Goal: Feedback & Contribution: Submit feedback/report problem

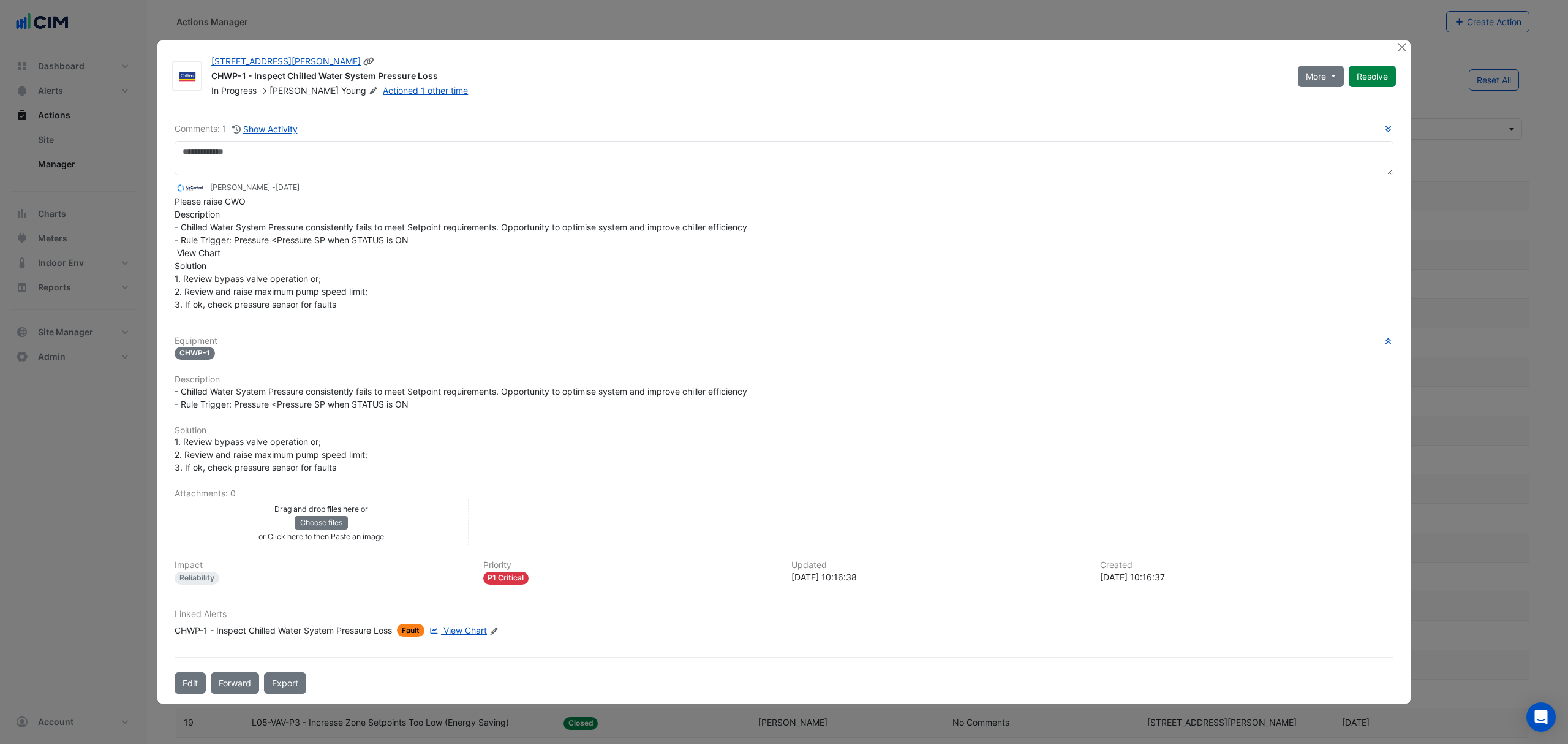
select select "***"
click at [1405, 50] on button "Close" at bounding box center [1402, 47] width 13 height 13
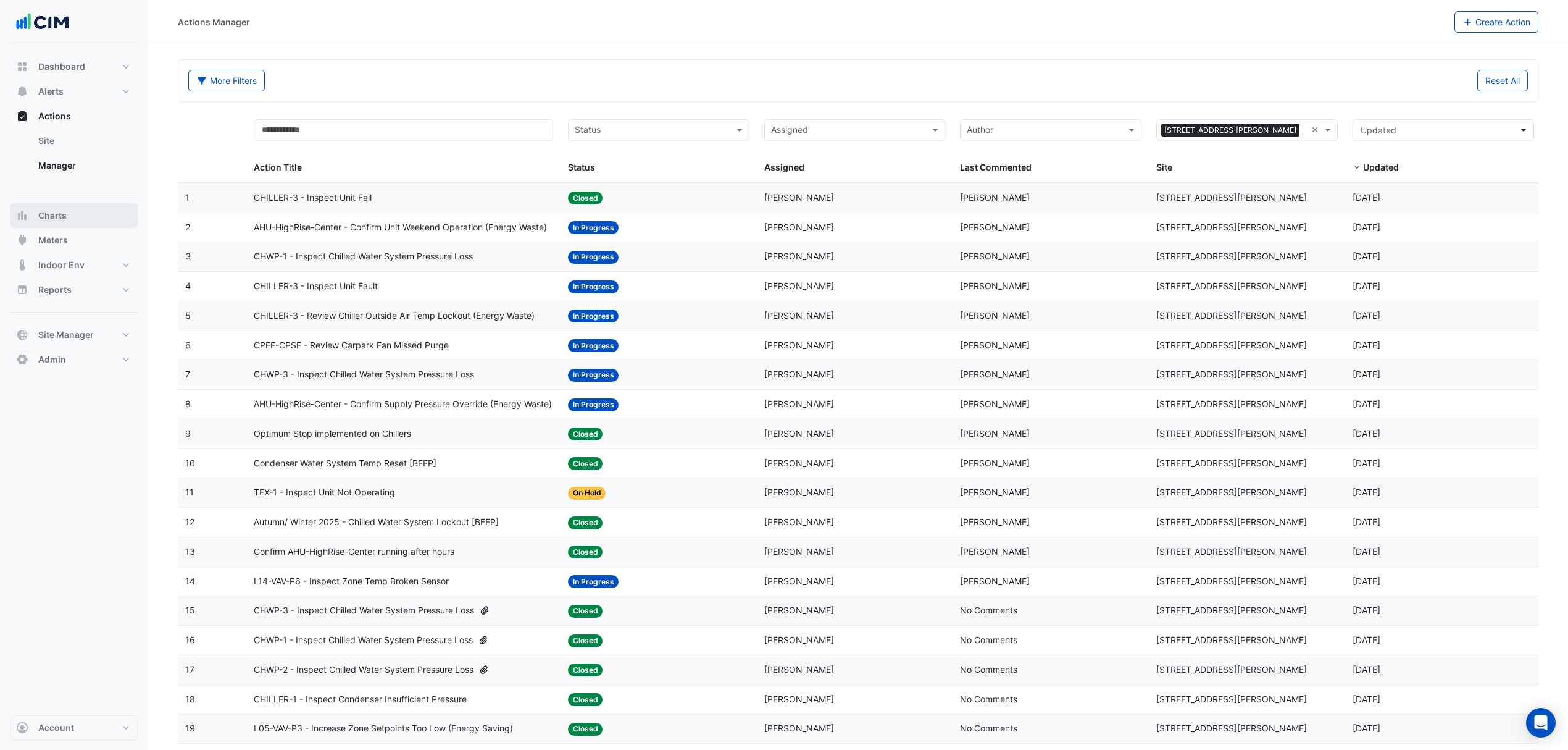
click at [65, 209] on span "Charts" at bounding box center [52, 215] width 29 height 12
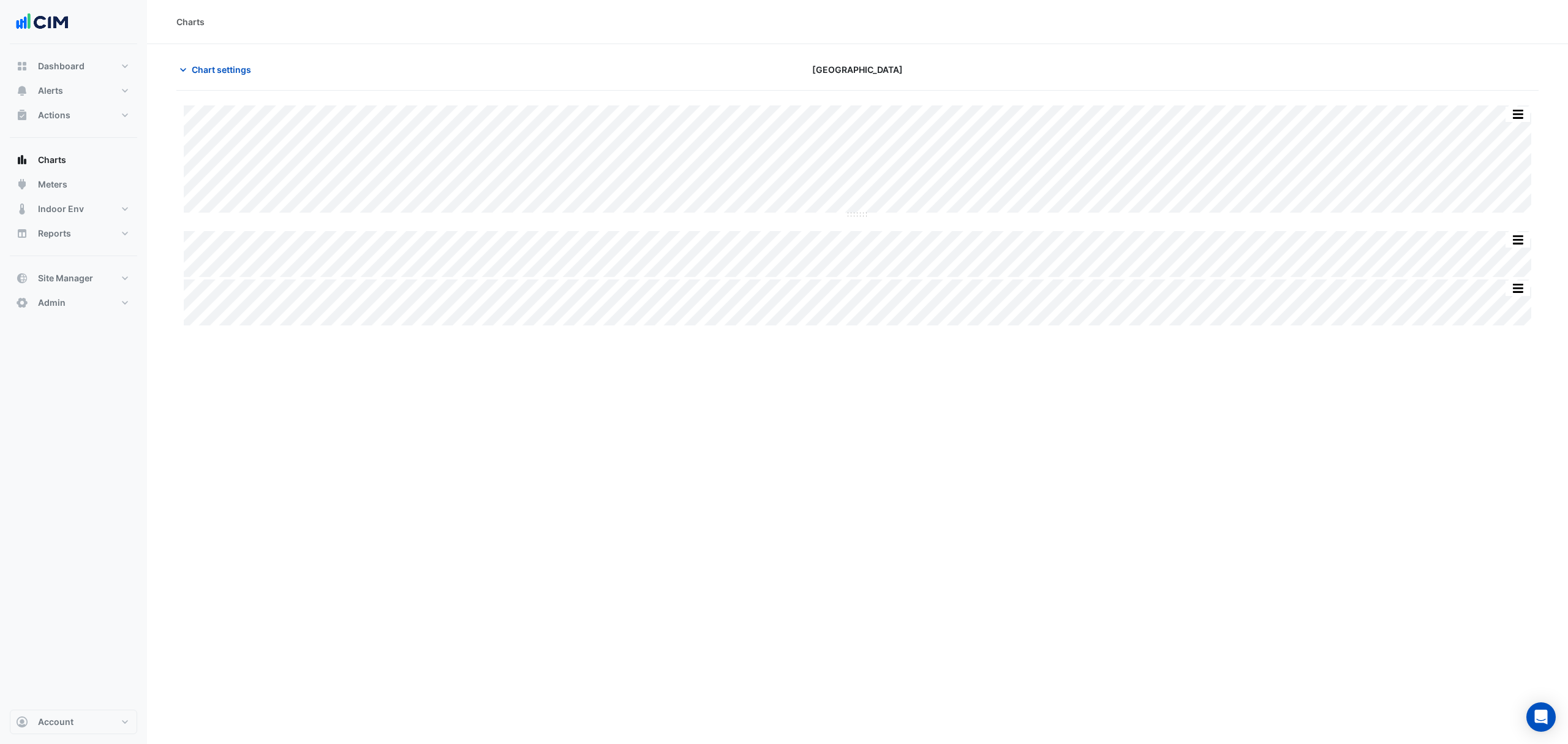
click at [220, 67] on span "Chart settings" at bounding box center [221, 70] width 59 height 13
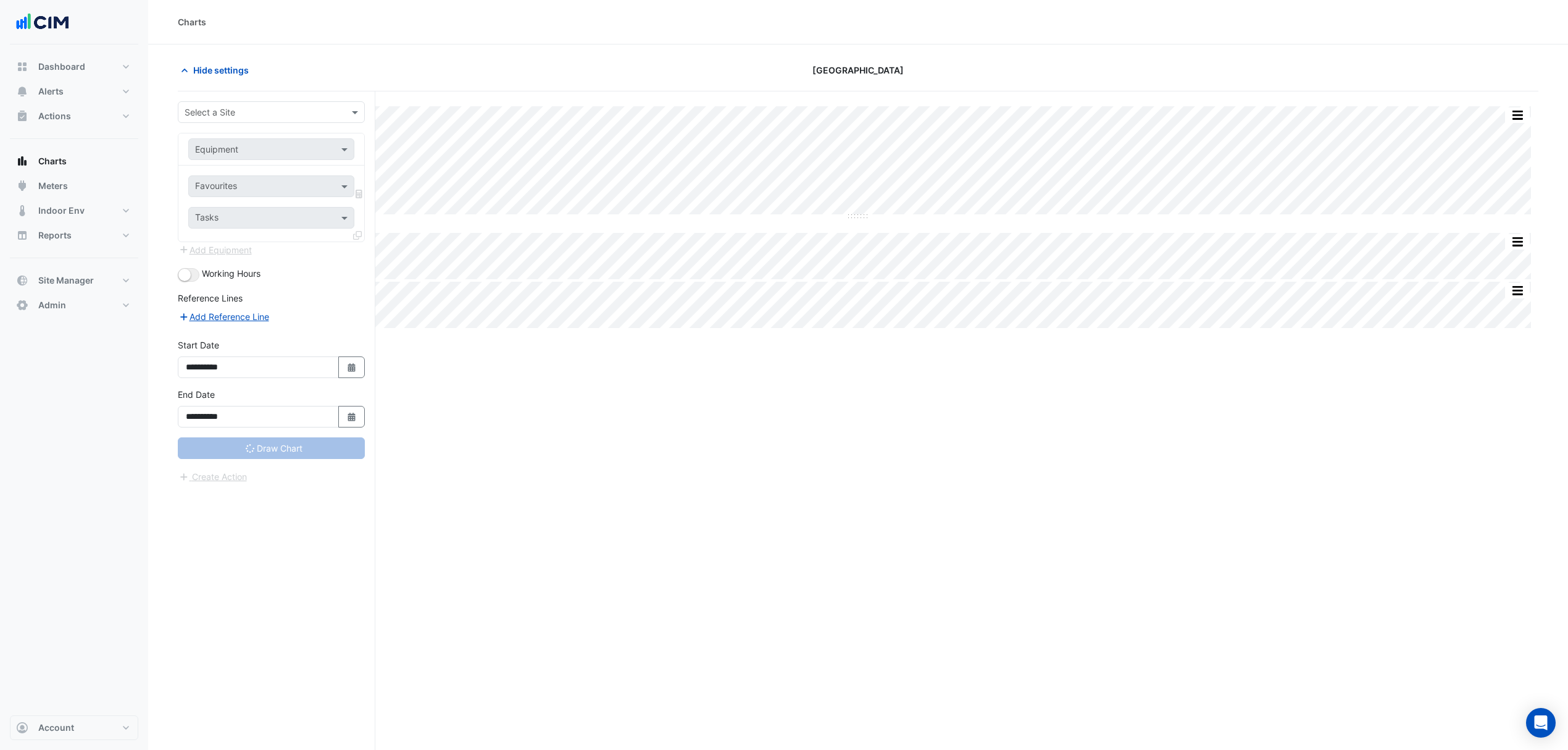
type input "**********"
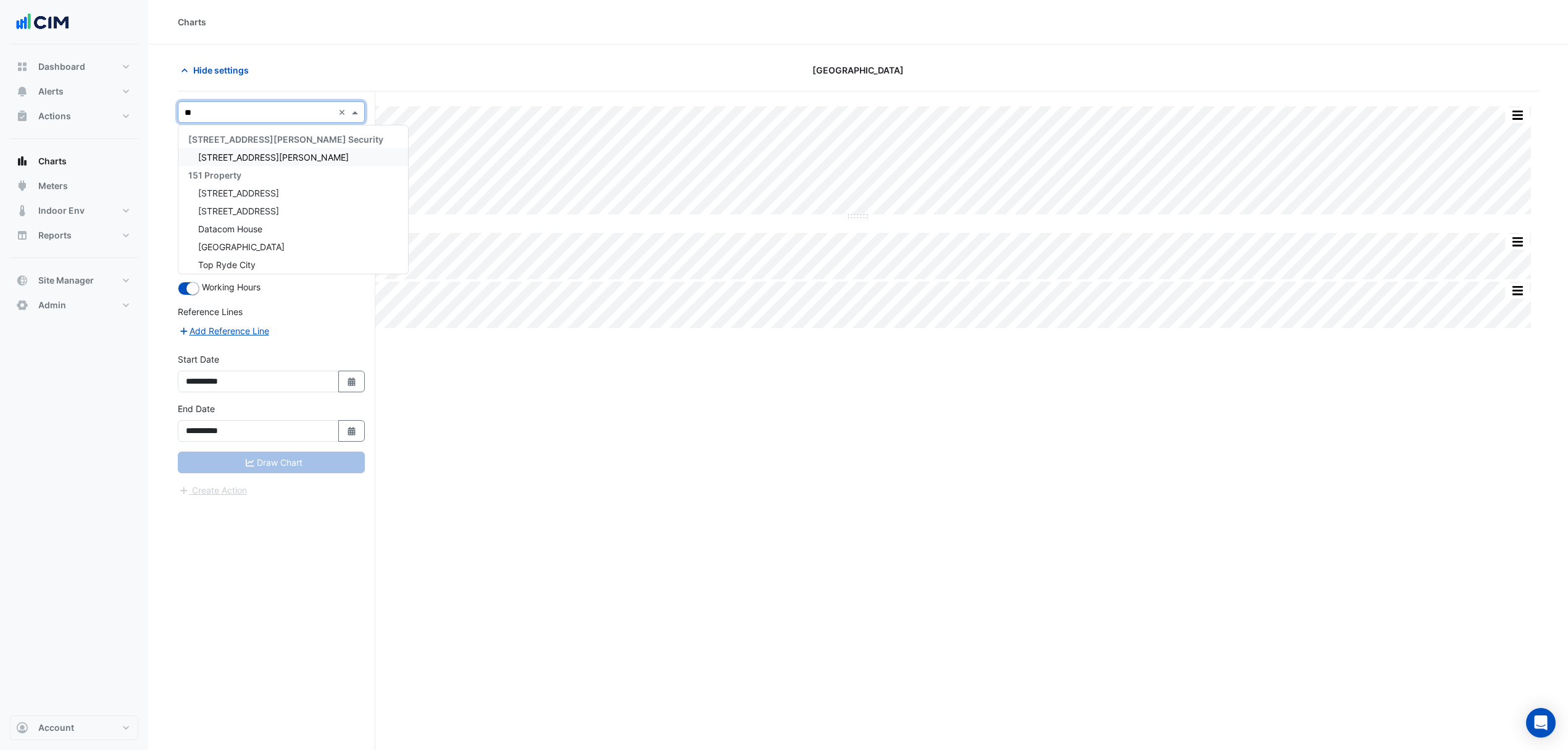
type input "***"
click at [273, 154] on div "100 Arthur Street" at bounding box center [272, 157] width 186 height 18
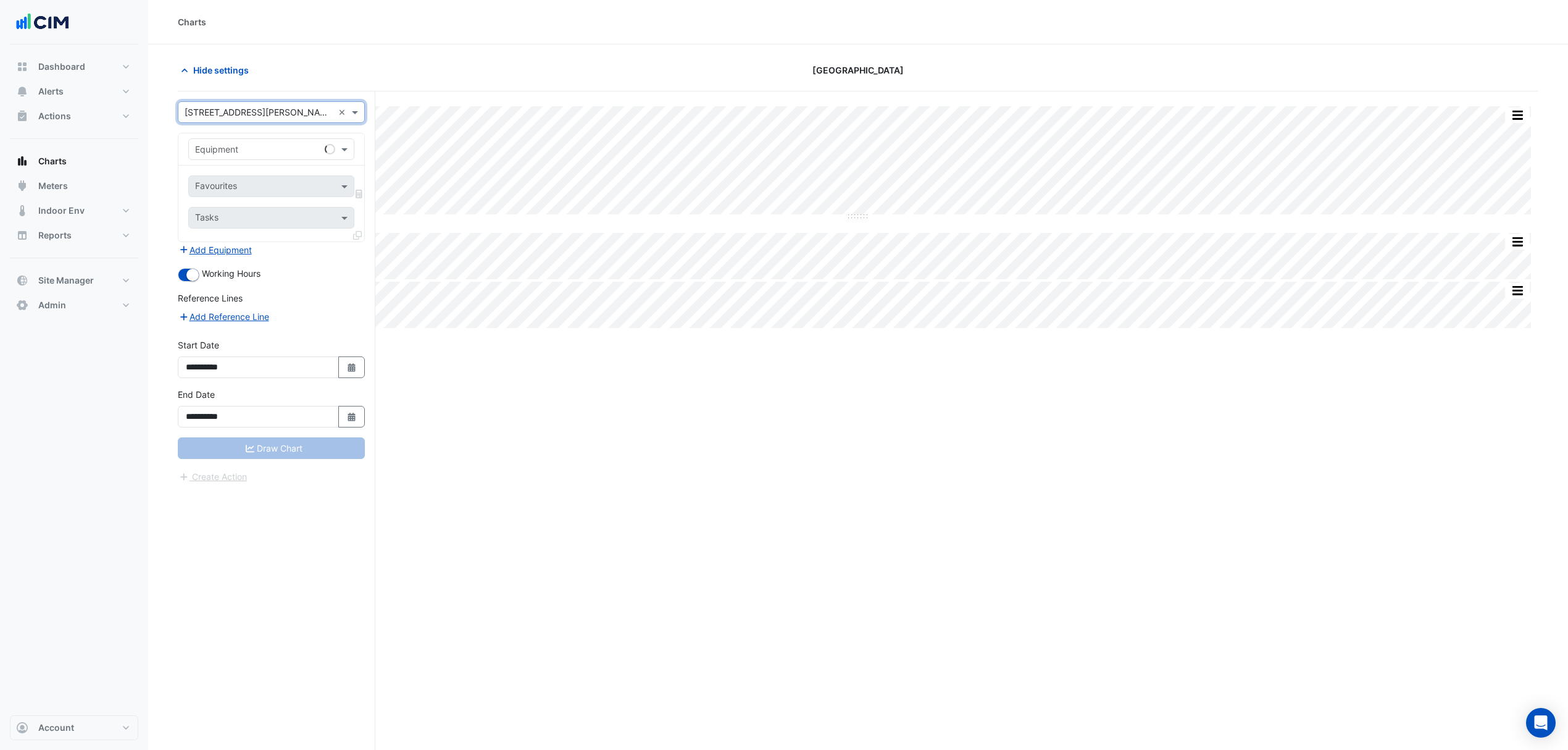
click at [284, 152] on input "text" at bounding box center [258, 150] width 127 height 13
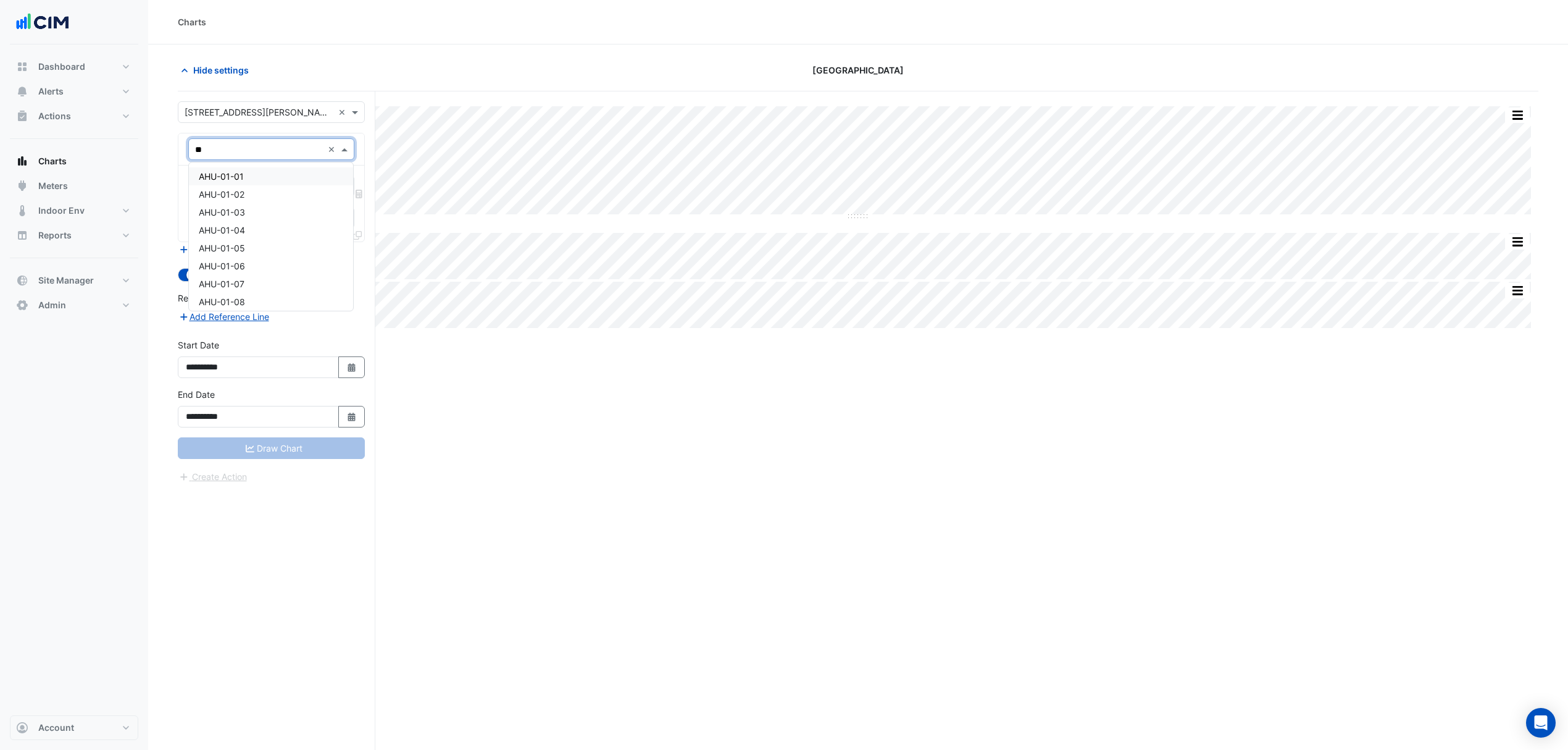
type input "*"
type input "***"
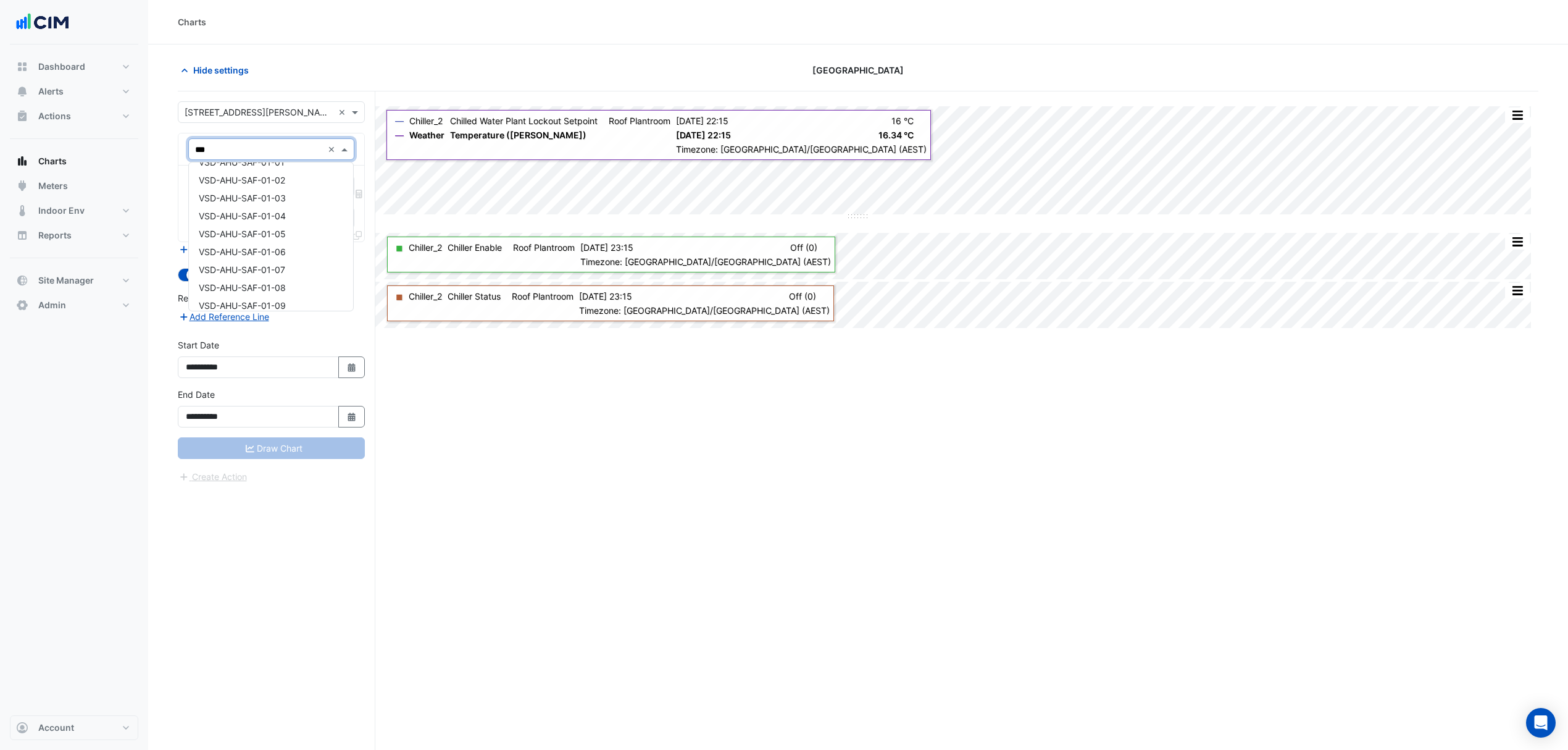
scroll to position [164, 0]
click at [264, 243] on span "VSD-AHU-SAF-01-01" at bounding box center [241, 244] width 86 height 10
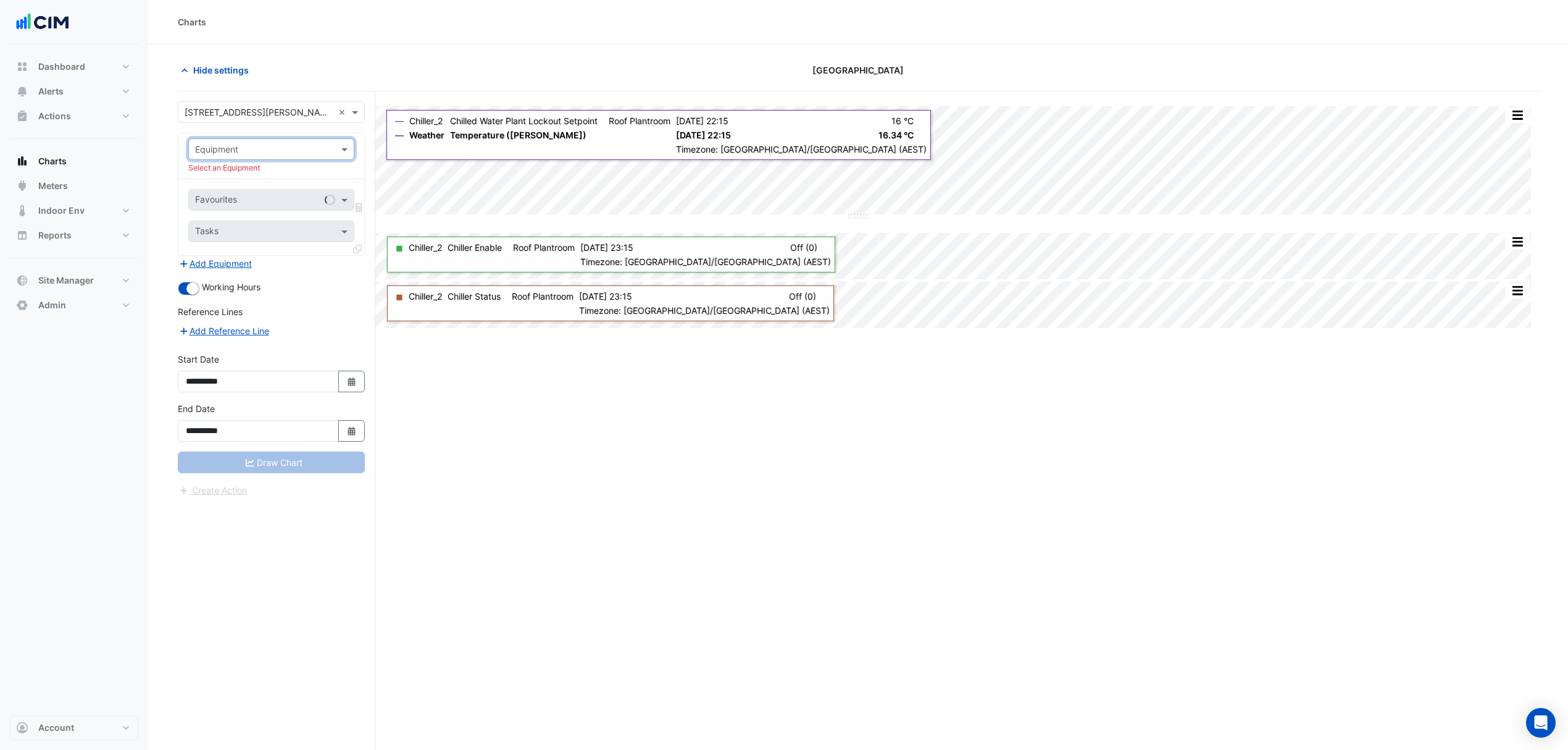
click at [285, 145] on input "text" at bounding box center [258, 150] width 127 height 13
type input "***"
click at [218, 198] on span "AHU-01-02" at bounding box center [221, 194] width 46 height 10
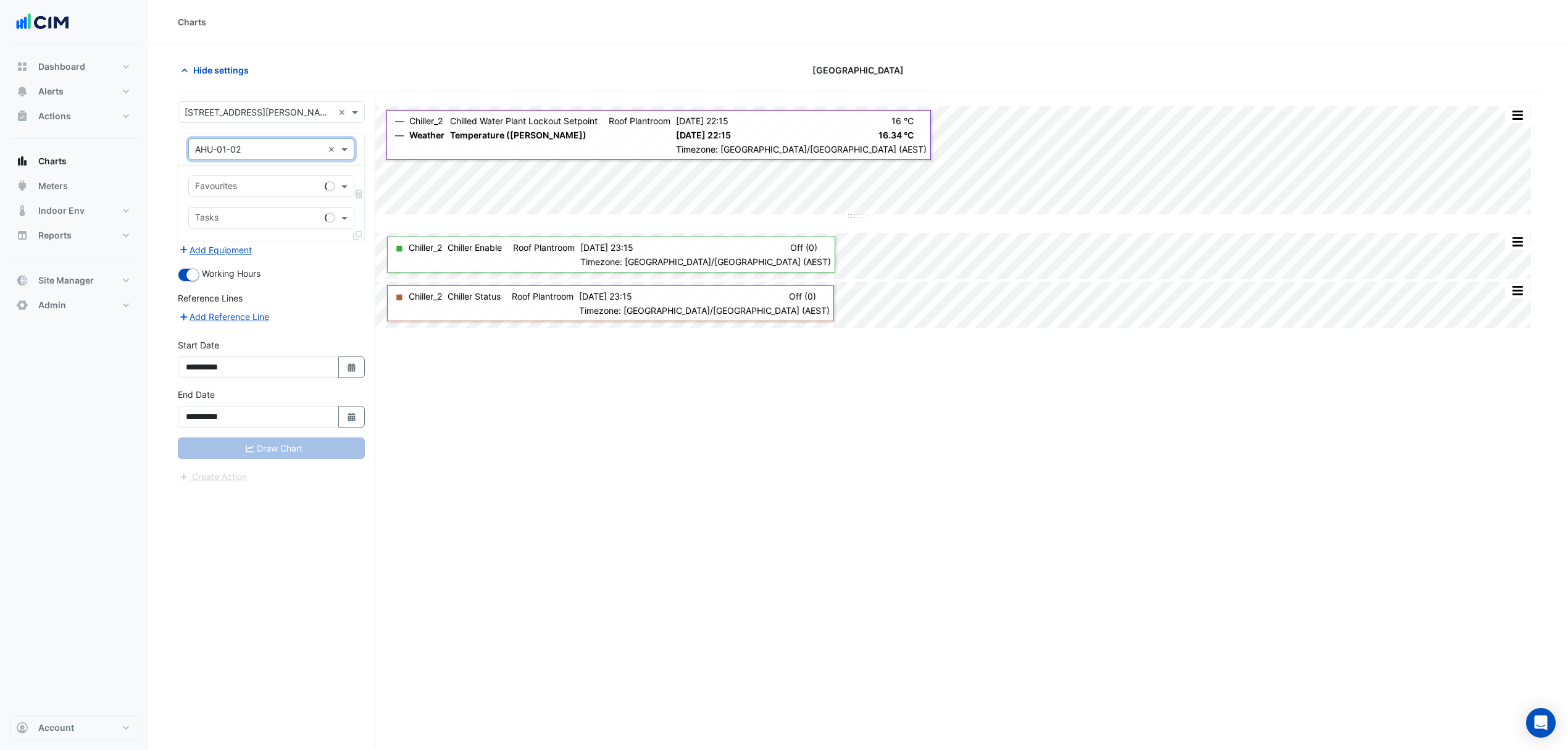
click at [347, 184] on span at bounding box center [346, 186] width 15 height 13
click at [343, 184] on span at bounding box center [346, 186] width 15 height 13
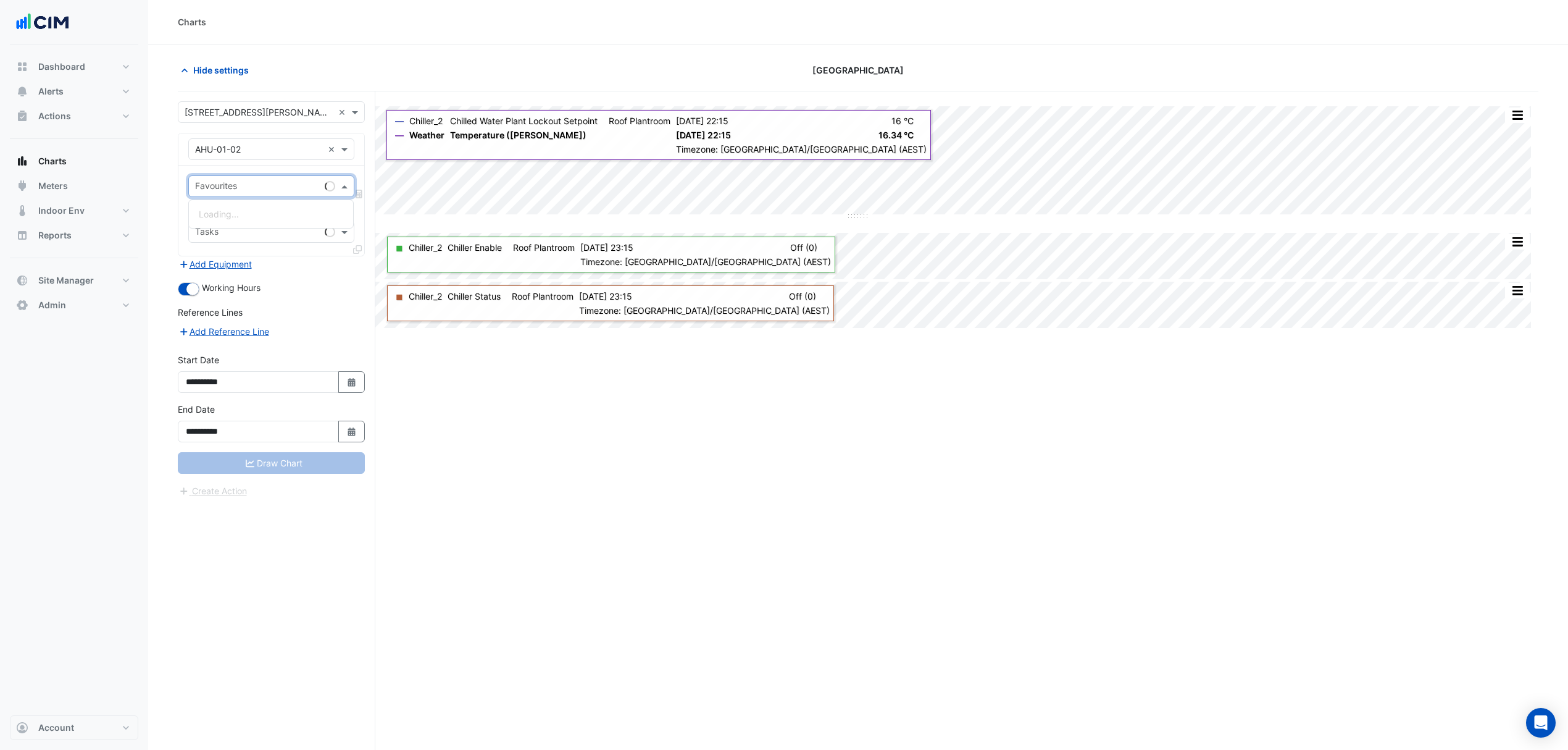
click at [343, 184] on span at bounding box center [346, 186] width 15 height 13
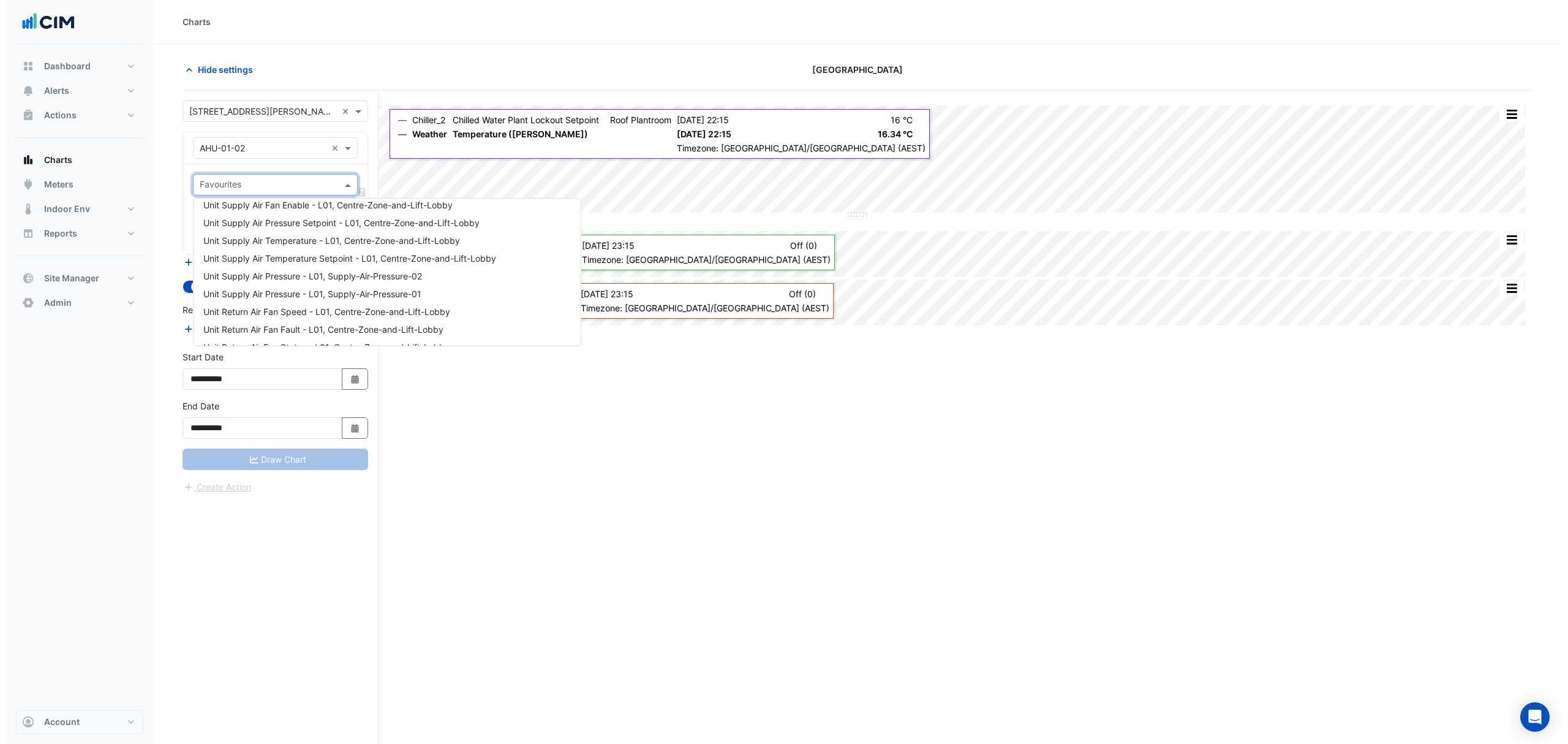
scroll to position [81, 0]
click at [289, 310] on span "Unit Return Air Fan Speed - L01, Centre-Zone-and-Lift-Lobby" at bounding box center [321, 308] width 247 height 10
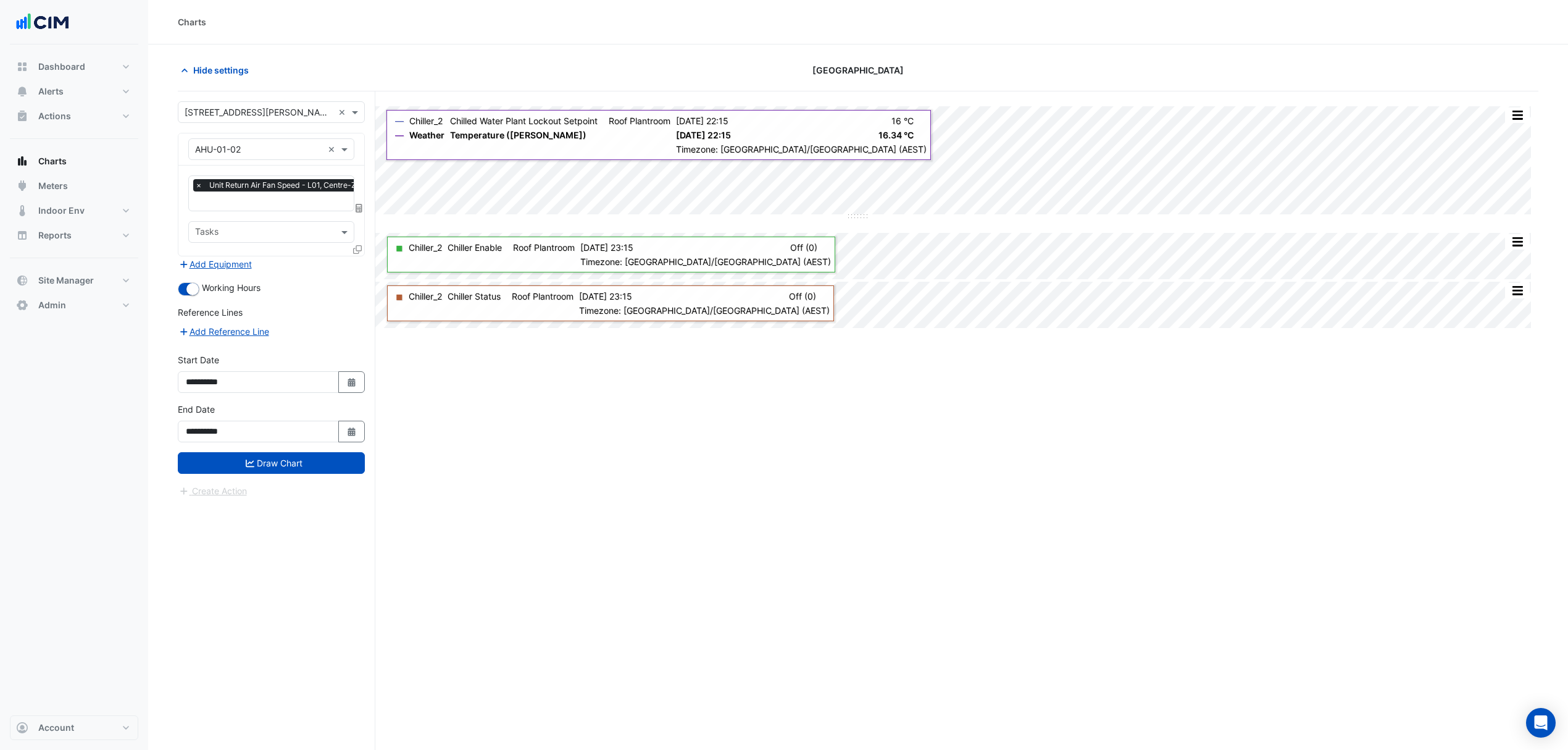
click at [356, 251] on icon at bounding box center [357, 249] width 9 height 9
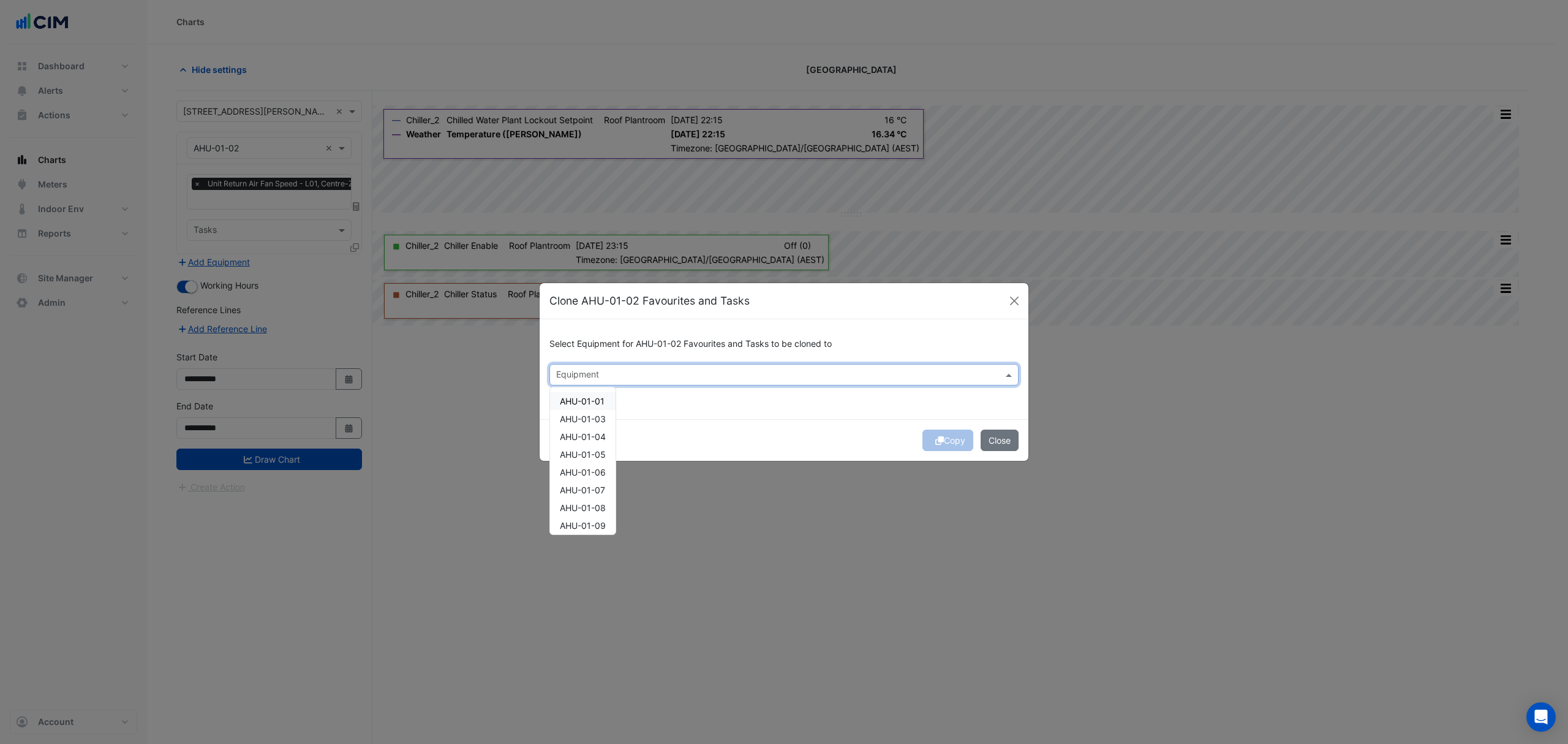
click at [603, 373] on input "text" at bounding box center [777, 376] width 441 height 13
drag, startPoint x: 597, startPoint y: 422, endPoint x: 594, endPoint y: 435, distance: 13.3
click at [596, 426] on div "AHU-01-03" at bounding box center [583, 419] width 66 height 18
click at [594, 437] on span "AHU-01-04" at bounding box center [583, 436] width 46 height 10
click at [593, 452] on div "AHU-01-05" at bounding box center [583, 454] width 66 height 18
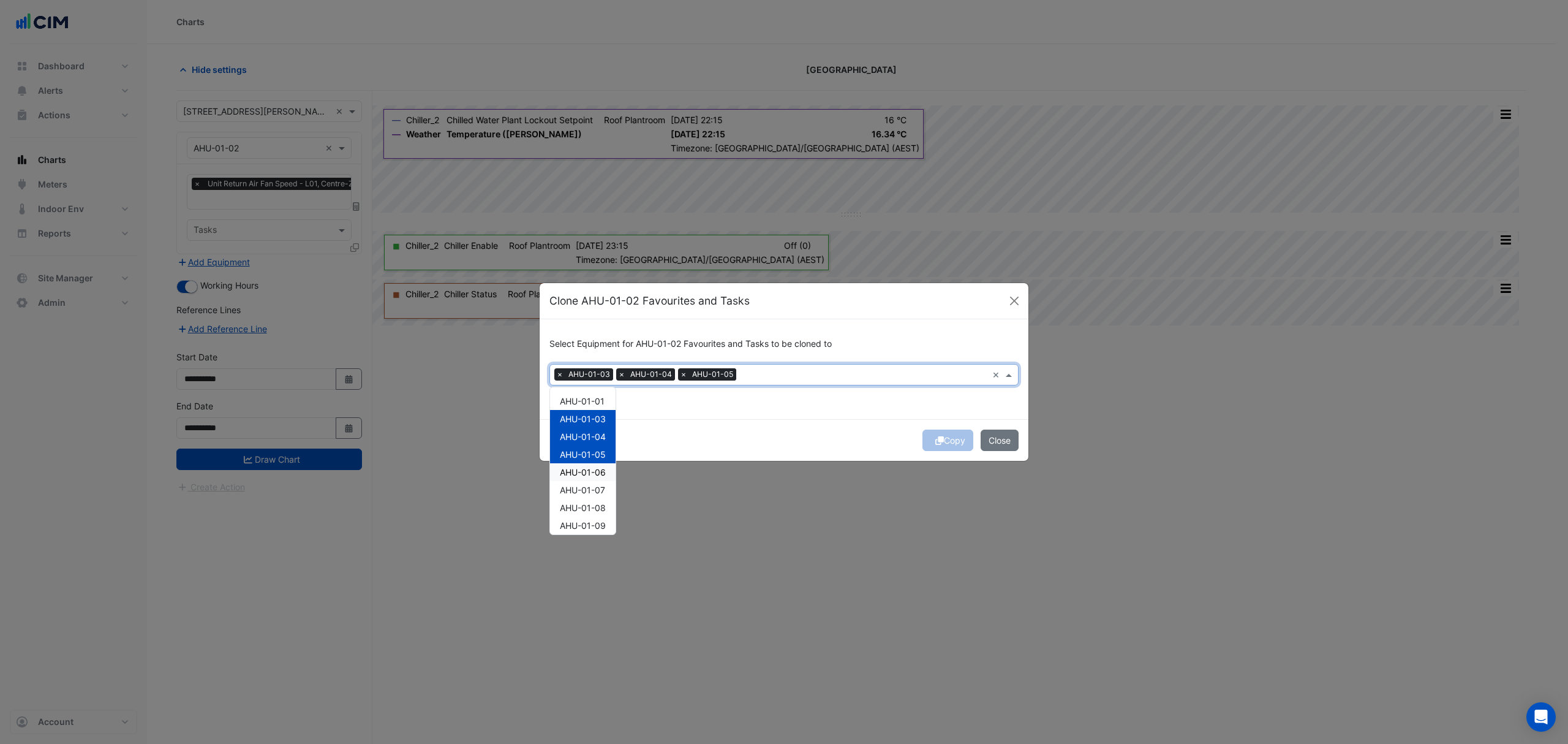
click at [593, 464] on div "AHU-01-06" at bounding box center [583, 471] width 66 height 18
drag, startPoint x: 588, startPoint y: 478, endPoint x: 588, endPoint y: 486, distance: 8.0
click at [588, 481] on div "AHU-01-01 AHU-01-03 AHU-01-04 AHU-01-05 AHU-01-06 AHU-01-07 AHU-01-08 AHU-01-09…" at bounding box center [583, 552] width 66 height 320
click at [590, 488] on span "AHU-01-07" at bounding box center [583, 489] width 45 height 10
click at [586, 507] on span "AHU-01-08" at bounding box center [583, 507] width 46 height 10
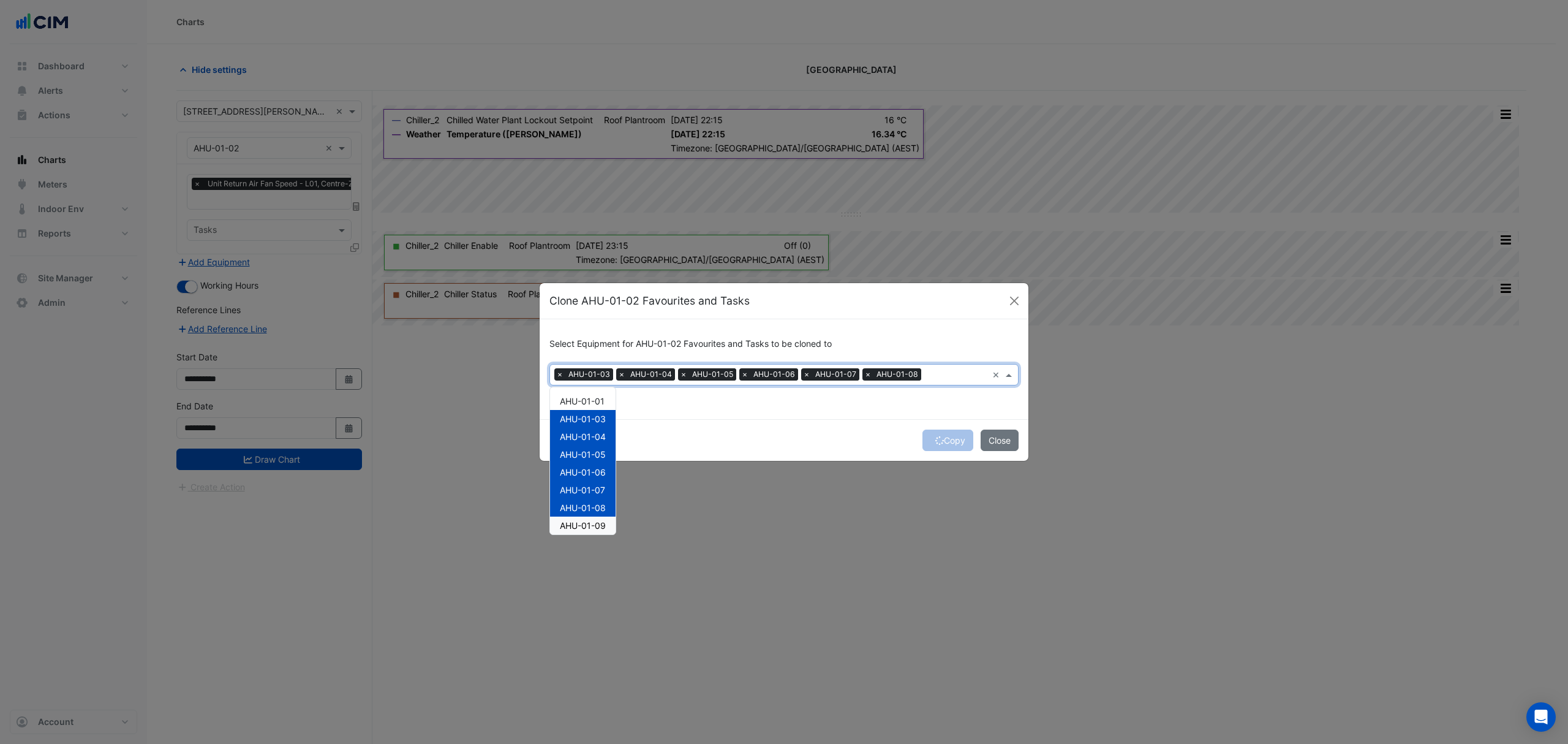
click at [585, 521] on span "AHU-01-09" at bounding box center [583, 525] width 46 height 10
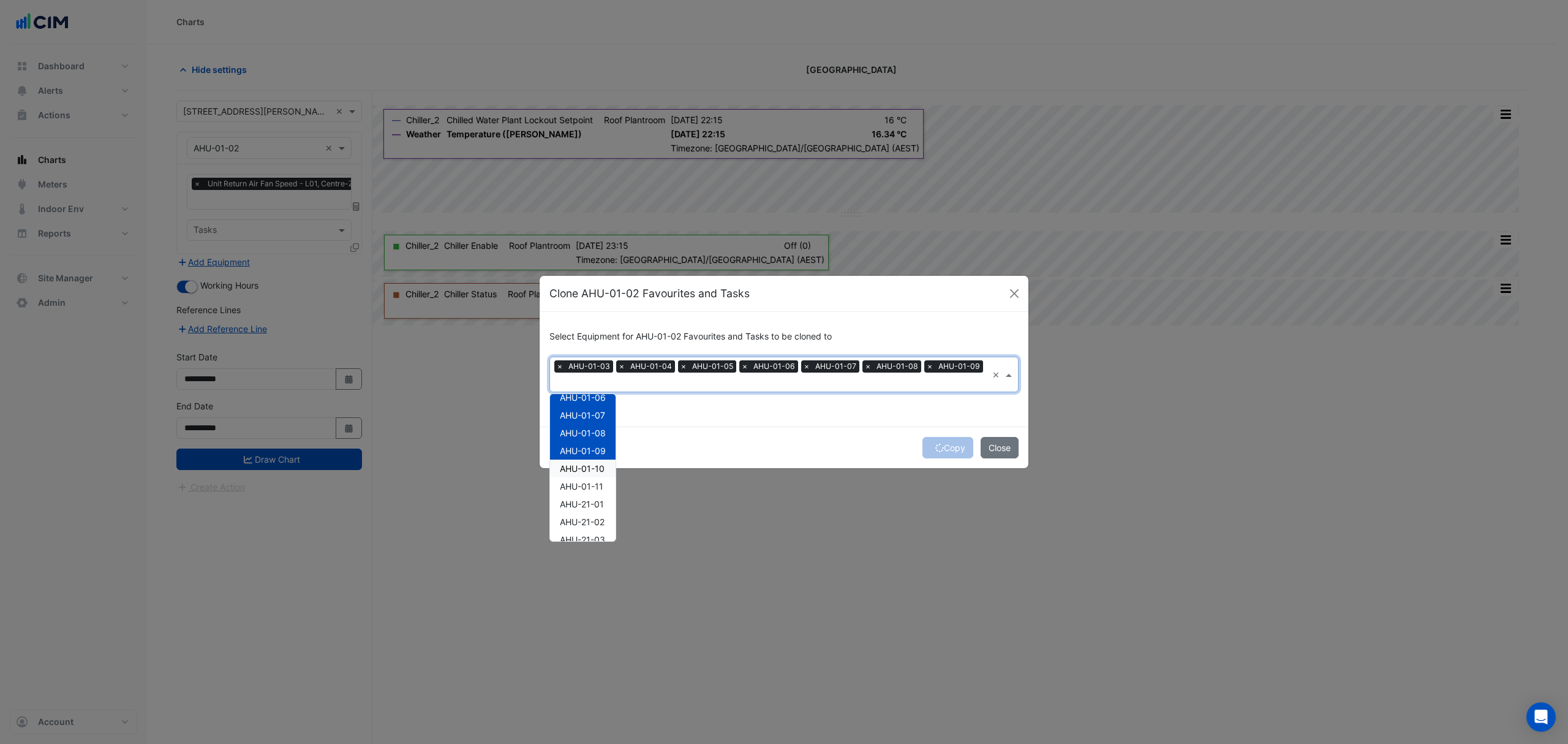
click at [602, 468] on div "AHU-01-10" at bounding box center [583, 468] width 66 height 18
click at [599, 486] on span "AHU-01-11" at bounding box center [582, 486] width 43 height 10
click at [594, 503] on span "AHU-21-01" at bounding box center [582, 504] width 44 height 10
click at [589, 515] on div "AHU-21-02" at bounding box center [583, 521] width 66 height 18
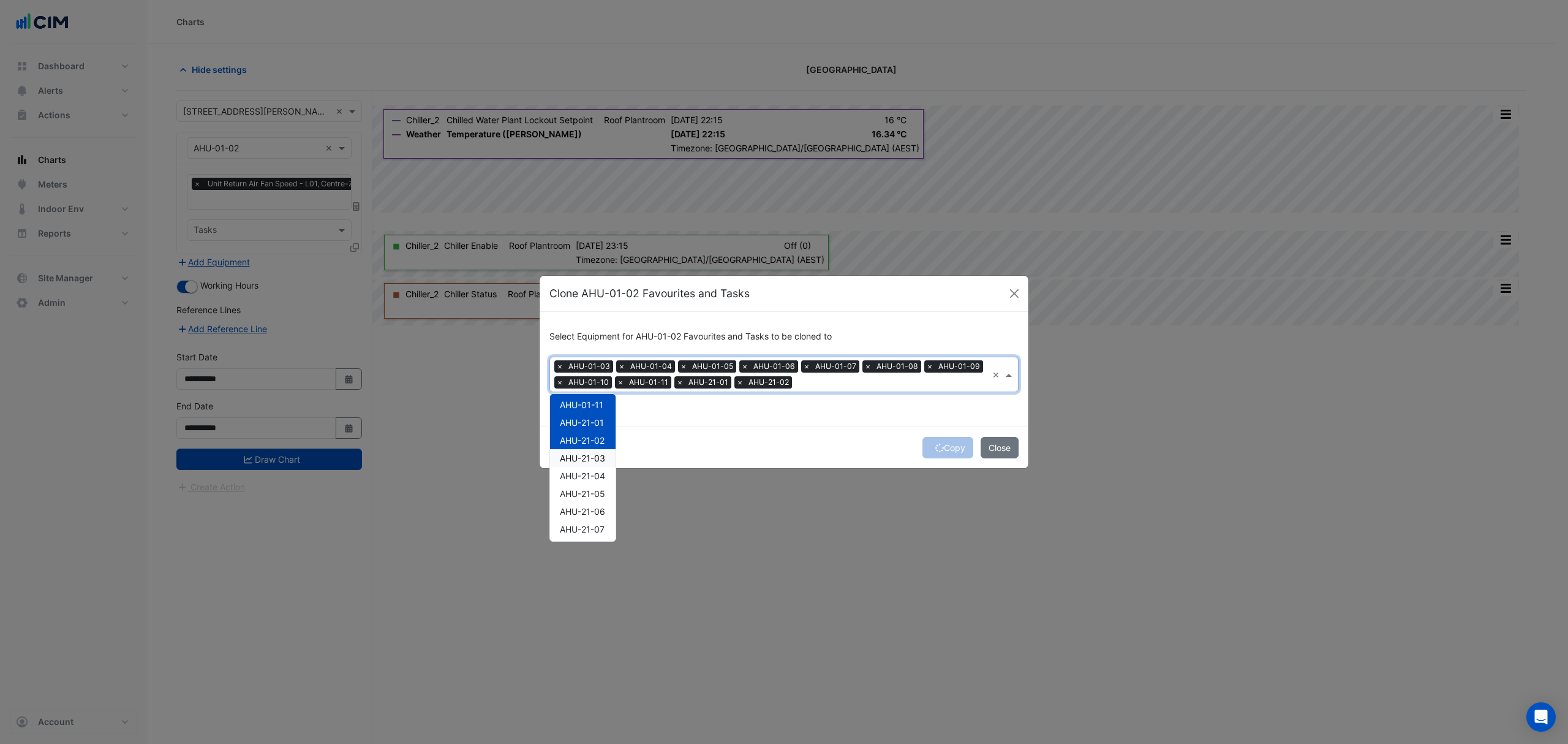
click at [596, 463] on div "AHU-21-03" at bounding box center [583, 457] width 66 height 18
click at [592, 478] on span "AHU-21-04" at bounding box center [583, 475] width 45 height 10
drag, startPoint x: 588, startPoint y: 495, endPoint x: 586, endPoint y: 504, distance: 9.2
click at [588, 496] on span "AHU-21-05" at bounding box center [583, 493] width 45 height 10
drag, startPoint x: 585, startPoint y: 507, endPoint x: 585, endPoint y: 515, distance: 8.0
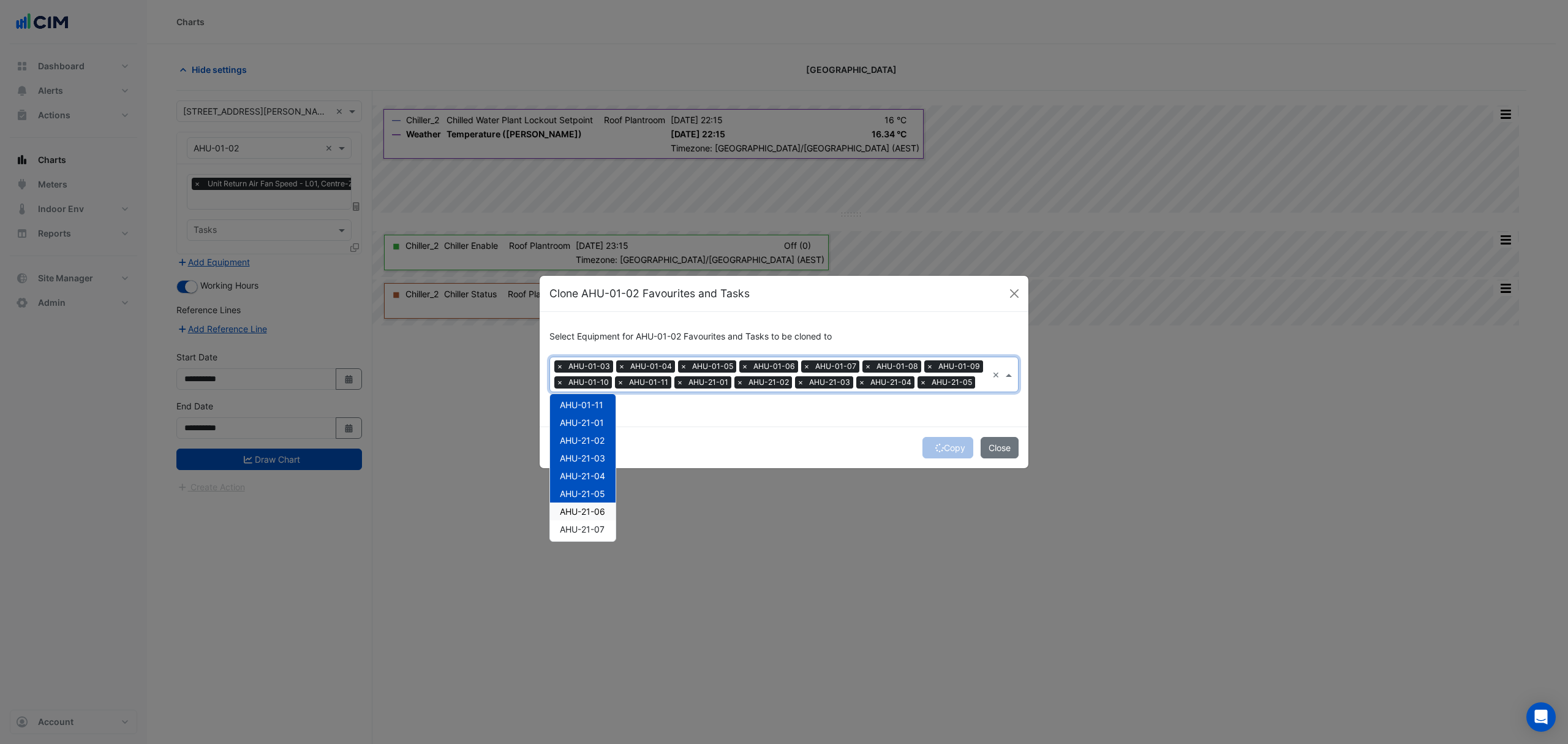
click at [585, 512] on span "AHU-21-06" at bounding box center [583, 511] width 45 height 10
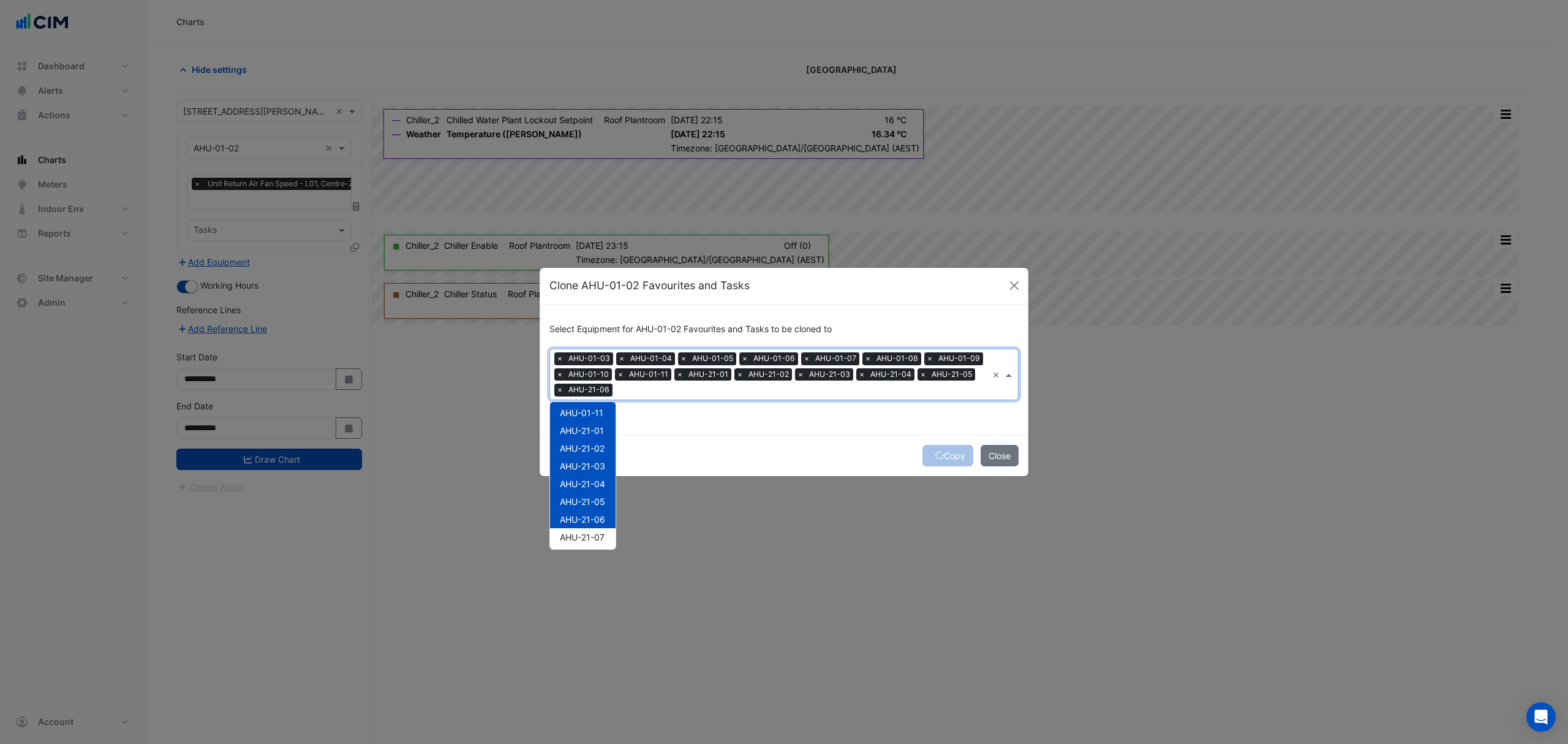
click at [584, 525] on div "AHU-21-06" at bounding box center [583, 519] width 66 height 18
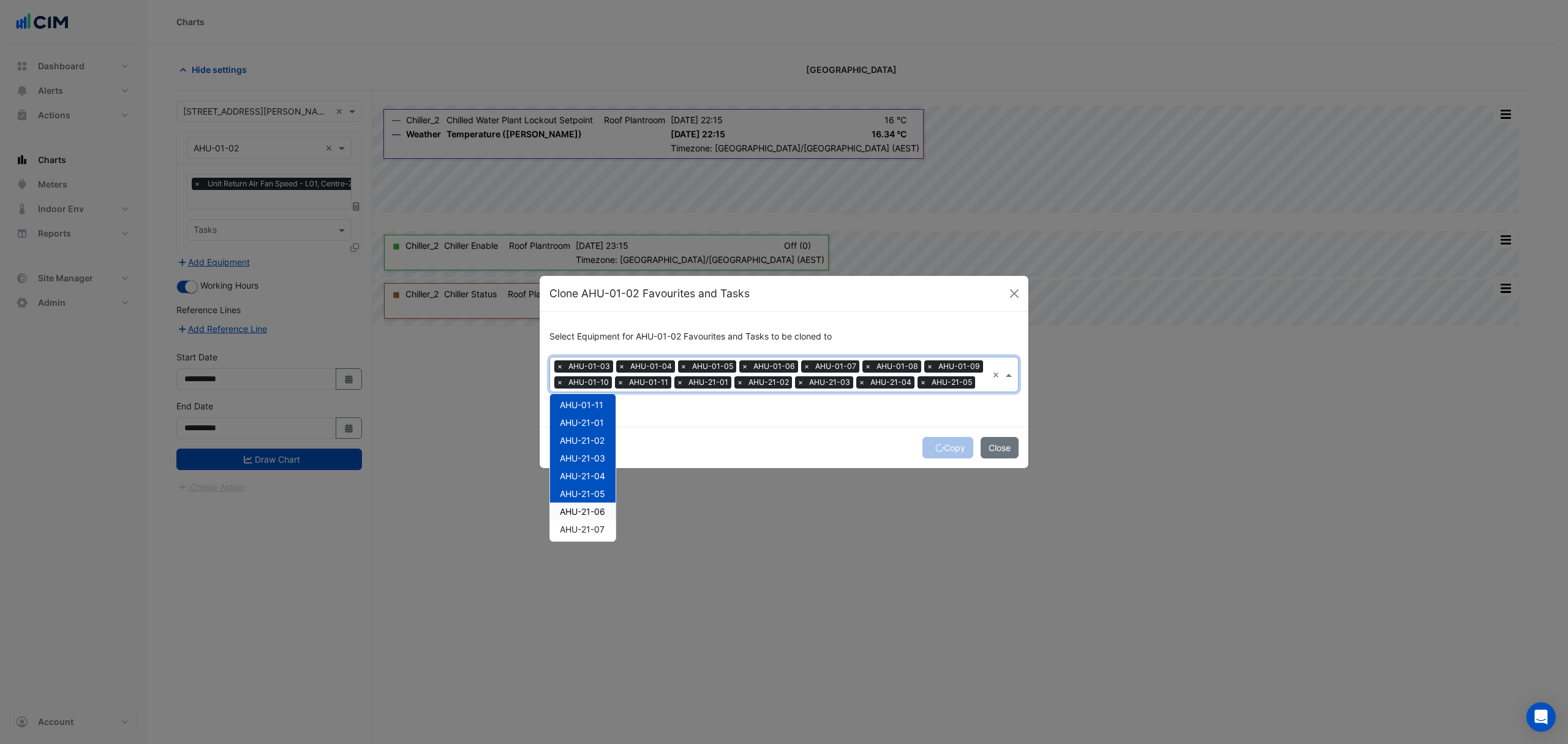
click at [590, 508] on span "AHU-21-06" at bounding box center [583, 511] width 45 height 10
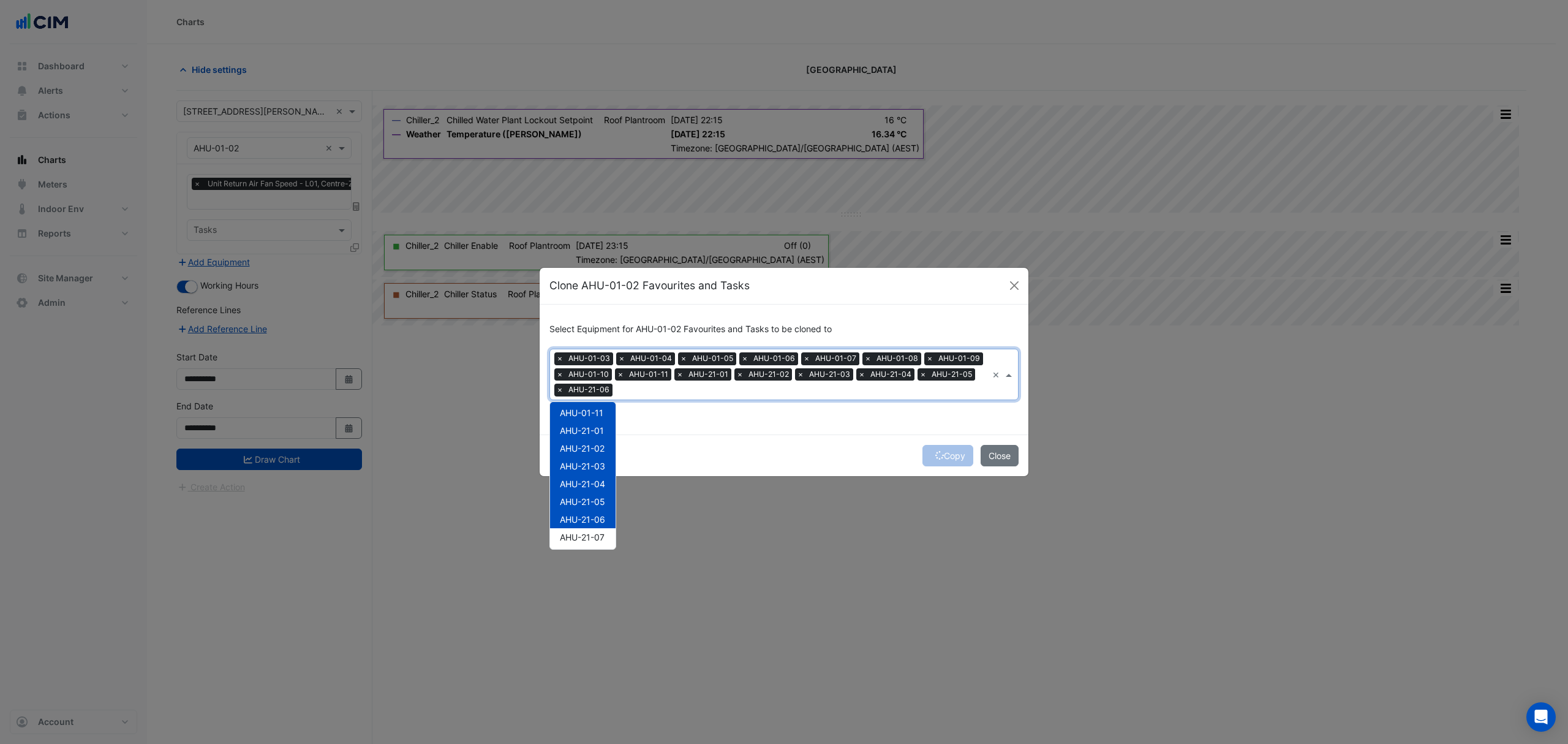
click at [583, 524] on div "AHU-21-06" at bounding box center [583, 519] width 66 height 18
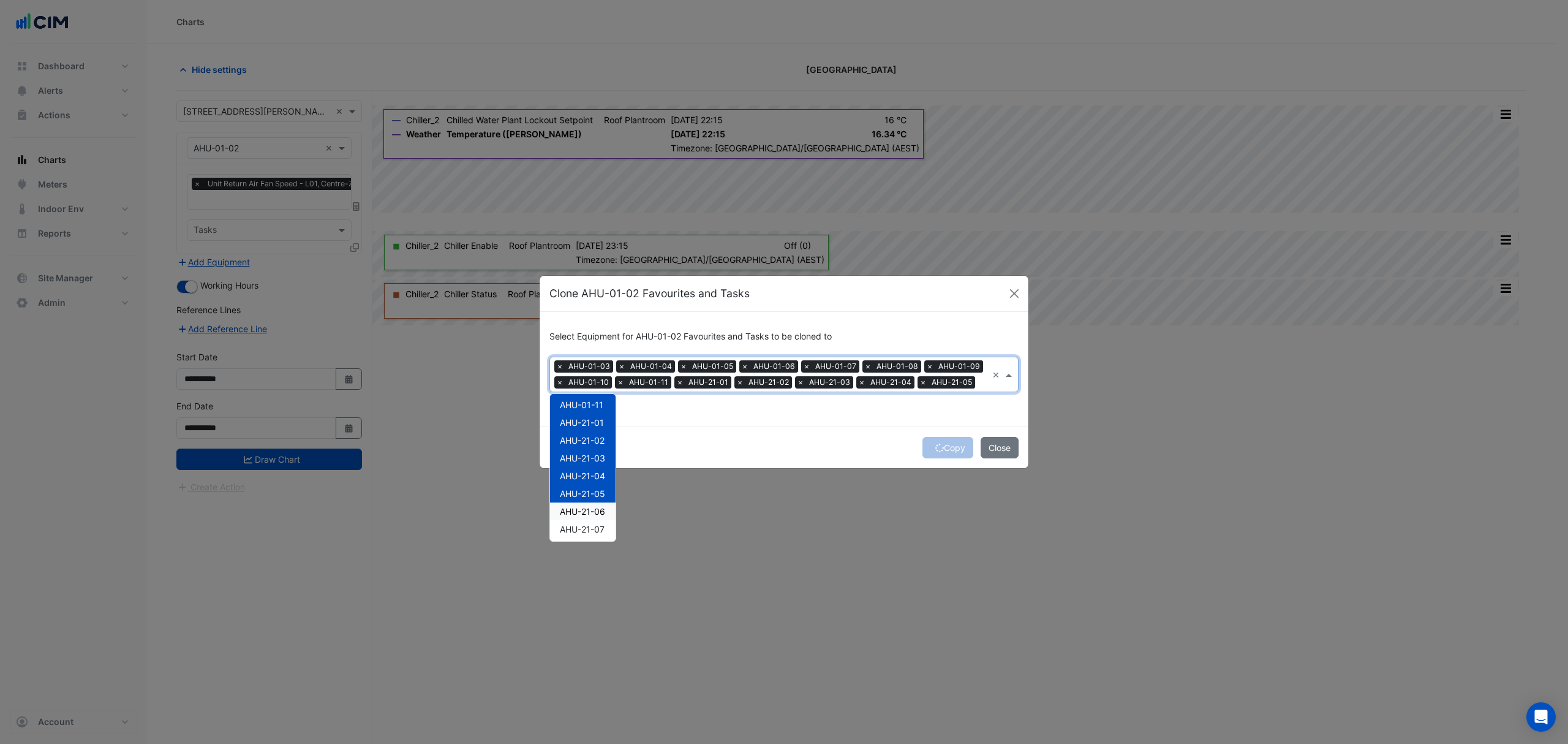
click at [593, 510] on span "AHU-21-06" at bounding box center [583, 511] width 45 height 10
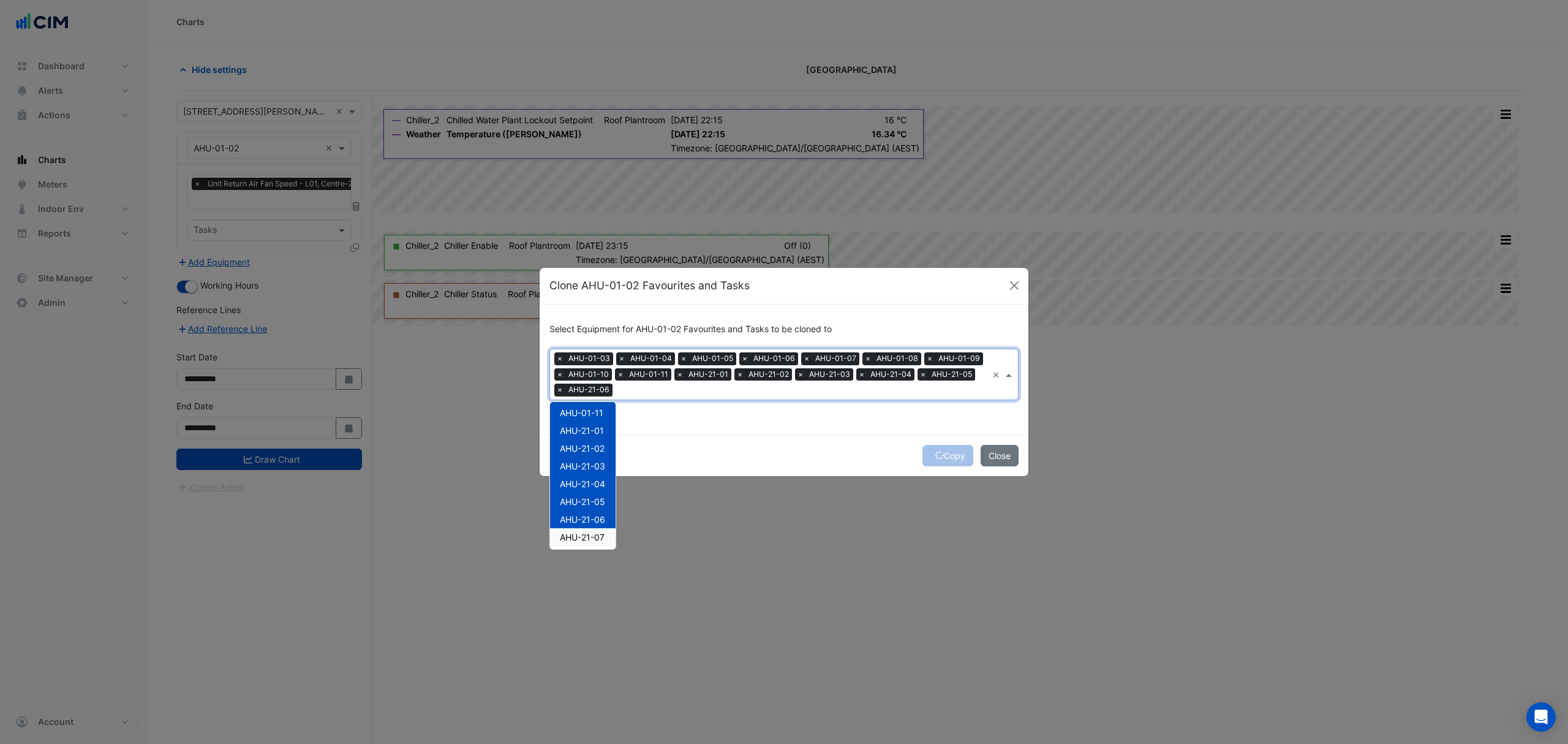
click at [584, 535] on ngb-modal-window "Clone AHU-01-02 Favourites and Tasks Select Equipment for AHU-01-02 Favourites …" at bounding box center [784, 372] width 1568 height 744
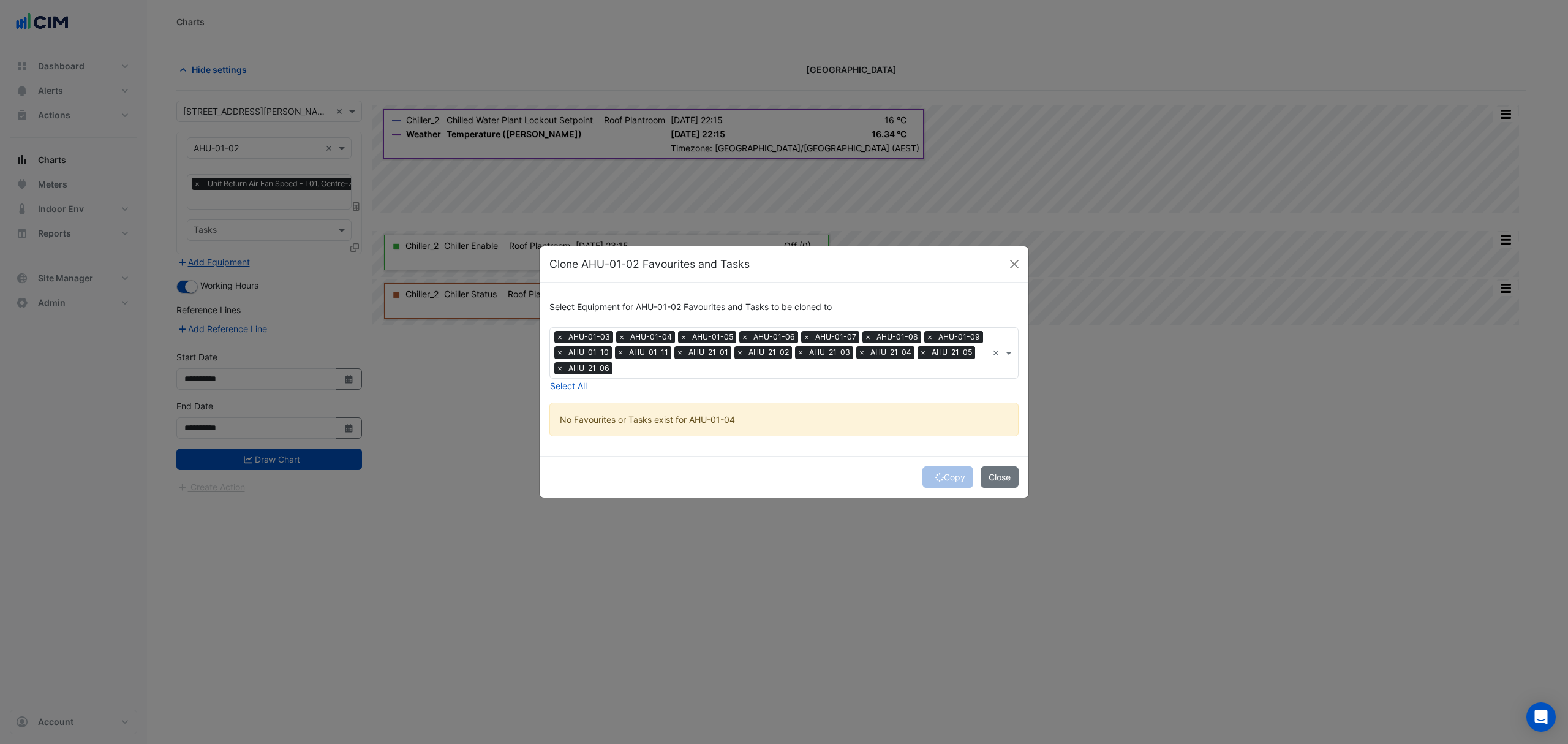
click at [656, 371] on input "text" at bounding box center [802, 370] width 370 height 13
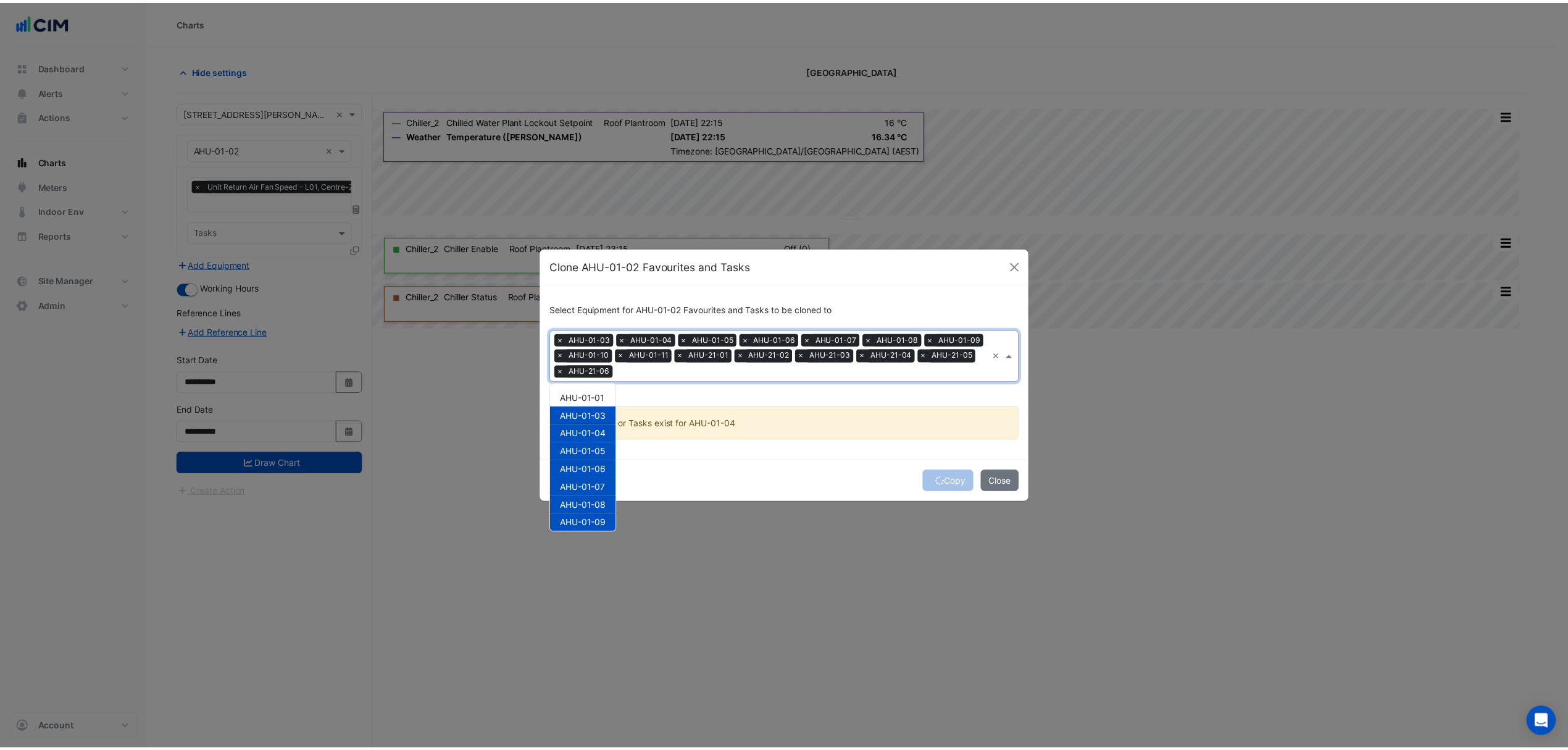
scroll to position [184, 0]
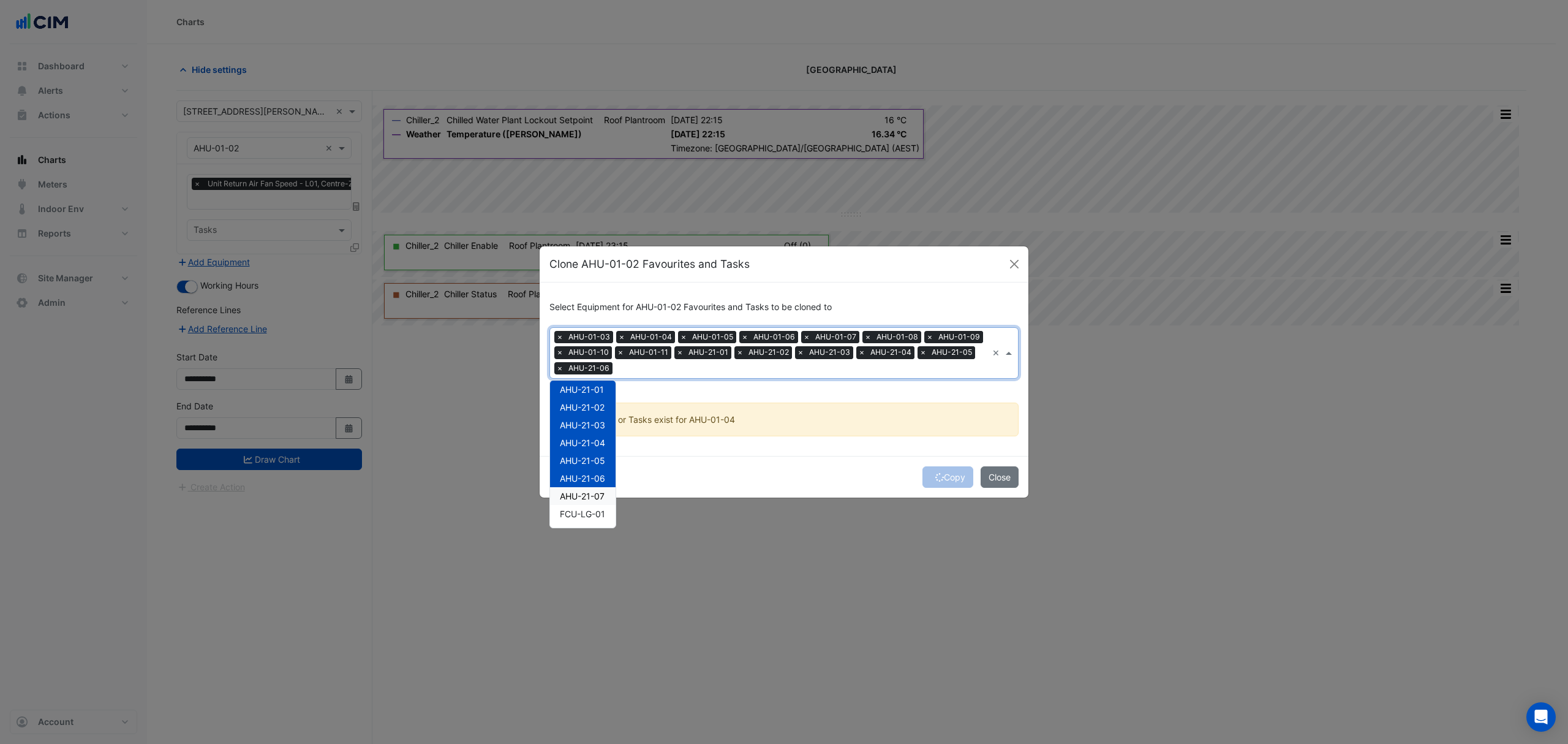
click at [582, 490] on span "AHU-21-07" at bounding box center [582, 495] width 44 height 10
click at [686, 386] on div "Select Equipment for AHU-01-02 Favourites and Tasks to be cloned to Equipment ×…" at bounding box center [784, 369] width 488 height 174
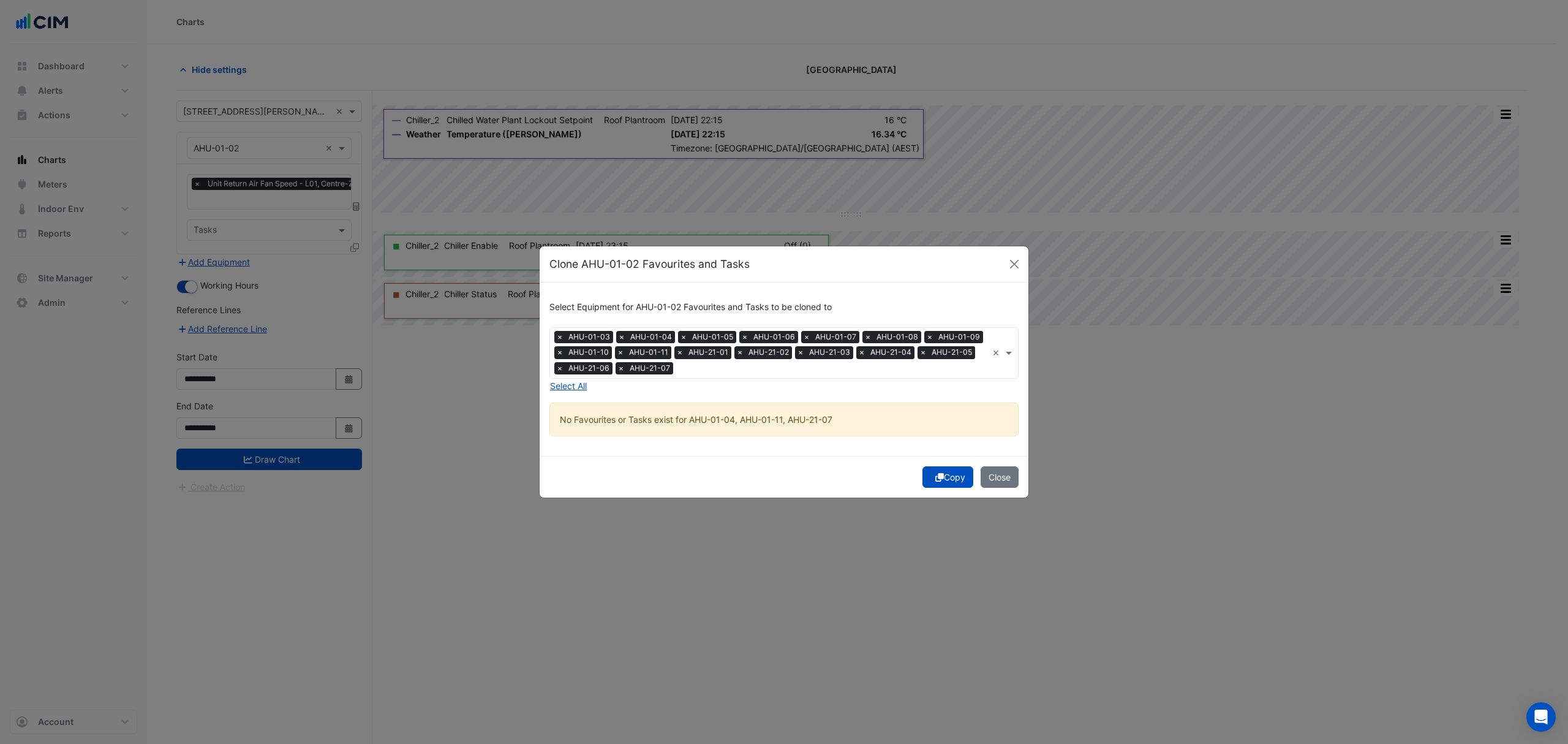
click at [946, 476] on button "Copy" at bounding box center [948, 476] width 51 height 22
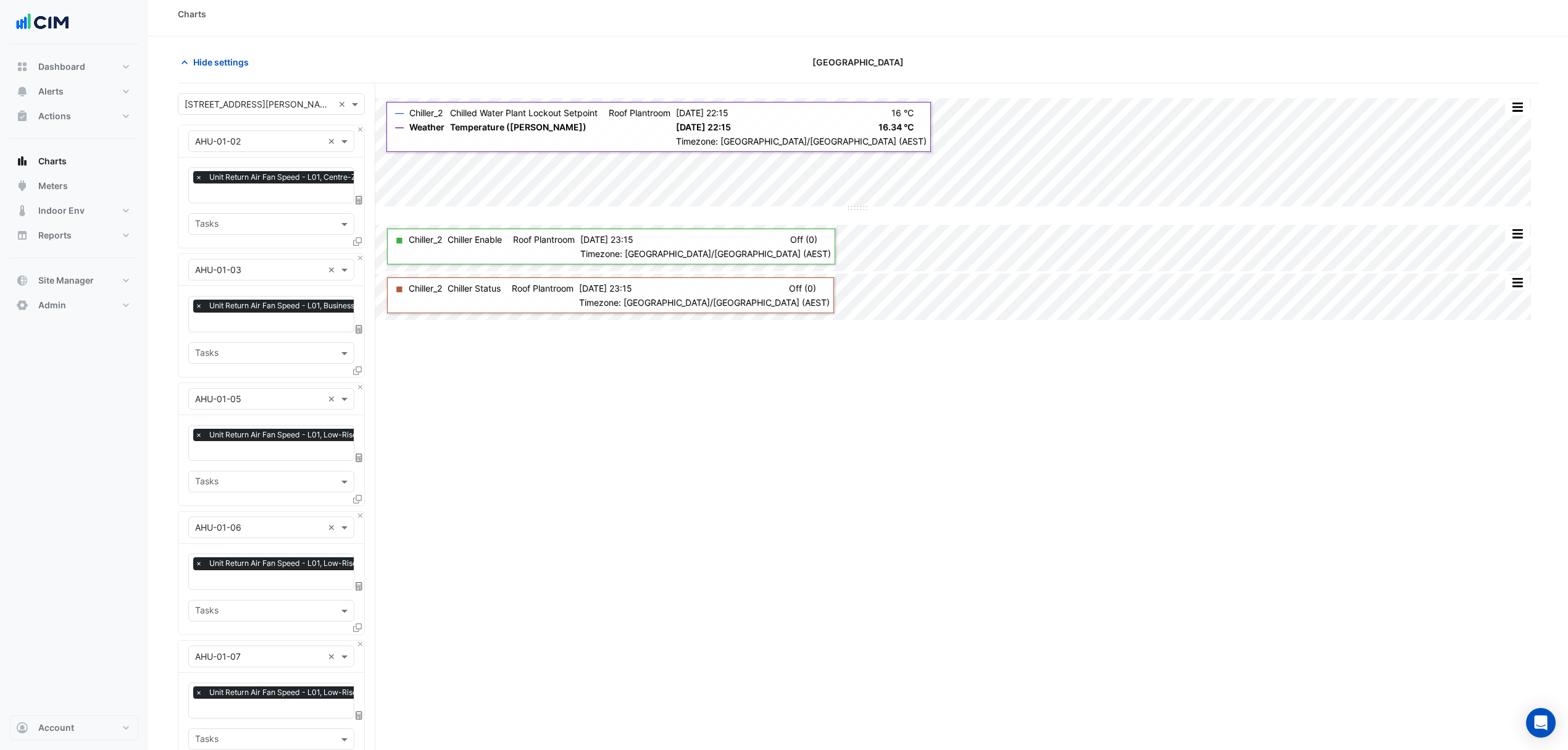
scroll to position [0, 0]
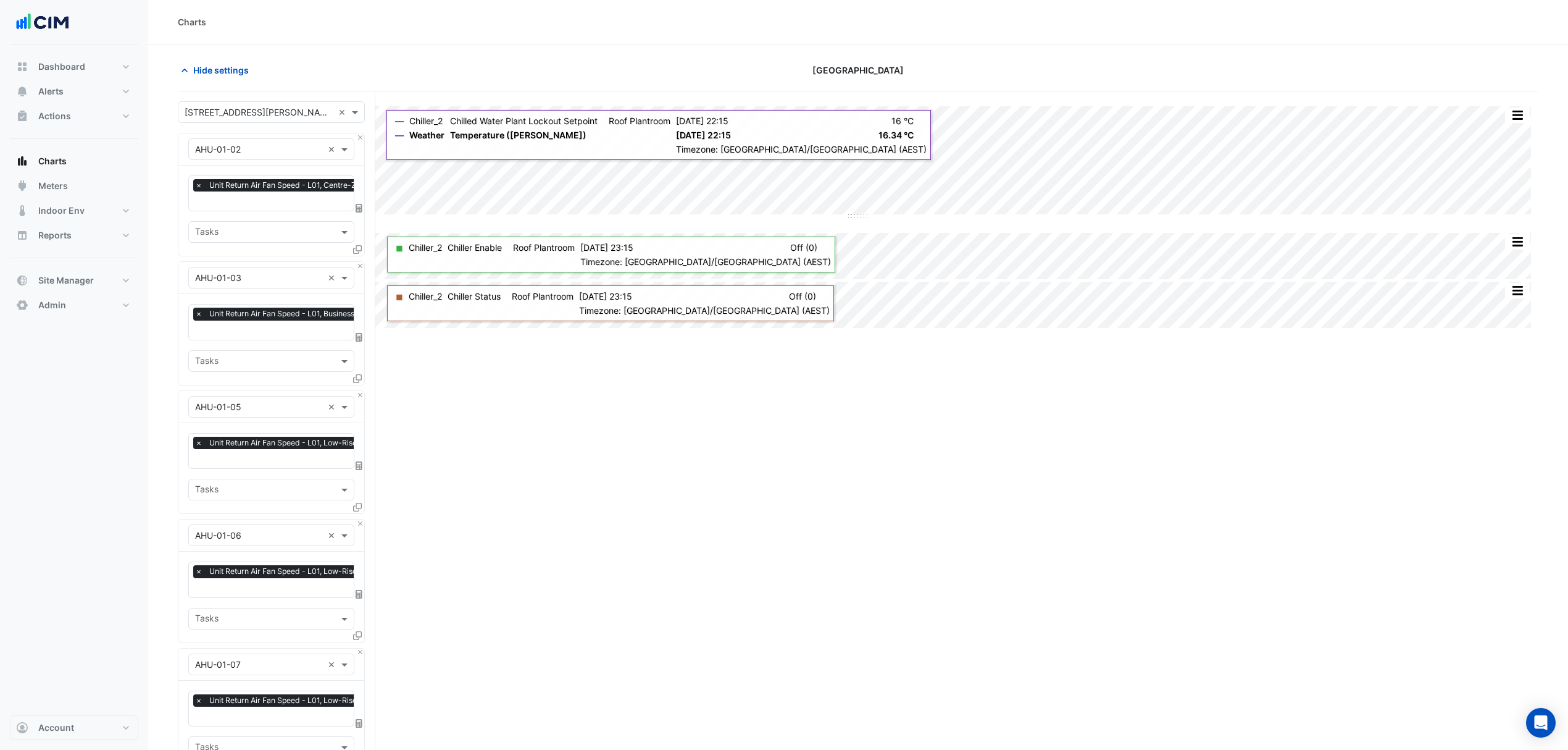
click at [198, 183] on span "×" at bounding box center [199, 184] width 11 height 12
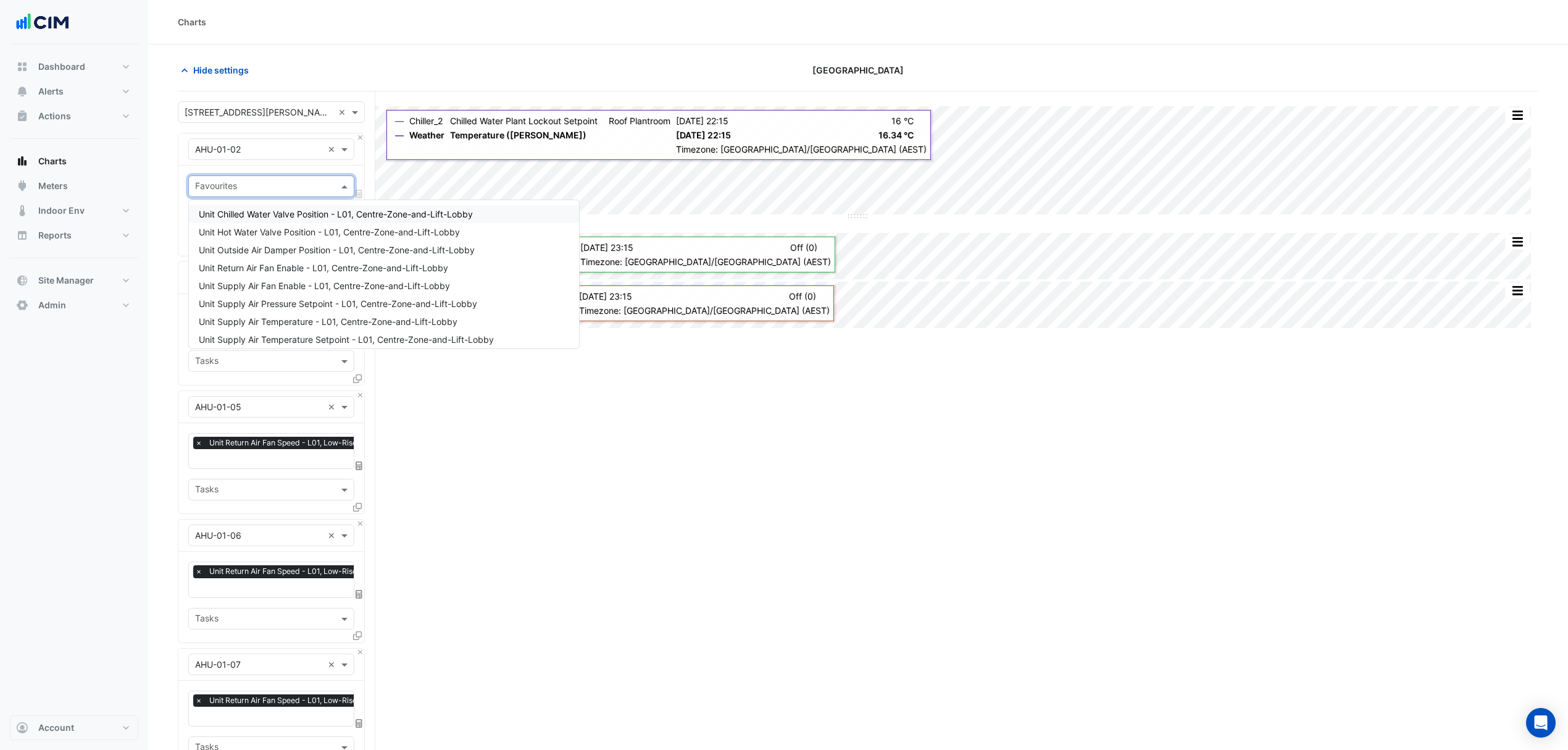
click at [219, 189] on input "text" at bounding box center [264, 187] width 139 height 13
click at [284, 279] on span "Unit Supply Air Fan Speed - L01, Centre-Zone-and-Lift-Lobby" at bounding box center [324, 282] width 251 height 10
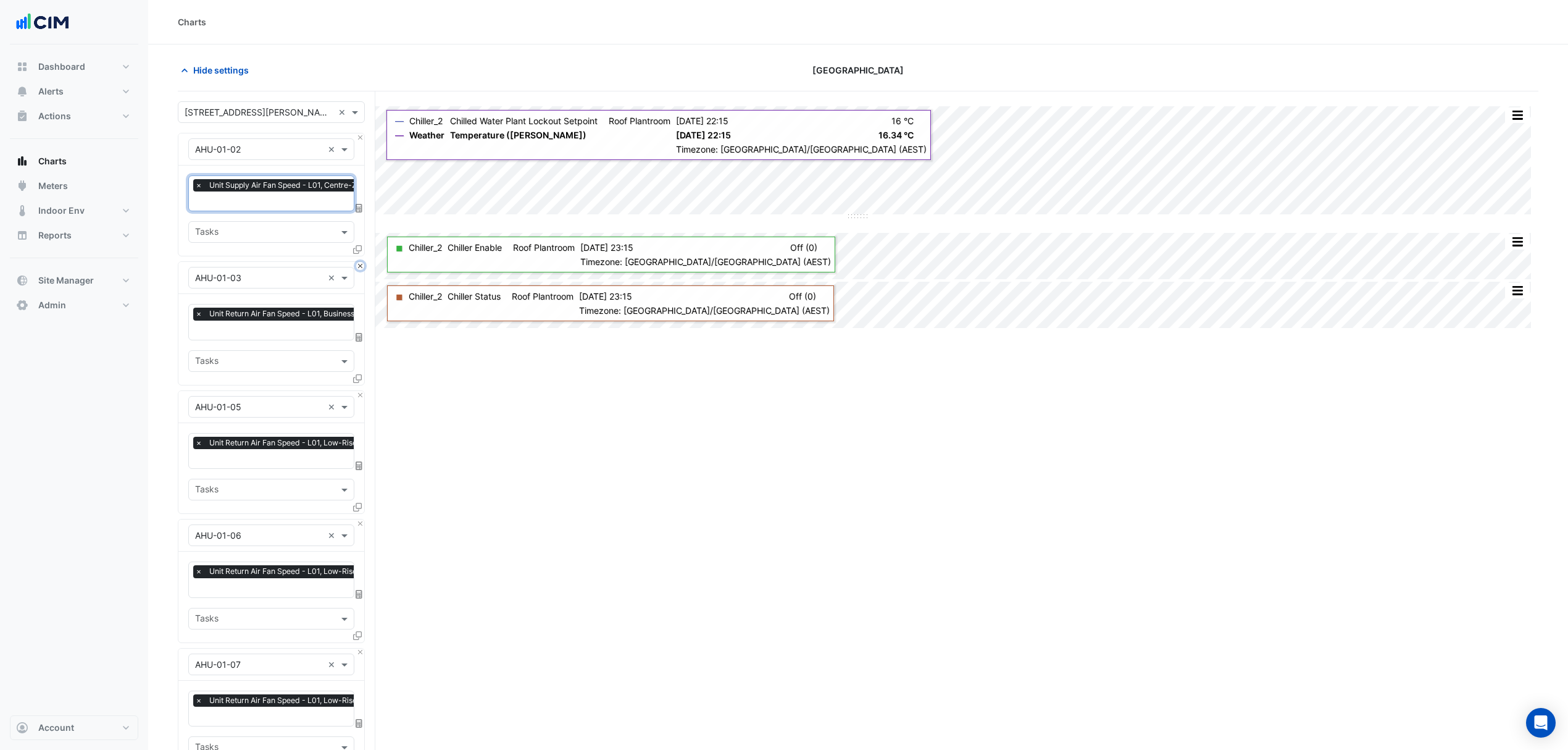
click at [358, 265] on button "Close" at bounding box center [360, 265] width 8 height 8
click at [359, 265] on button "Close" at bounding box center [360, 265] width 8 height 8
click at [359, 391] on button "Close" at bounding box center [360, 394] width 8 height 8
click at [359, 265] on button "Close" at bounding box center [360, 265] width 8 height 8
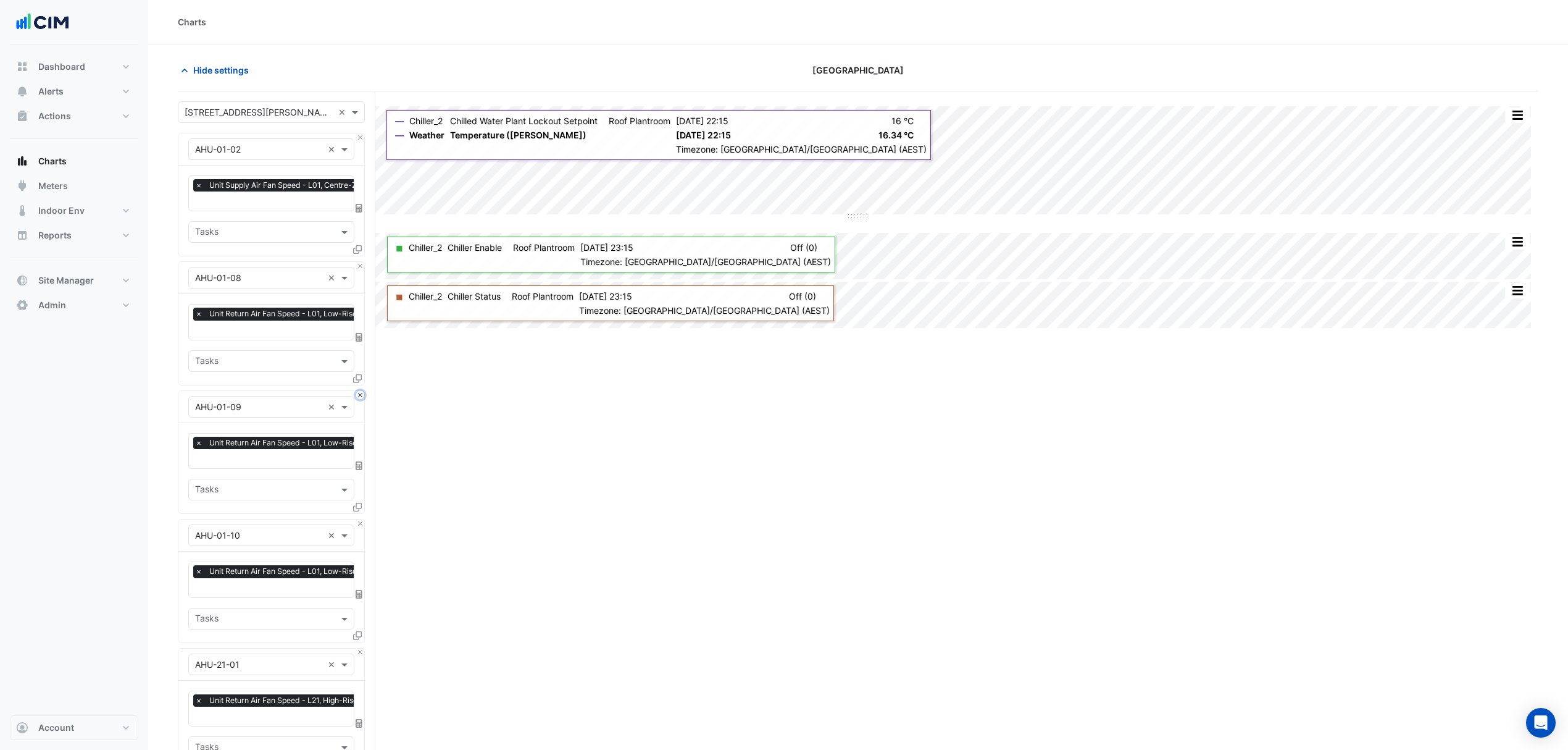
click at [359, 391] on button "Close" at bounding box center [360, 394] width 8 height 8
click at [359, 265] on button "Close" at bounding box center [360, 265] width 8 height 8
click at [359, 391] on button "Close" at bounding box center [360, 394] width 8 height 8
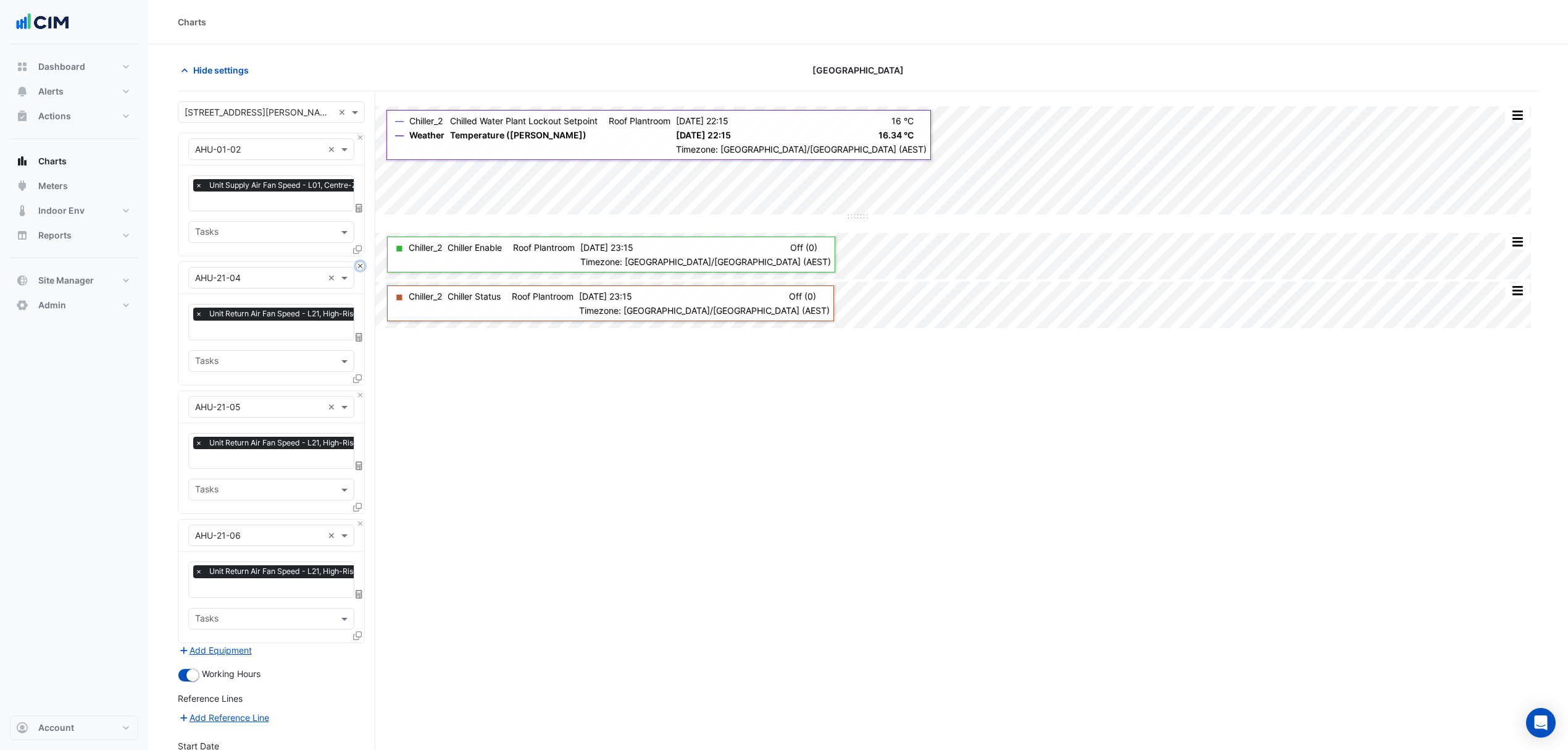
click at [359, 265] on button "Close" at bounding box center [360, 265] width 8 height 8
click at [359, 391] on button "Close" at bounding box center [360, 394] width 8 height 8
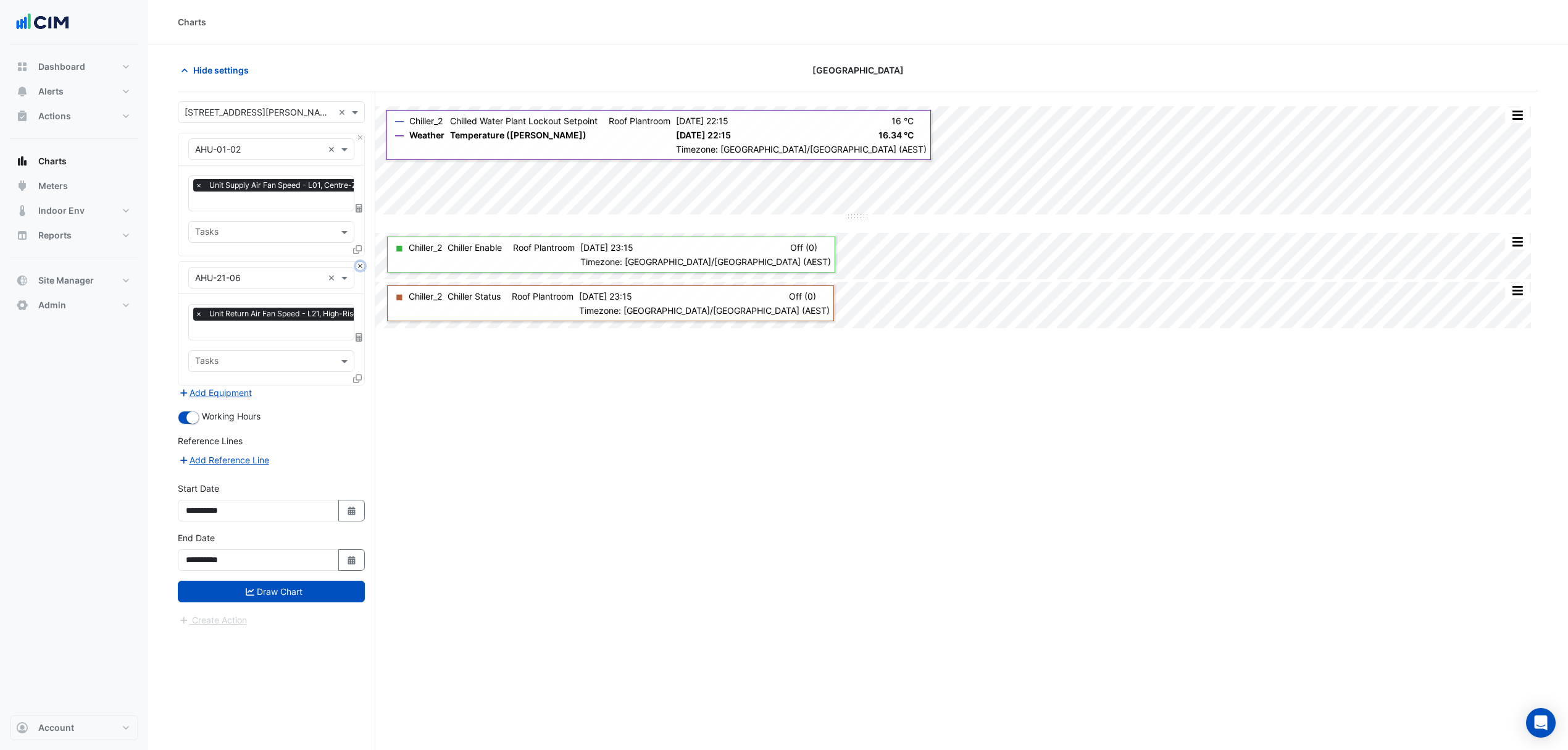
click at [359, 265] on button "Close" at bounding box center [360, 265] width 8 height 8
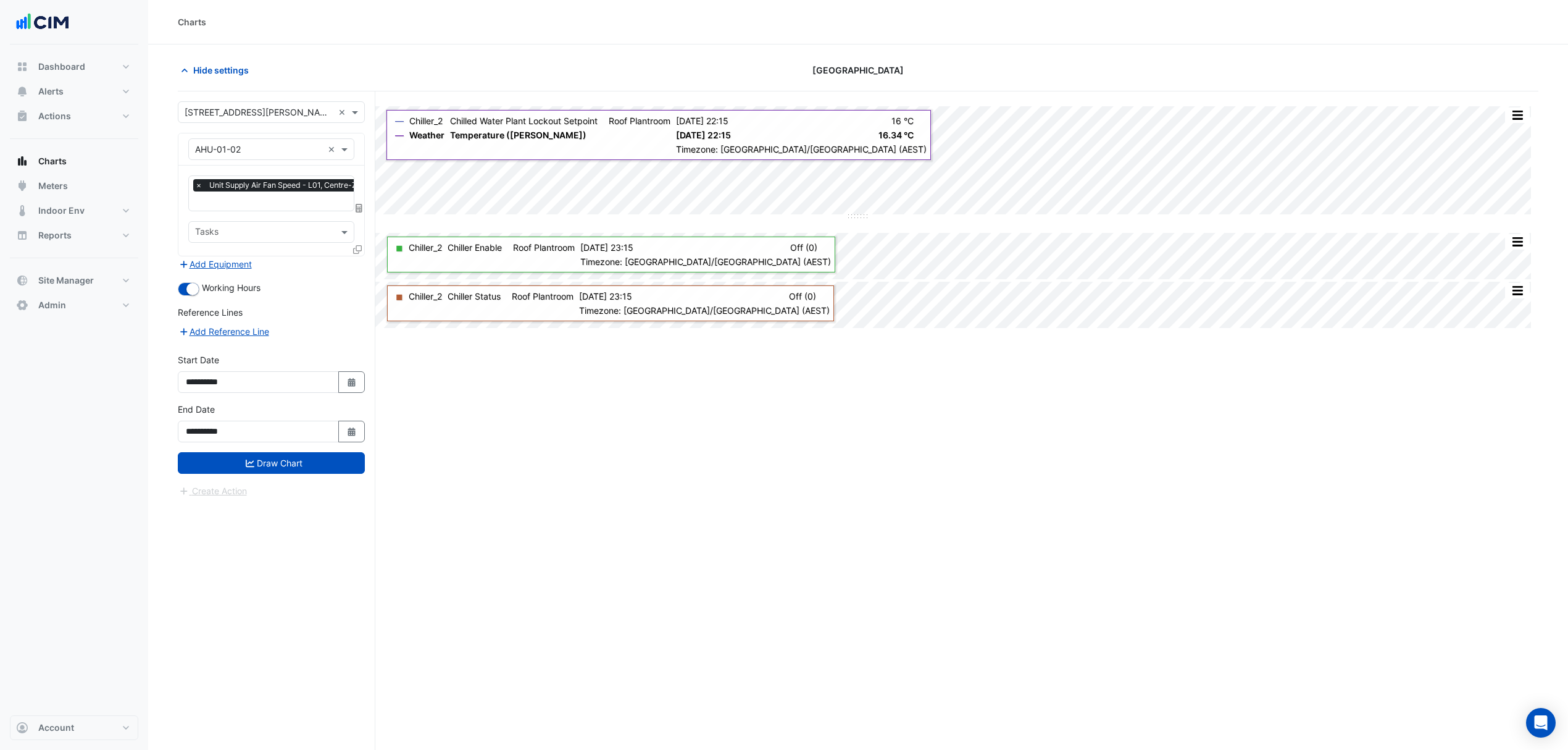
click at [359, 265] on div "Add Equipment" at bounding box center [271, 264] width 187 height 15
click at [361, 244] on div at bounding box center [359, 251] width 11 height 18
click at [357, 246] on icon at bounding box center [357, 249] width 9 height 9
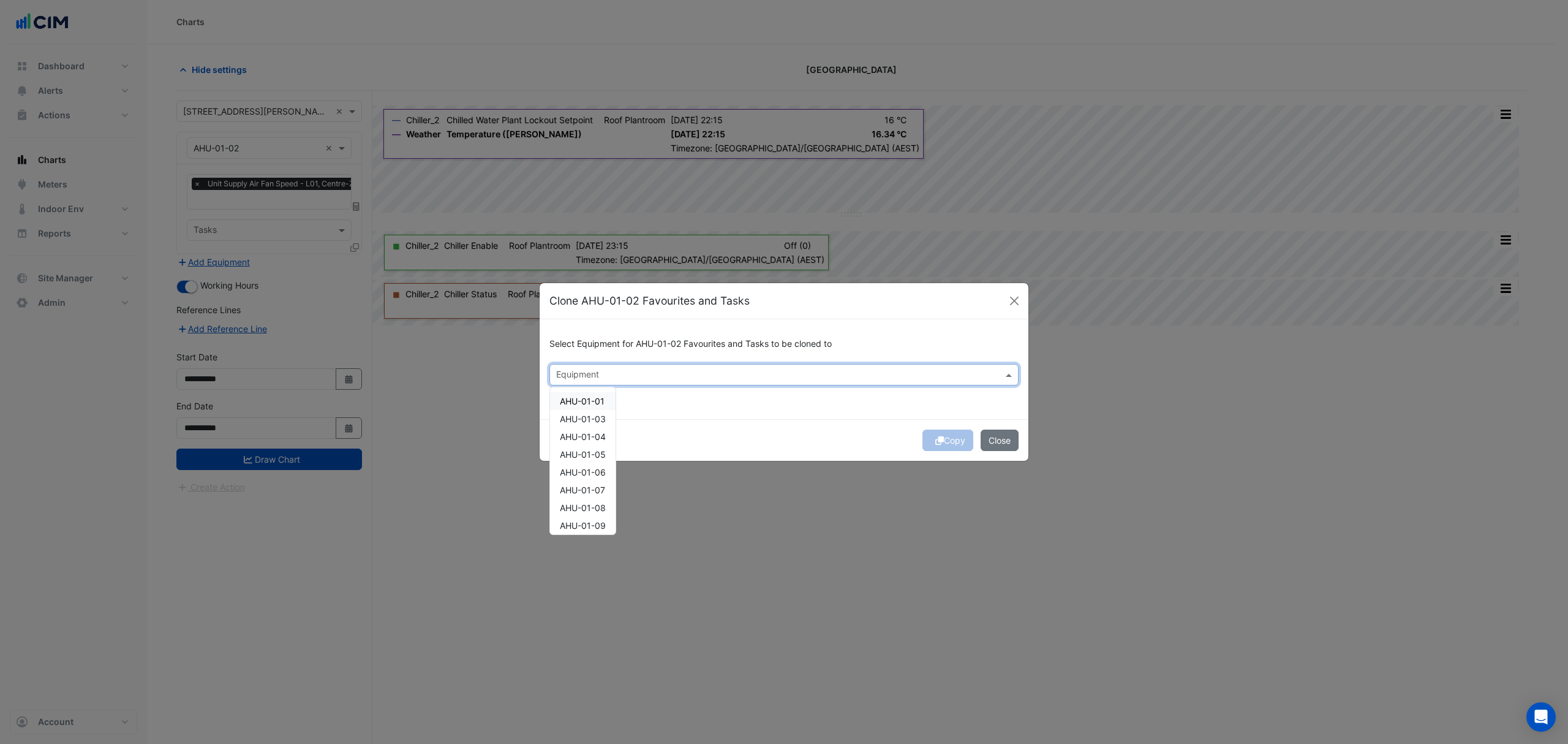
click at [574, 370] on input "text" at bounding box center [777, 376] width 441 height 13
drag, startPoint x: 584, startPoint y: 415, endPoint x: 584, endPoint y: 427, distance: 12.0
click at [584, 417] on span "AHU-01-03" at bounding box center [583, 419] width 46 height 10
click at [584, 437] on span "AHU-01-04" at bounding box center [583, 436] width 46 height 10
click at [583, 452] on span "AHU-01-05" at bounding box center [583, 454] width 46 height 10
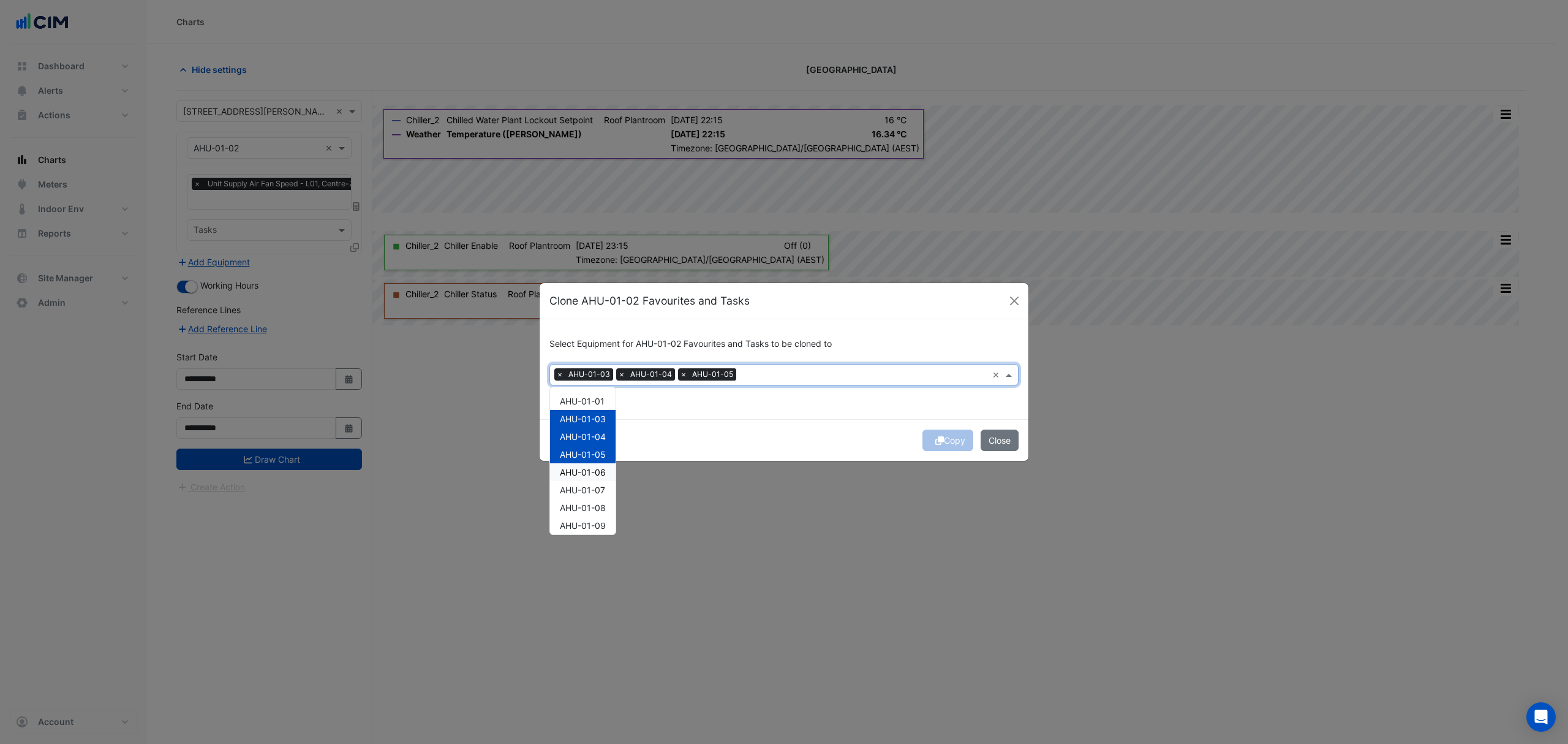
click at [582, 469] on span "AHU-01-06" at bounding box center [583, 471] width 46 height 10
click at [582, 485] on span "AHU-01-07" at bounding box center [583, 489] width 45 height 10
click at [580, 506] on span "AHU-01-08" at bounding box center [583, 507] width 46 height 10
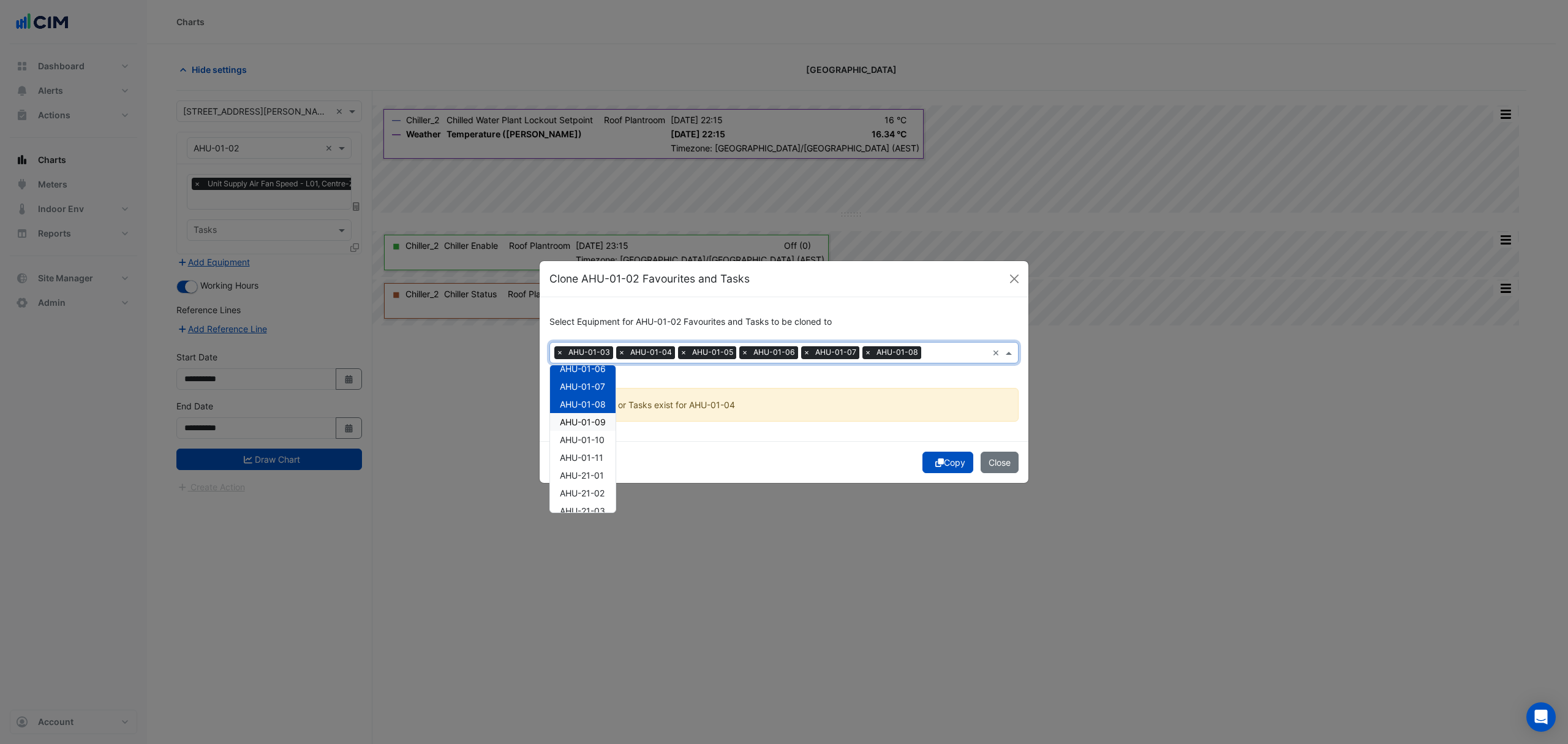
click at [596, 422] on span "AHU-01-09" at bounding box center [583, 422] width 46 height 10
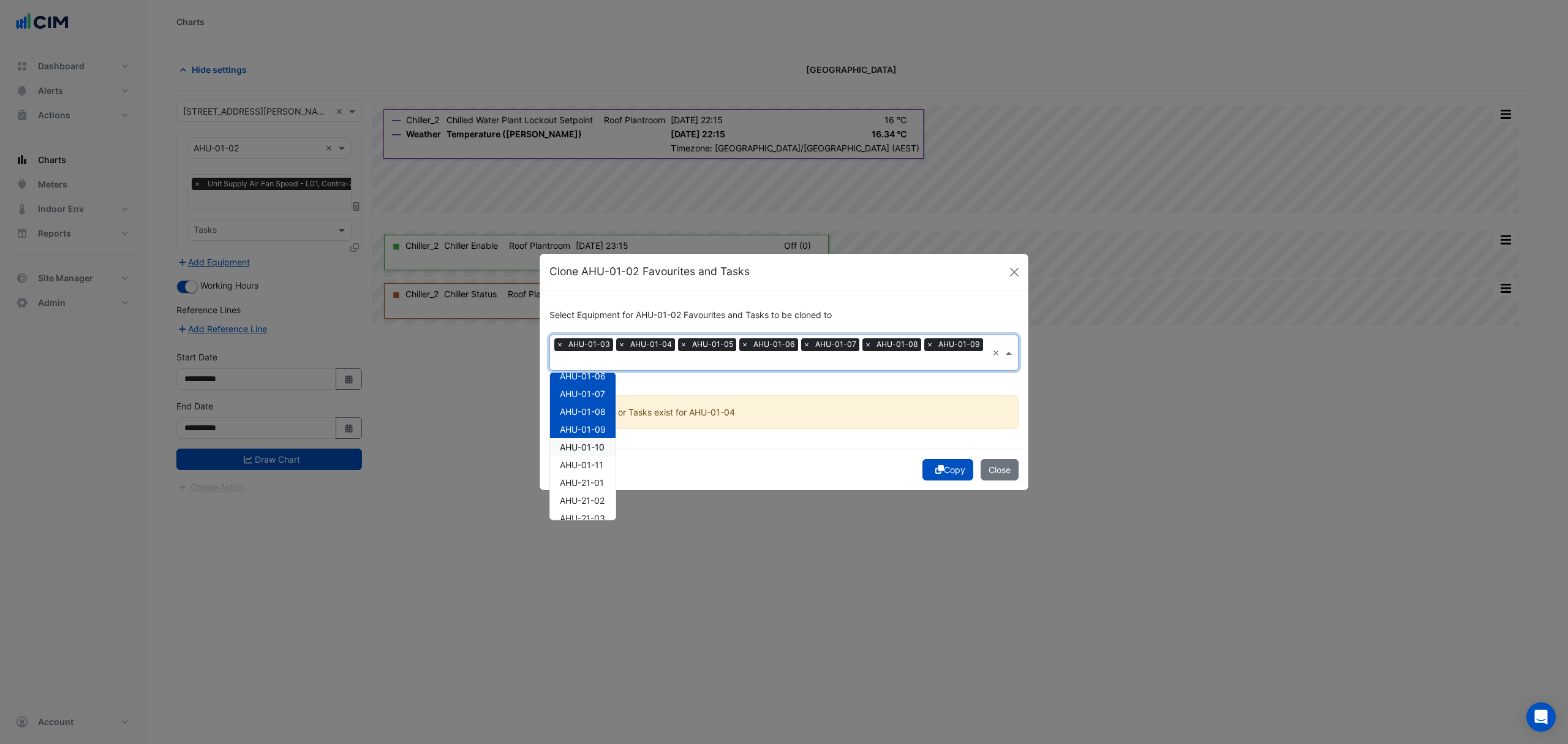
drag, startPoint x: 596, startPoint y: 439, endPoint x: 597, endPoint y: 449, distance: 10.0
click at [596, 441] on span "AHU-01-10" at bounding box center [582, 446] width 44 height 10
click at [594, 461] on span "AHU-01-11" at bounding box center [582, 464] width 43 height 10
click at [594, 487] on span "AHU-21-01" at bounding box center [582, 482] width 44 height 10
click at [589, 503] on span "AHU-21-02" at bounding box center [582, 500] width 44 height 10
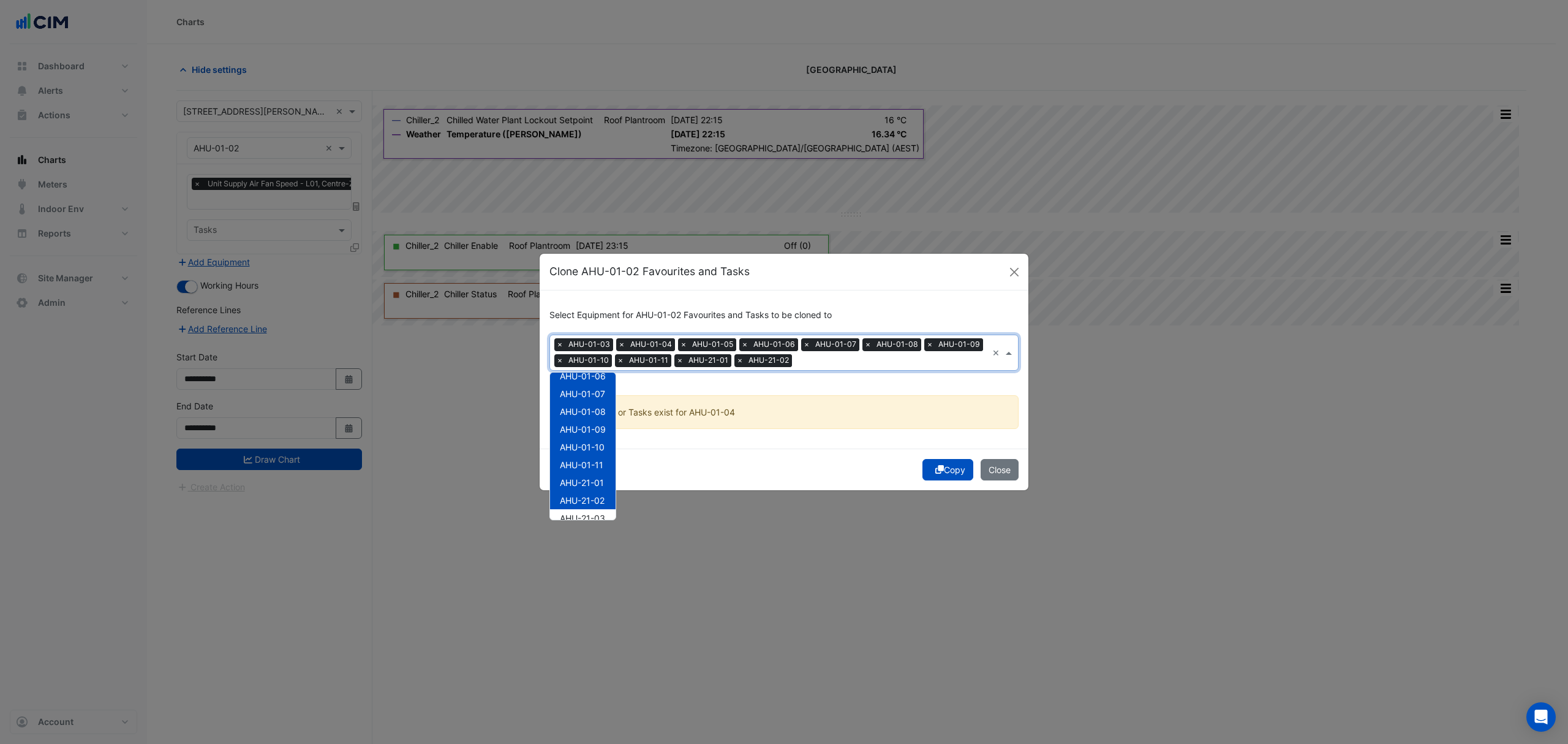
scroll to position [163, 0]
click at [599, 441] on div "AHU-21-03" at bounding box center [583, 436] width 66 height 18
click at [598, 452] on span "AHU-21-04" at bounding box center [583, 454] width 45 height 10
click at [592, 469] on span "AHU-21-05" at bounding box center [583, 471] width 45 height 10
click at [588, 486] on span "AHU-21-06" at bounding box center [583, 489] width 45 height 10
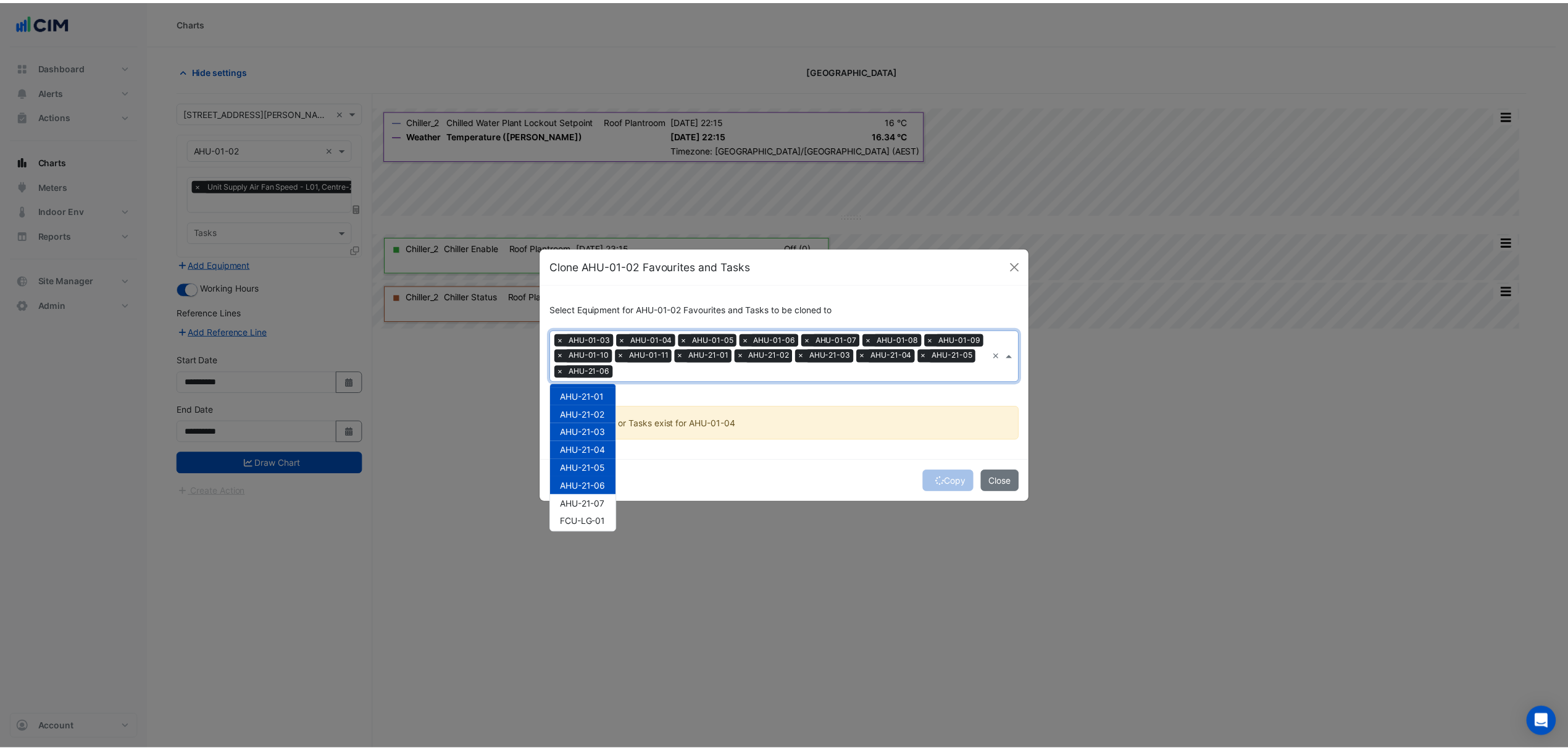
scroll to position [184, 0]
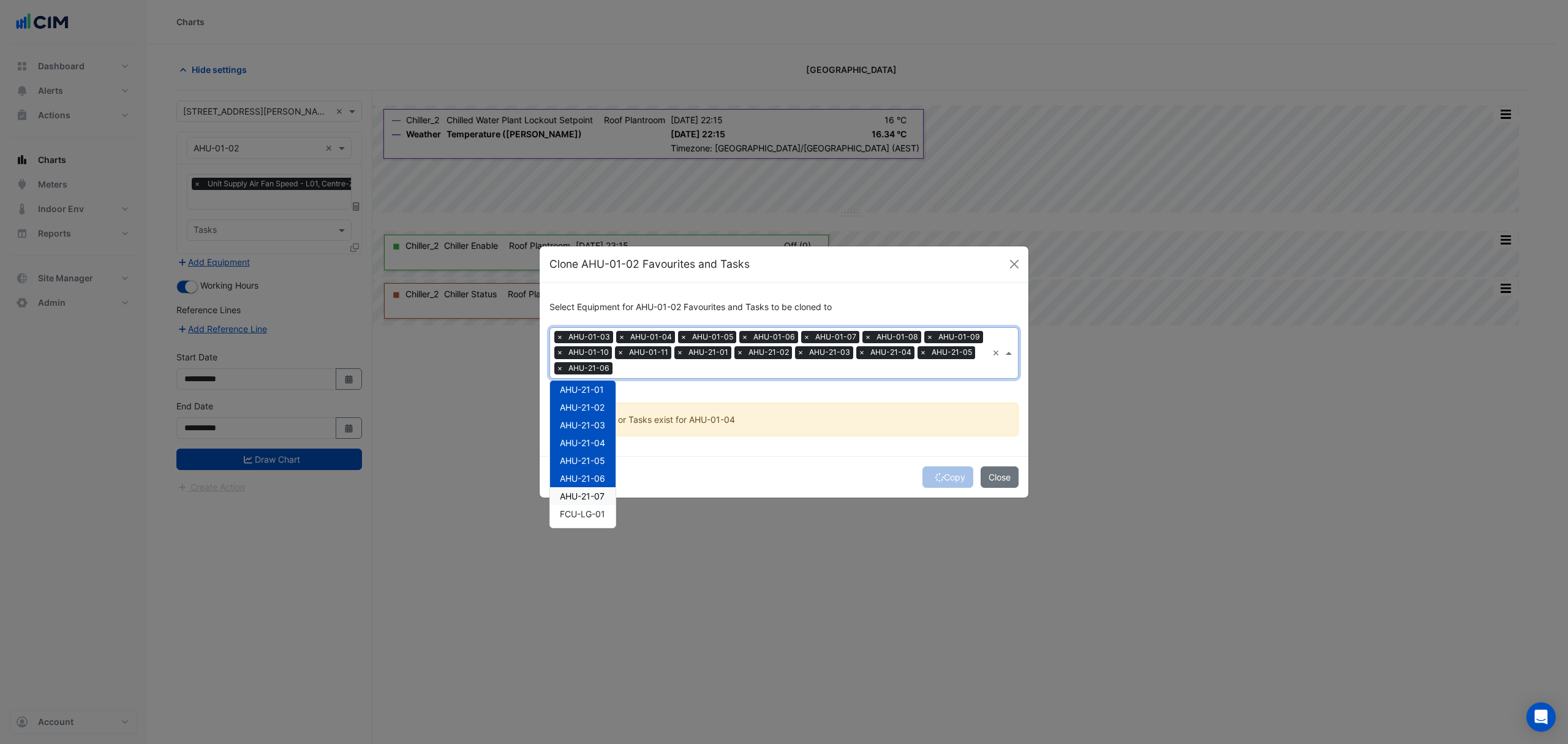
click at [589, 490] on span "AHU-21-07" at bounding box center [582, 495] width 44 height 10
click at [709, 466] on div "Copy Close" at bounding box center [784, 476] width 488 height 41
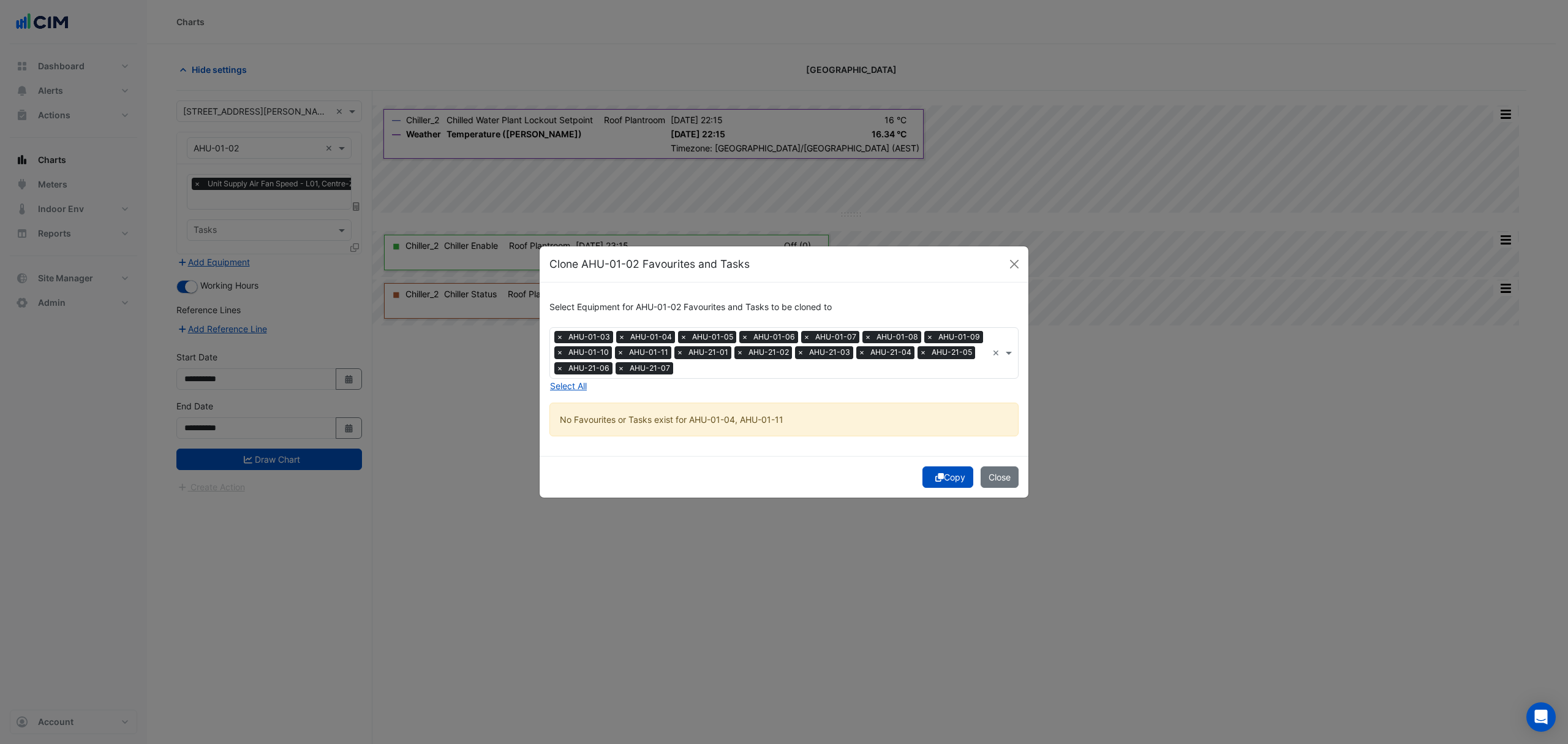
click at [935, 475] on icon "submit" at bounding box center [939, 477] width 8 height 8
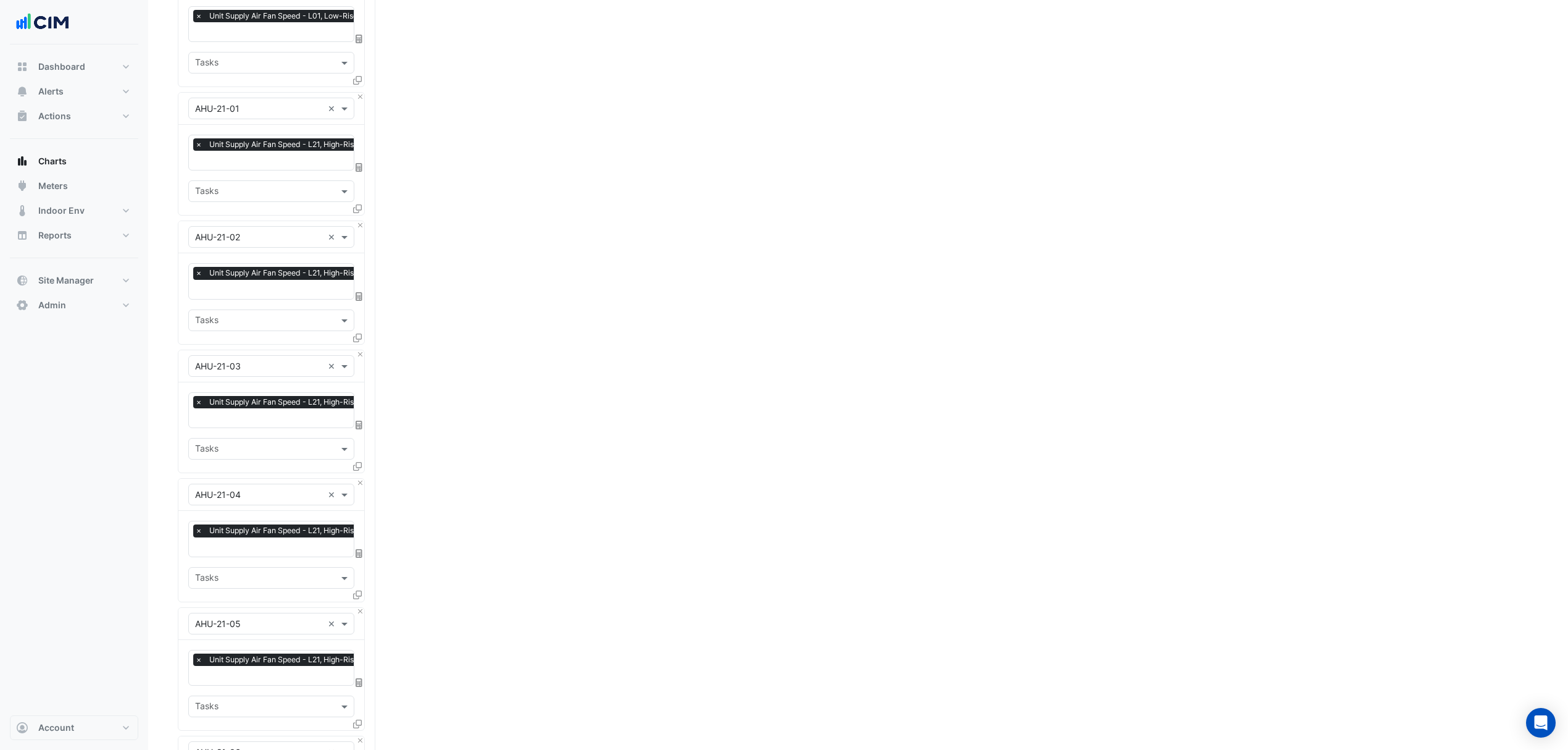
scroll to position [1557, 0]
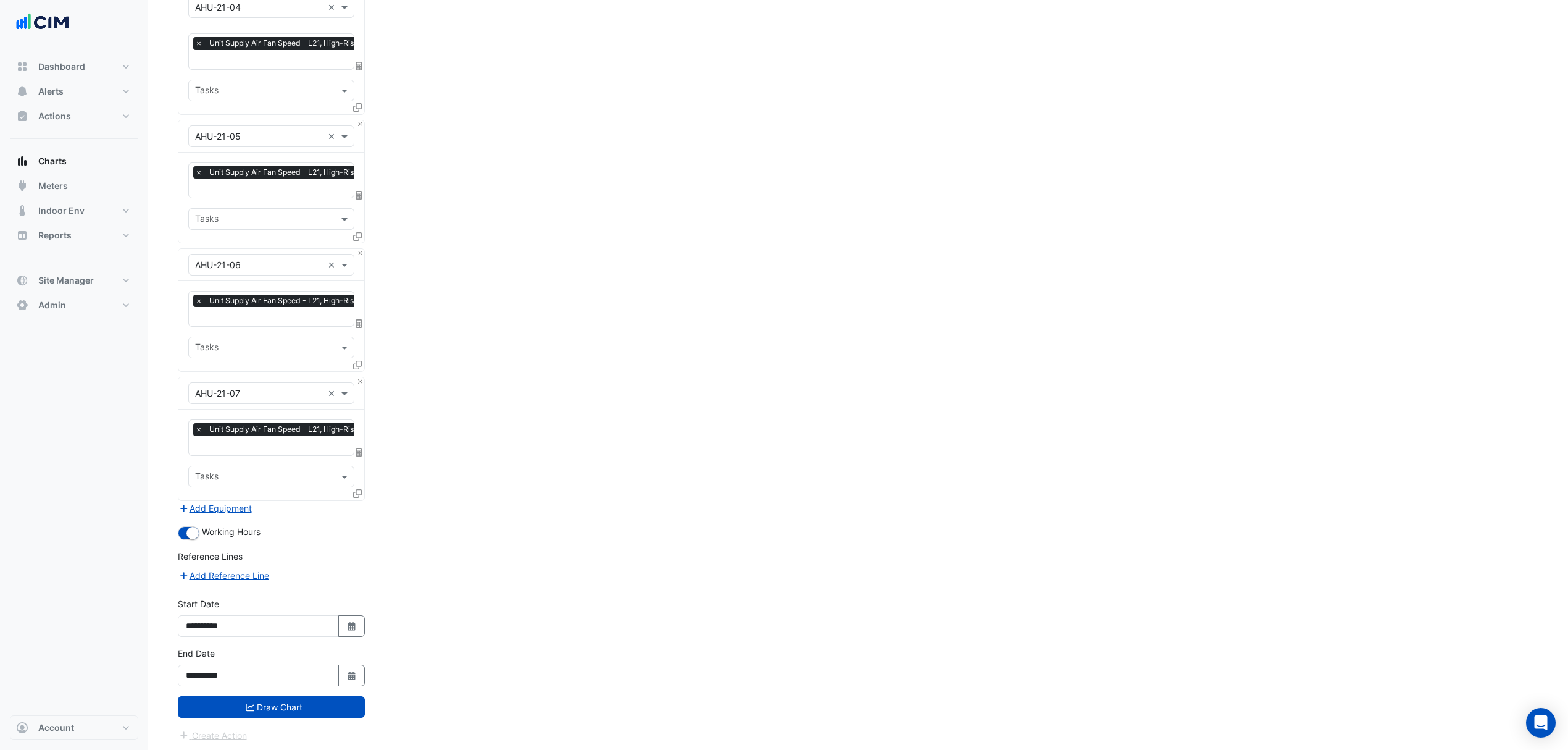
click at [272, 706] on button "Draw Chart" at bounding box center [271, 706] width 187 height 22
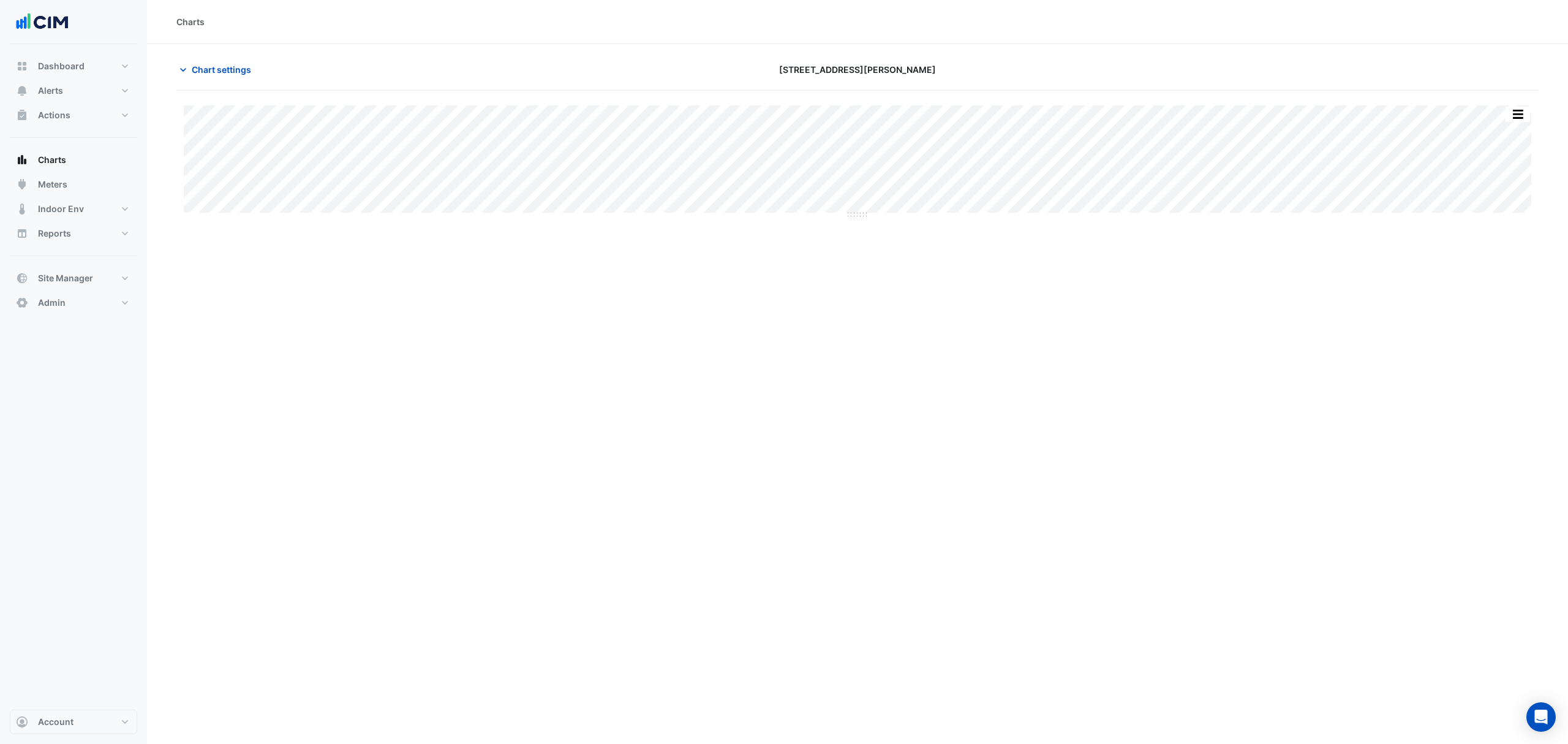
click at [204, 63] on span "Chart settings" at bounding box center [221, 70] width 59 height 13
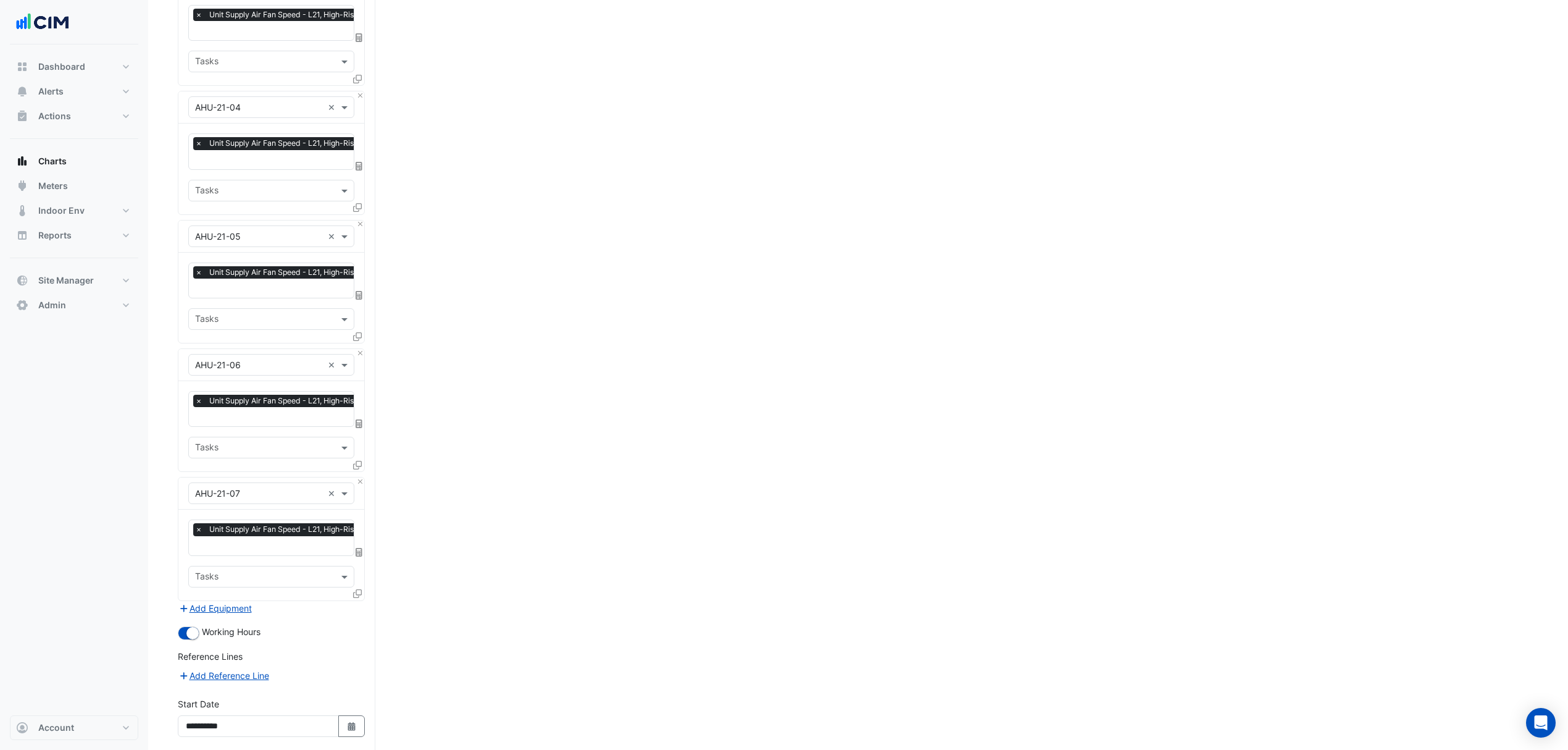
scroll to position [1557, 0]
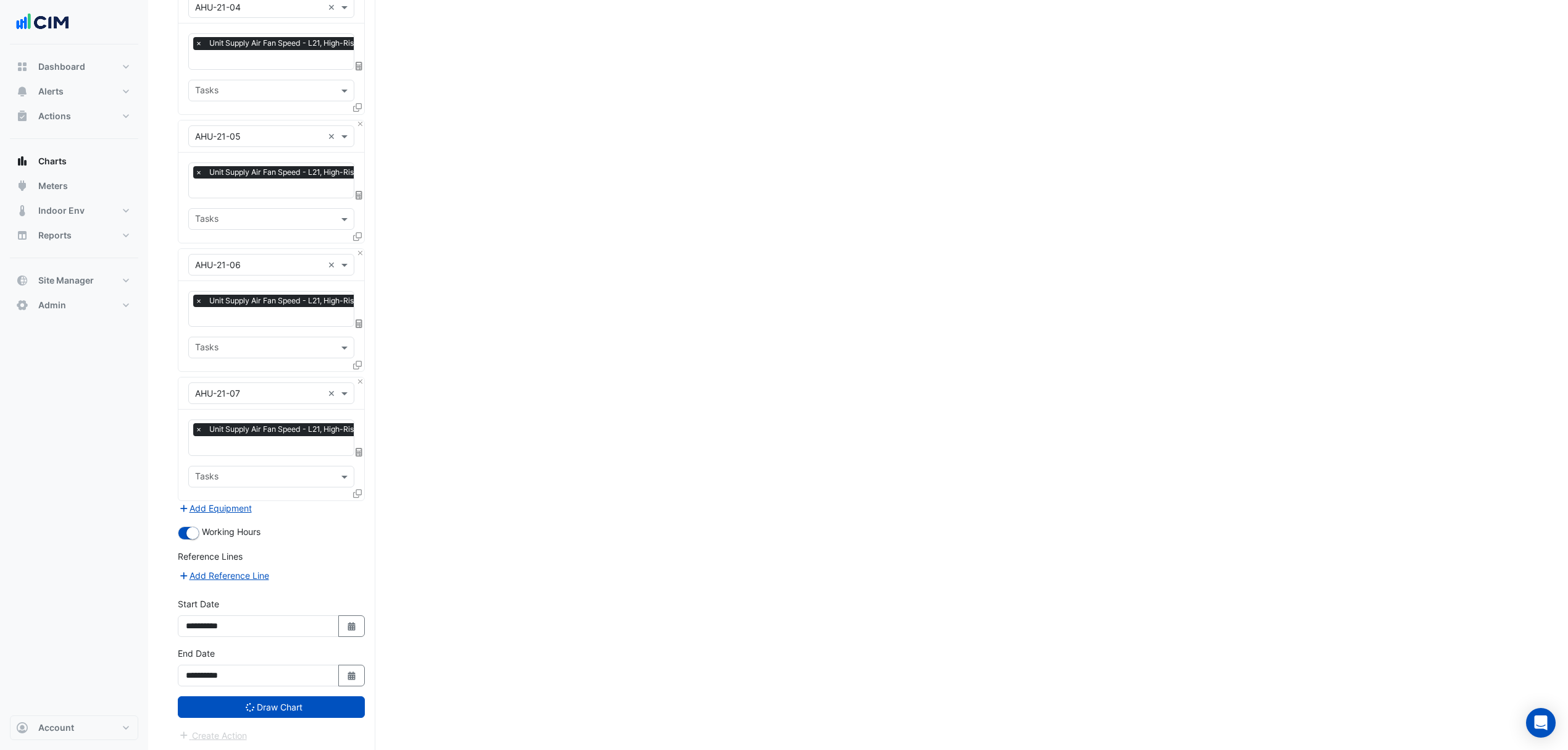
click at [346, 622] on icon "Select Date" at bounding box center [352, 625] width 11 height 9
select select "*"
select select "****"
click at [322, 457] on button "Next month" at bounding box center [316, 458] width 15 height 20
click at [321, 459] on button "Next month" at bounding box center [316, 458] width 15 height 20
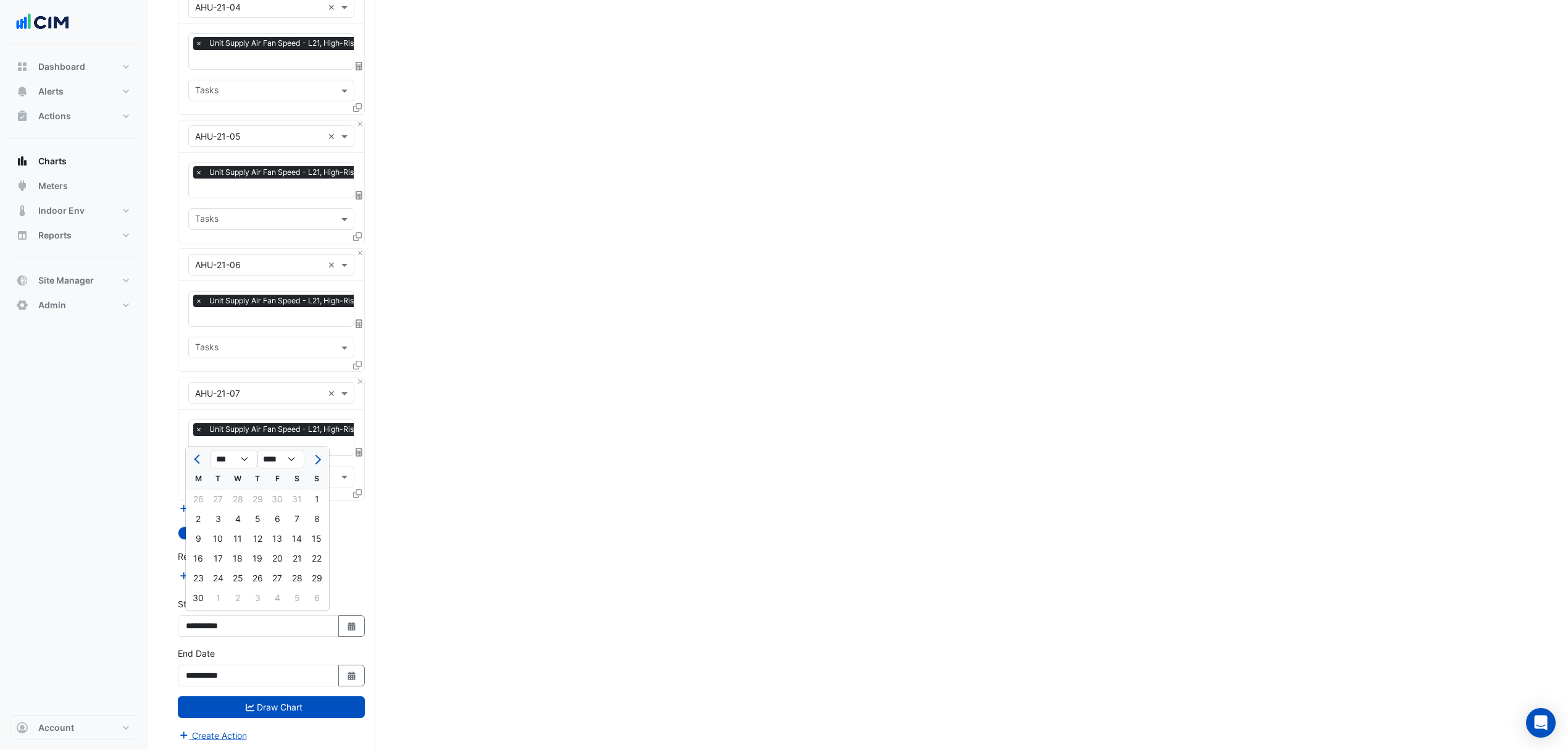
select select "*"
click at [222, 496] on div "1" at bounding box center [218, 499] width 20 height 20
type input "**********"
click at [252, 704] on icon "submit" at bounding box center [250, 706] width 9 height 9
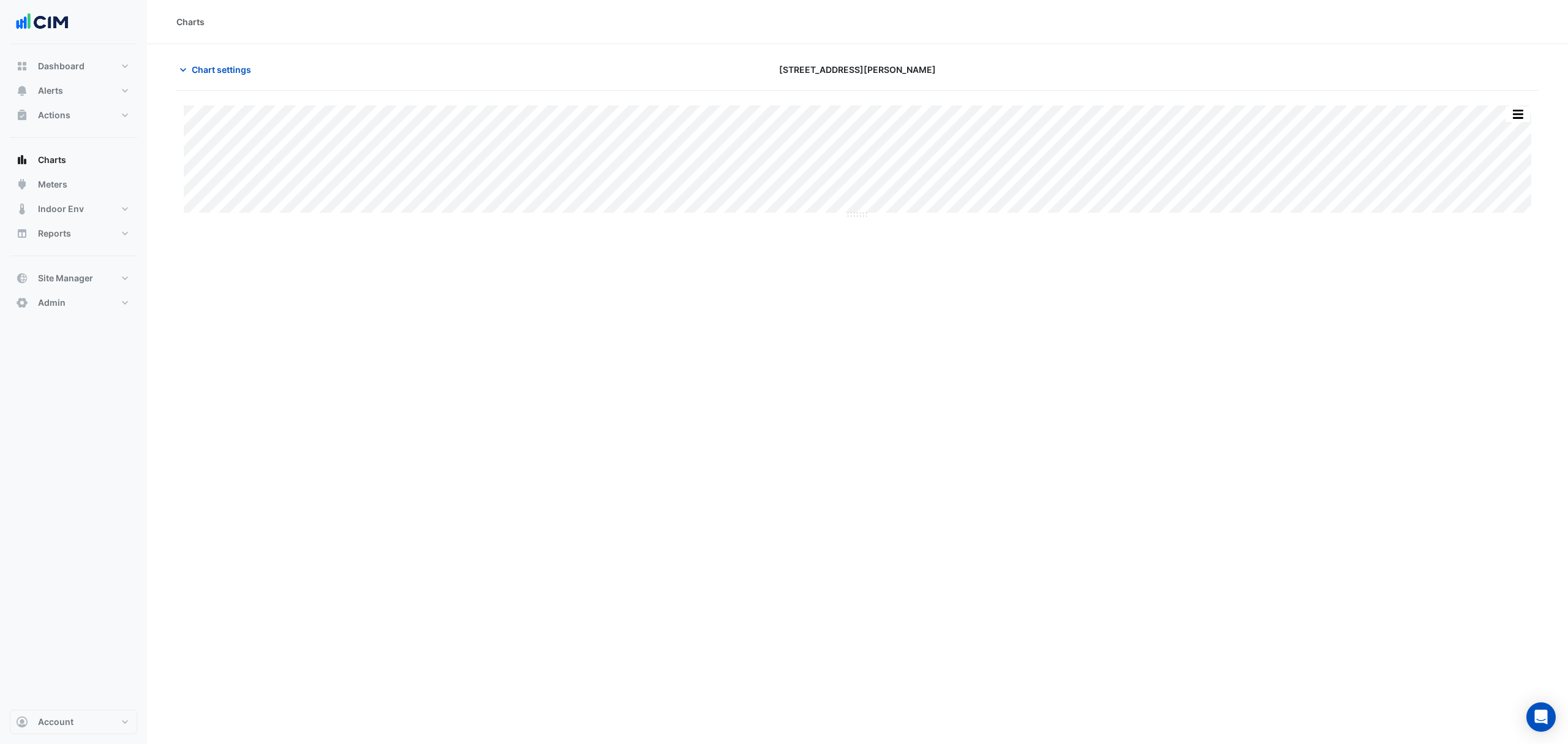
click at [1505, 106] on div "Split by Equip Split All Split None Print Save as JPEG Save as PNG Pivot Data T…" at bounding box center [857, 106] width 1347 height 0
click at [1510, 116] on button "button" at bounding box center [1518, 114] width 25 height 15
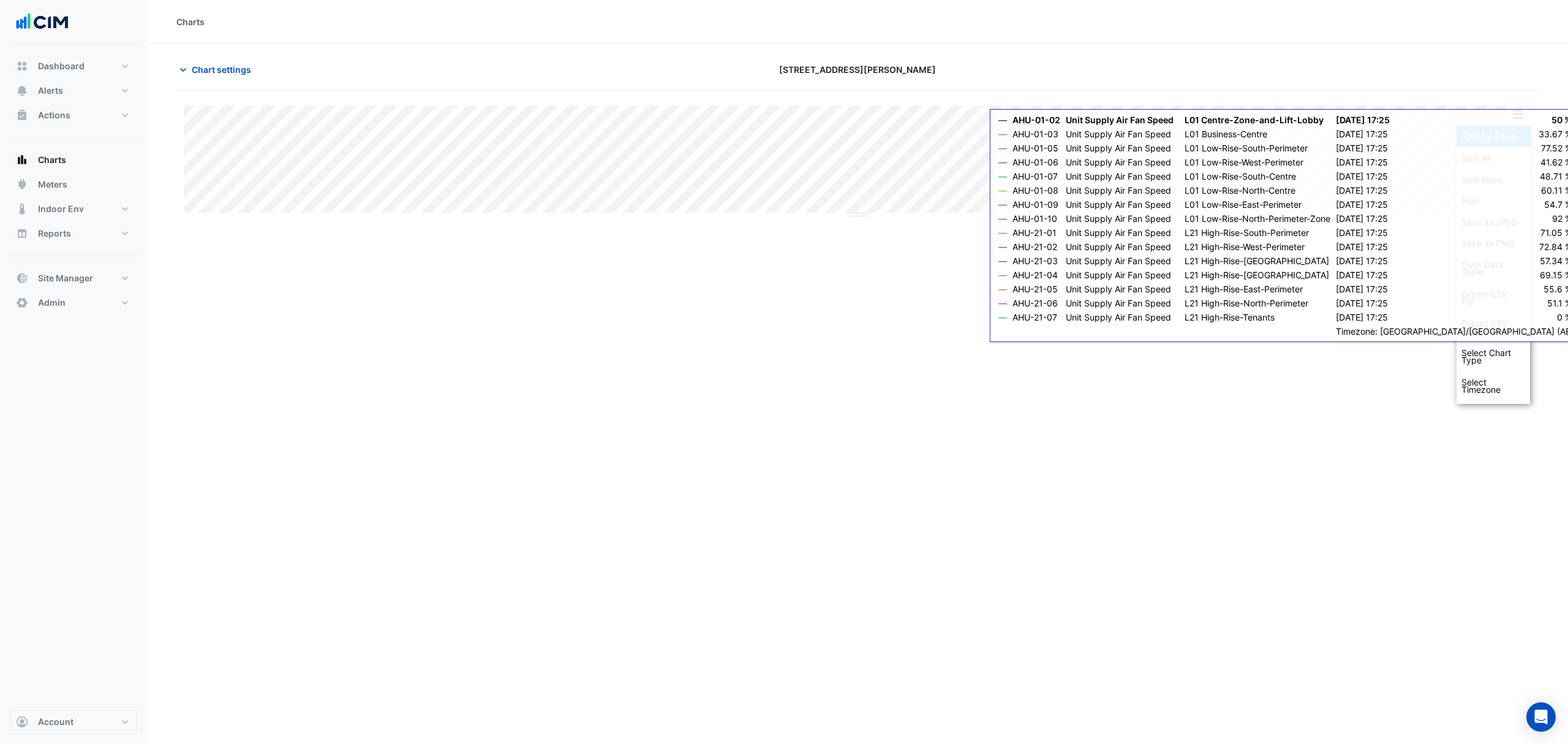
click at [1506, 136] on div "Split by Equip" at bounding box center [1494, 136] width 74 height 22
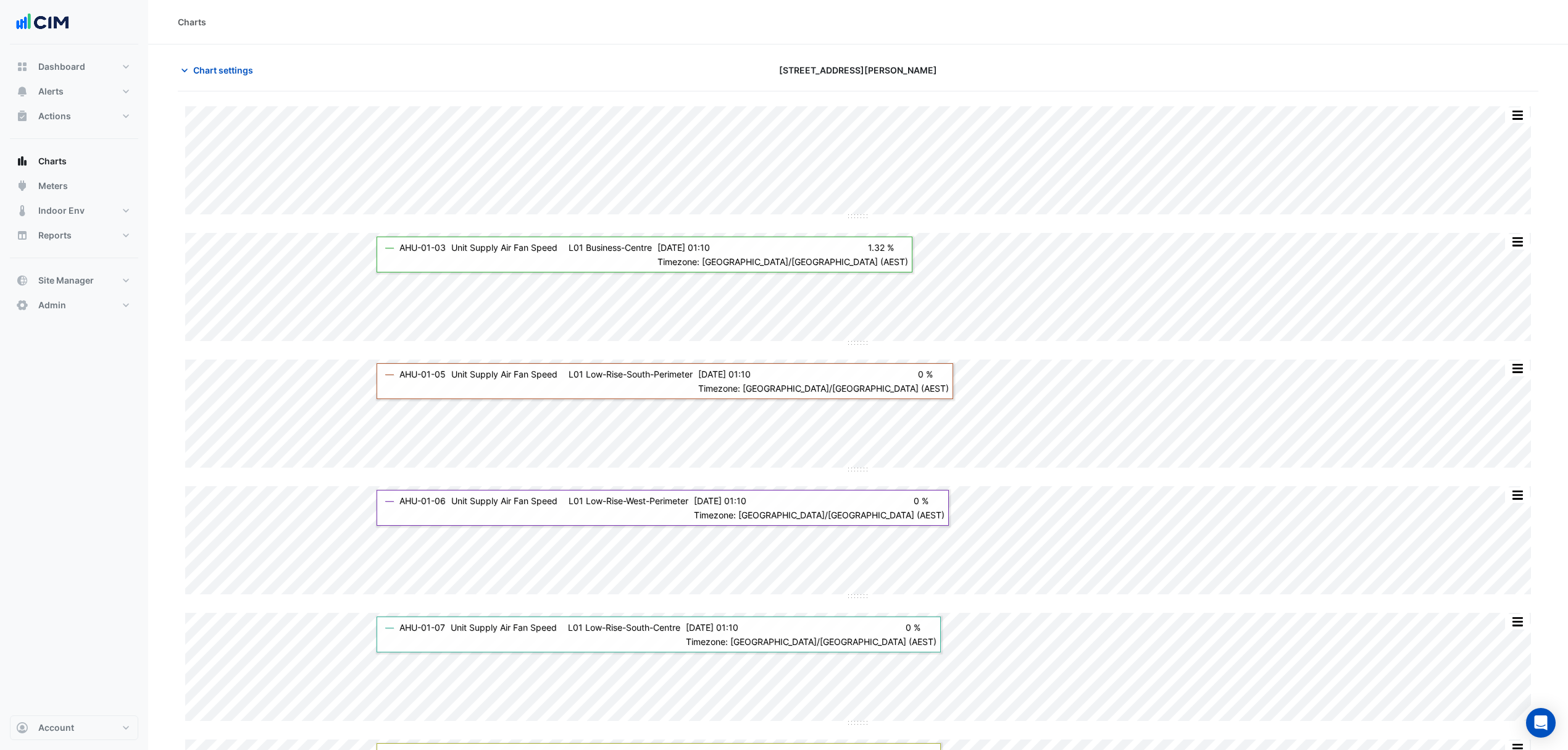
click at [182, 62] on button "Chart settings" at bounding box center [220, 69] width 84 height 22
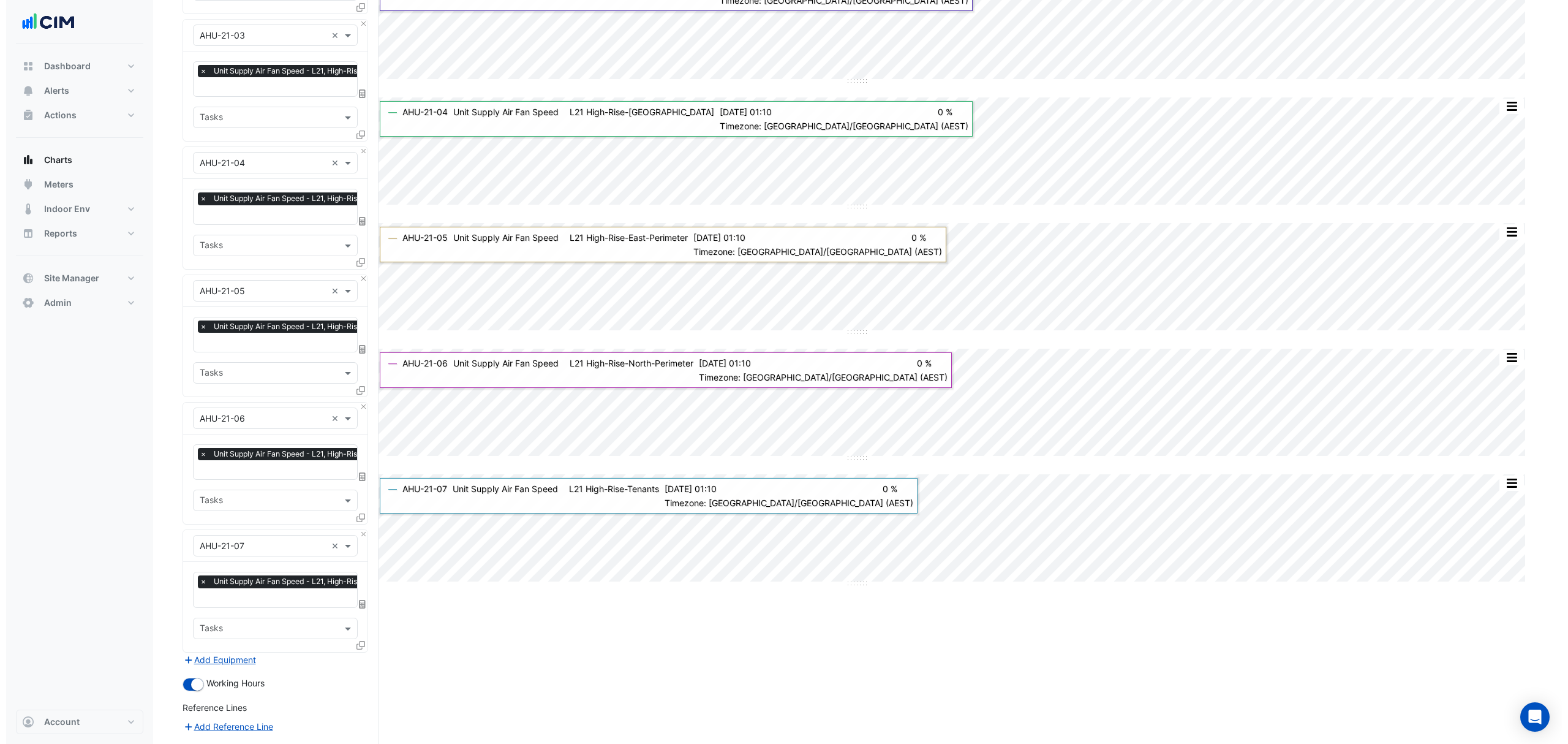
scroll to position [1545, 0]
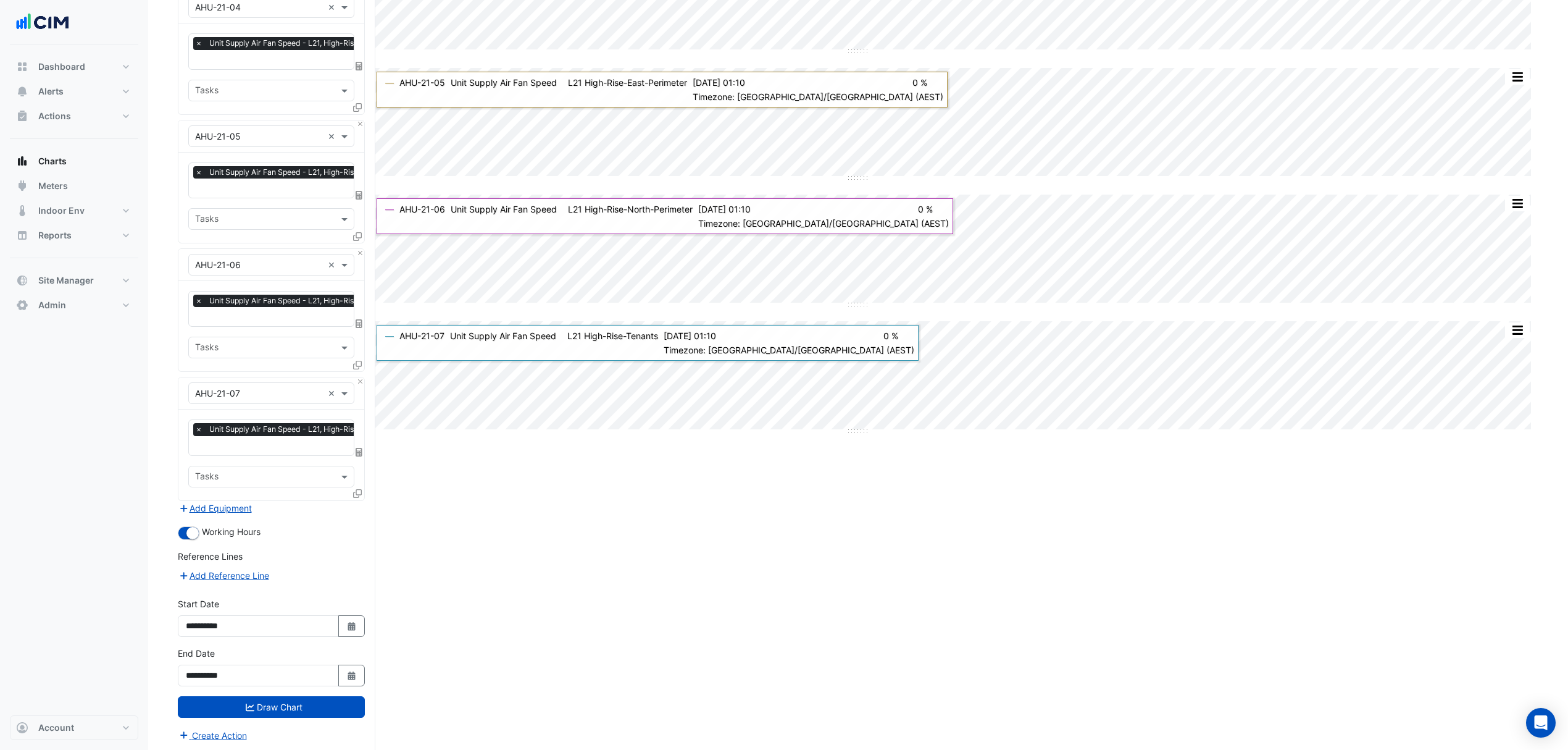
click at [218, 732] on button "Create Action" at bounding box center [212, 735] width 69 height 14
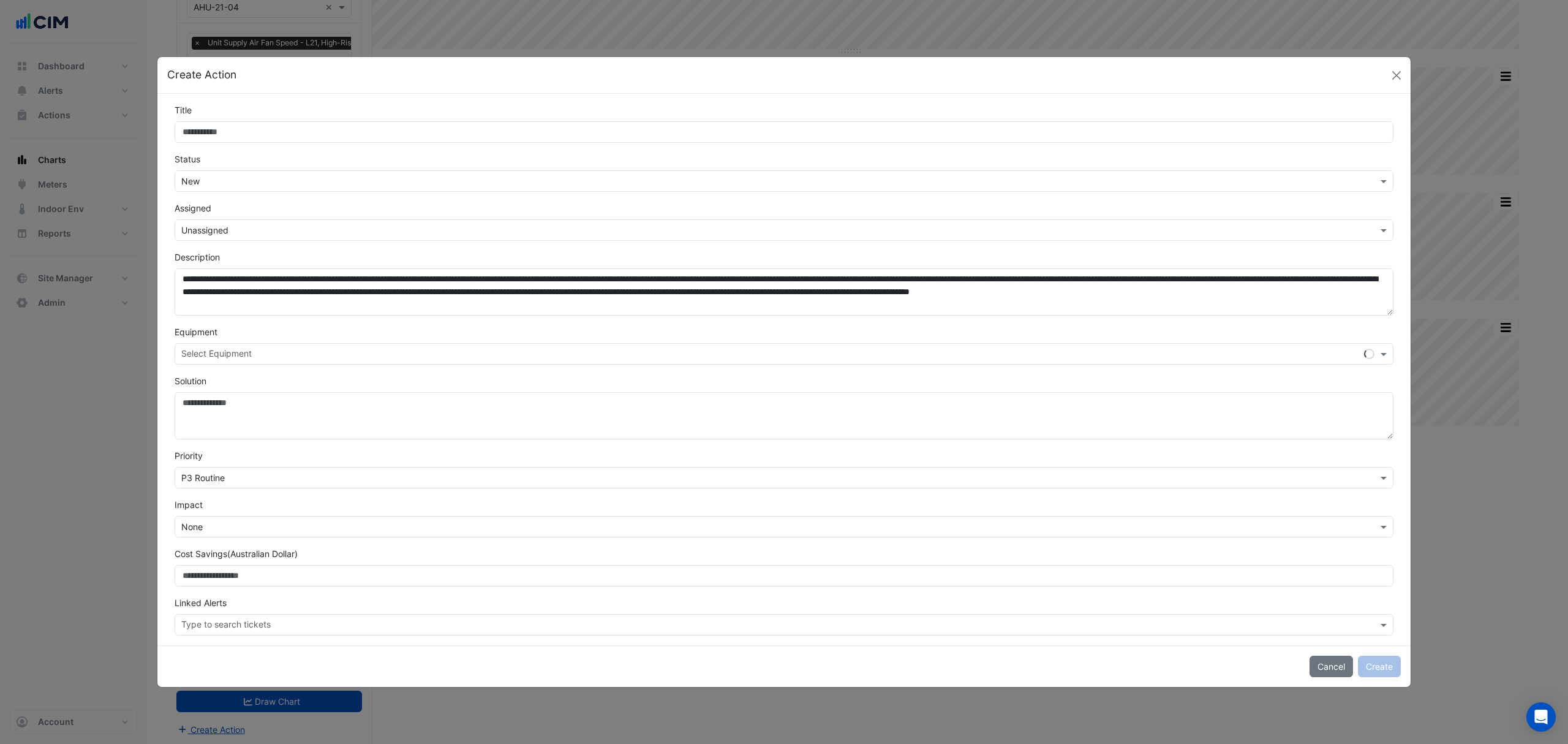
click at [207, 115] on div "Title" at bounding box center [784, 124] width 1233 height 40
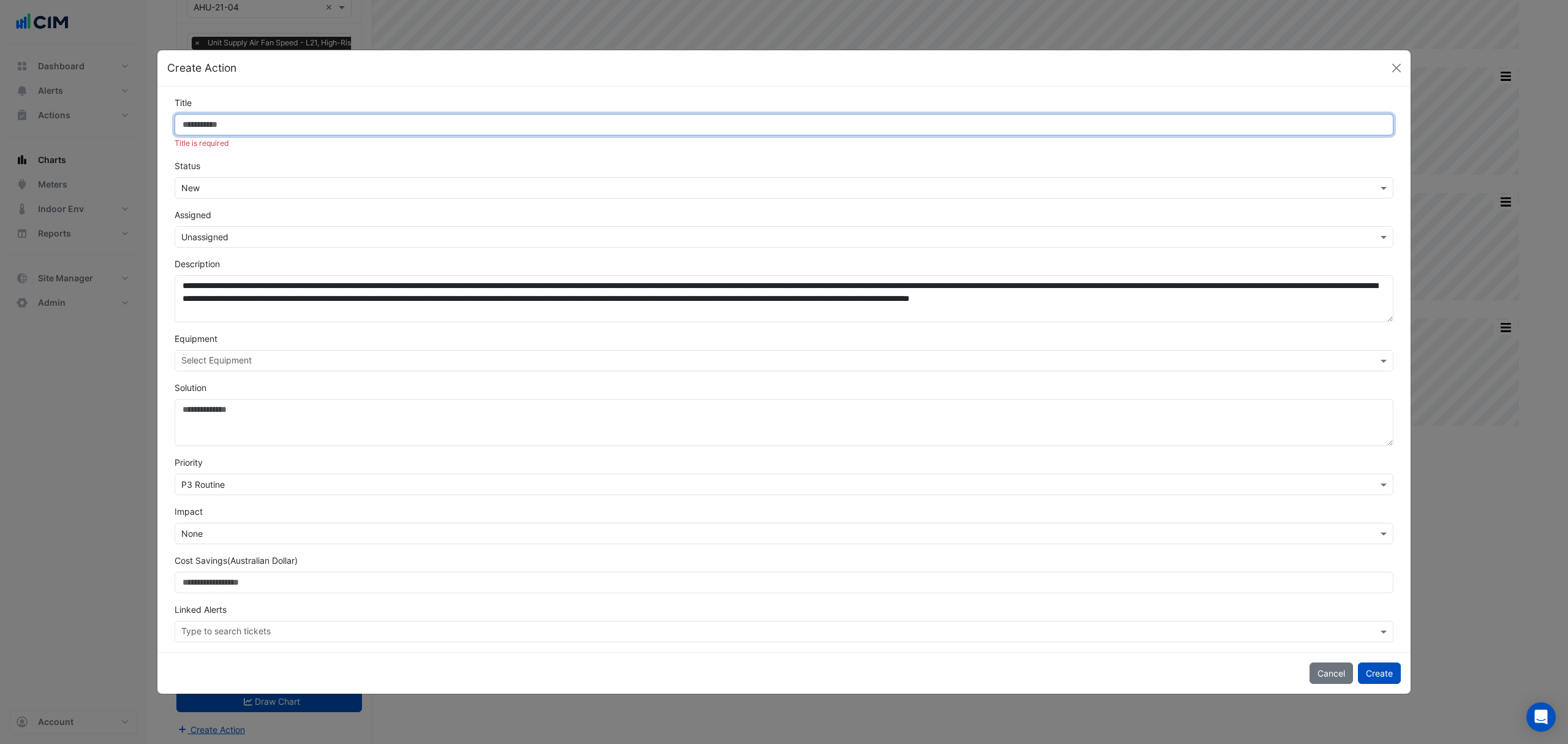
click at [207, 116] on input "Title" at bounding box center [784, 124] width 1219 height 22
type input "*"
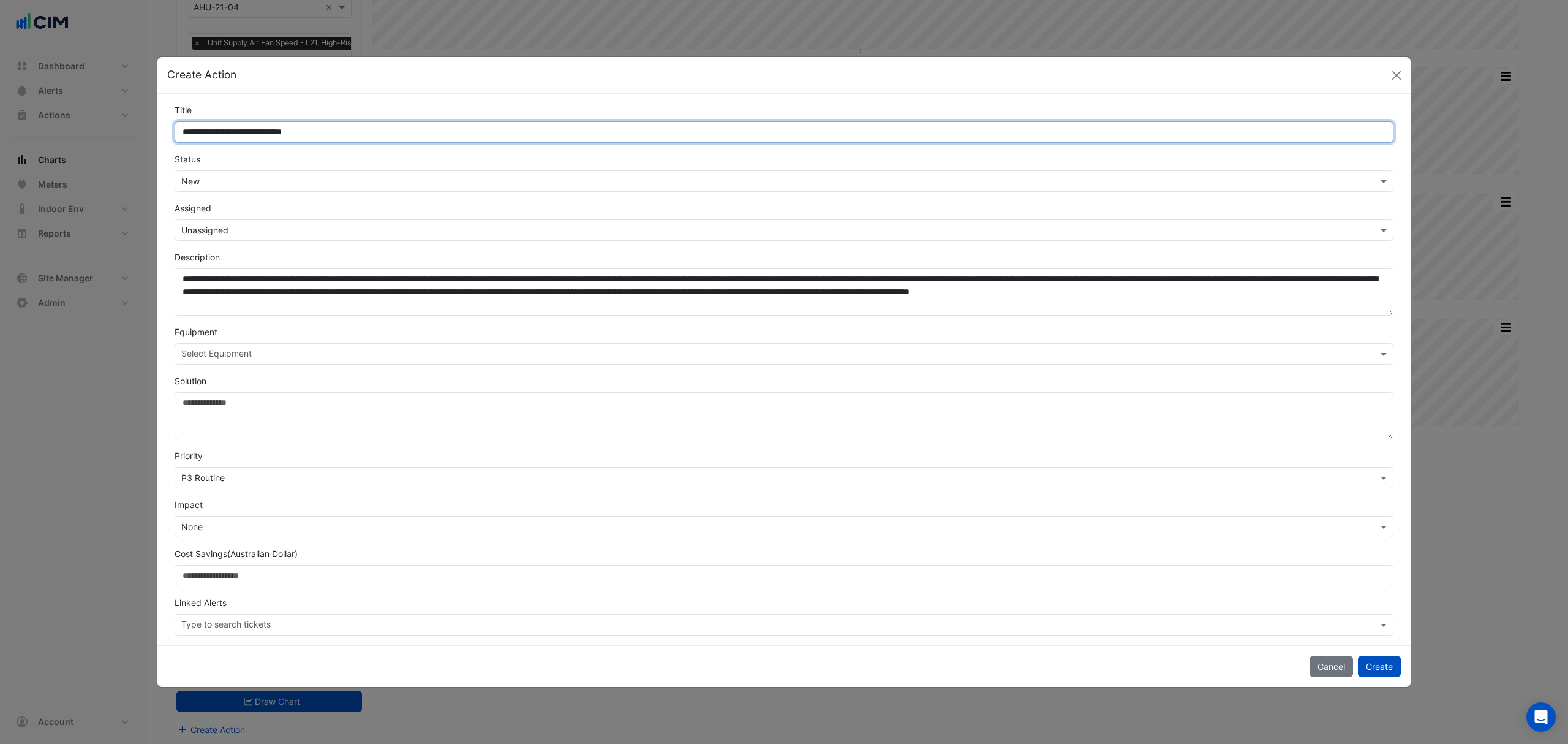
type input "**********"
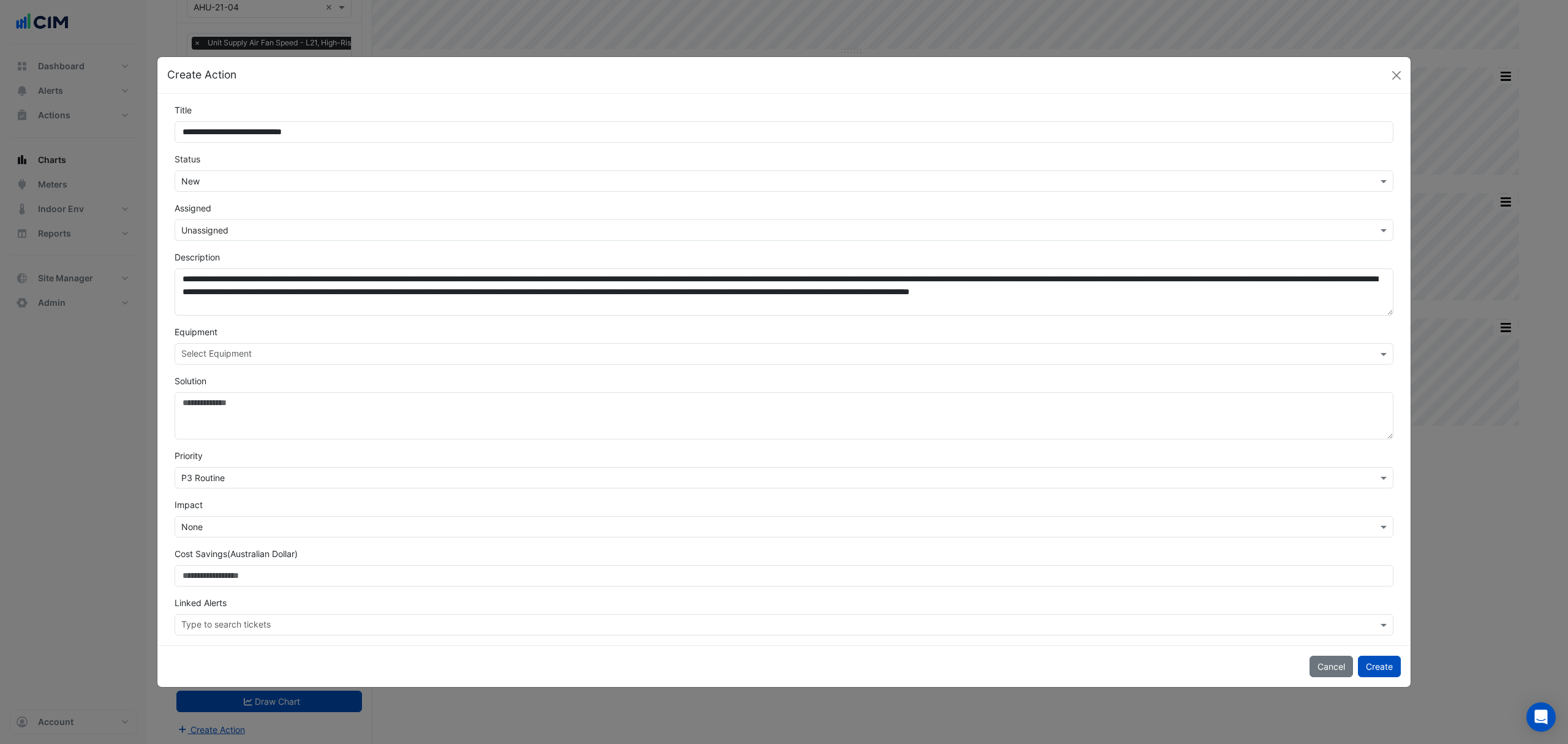
click at [229, 187] on div "Select Status × New" at bounding box center [784, 181] width 1219 height 22
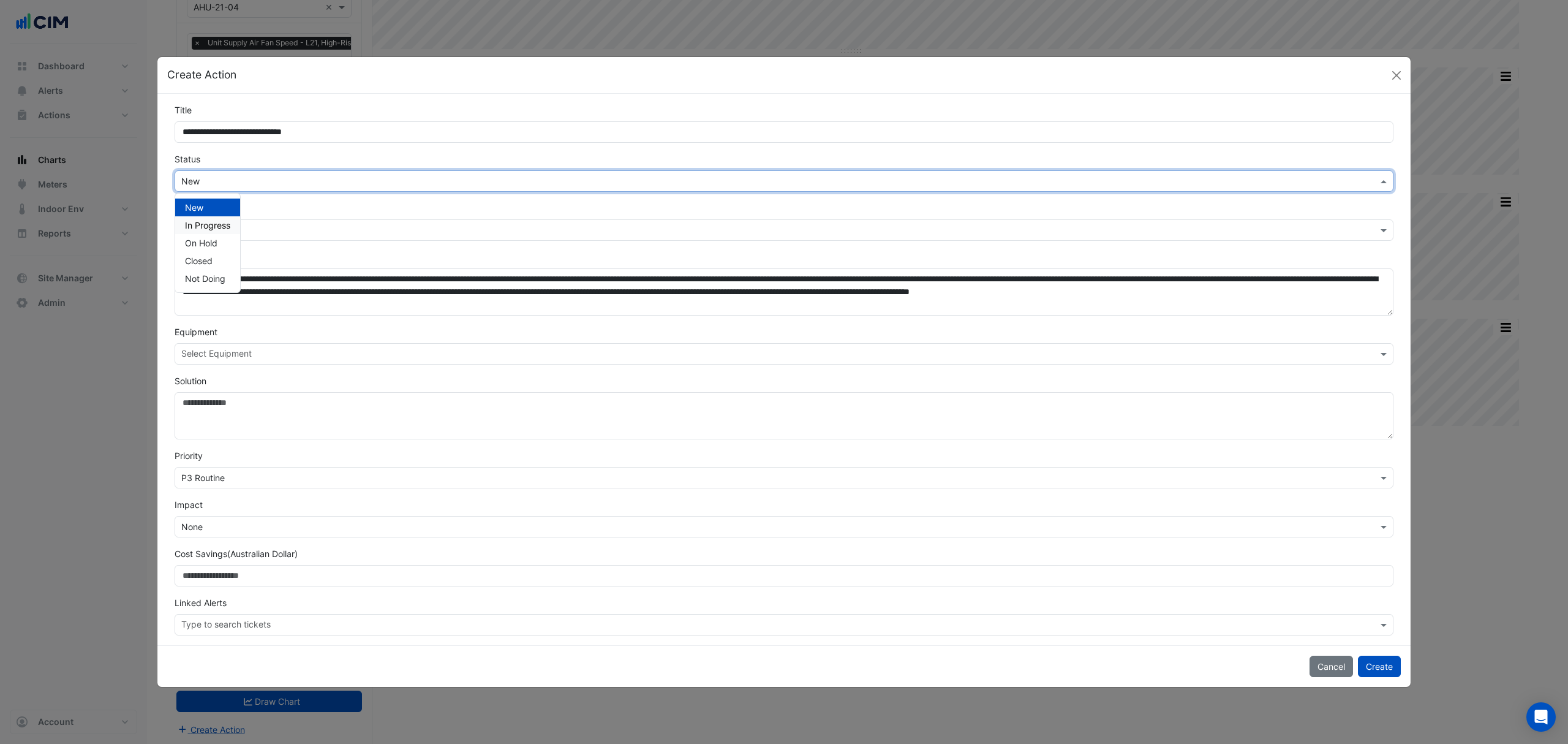
click at [226, 225] on span "In Progress" at bounding box center [207, 224] width 45 height 10
click at [235, 230] on input "text" at bounding box center [771, 231] width 1181 height 13
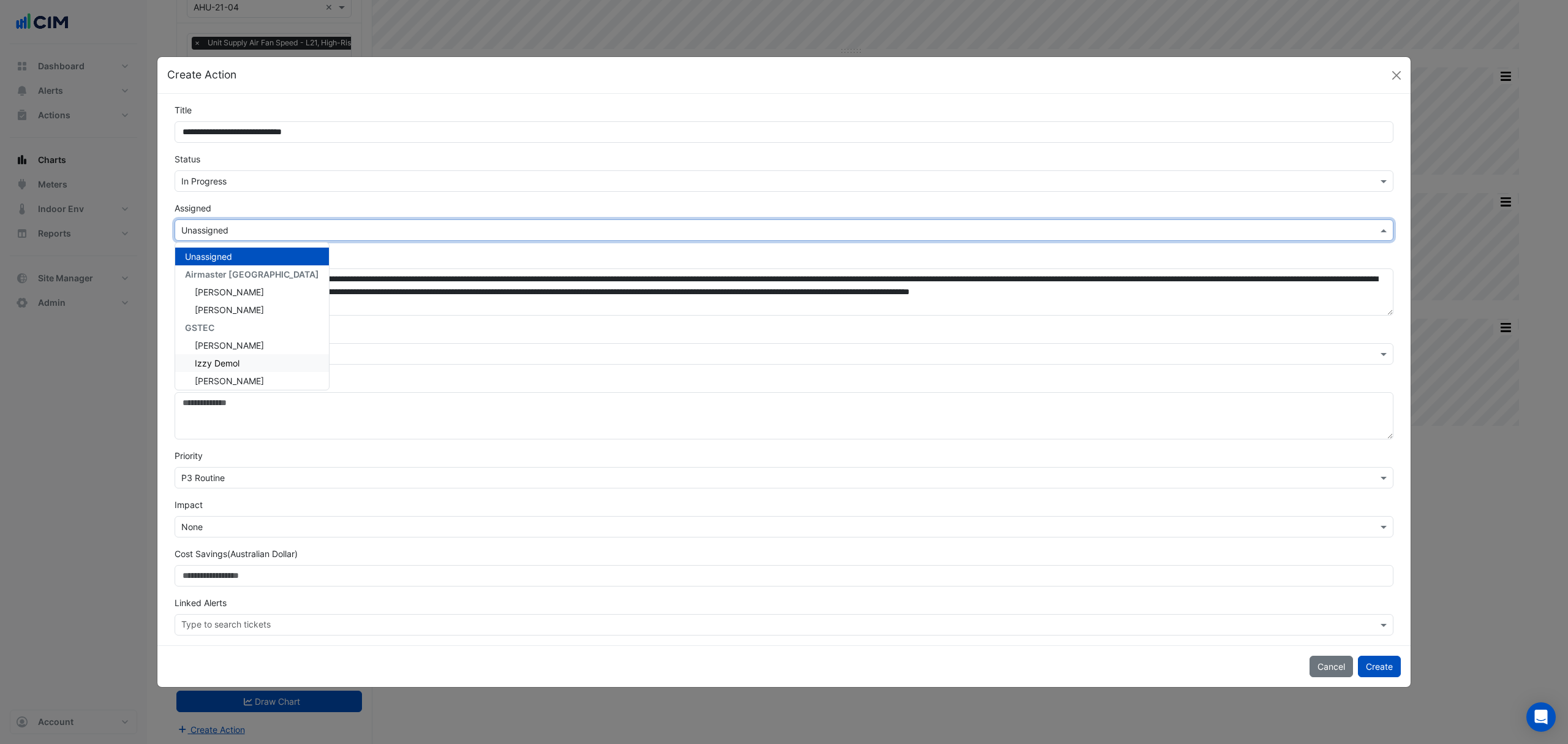
click at [223, 359] on span "Izzy Demol" at bounding box center [217, 362] width 44 height 10
click at [251, 353] on input "text" at bounding box center [777, 355] width 1192 height 13
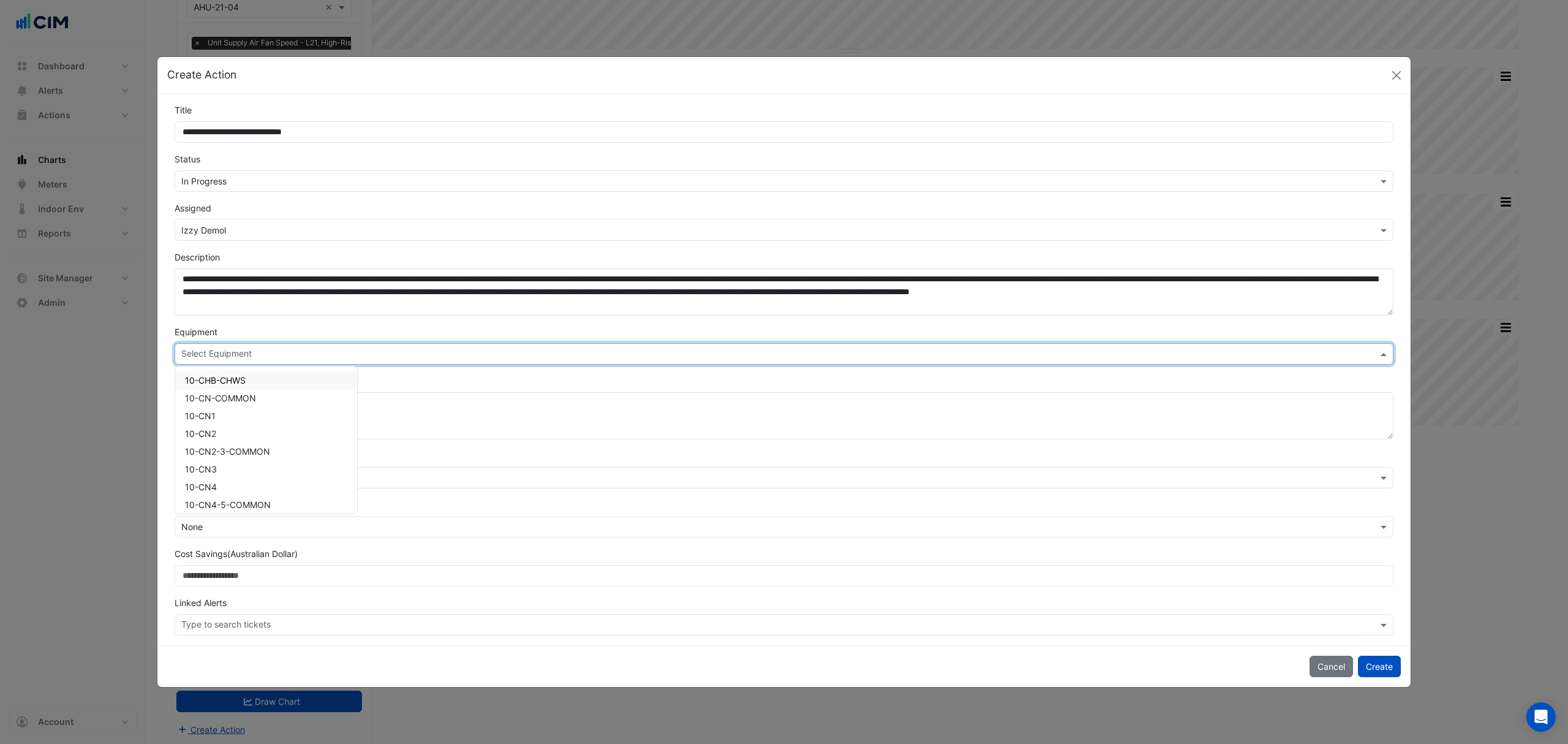
click at [363, 327] on div "Equipment Select Equipment 10-CHB-CHWS 10-CN-COMMON 10-CN1 10-CN2 10-CN2-3-COMM…" at bounding box center [784, 345] width 1233 height 40
drag, startPoint x: 288, startPoint y: 349, endPoint x: 277, endPoint y: 349, distance: 11.0
click at [287, 349] on input "text" at bounding box center [777, 355] width 1192 height 13
click at [226, 396] on span "AHU-01-02" at bounding box center [207, 397] width 45 height 10
drag, startPoint x: 222, startPoint y: 413, endPoint x: 220, endPoint y: 422, distance: 9.2
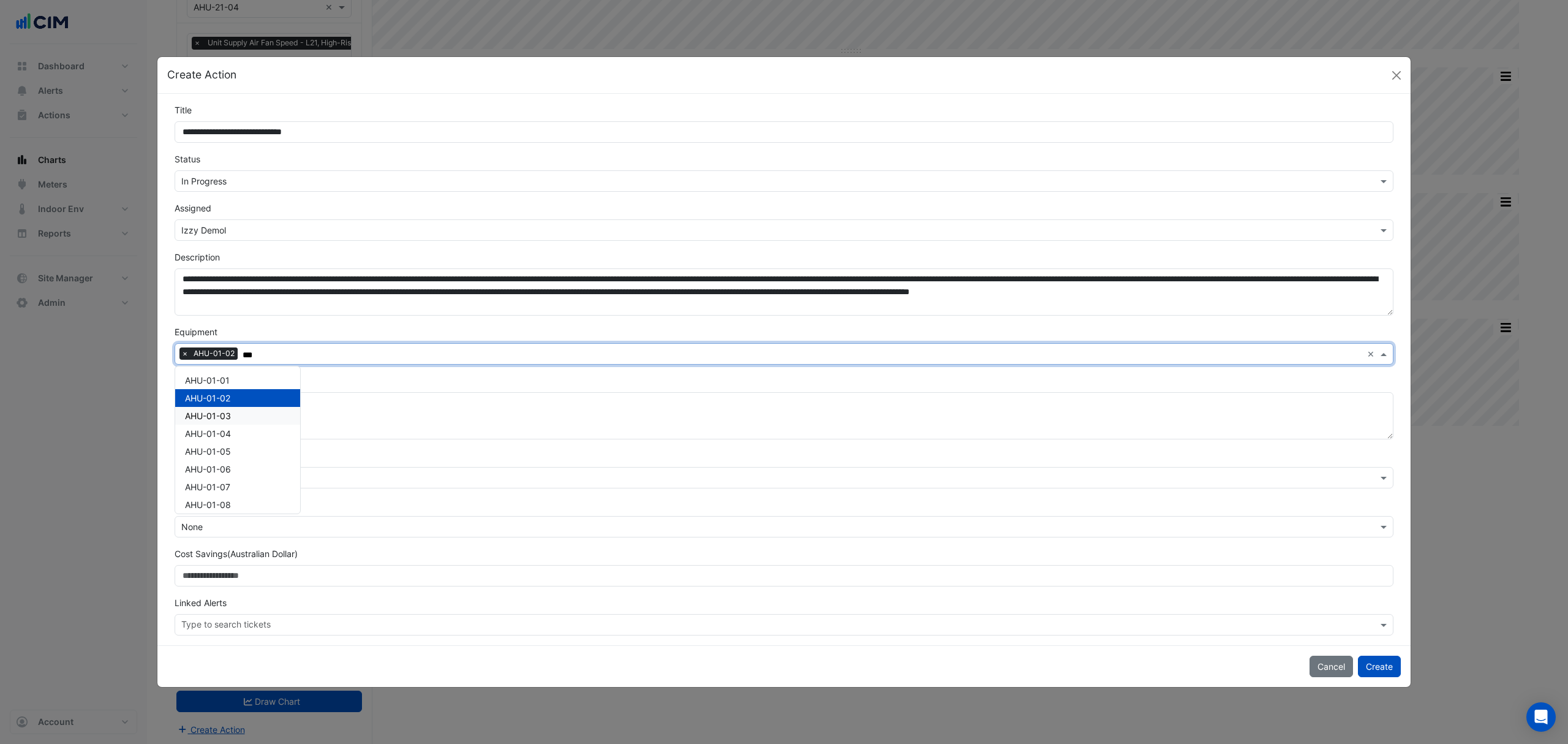
click at [221, 413] on span "AHU-01-03" at bounding box center [207, 415] width 46 height 10
click at [216, 430] on span "AHU-01-04" at bounding box center [207, 433] width 46 height 10
click at [212, 443] on div "AHU-01-05" at bounding box center [238, 451] width 125 height 18
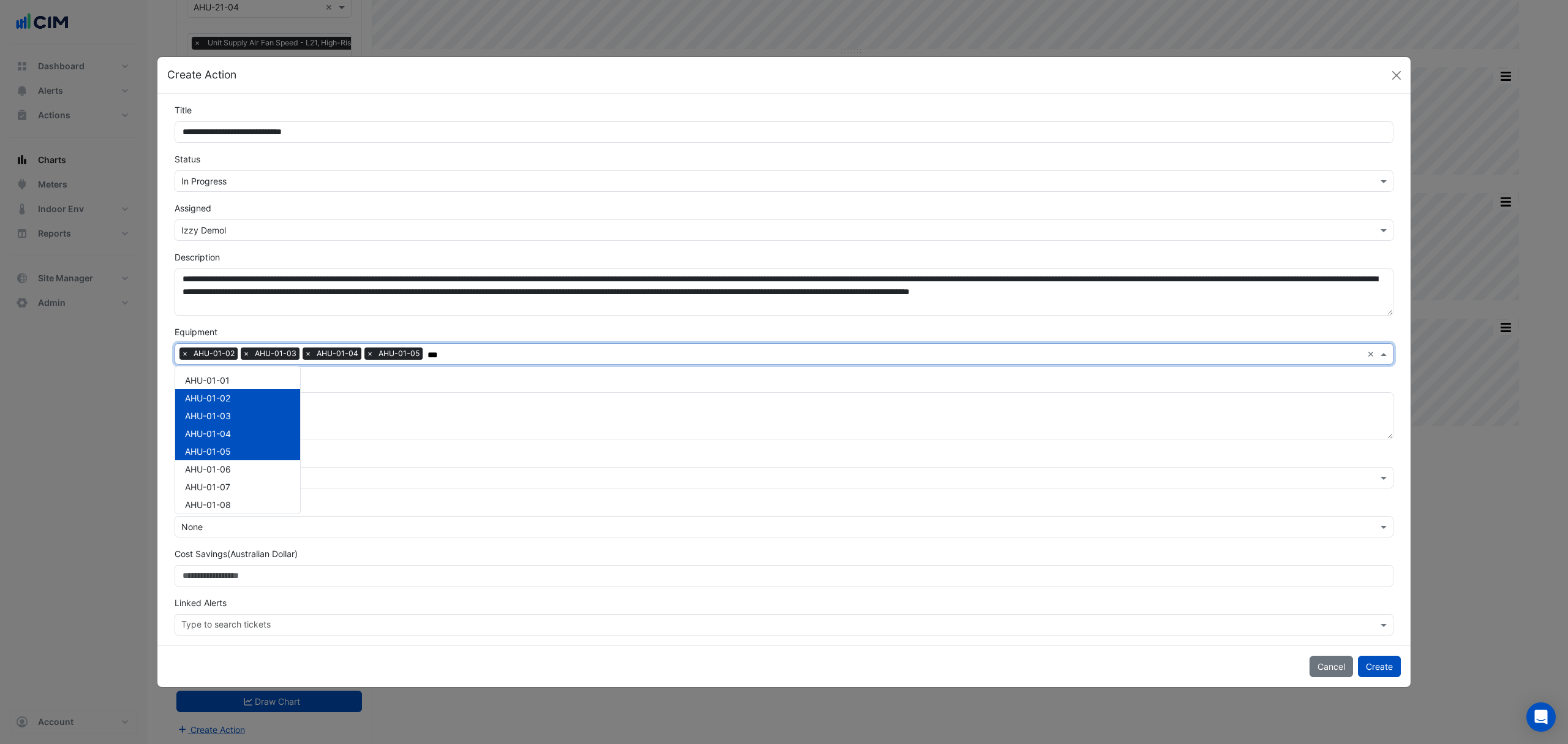
click at [209, 460] on div "AHU-01-06" at bounding box center [238, 469] width 125 height 18
drag, startPoint x: 207, startPoint y: 483, endPoint x: 206, endPoint y: 491, distance: 8.1
click at [206, 484] on span "AHU-01-07" at bounding box center [207, 487] width 45 height 10
click at [205, 501] on span "AHU-01-08" at bounding box center [207, 504] width 46 height 10
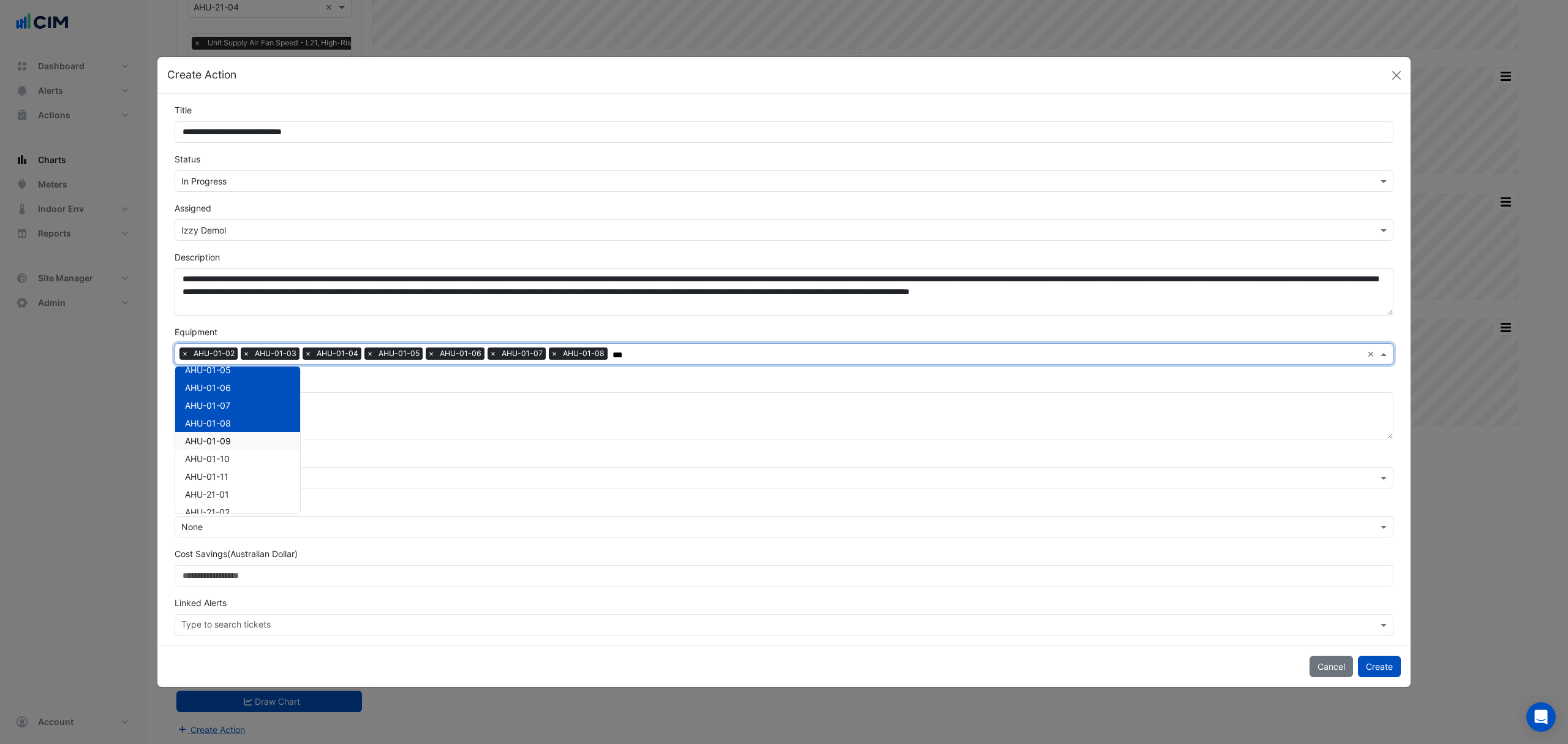
click at [228, 439] on span "AHU-01-09" at bounding box center [207, 440] width 46 height 10
click at [218, 458] on span "AHU-01-10" at bounding box center [206, 458] width 44 height 10
click at [210, 476] on span "AHU-01-11" at bounding box center [206, 476] width 43 height 10
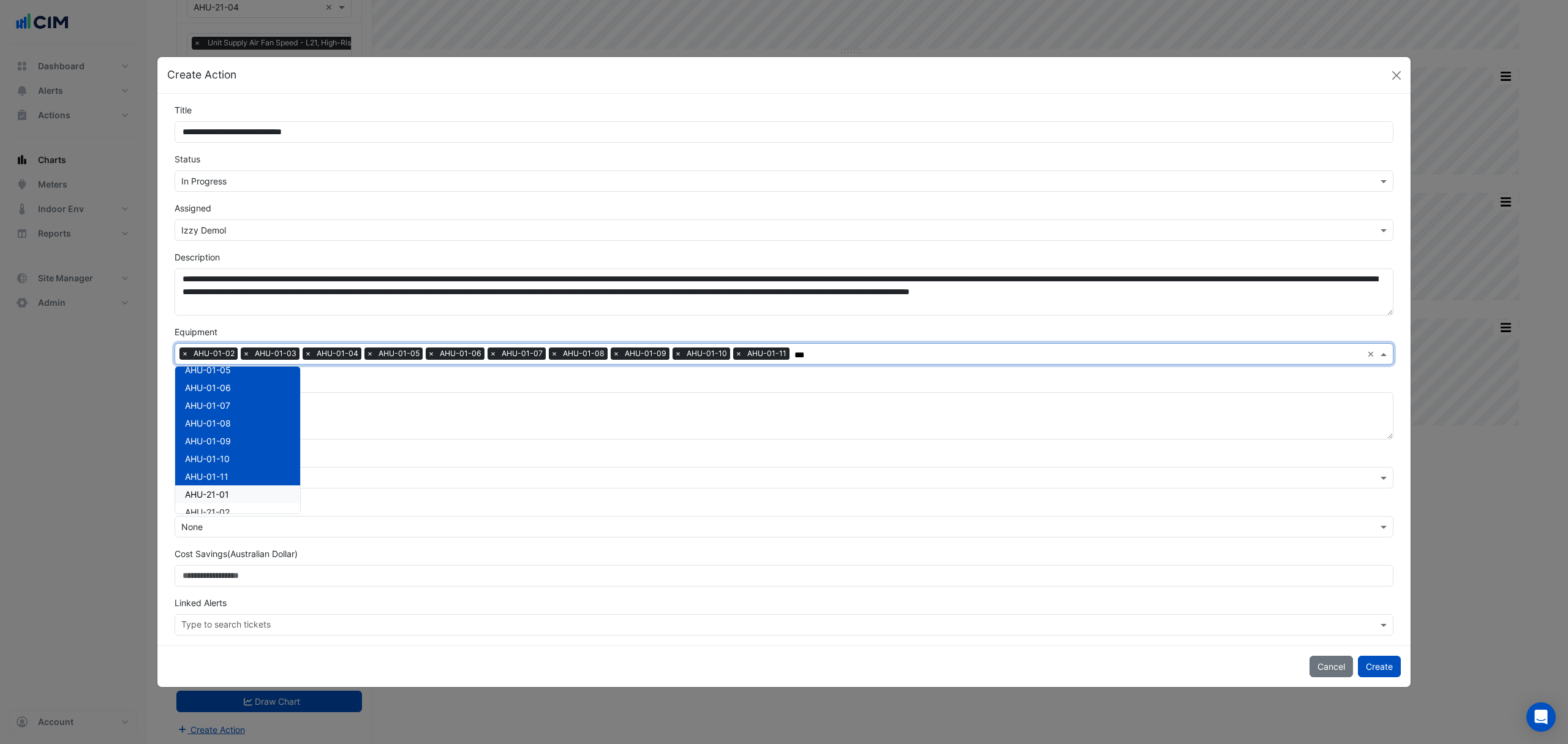
click at [205, 490] on span "AHU-21-01" at bounding box center [206, 493] width 44 height 10
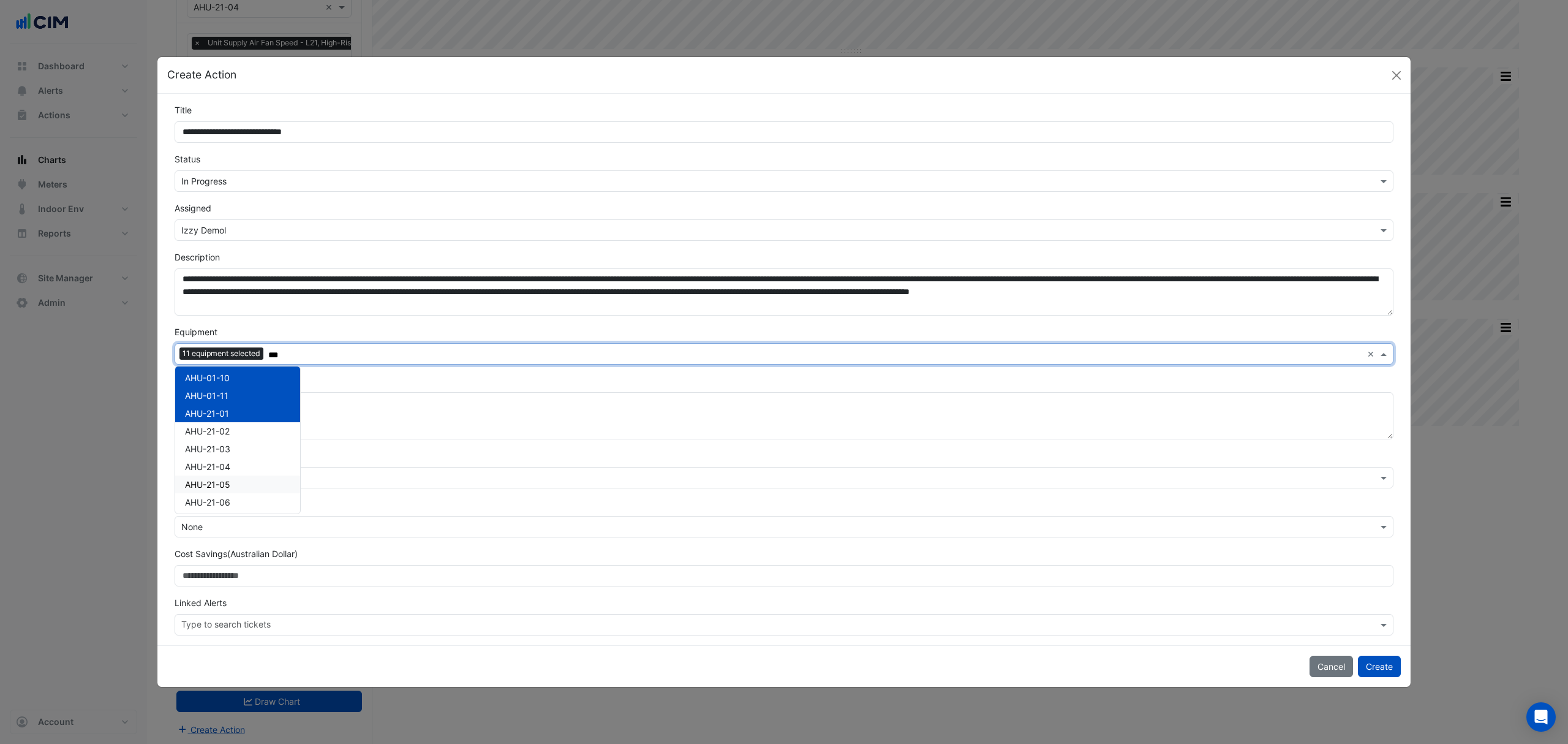
scroll to position [163, 0]
click at [217, 430] on span "AHU-21-02" at bounding box center [206, 430] width 44 height 10
drag, startPoint x: 218, startPoint y: 445, endPoint x: 221, endPoint y: 464, distance: 19.2
click at [218, 447] on span "AHU-21-03" at bounding box center [207, 448] width 45 height 10
drag, startPoint x: 221, startPoint y: 466, endPoint x: 220, endPoint y: 474, distance: 8.1
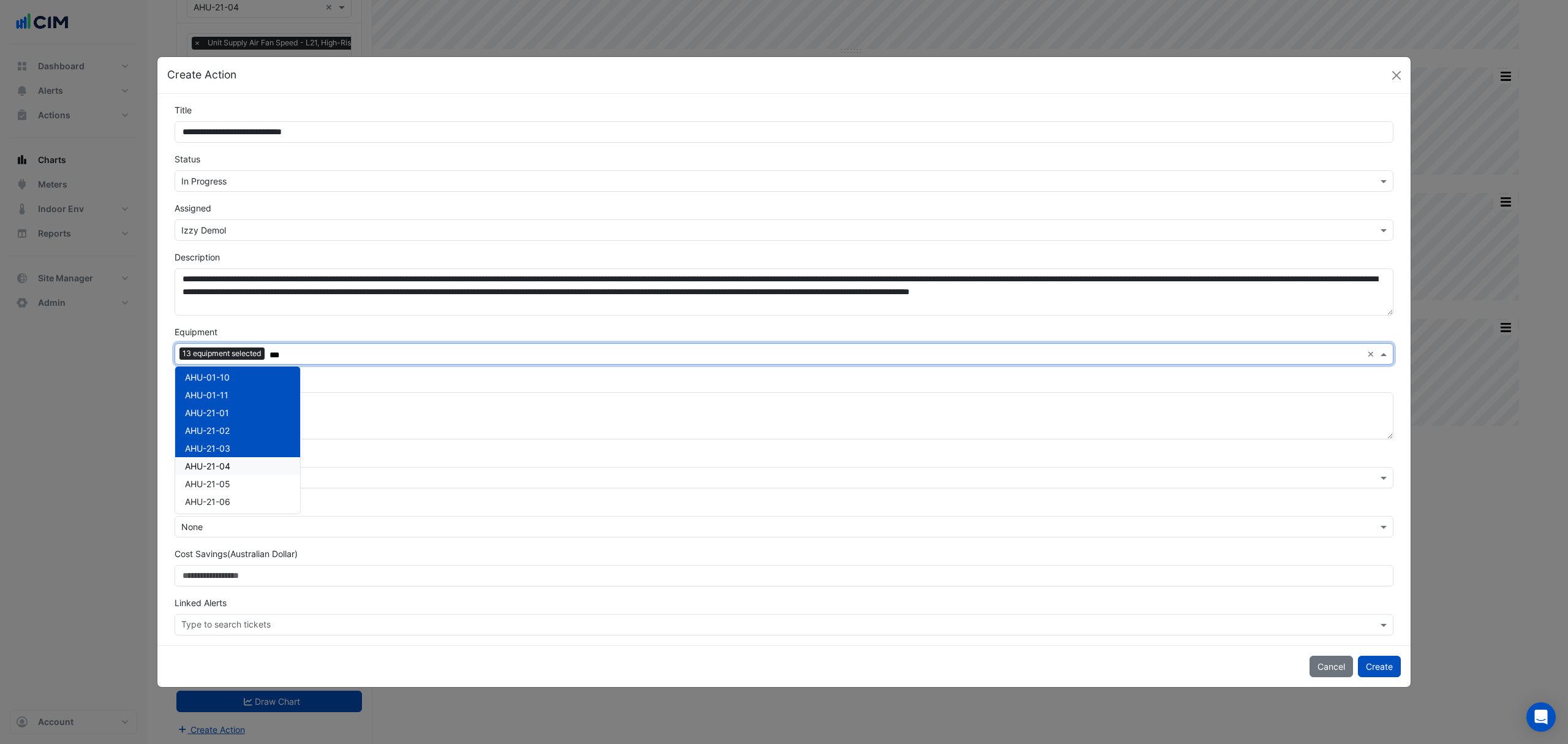
click at [221, 469] on span "AHU-21-04" at bounding box center [207, 466] width 45 height 10
click at [216, 480] on span "AHU-21-05" at bounding box center [207, 483] width 45 height 10
click at [206, 492] on div "AHU-21-06" at bounding box center [238, 501] width 125 height 18
click at [226, 434] on span "AHU-21-07" at bounding box center [206, 437] width 44 height 10
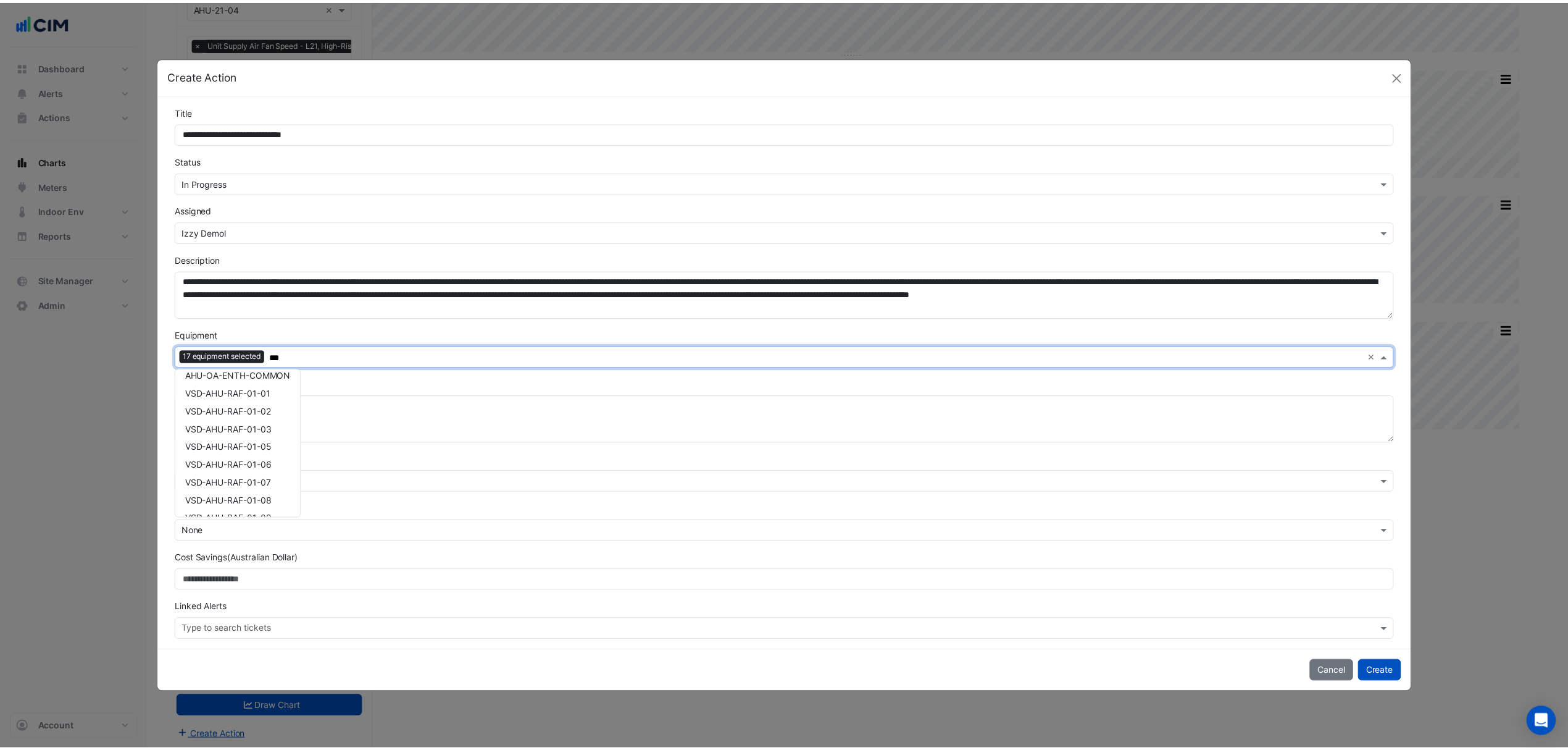
scroll to position [412, 0]
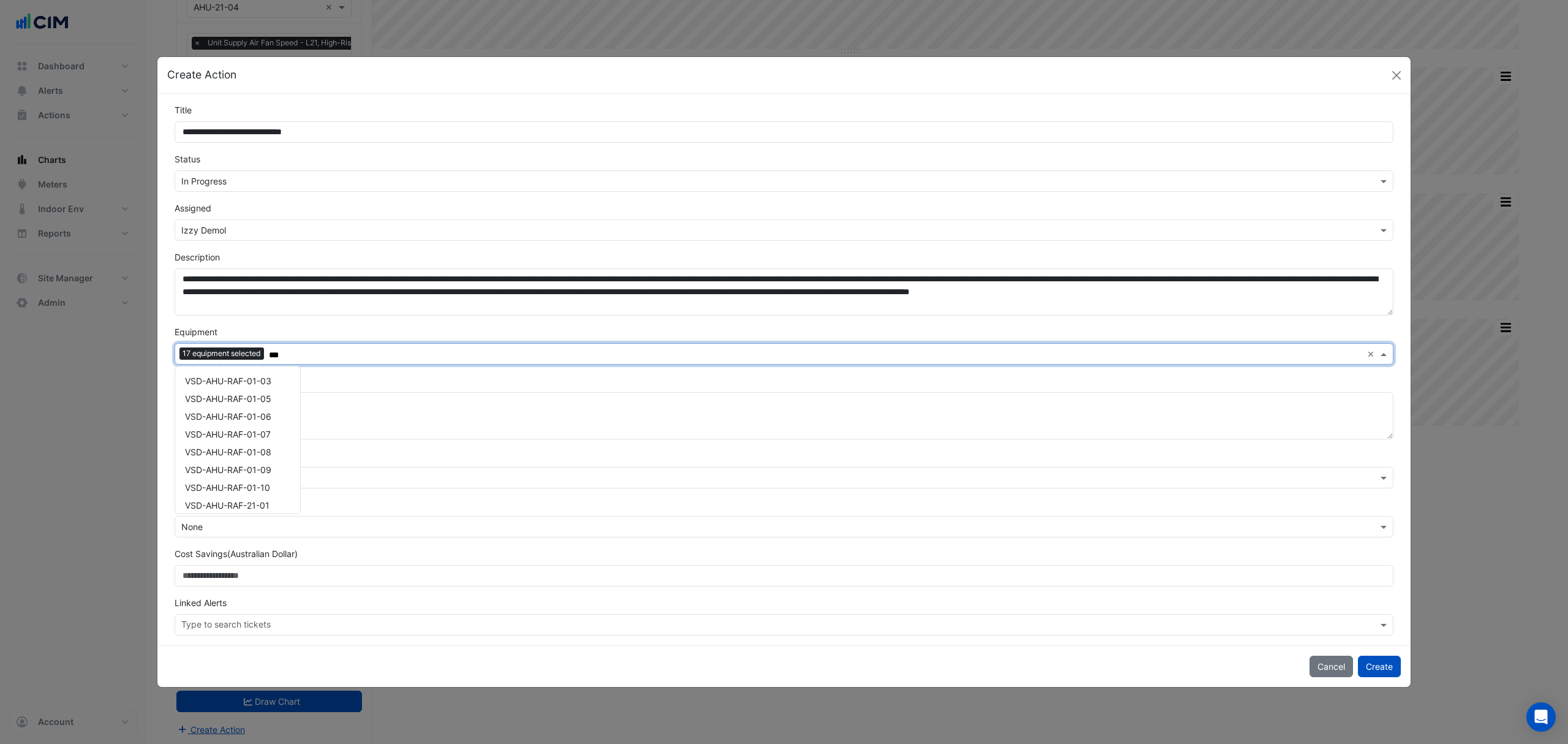
type input "***"
click at [361, 330] on div "Equipment Select Equipment 17 equipment selected *** × AHU-01-01 AHU-01-02 AHU-…" at bounding box center [784, 345] width 1233 height 40
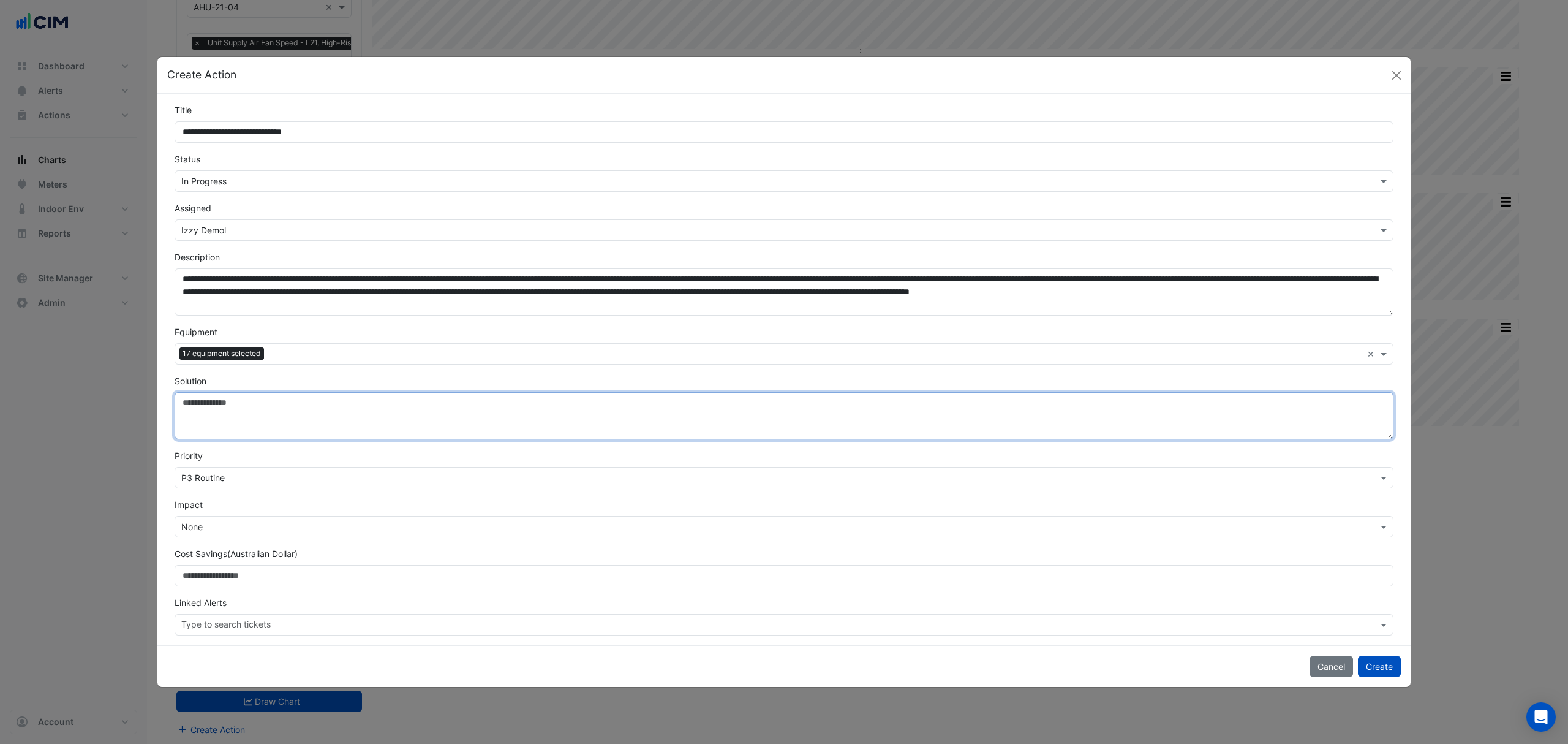
click at [199, 412] on textarea "Solution" at bounding box center [784, 416] width 1219 height 47
type textarea "*"
paste textarea "**********"
click at [225, 405] on textarea "**********" at bounding box center [784, 416] width 1219 height 47
type textarea "**********"
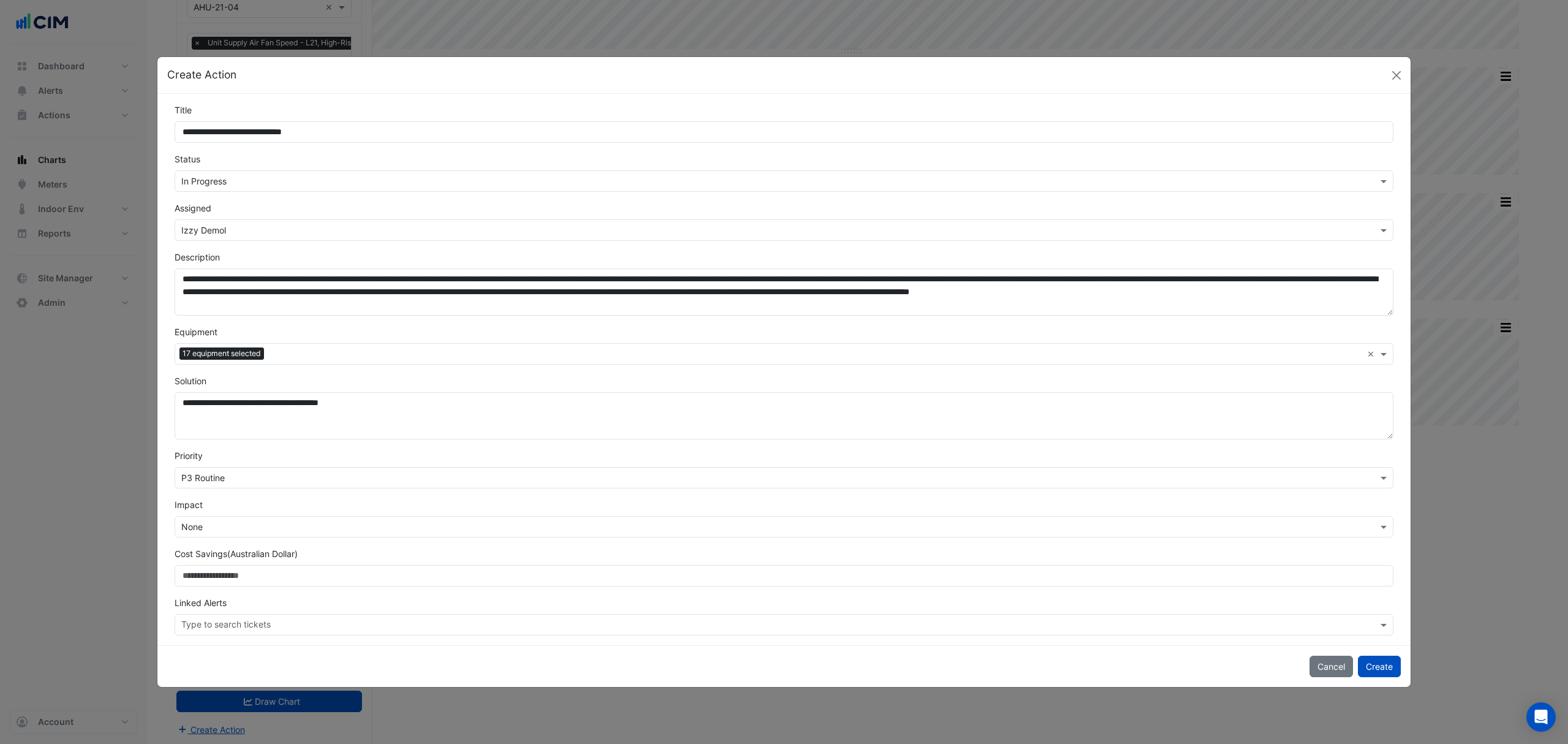
click at [1388, 670] on button "Create" at bounding box center [1378, 666] width 42 height 22
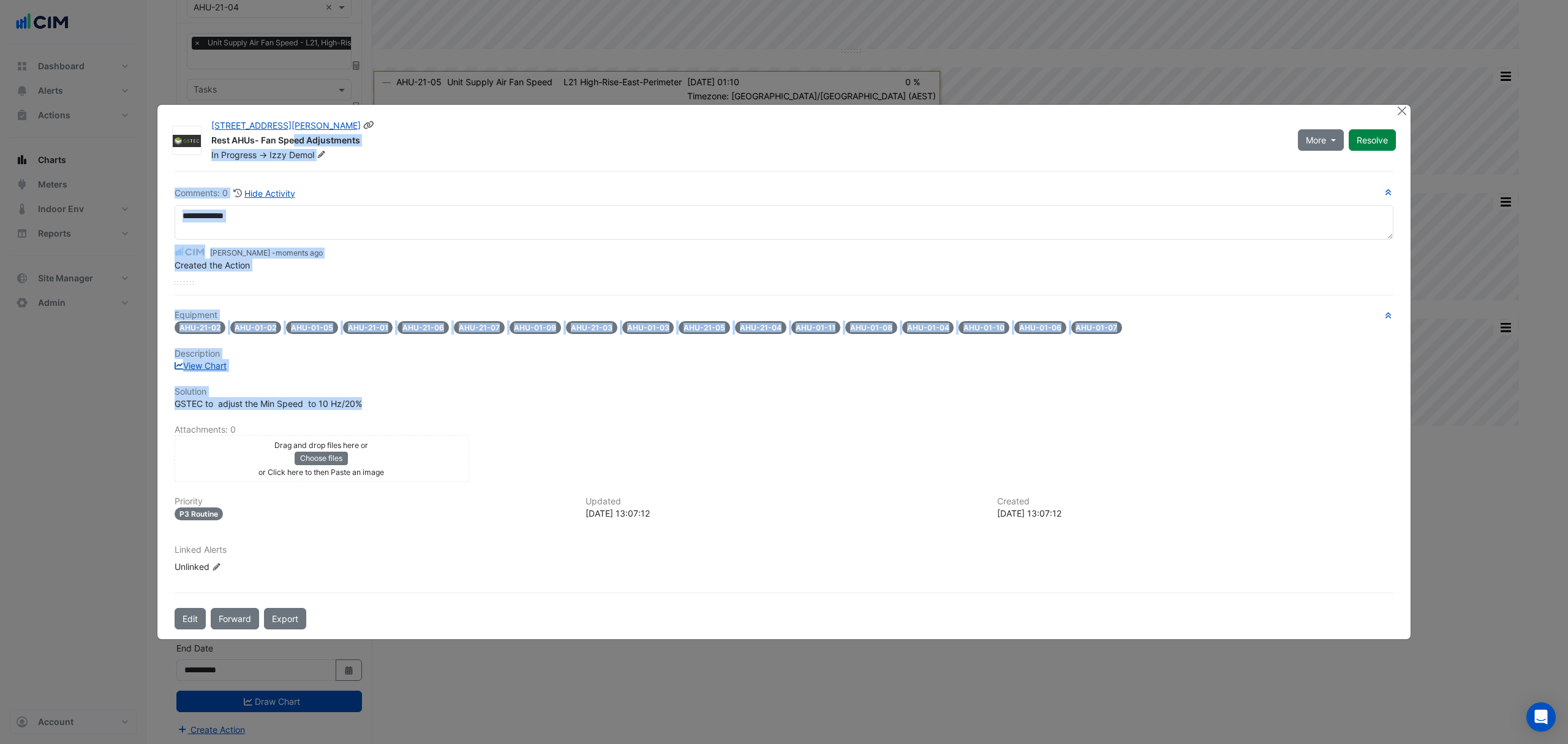
drag, startPoint x: 380, startPoint y: 422, endPoint x: 240, endPoint y: 143, distance: 312.2
click at [226, 144] on div "100 Arthur Street Rest AHUs- Fan Speed Adjustments In Progress -> Izzy Demol Mo…" at bounding box center [784, 372] width 1253 height 535
click at [467, 162] on div "100 Arthur Street Rest AHUs- Fan Speed Adjustments In Progress -> Izzy Demol Mo…" at bounding box center [784, 372] width 1253 height 535
click at [236, 620] on button "Forward" at bounding box center [234, 618] width 48 height 22
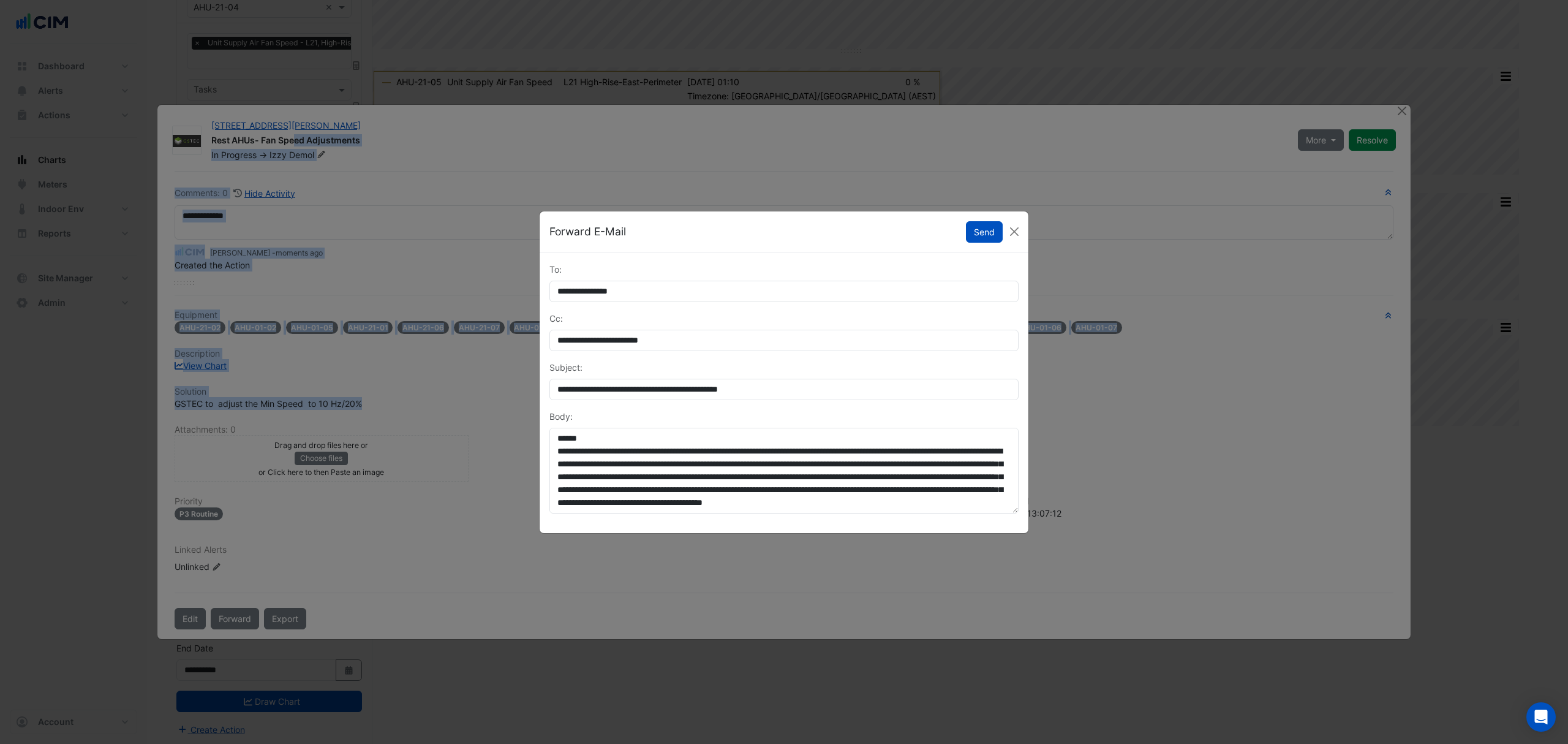
click at [985, 231] on button "Send" at bounding box center [984, 232] width 37 height 22
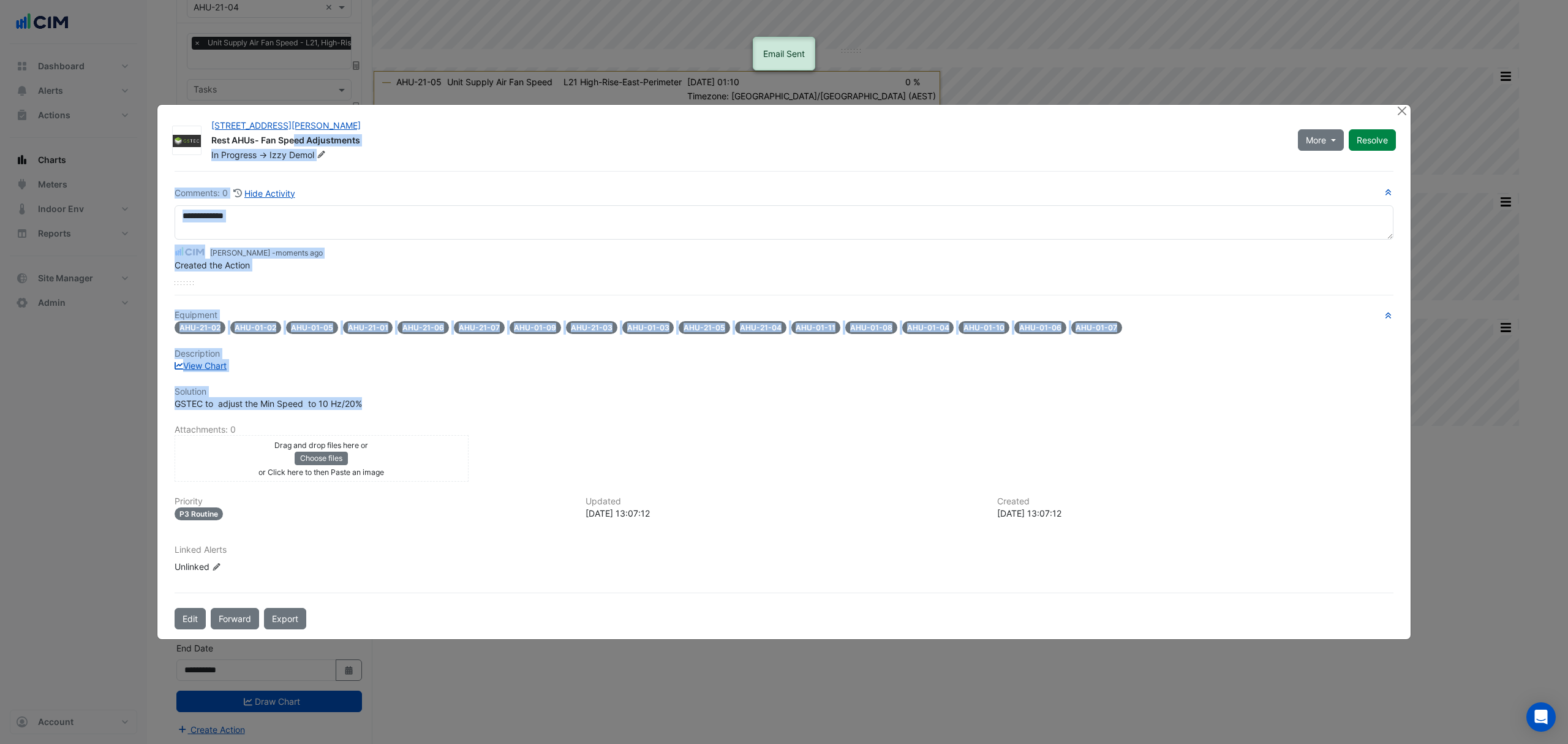
click at [1071, 407] on div "GSTEC to adjust the Min Speed to 10 Hz/20%" at bounding box center [784, 404] width 1219 height 13
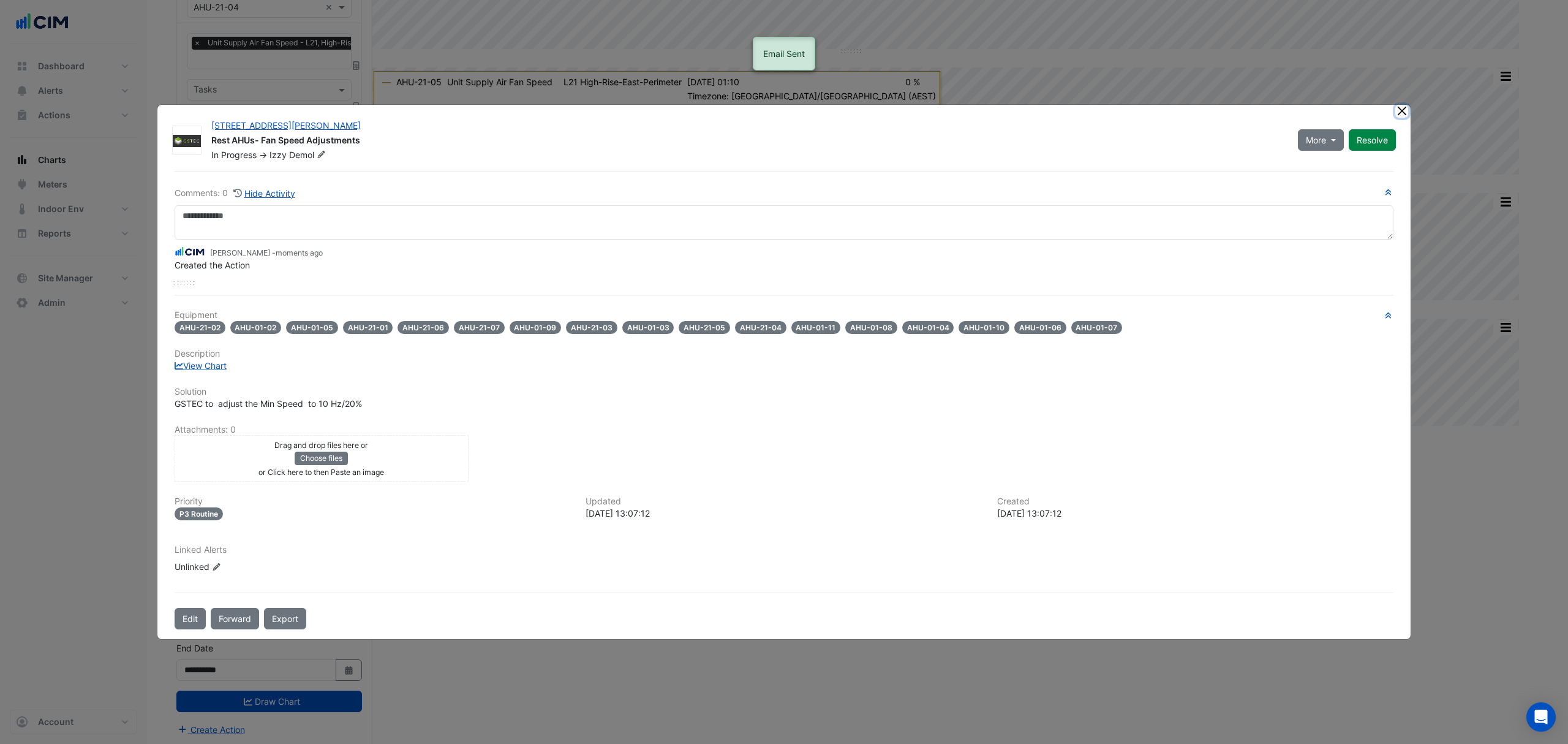
click at [1403, 111] on button "Close" at bounding box center [1402, 111] width 13 height 13
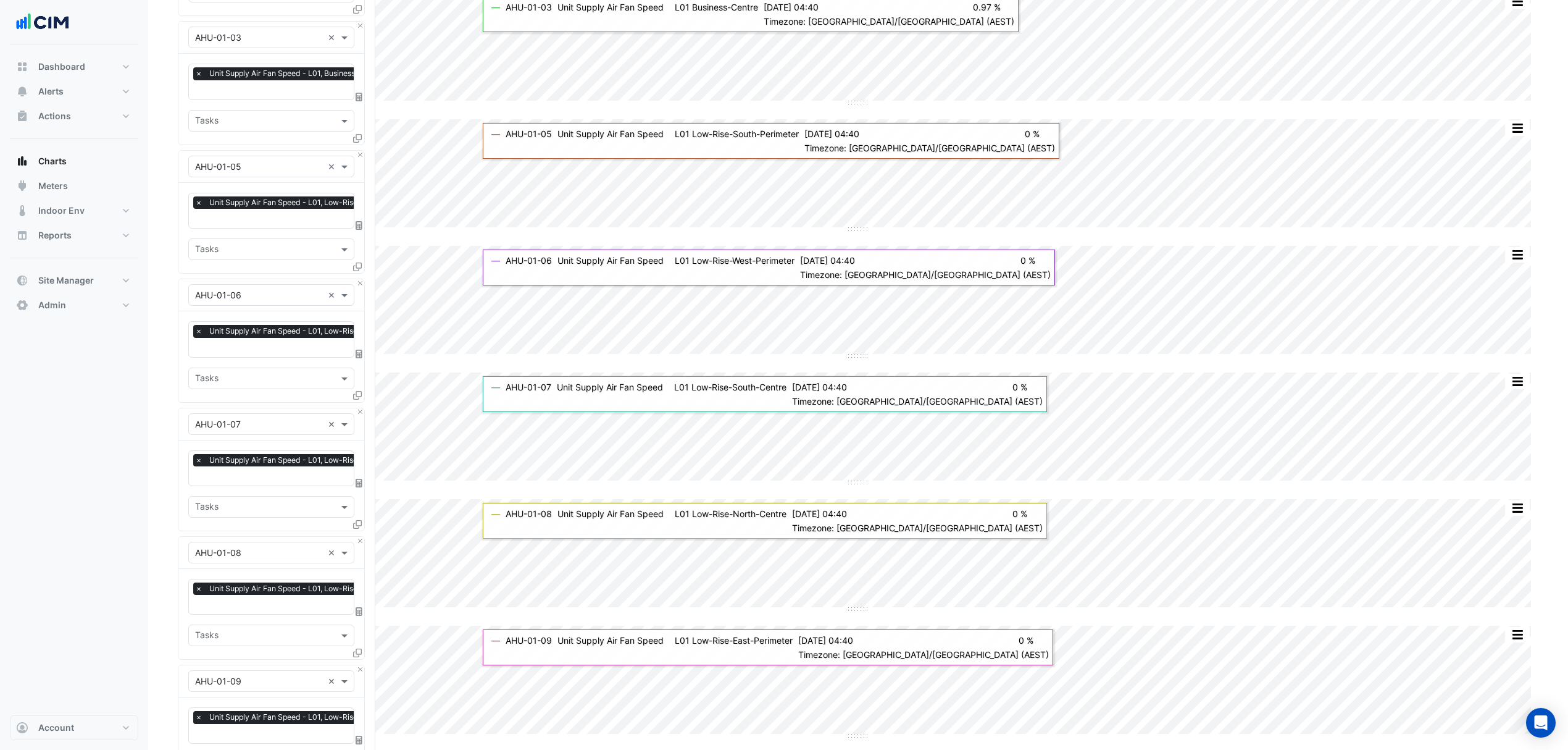
scroll to position [0, 0]
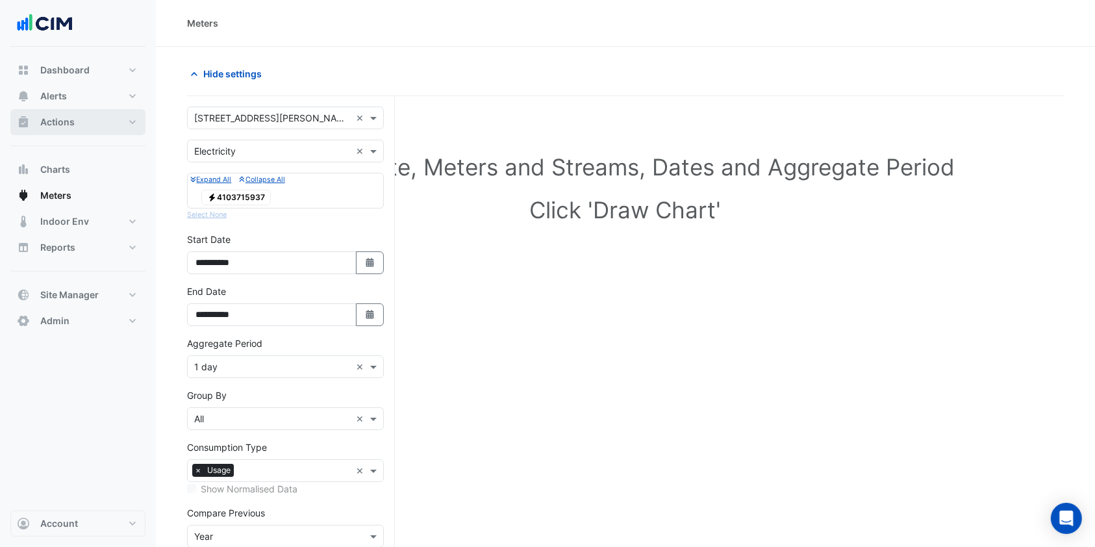
click at [110, 127] on button "Actions" at bounding box center [77, 122] width 135 height 26
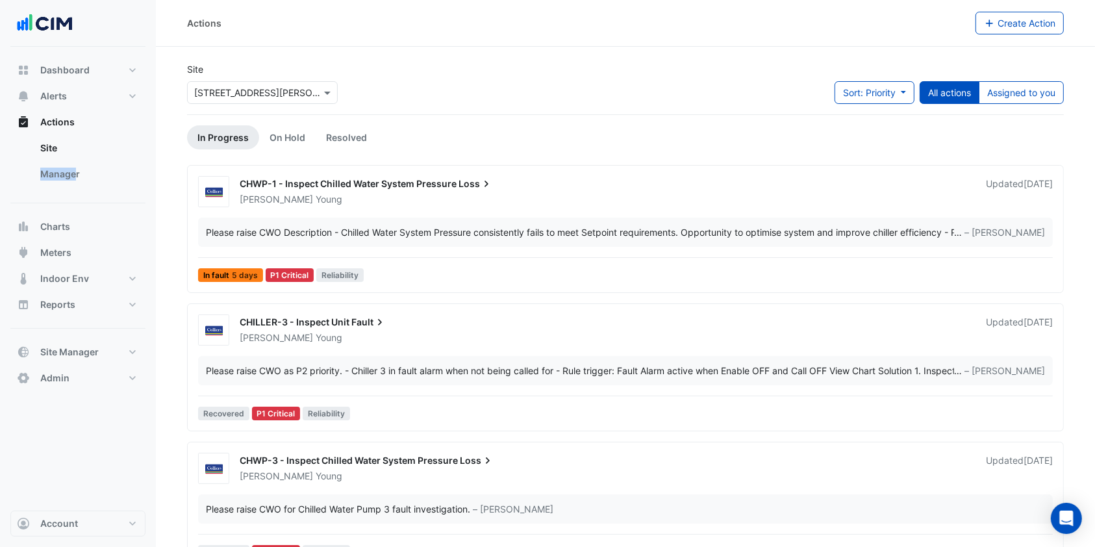
drag, startPoint x: 78, startPoint y: 159, endPoint x: 76, endPoint y: 170, distance: 11.2
click at [76, 170] on ul "Site Manager" at bounding box center [77, 163] width 135 height 57
click at [76, 170] on link "Manager" at bounding box center [88, 174] width 116 height 26
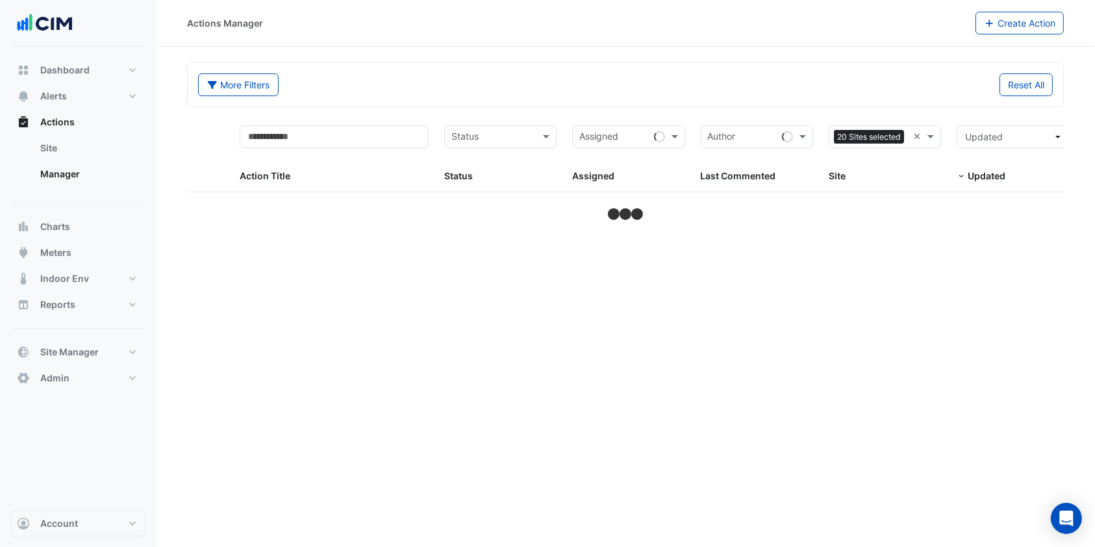
select select "***"
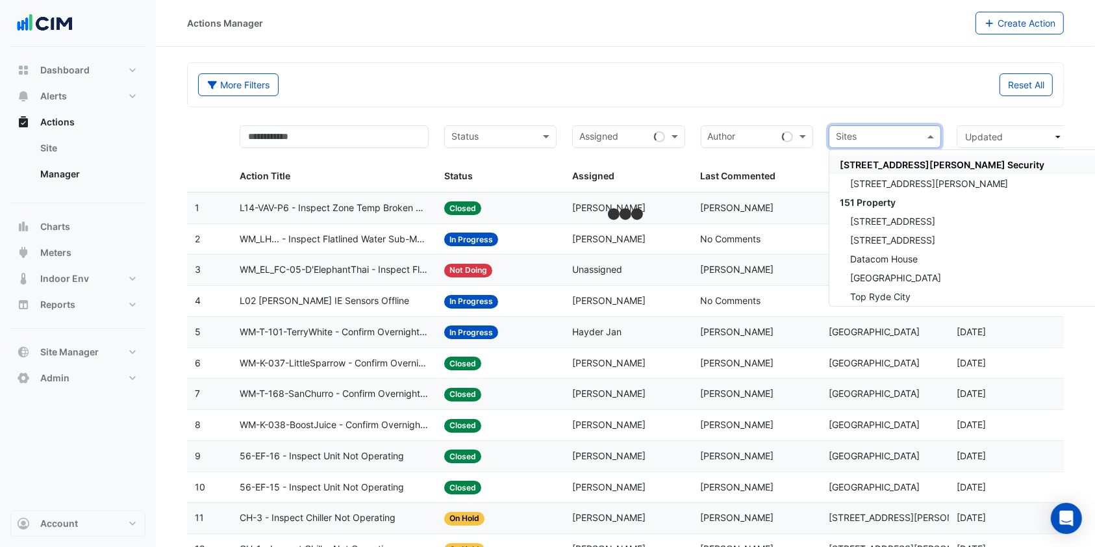
click at [903, 133] on input "text" at bounding box center [877, 138] width 83 height 15
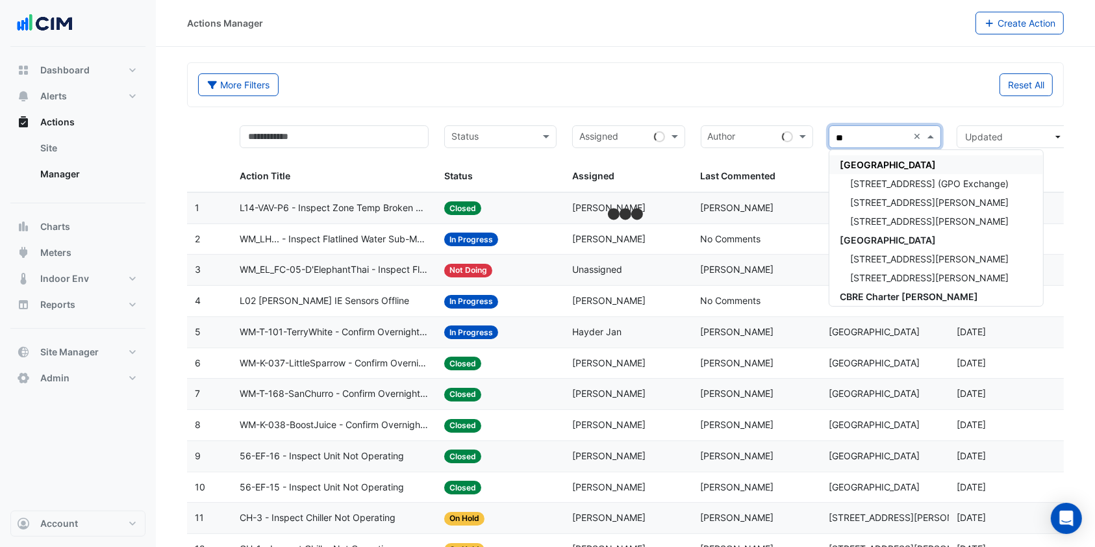
type input "***"
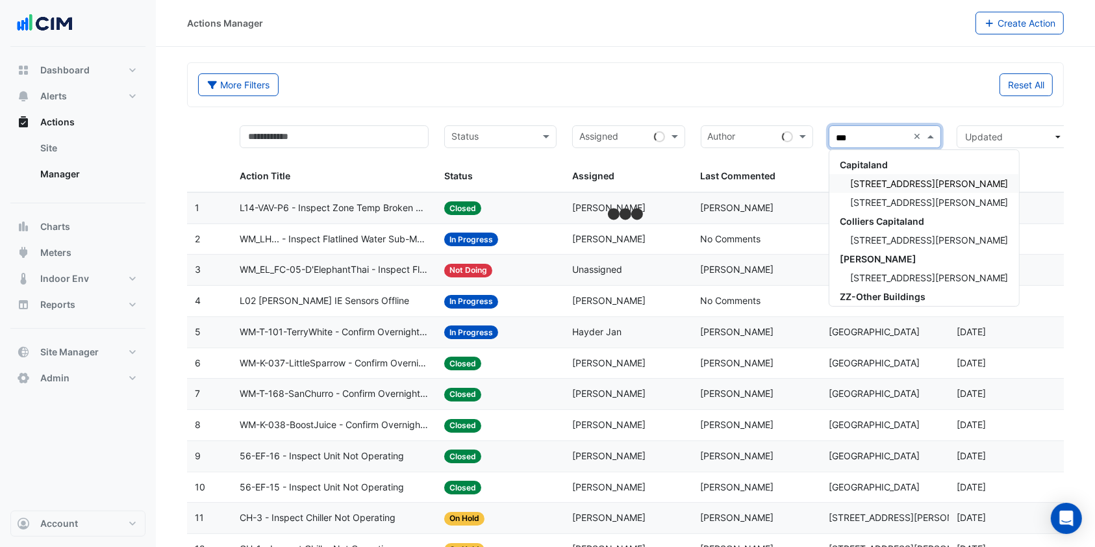
click at [902, 184] on span "100 Arthur Street" at bounding box center [929, 183] width 159 height 11
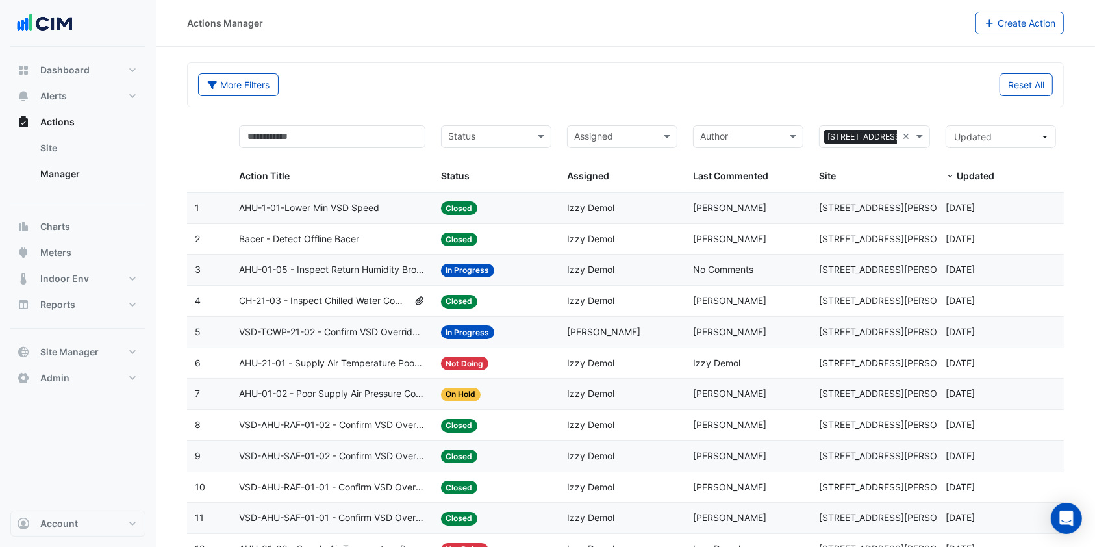
click at [333, 210] on span "AHU-1-01-Lower Min VSD Speed" at bounding box center [309, 208] width 140 height 15
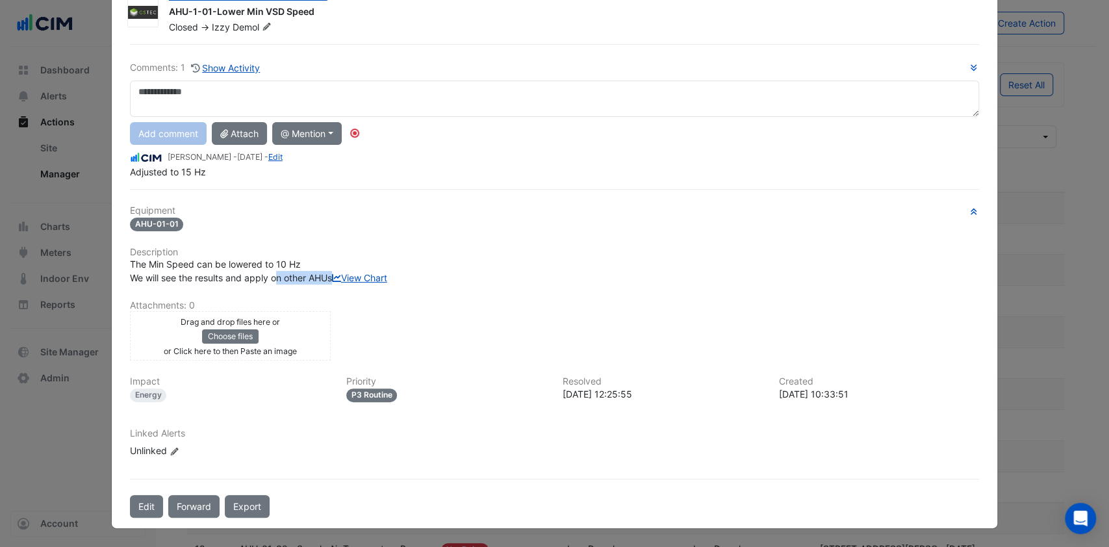
scroll to position [40, 0]
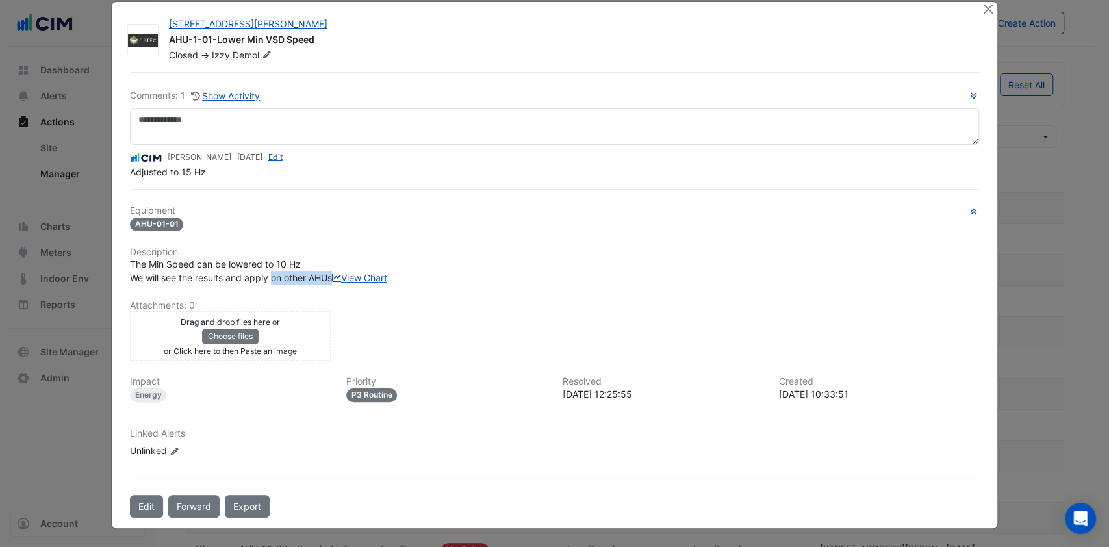
drag, startPoint x: 331, startPoint y: 253, endPoint x: 191, endPoint y: 197, distance: 150.7
click at [266, 257] on div "The Min Speed can be lowered to 10 Hz We will see the results and apply on othe…" at bounding box center [555, 270] width 850 height 27
click at [268, 152] on link "Edit" at bounding box center [275, 157] width 14 height 10
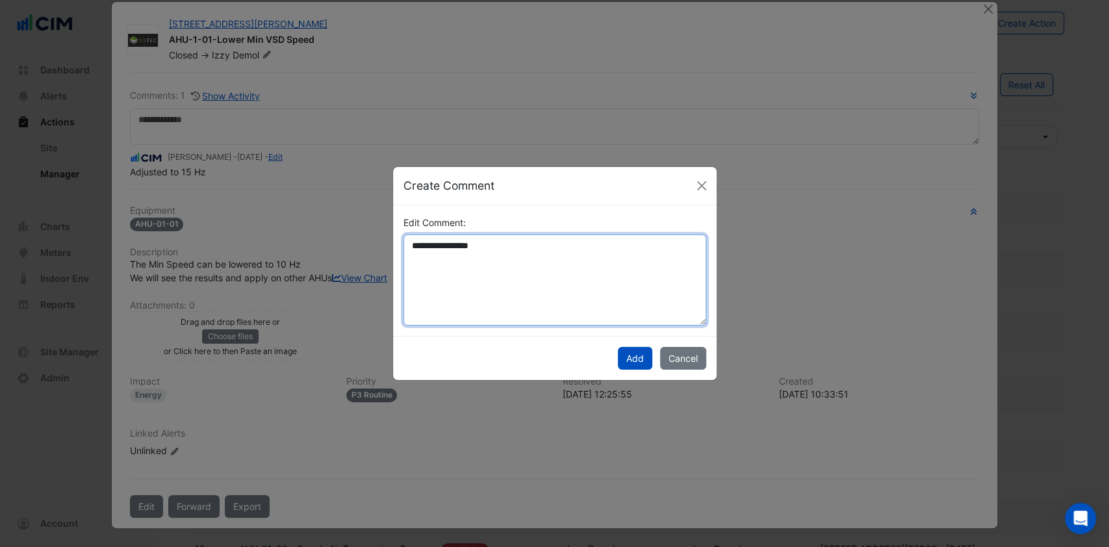
click at [473, 247] on textarea "**********" at bounding box center [554, 280] width 303 height 91
type textarea "**********"
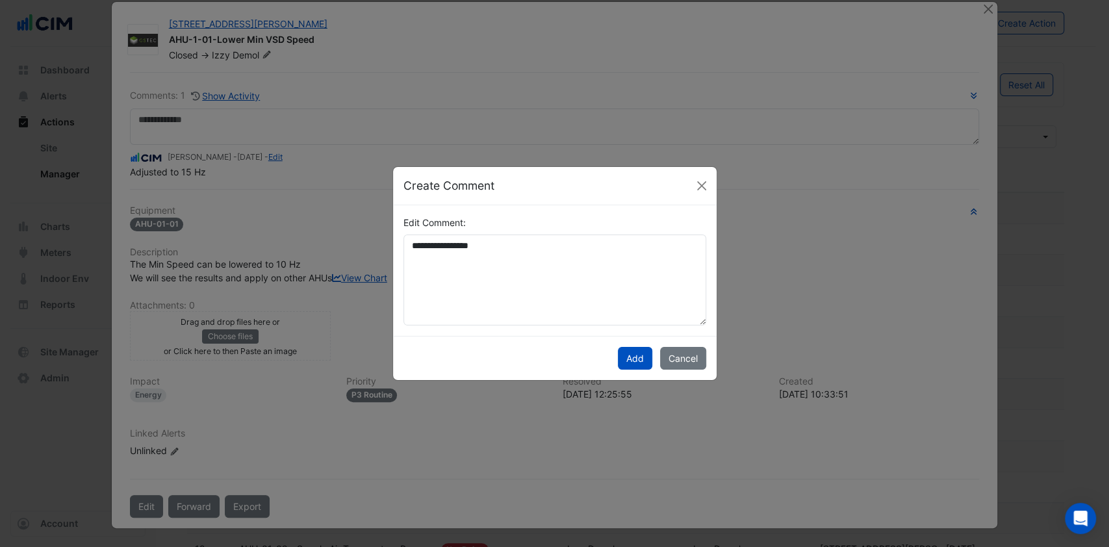
click at [637, 359] on button "Add" at bounding box center [635, 358] width 34 height 23
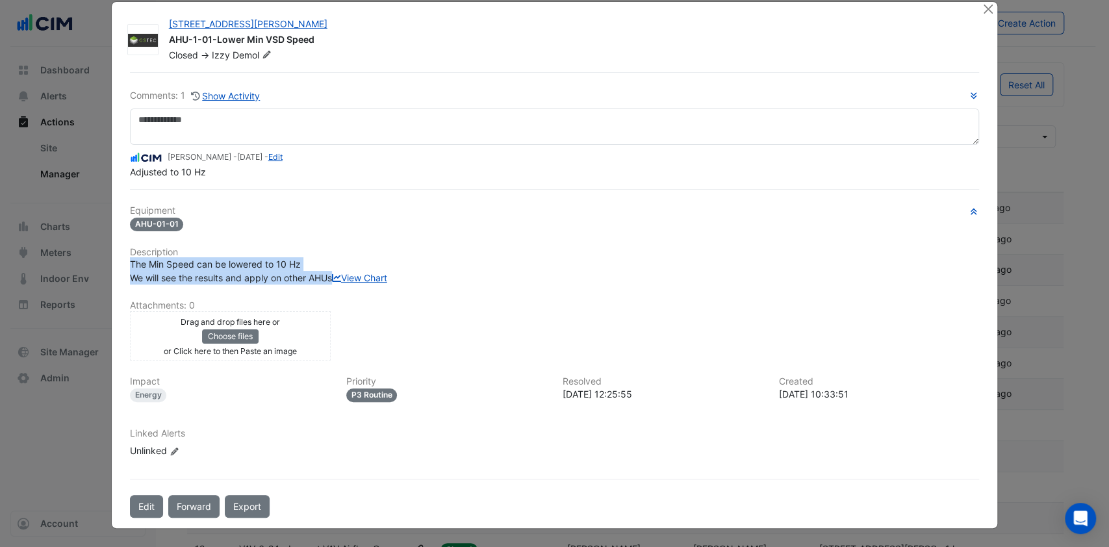
drag, startPoint x: 338, startPoint y: 255, endPoint x: 116, endPoint y: 236, distance: 222.3
click at [122, 257] on div "The Min Speed can be lowered to 10 Hz We will see the results and apply on othe…" at bounding box center [554, 270] width 865 height 27
copy span "The Min Speed can be lowered to 10 Hz We will see the results and apply on othe…"
click at [314, 257] on div "The Min Speed can be lowered to 10 Hz We will see the results and apply on othe…" at bounding box center [555, 270] width 850 height 27
drag, startPoint x: 300, startPoint y: 238, endPoint x: 120, endPoint y: 235, distance: 180.0
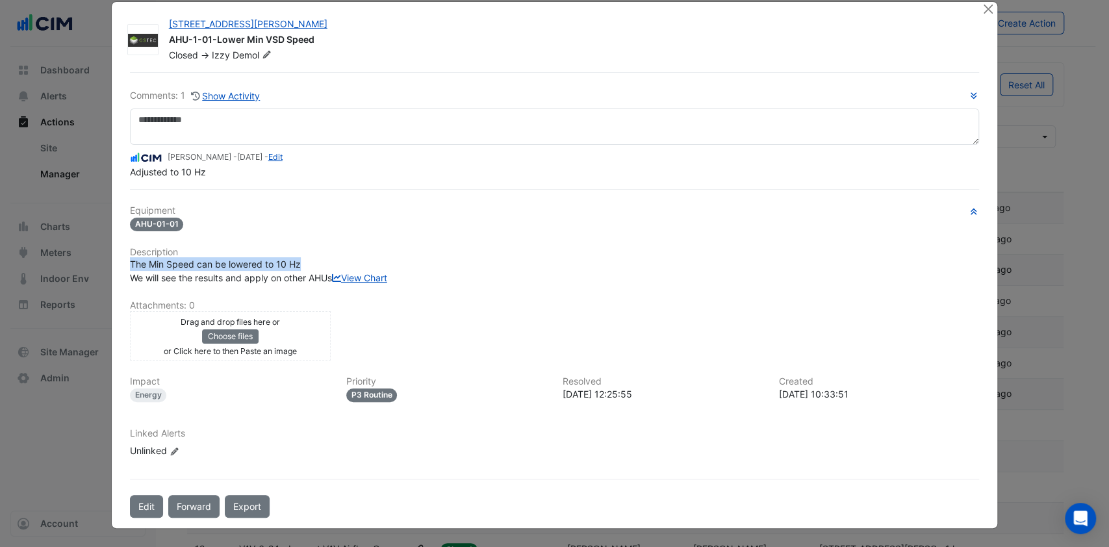
click at [122, 257] on div "The Min Speed can be lowered to 10 Hz We will see the results and apply on othe…" at bounding box center [554, 270] width 865 height 27
copy span "The Min Speed can be lowered to 10 Hz"
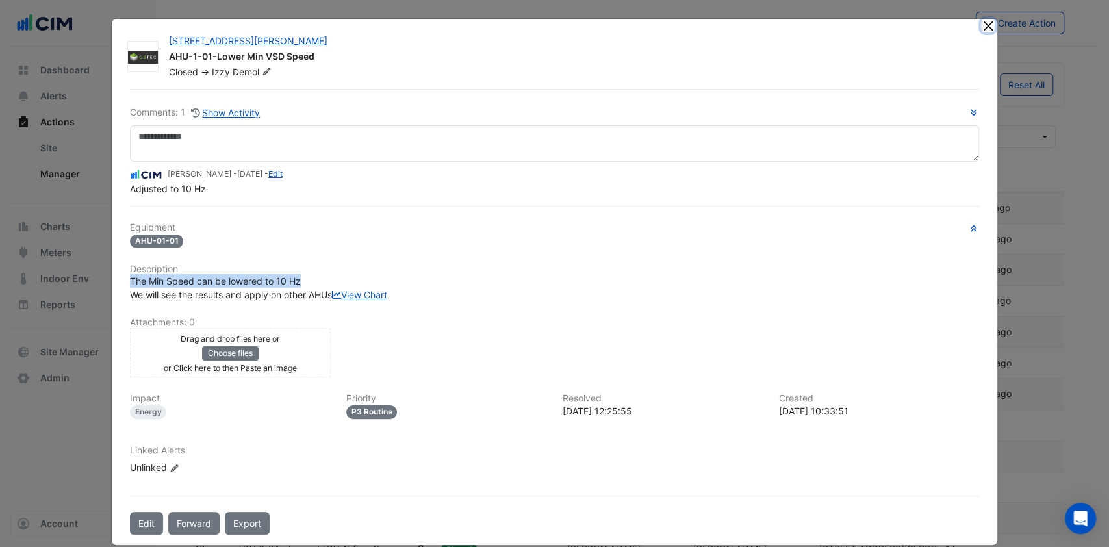
click at [981, 27] on button "Close" at bounding box center [988, 26] width 14 height 14
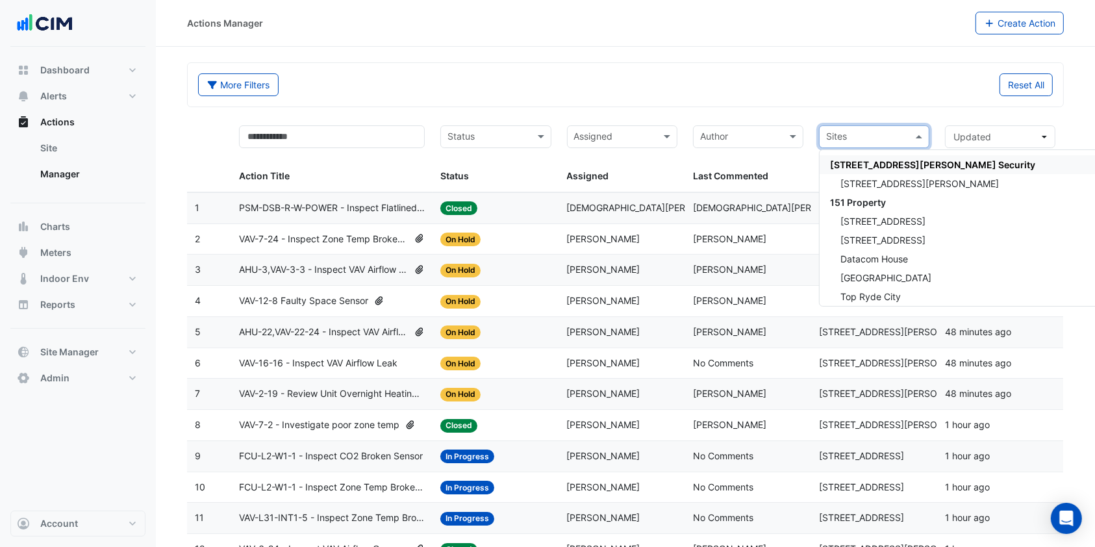
click at [880, 138] on input "text" at bounding box center [866, 138] width 81 height 15
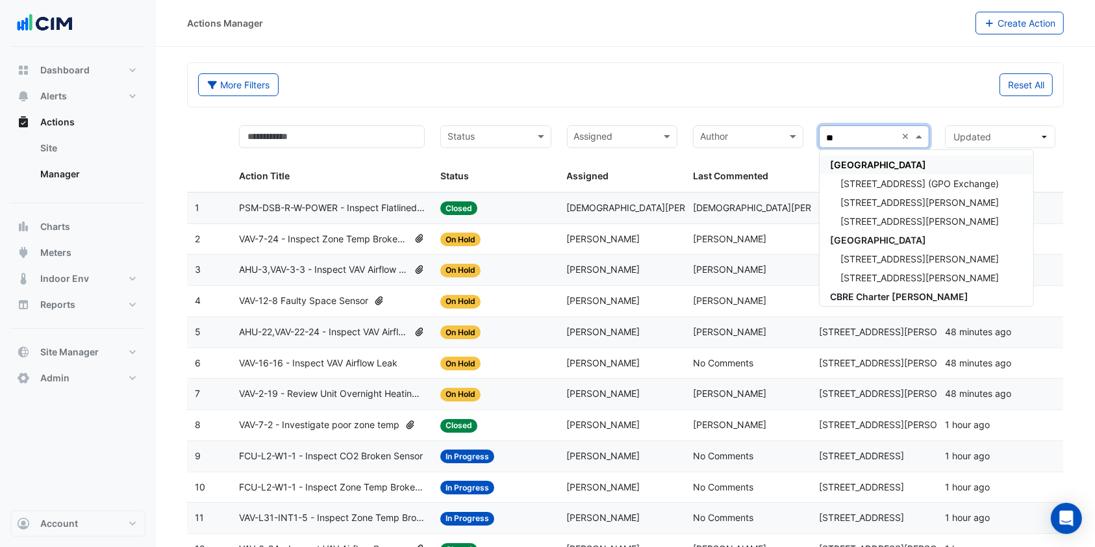
type input "***"
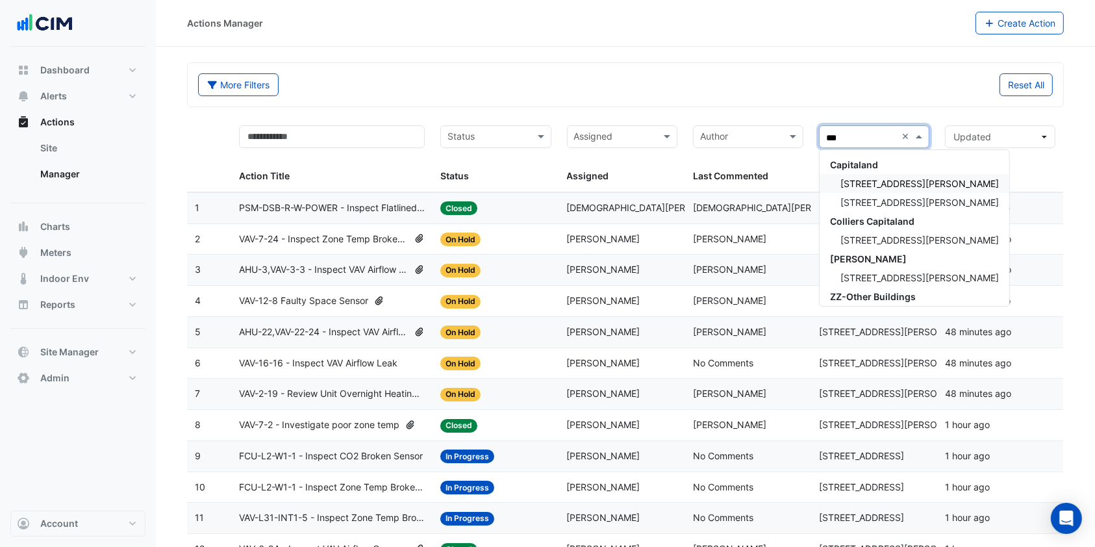
click at [868, 178] on span "[STREET_ADDRESS][PERSON_NAME]" at bounding box center [920, 183] width 159 height 11
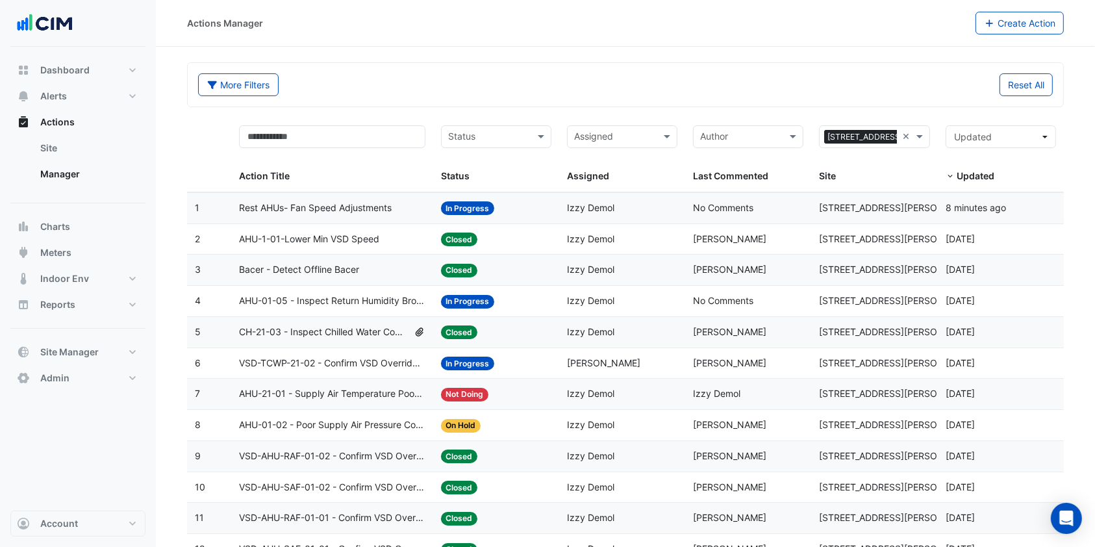
click at [291, 204] on span "Rest AHUs- Fan Speed Adjustments" at bounding box center [315, 208] width 153 height 15
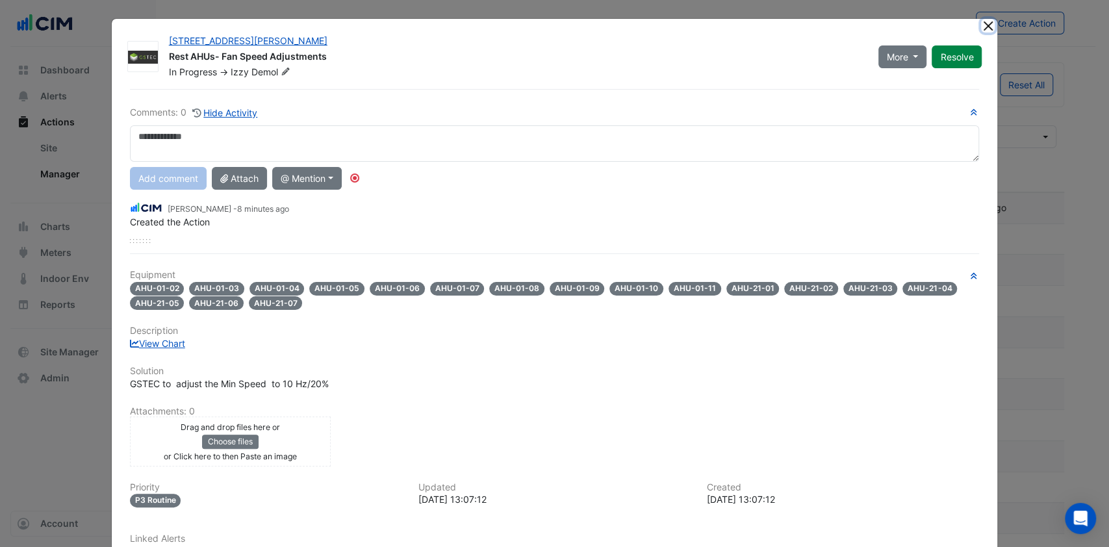
click at [981, 26] on button "Close" at bounding box center [988, 26] width 14 height 14
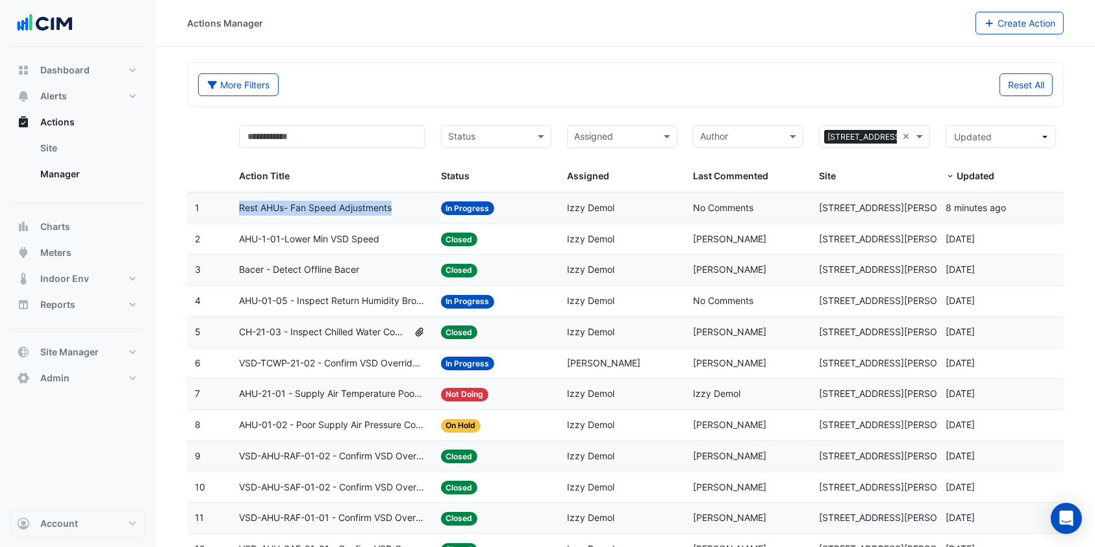
drag, startPoint x: 398, startPoint y: 208, endPoint x: 240, endPoint y: 206, distance: 157.9
click at [240, 206] on div "Rest AHUs- Fan Speed Adjustments" at bounding box center [332, 208] width 186 height 15
copy span "Rest AHUs- Fan Speed Adjustments"
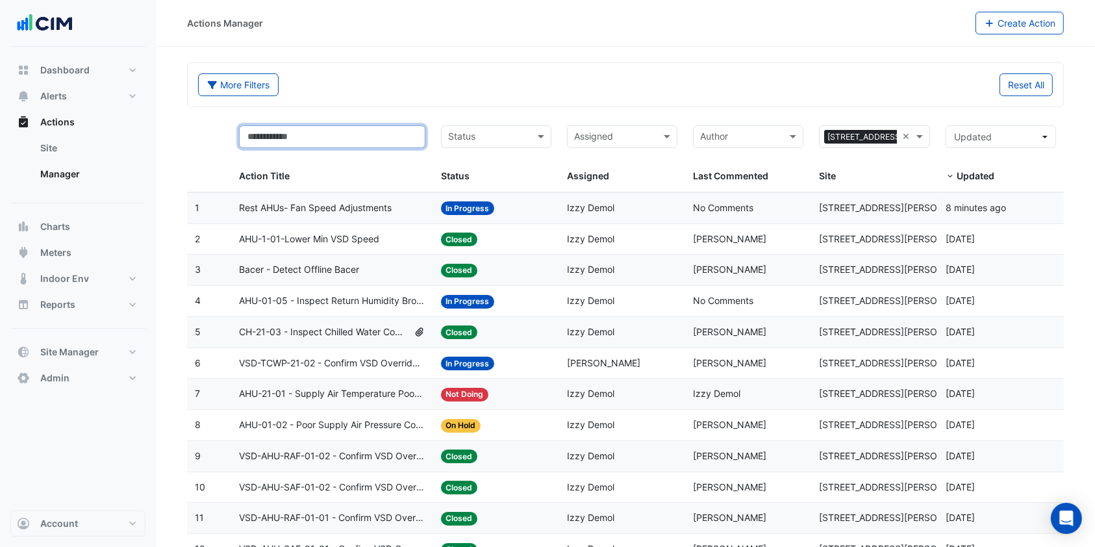
click at [292, 138] on input "text" at bounding box center [332, 136] width 186 height 23
paste input "**********"
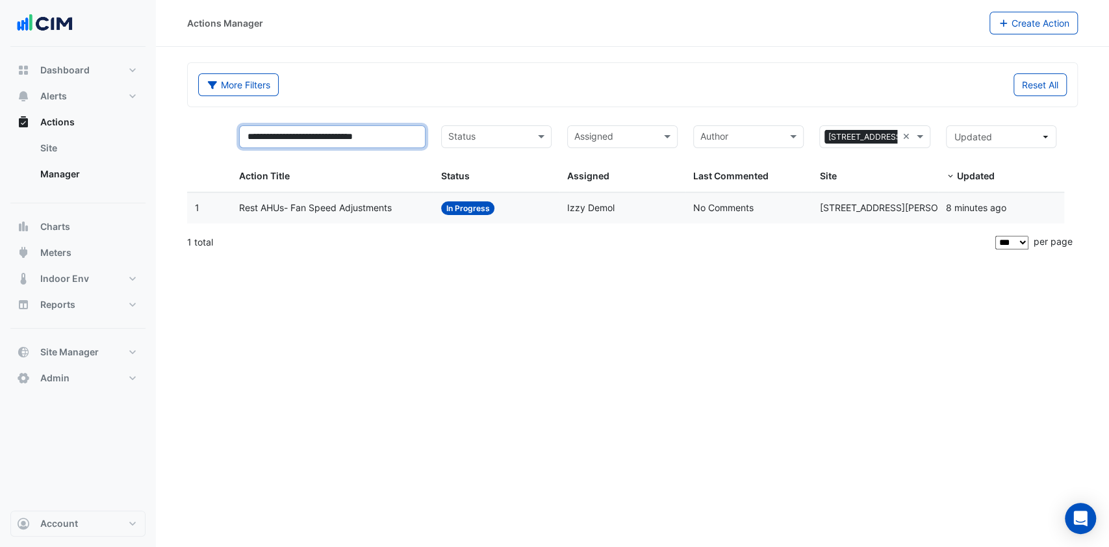
type input "**********"
click at [655, 86] on div "Reset All" at bounding box center [854, 84] width 442 height 23
click at [78, 248] on button "Meters" at bounding box center [77, 253] width 135 height 26
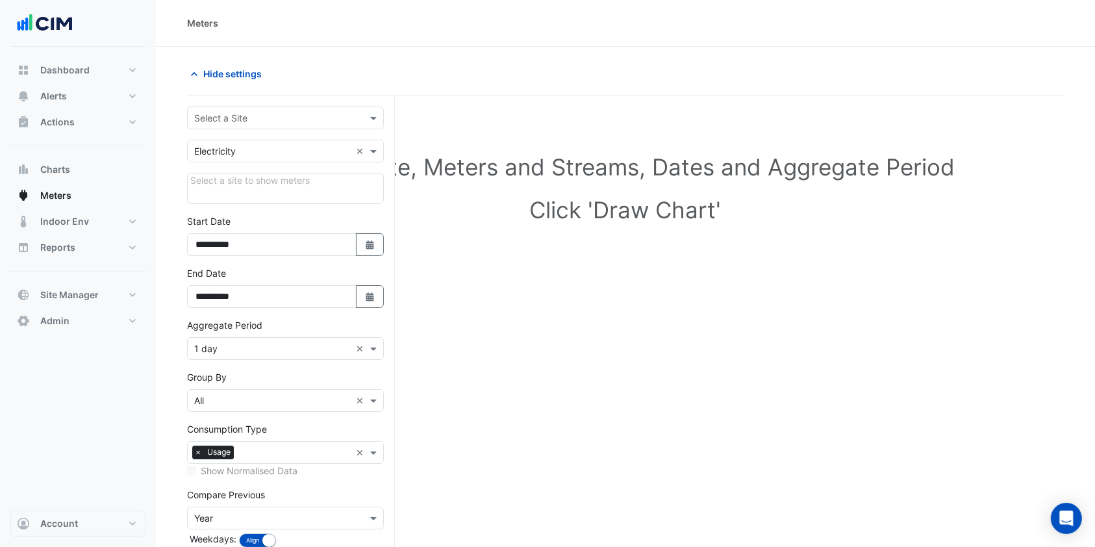
click at [235, 107] on div "Select a Site" at bounding box center [285, 118] width 197 height 23
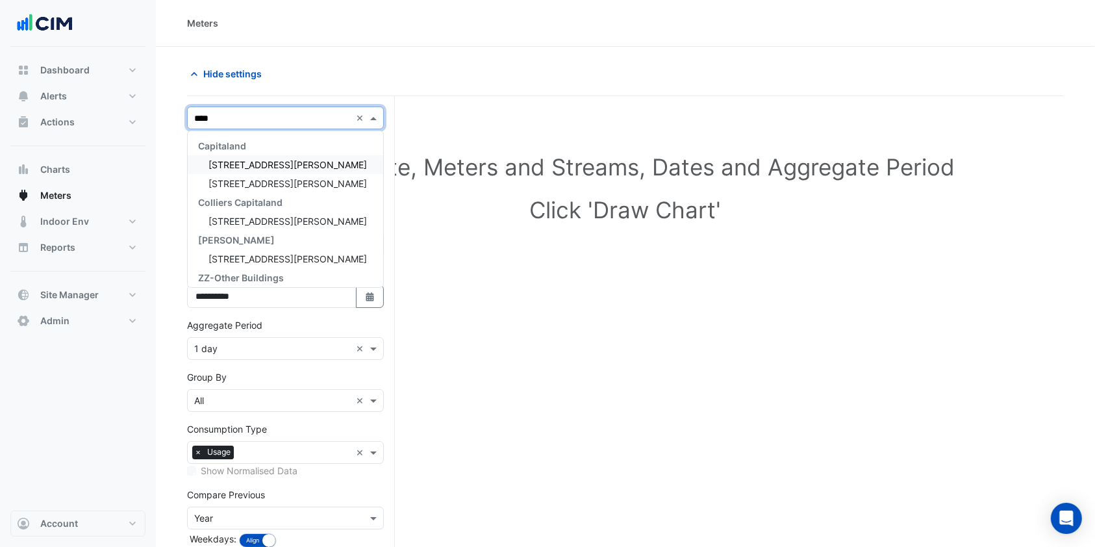
type input "*****"
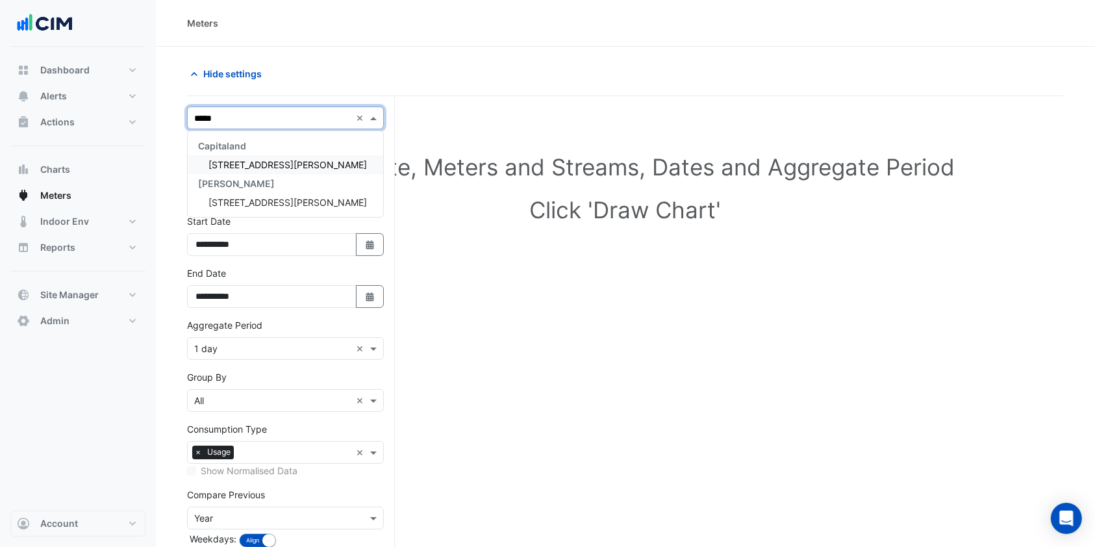
click at [272, 165] on span "100 Arthur Street" at bounding box center [288, 164] width 159 height 11
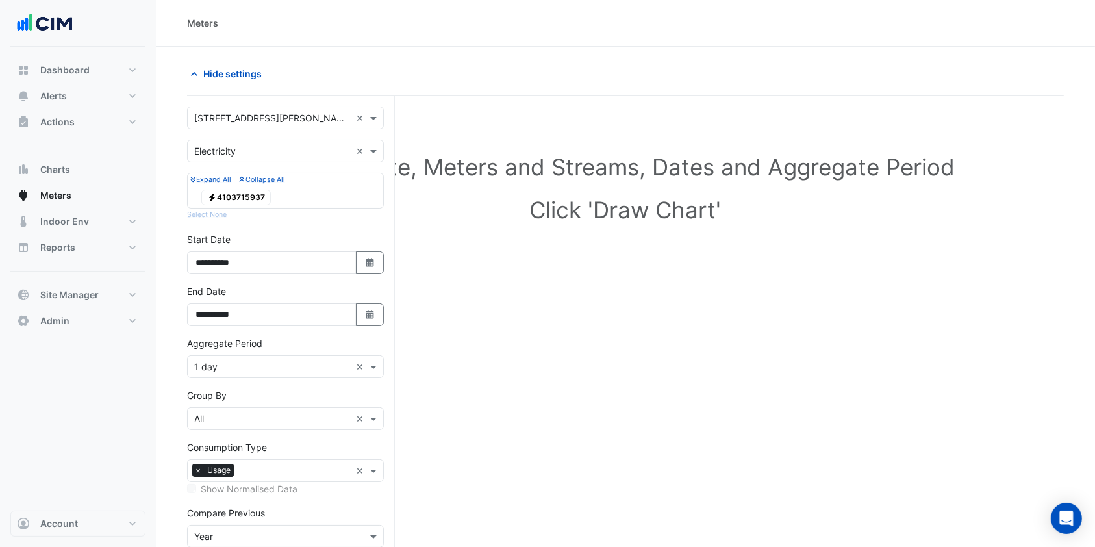
click at [258, 192] on span "Electricity 4103715937" at bounding box center [236, 198] width 70 height 16
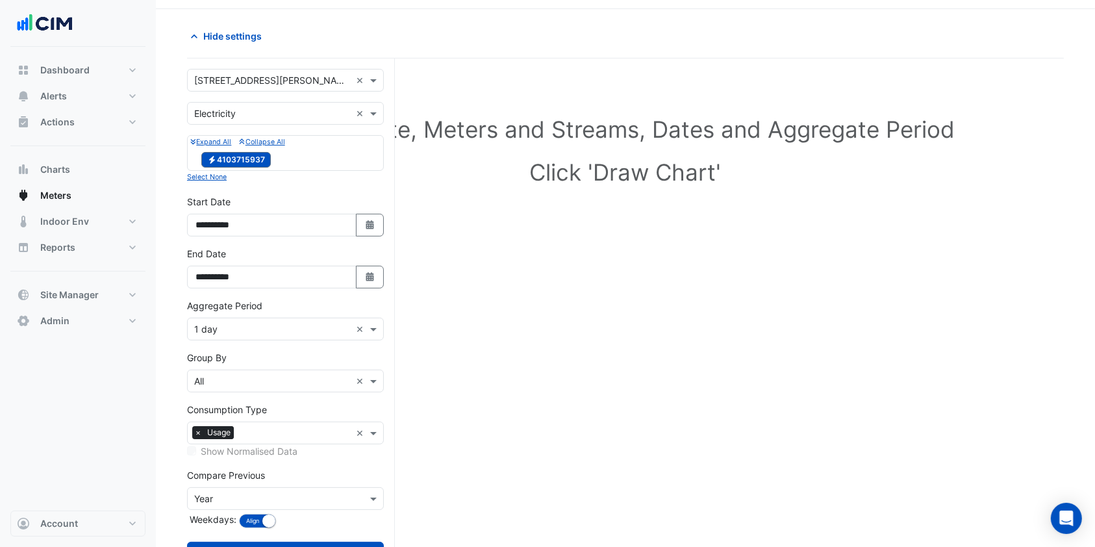
scroll to position [90, 0]
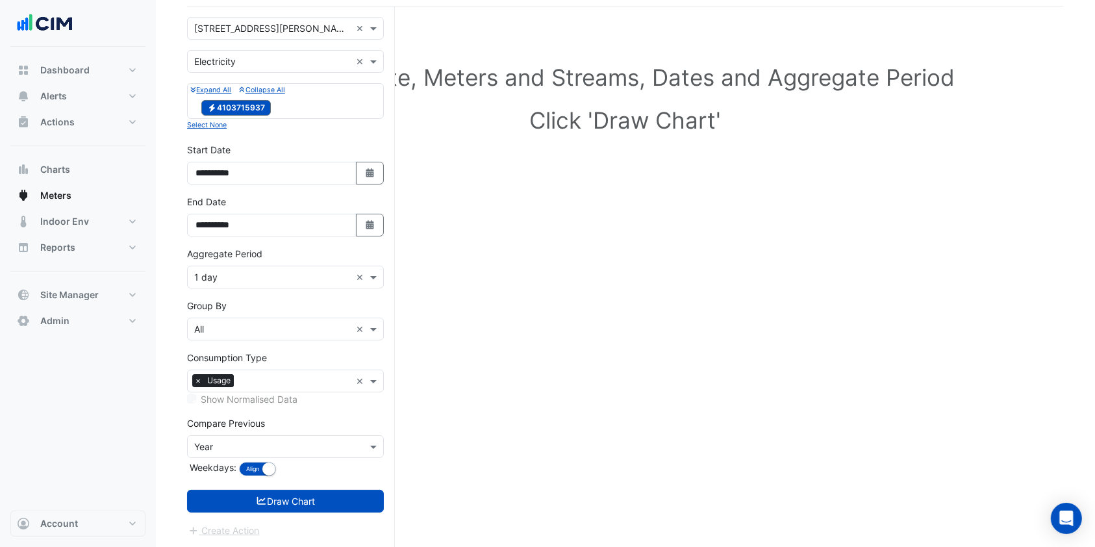
click at [260, 496] on icon "submit" at bounding box center [262, 500] width 12 height 9
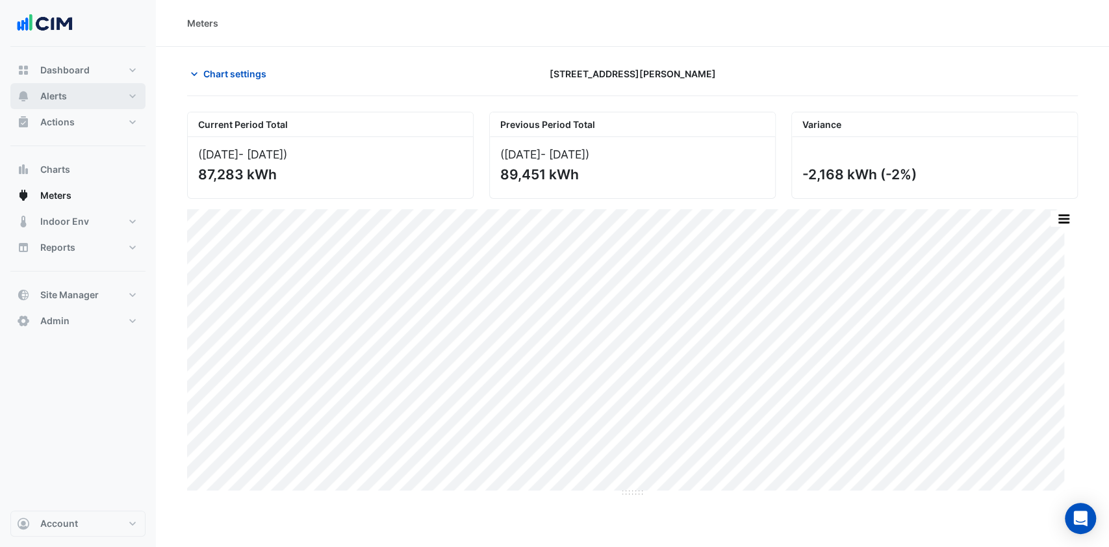
click at [102, 90] on button "Alerts" at bounding box center [77, 96] width 135 height 26
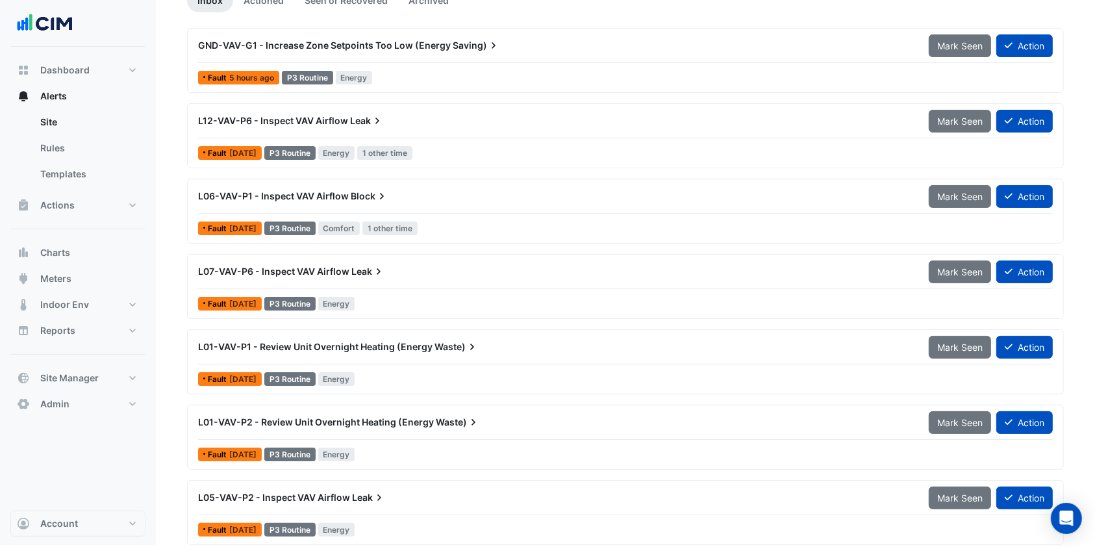
scroll to position [144, 0]
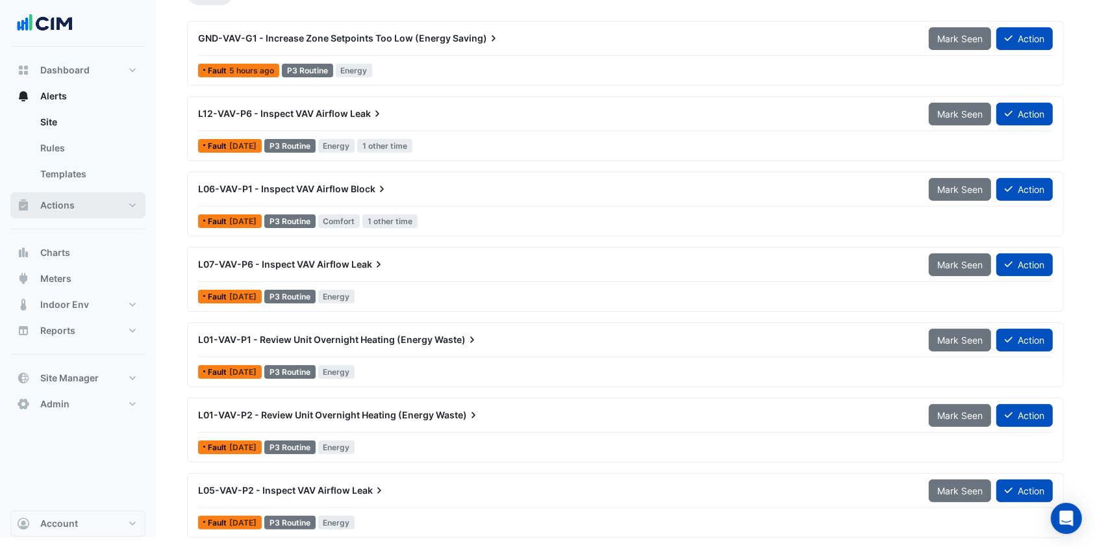
click at [105, 211] on button "Actions" at bounding box center [77, 205] width 135 height 26
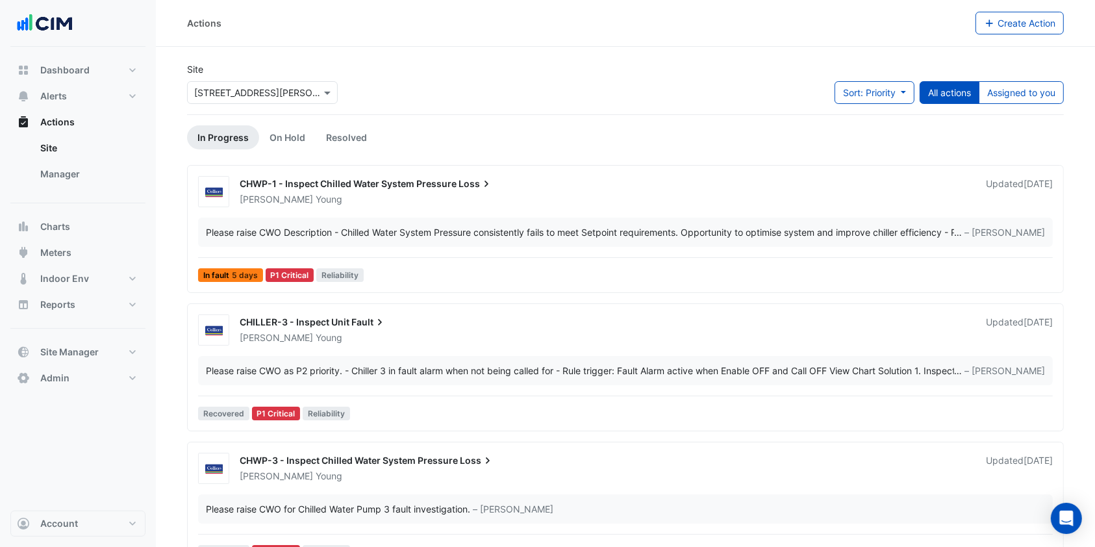
click at [85, 185] on link "Manager" at bounding box center [88, 174] width 116 height 26
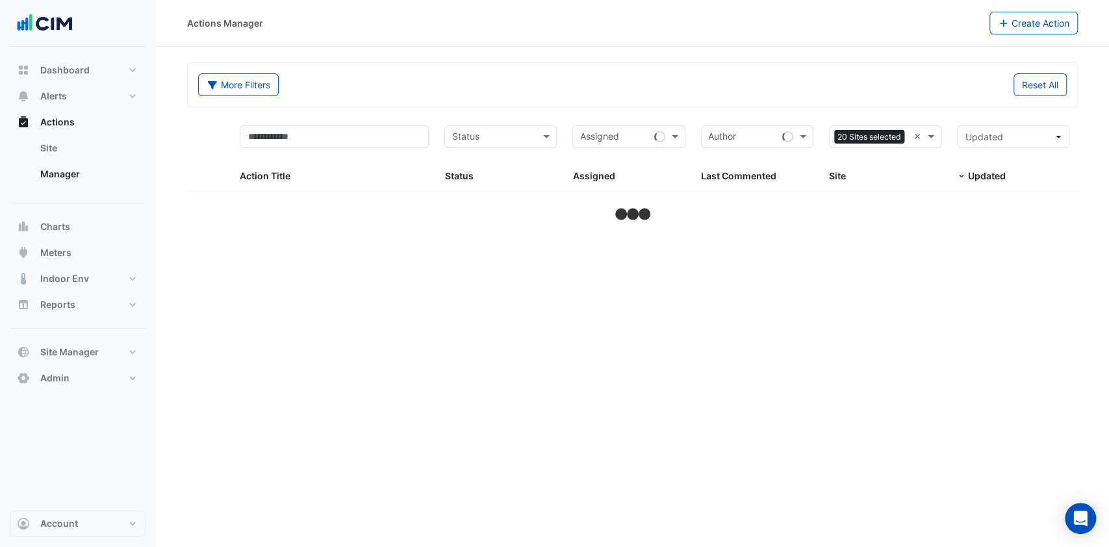
select select "***"
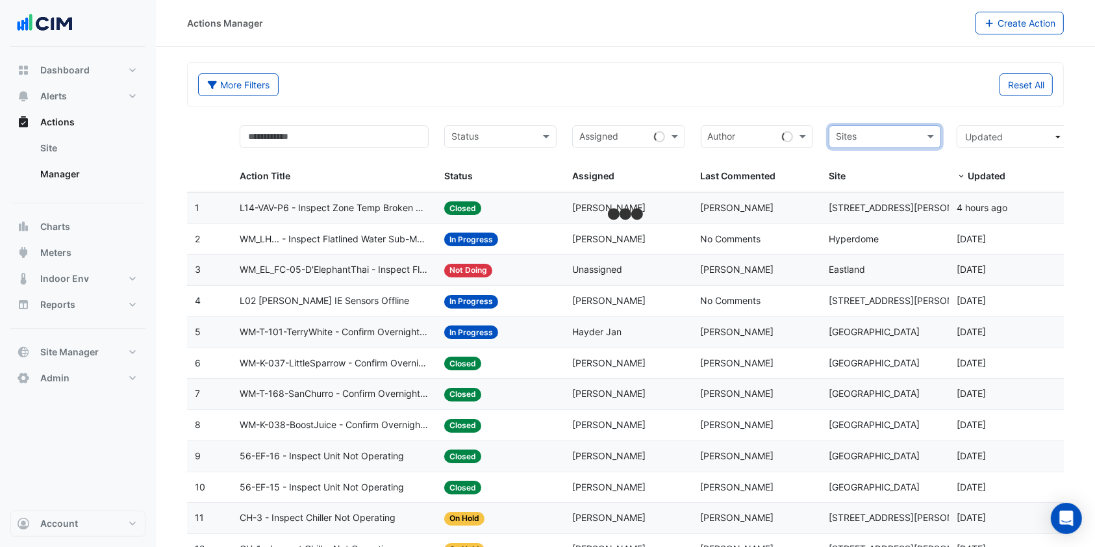
click at [880, 134] on input "text" at bounding box center [877, 138] width 83 height 15
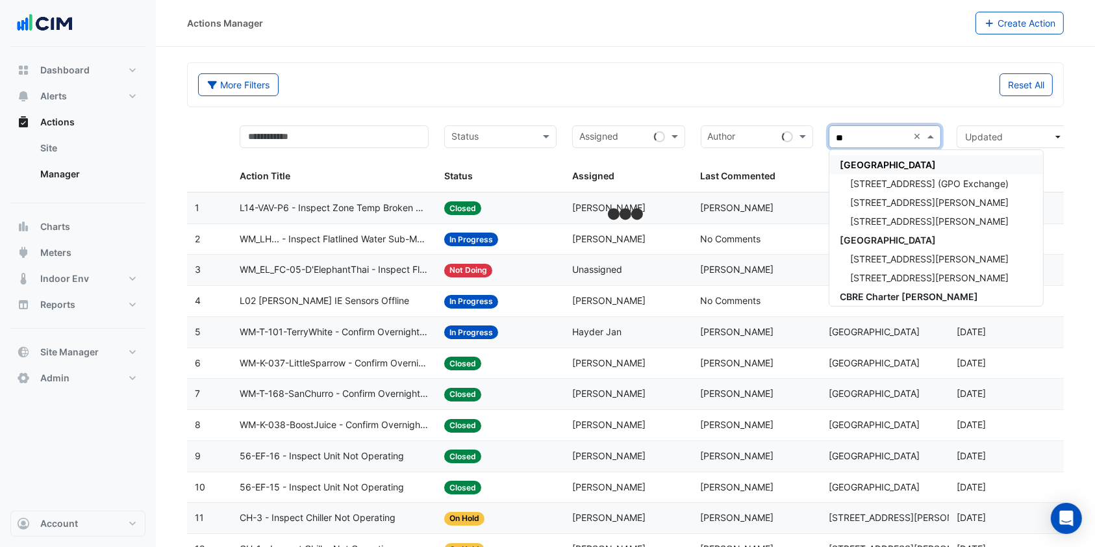
type input "***"
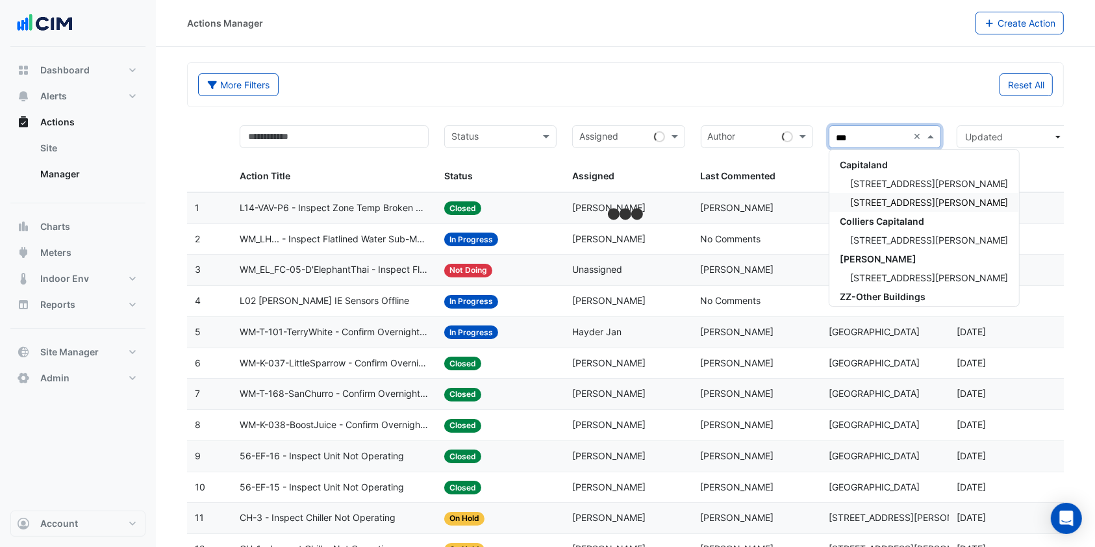
click at [884, 197] on span "[STREET_ADDRESS][PERSON_NAME]" at bounding box center [929, 202] width 159 height 11
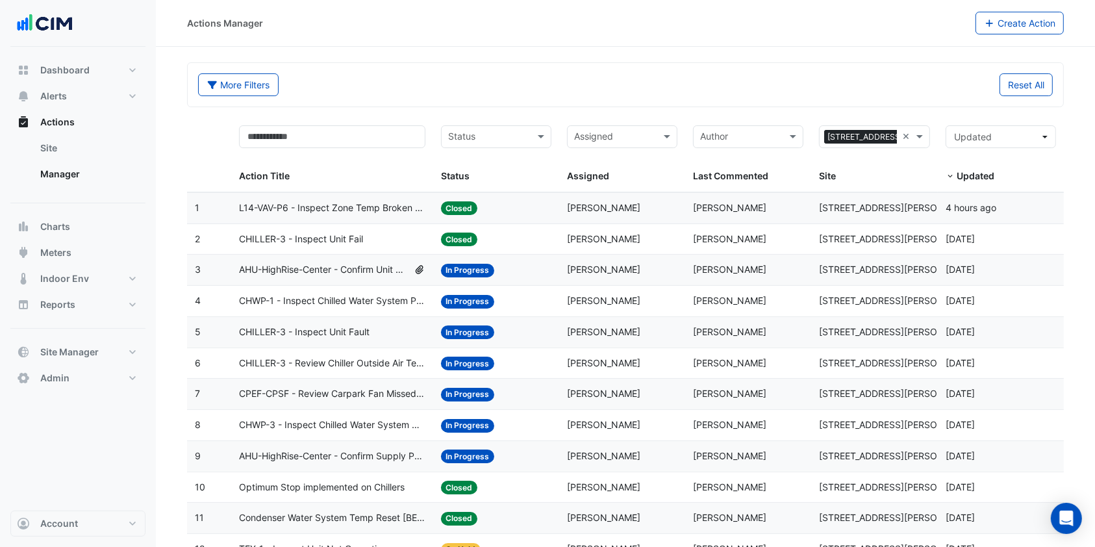
click at [363, 307] on span "CHWP-1 - Inspect Chilled Water System Pressure Loss" at bounding box center [332, 301] width 186 height 15
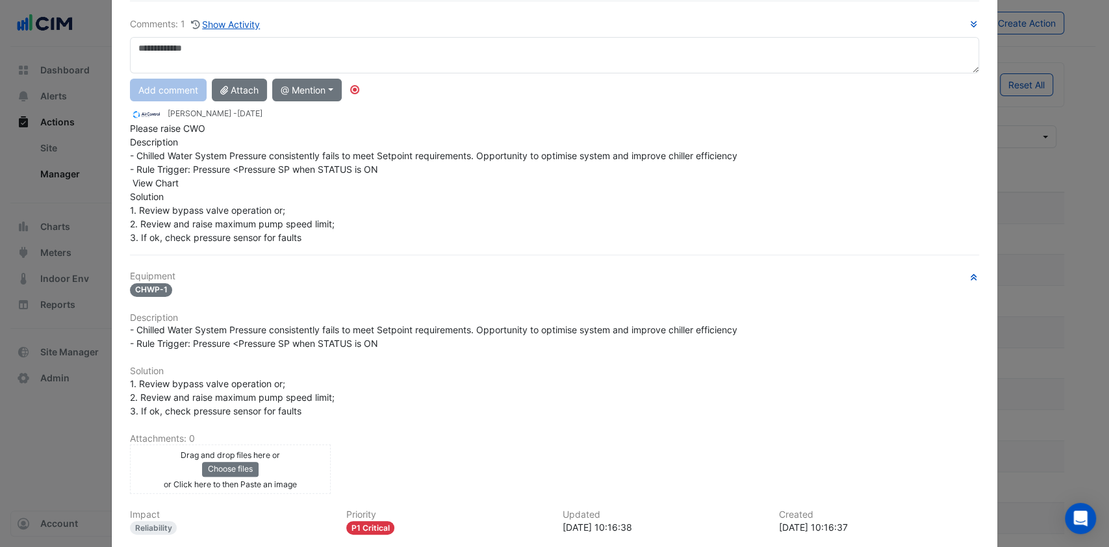
scroll to position [173, 0]
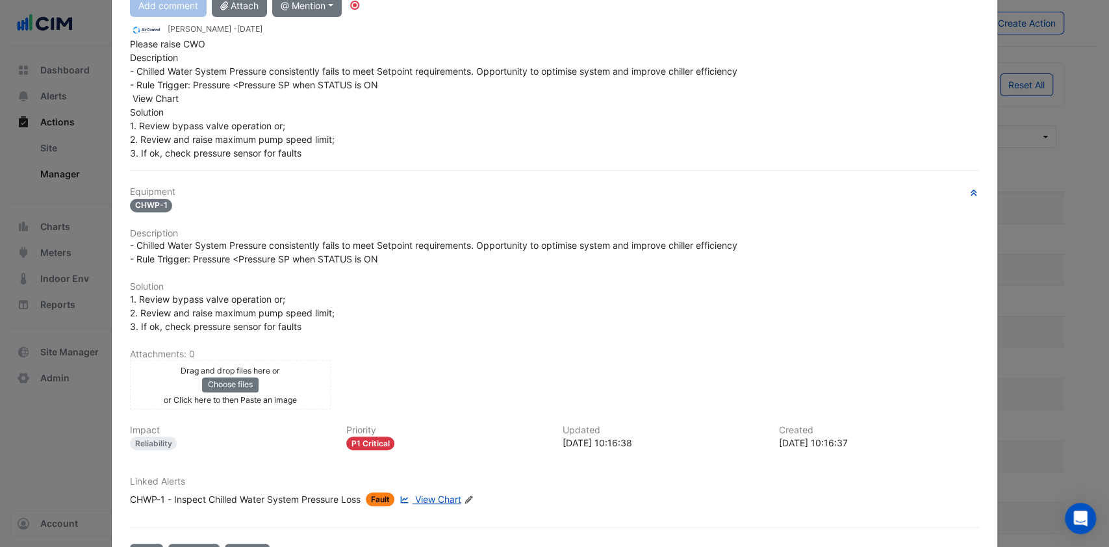
click at [423, 492] on link "View Chart" at bounding box center [429, 499] width 64 height 14
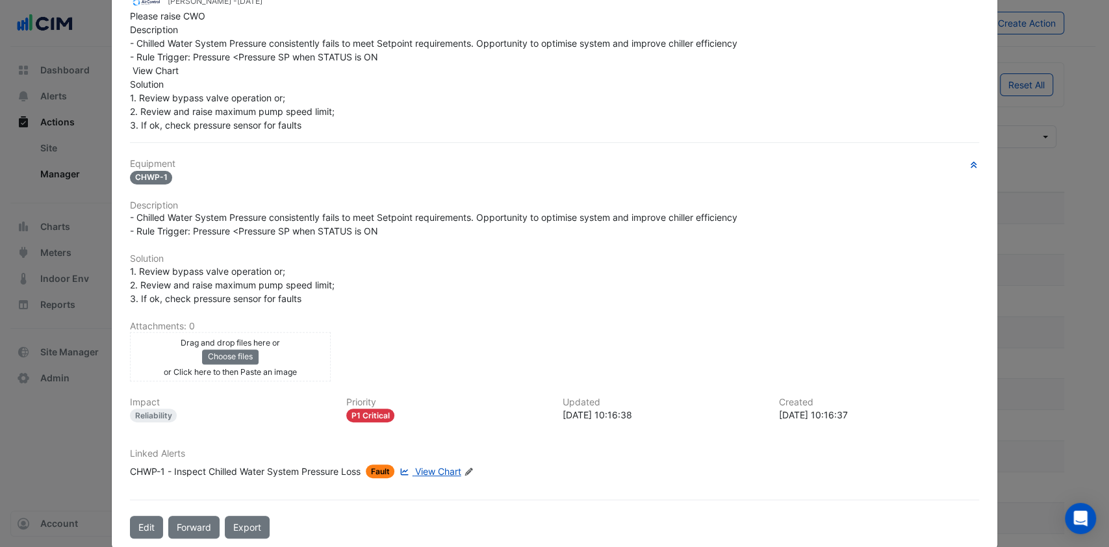
scroll to position [189, 0]
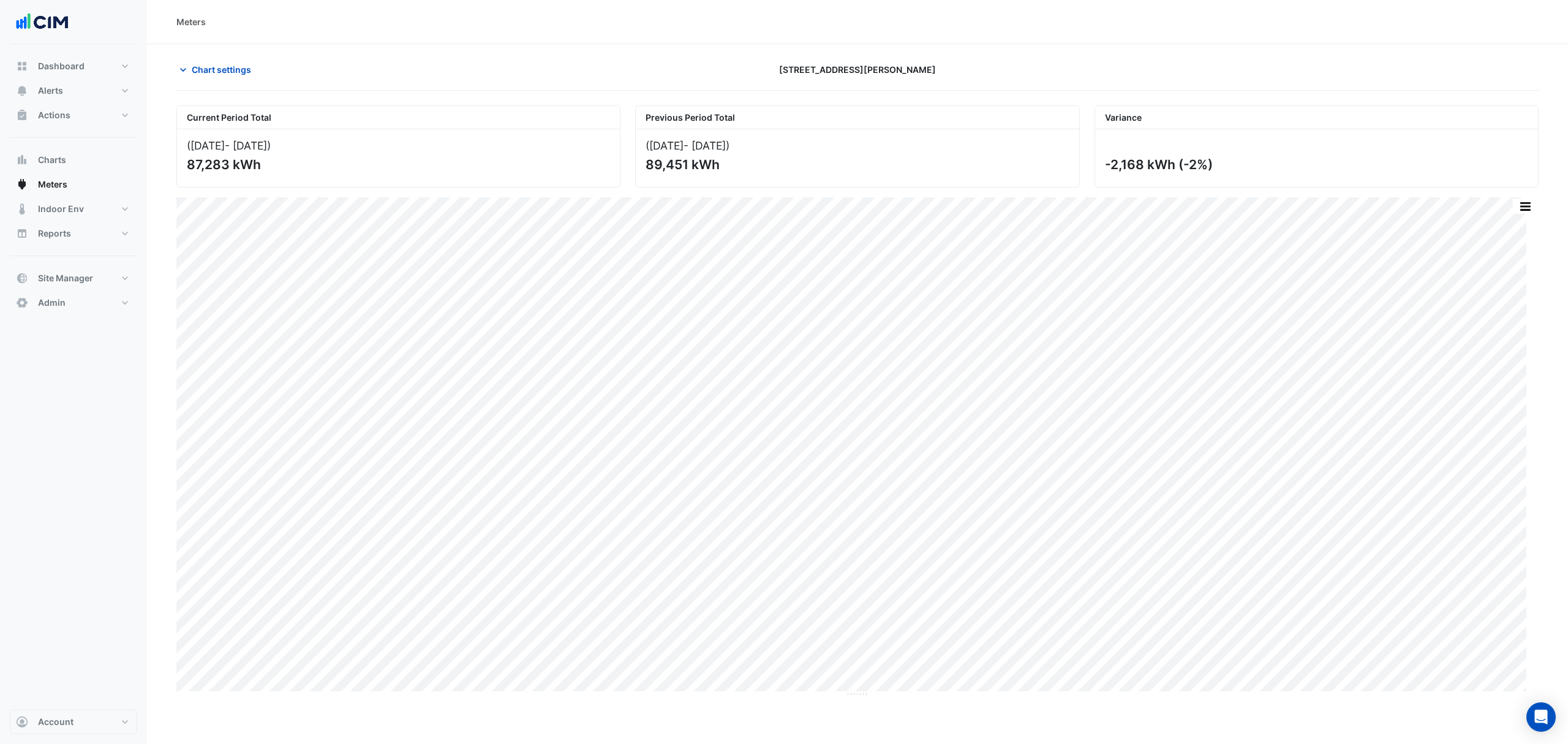
click at [204, 67] on span "Chart settings" at bounding box center [221, 70] width 59 height 13
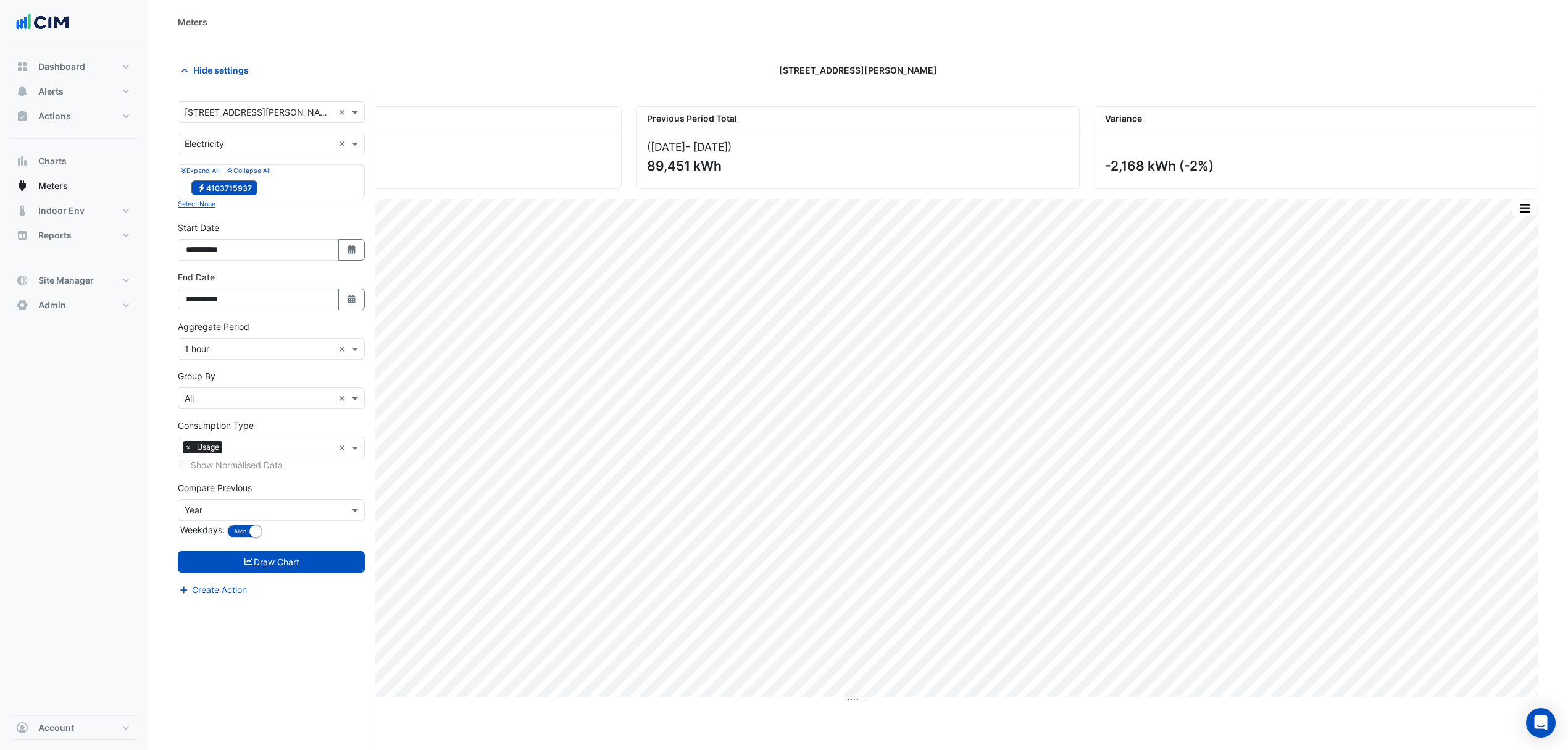
click at [354, 303] on icon "button" at bounding box center [352, 298] width 8 height 9
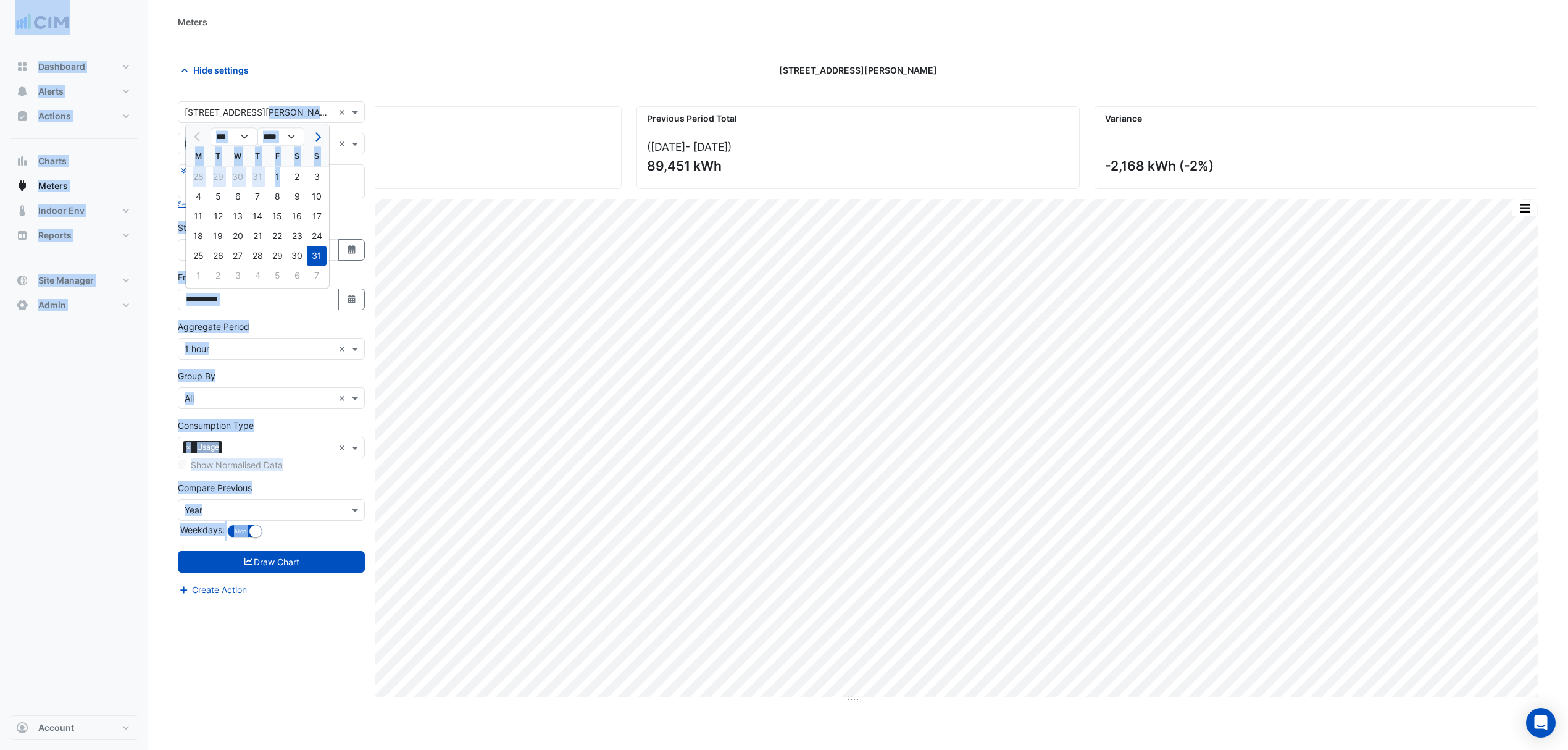
drag, startPoint x: 284, startPoint y: 181, endPoint x: 323, endPoint y: 124, distance: 69.1
click at [324, 124] on ngb-datepicker "*** *** *** *** *** **** **** **** **** **** **** **** **** **** **** **** M T …" at bounding box center [258, 205] width 144 height 164
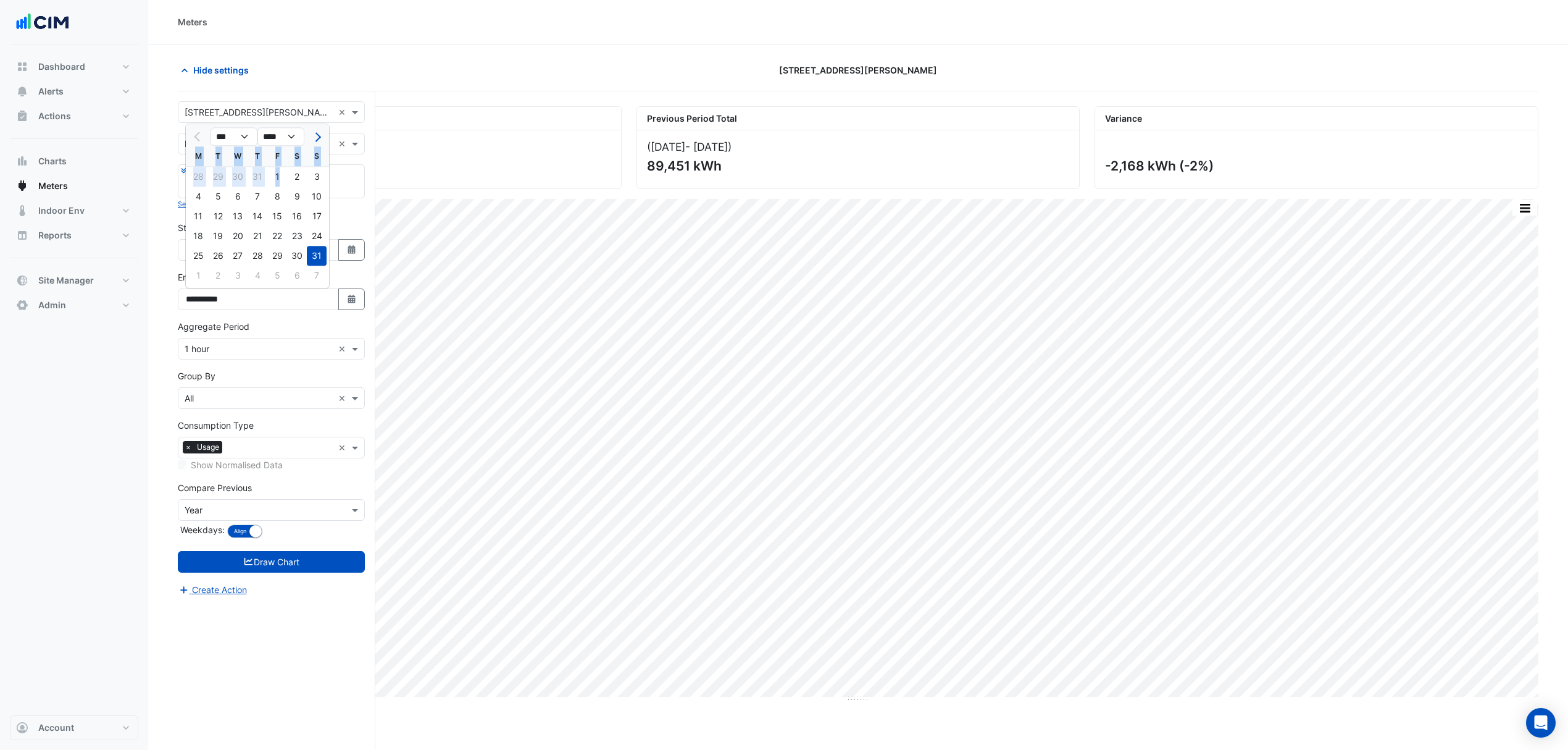
click at [322, 132] on button "Next month" at bounding box center [316, 136] width 15 height 20
select select "*"
click at [280, 215] on div "19" at bounding box center [277, 216] width 20 height 20
type input "**********"
click at [349, 297] on icon "button" at bounding box center [352, 298] width 8 height 9
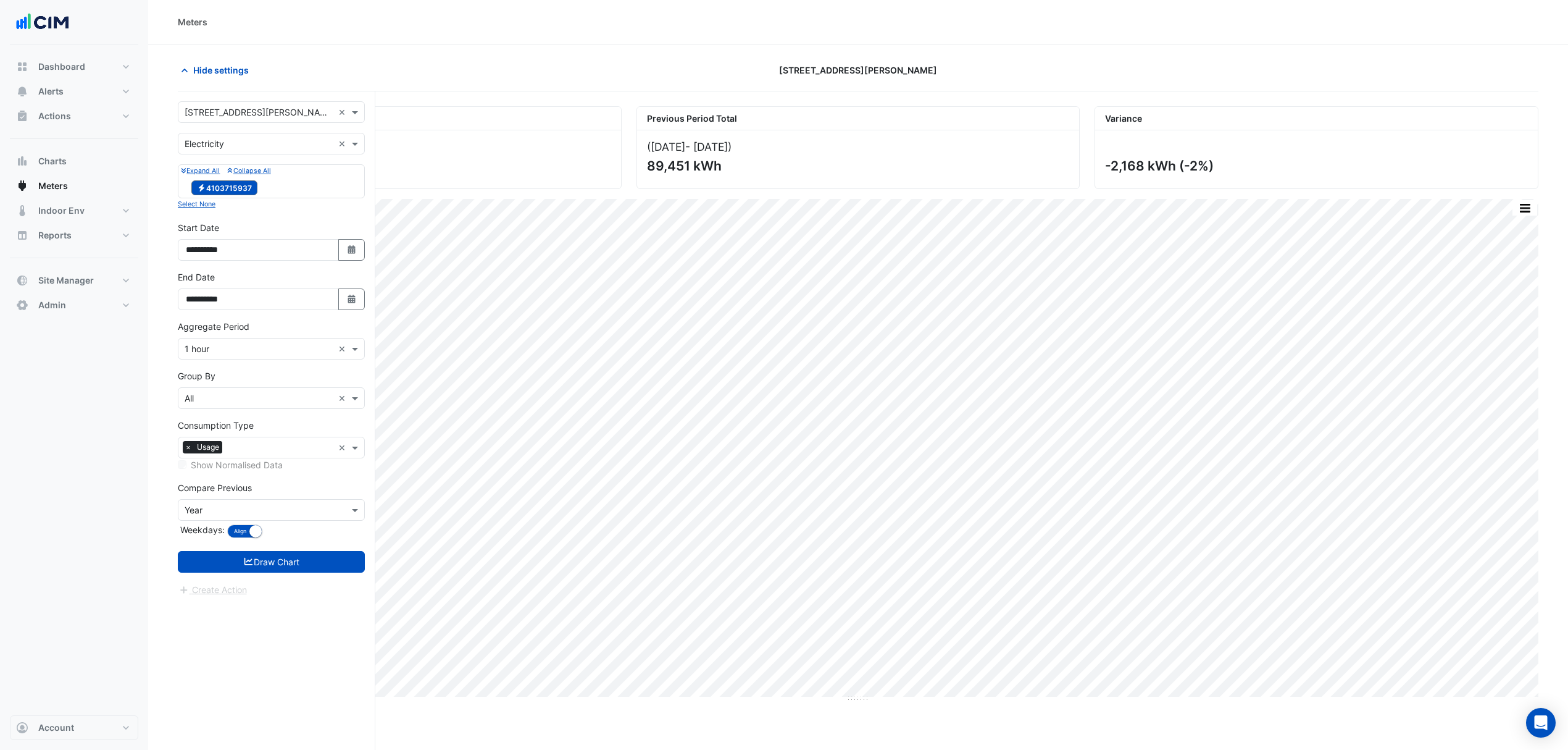
select select "*"
click at [203, 176] on div "1" at bounding box center [198, 176] width 20 height 20
type input "**********"
click at [245, 567] on fa-icon "submit" at bounding box center [249, 561] width 11 height 10
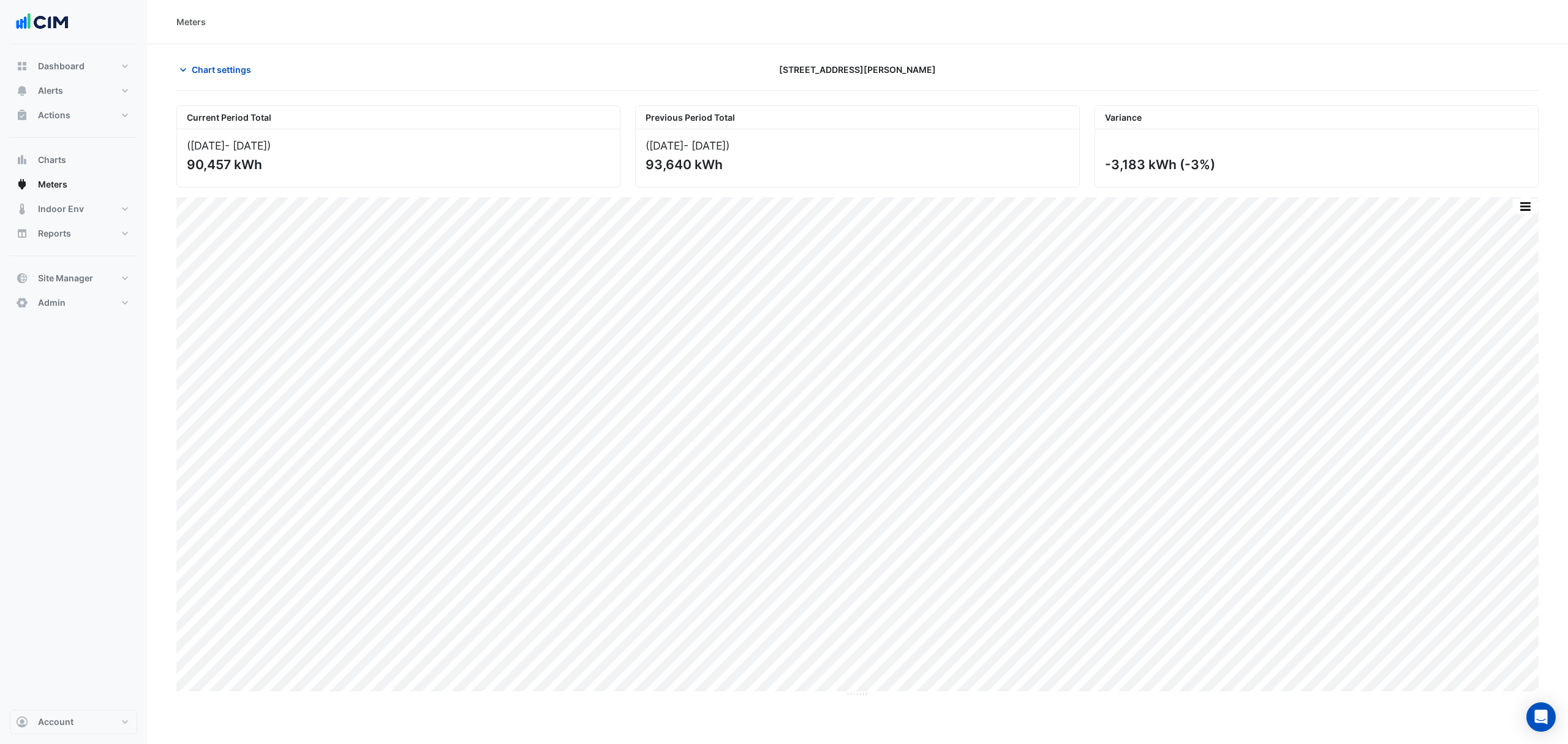
click at [219, 74] on span "Chart settings" at bounding box center [221, 70] width 59 height 13
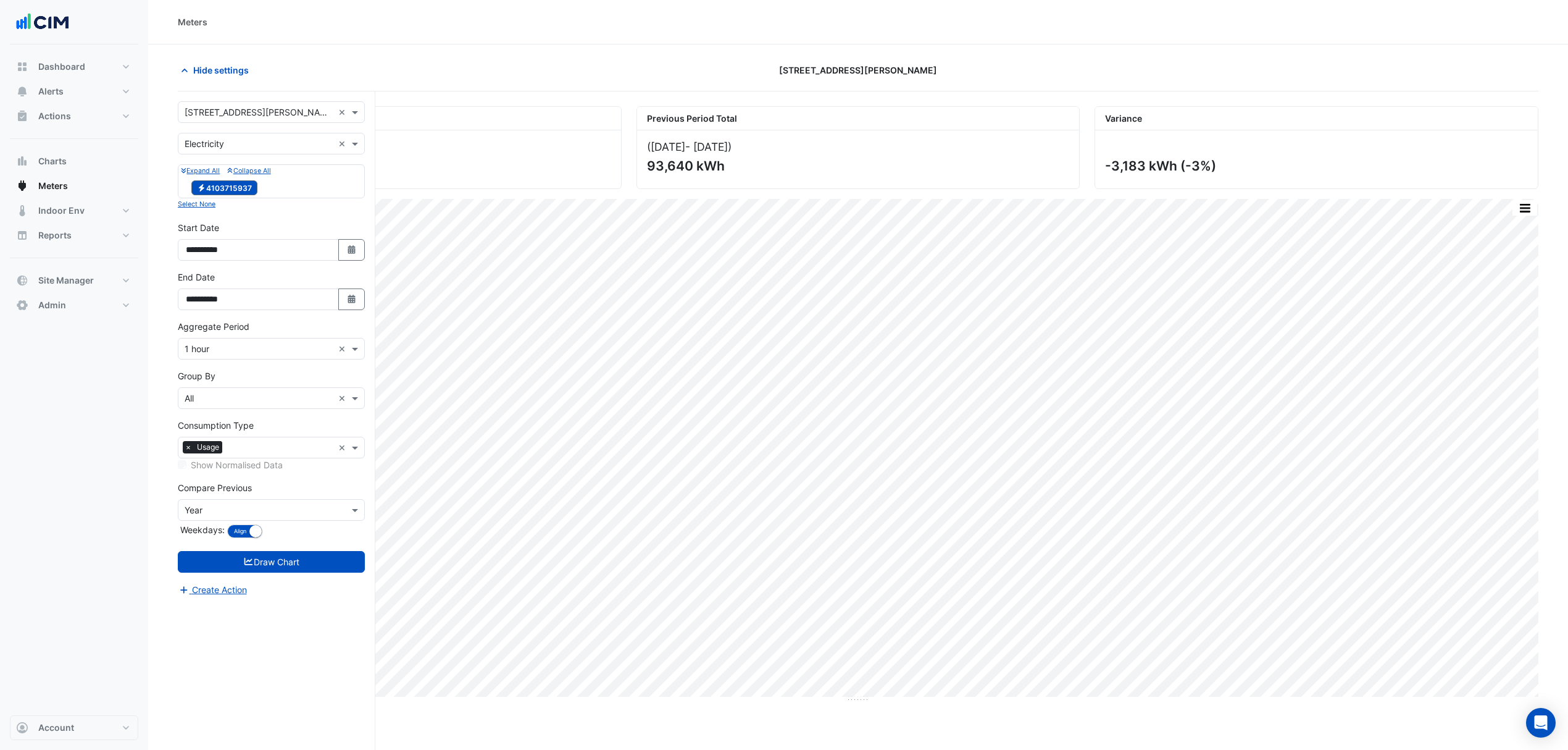
click at [346, 297] on icon "Select Date" at bounding box center [352, 298] width 11 height 9
click at [195, 135] on span "Previous month" at bounding box center [199, 137] width 10 height 10
select select "*"
click at [281, 177] on div "1" at bounding box center [277, 176] width 20 height 20
type input "**********"
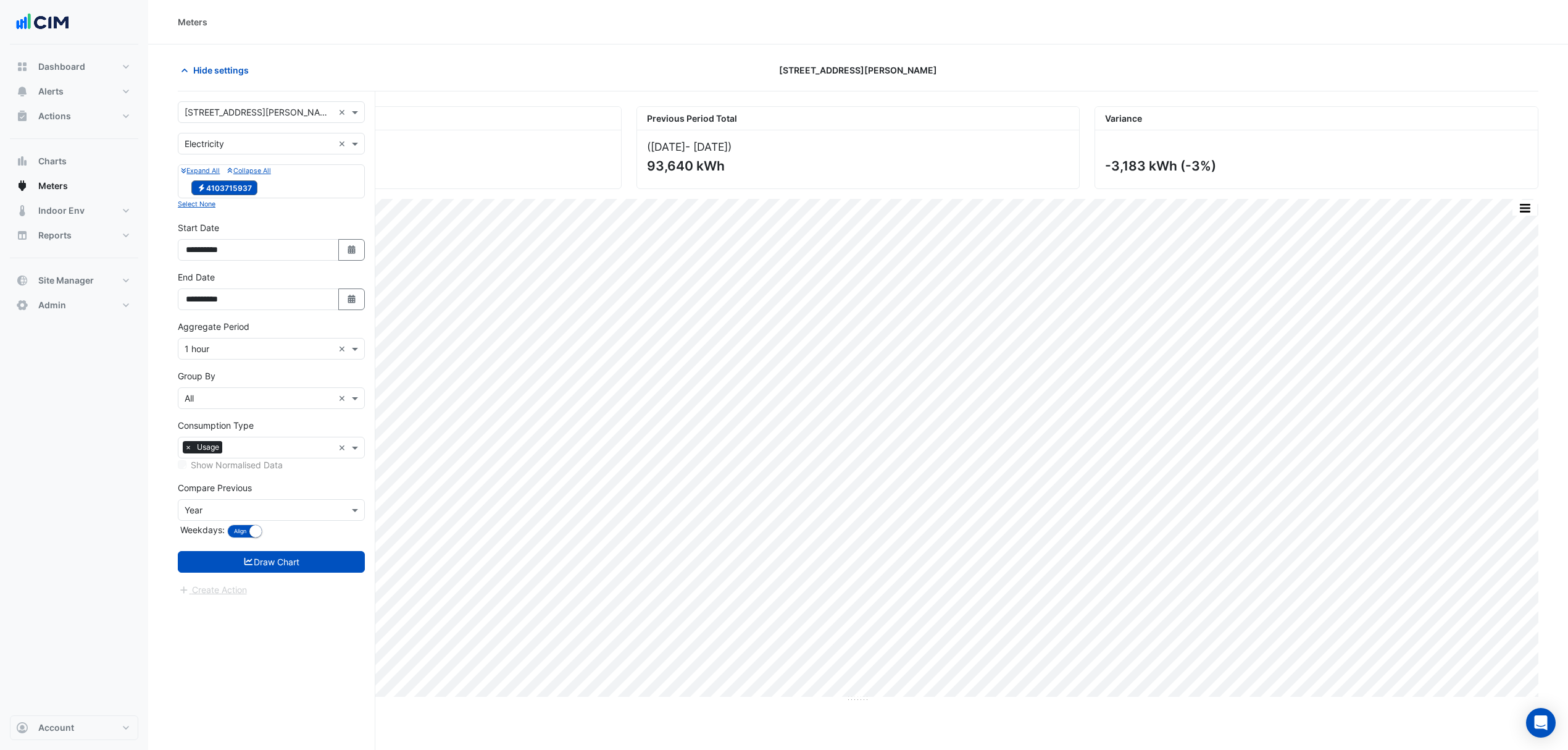
click at [277, 558] on button "Draw Chart" at bounding box center [271, 562] width 187 height 22
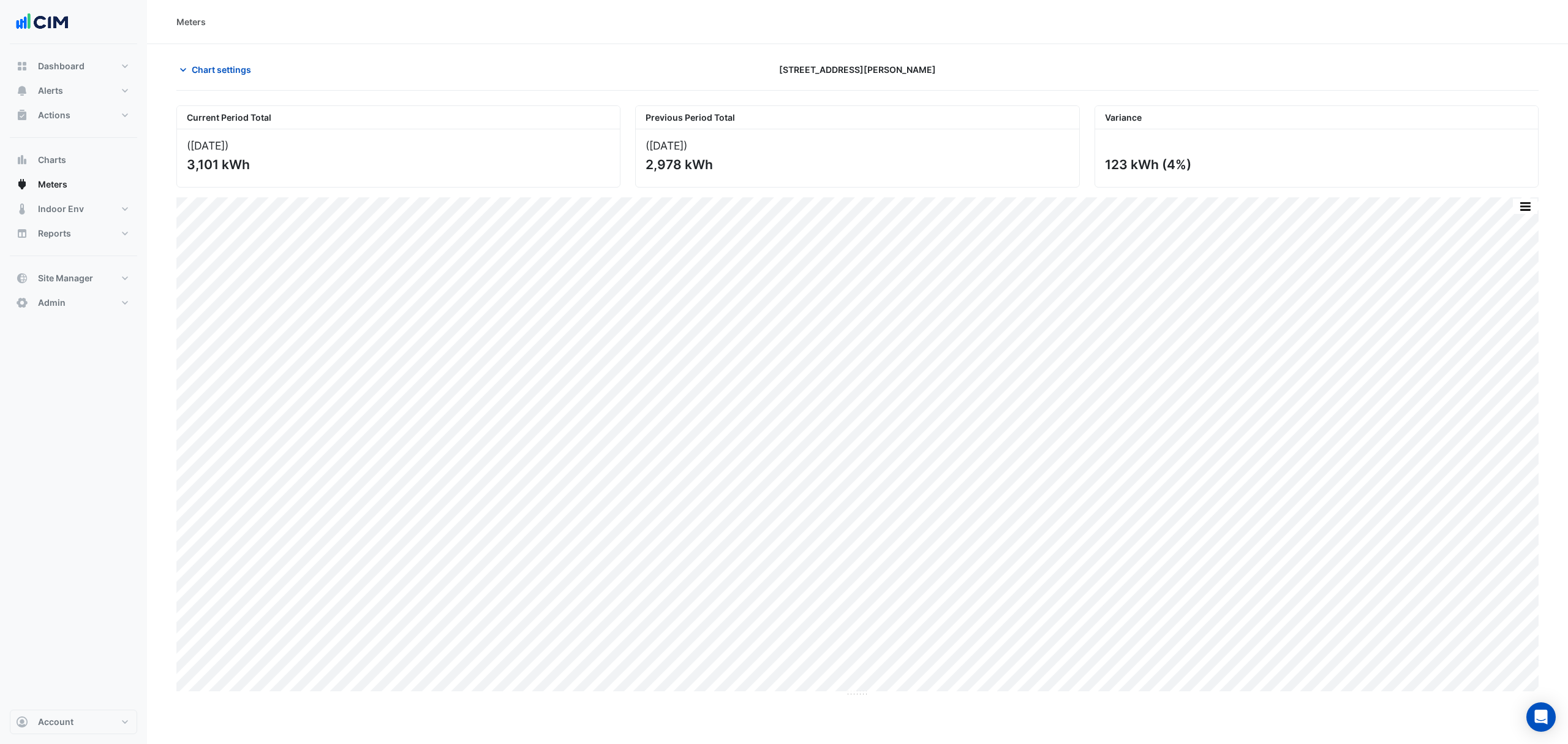
click at [209, 64] on span "Chart settings" at bounding box center [221, 70] width 59 height 13
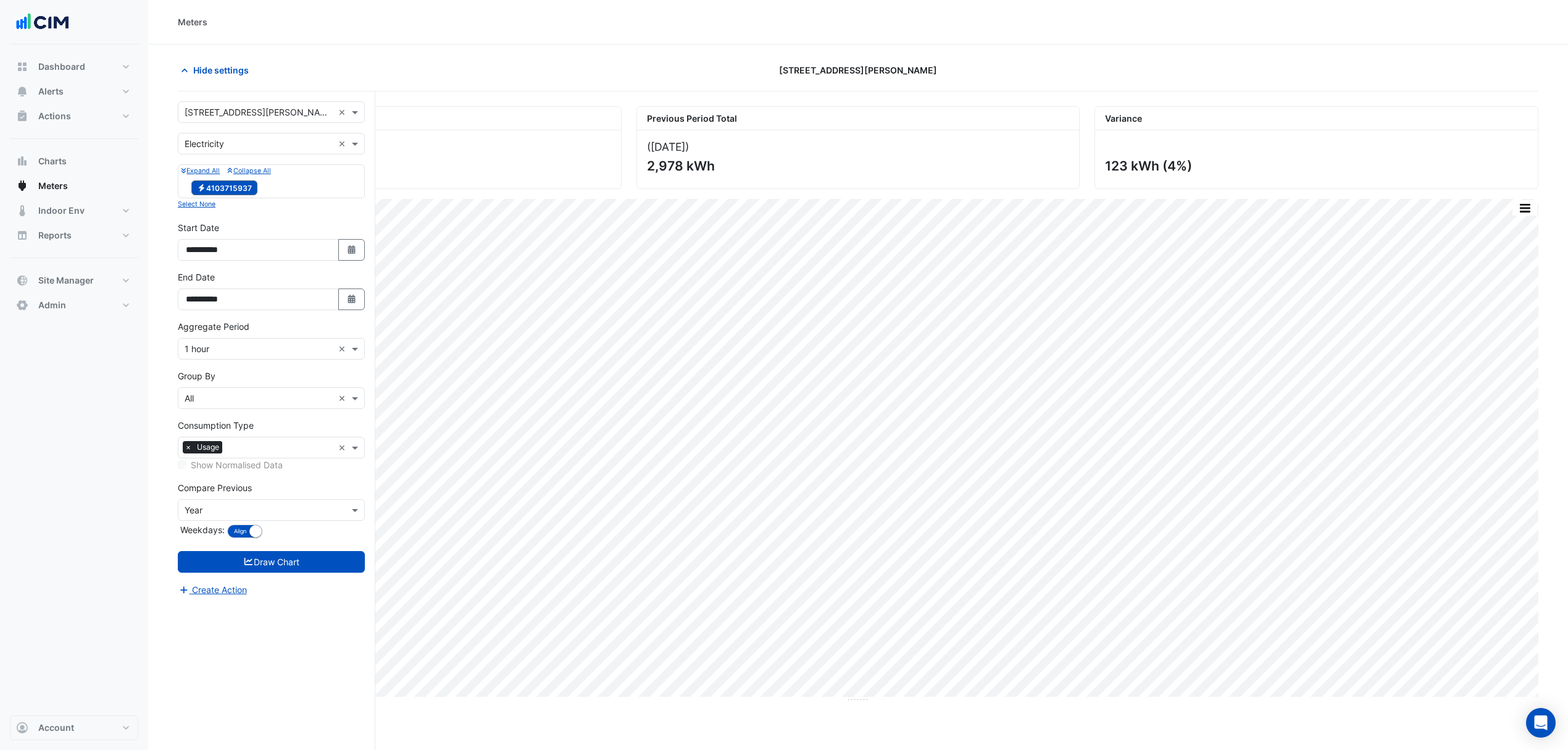
click at [348, 299] on icon "button" at bounding box center [352, 298] width 8 height 9
click at [316, 137] on span "Next month" at bounding box center [316, 137] width 10 height 10
click at [191, 132] on button "Previous month" at bounding box center [199, 136] width 15 height 20
select select "*"
click at [313, 255] on div "31" at bounding box center [316, 256] width 20 height 20
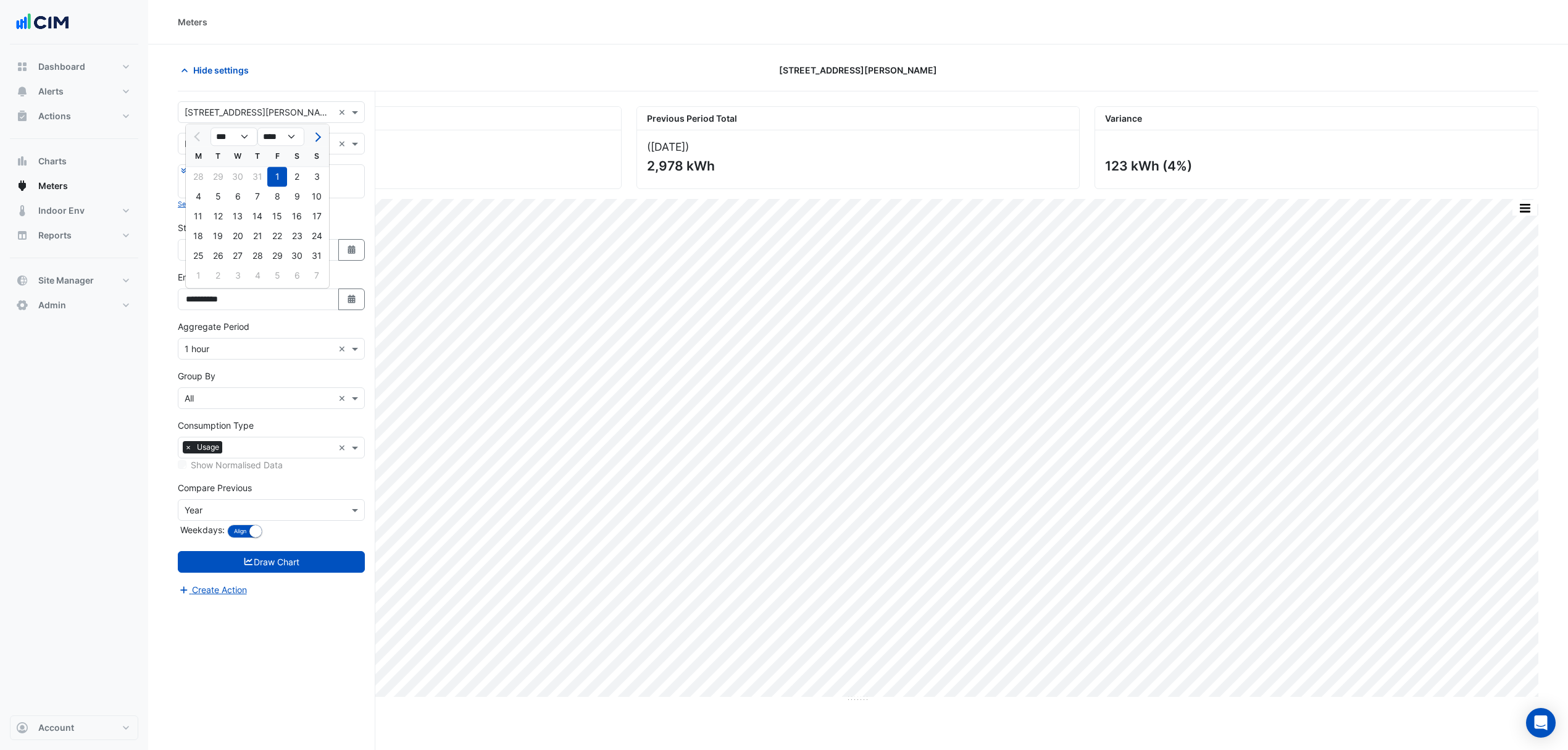
type input "**********"
click at [248, 572] on button "Draw Chart" at bounding box center [271, 562] width 187 height 22
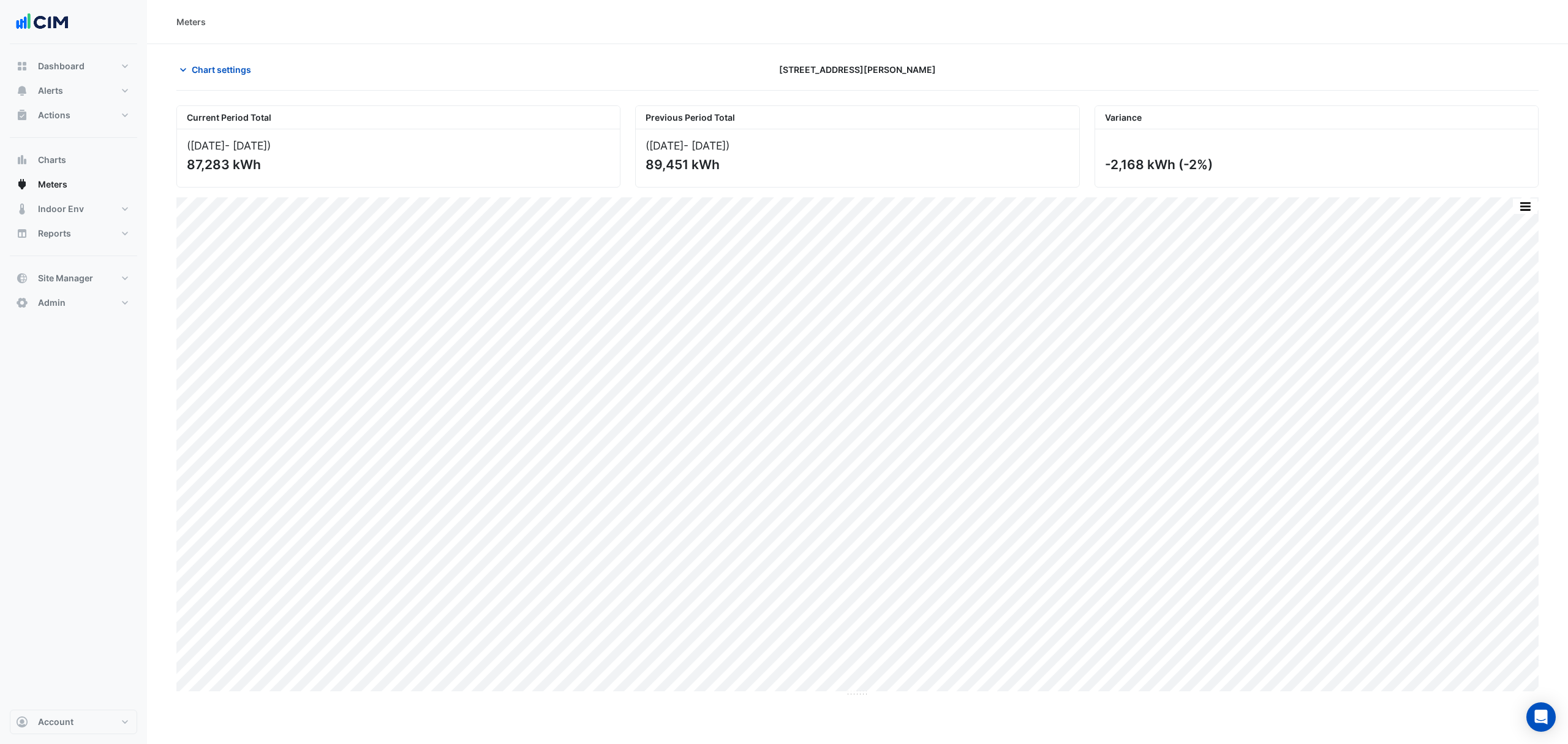
click at [211, 64] on span "Chart settings" at bounding box center [221, 70] width 59 height 13
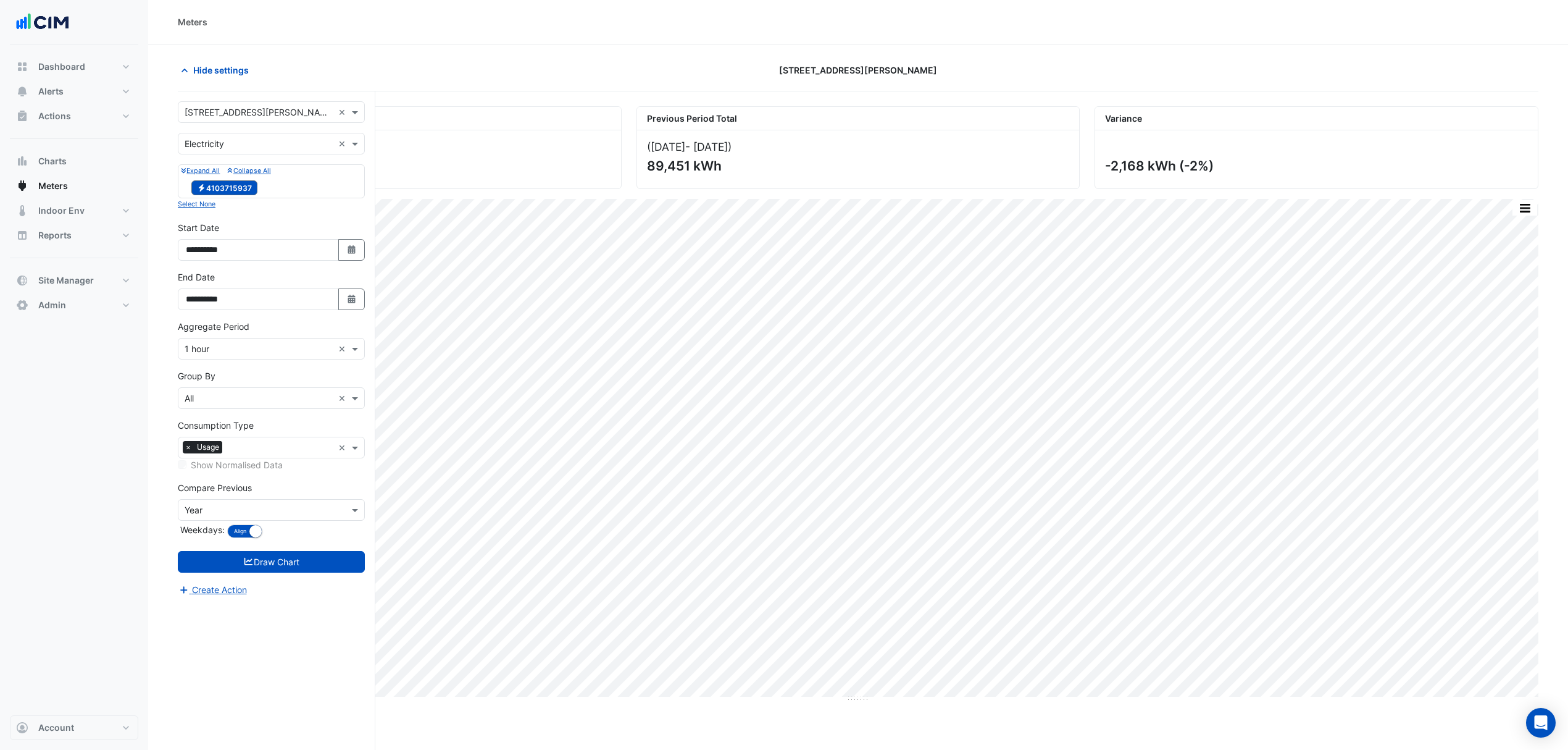
click at [359, 305] on button "Select Date" at bounding box center [352, 298] width 28 height 22
click at [314, 134] on span "Next month" at bounding box center [316, 137] width 10 height 10
select select "*"
click at [240, 176] on div "3" at bounding box center [238, 176] width 20 height 20
type input "**********"
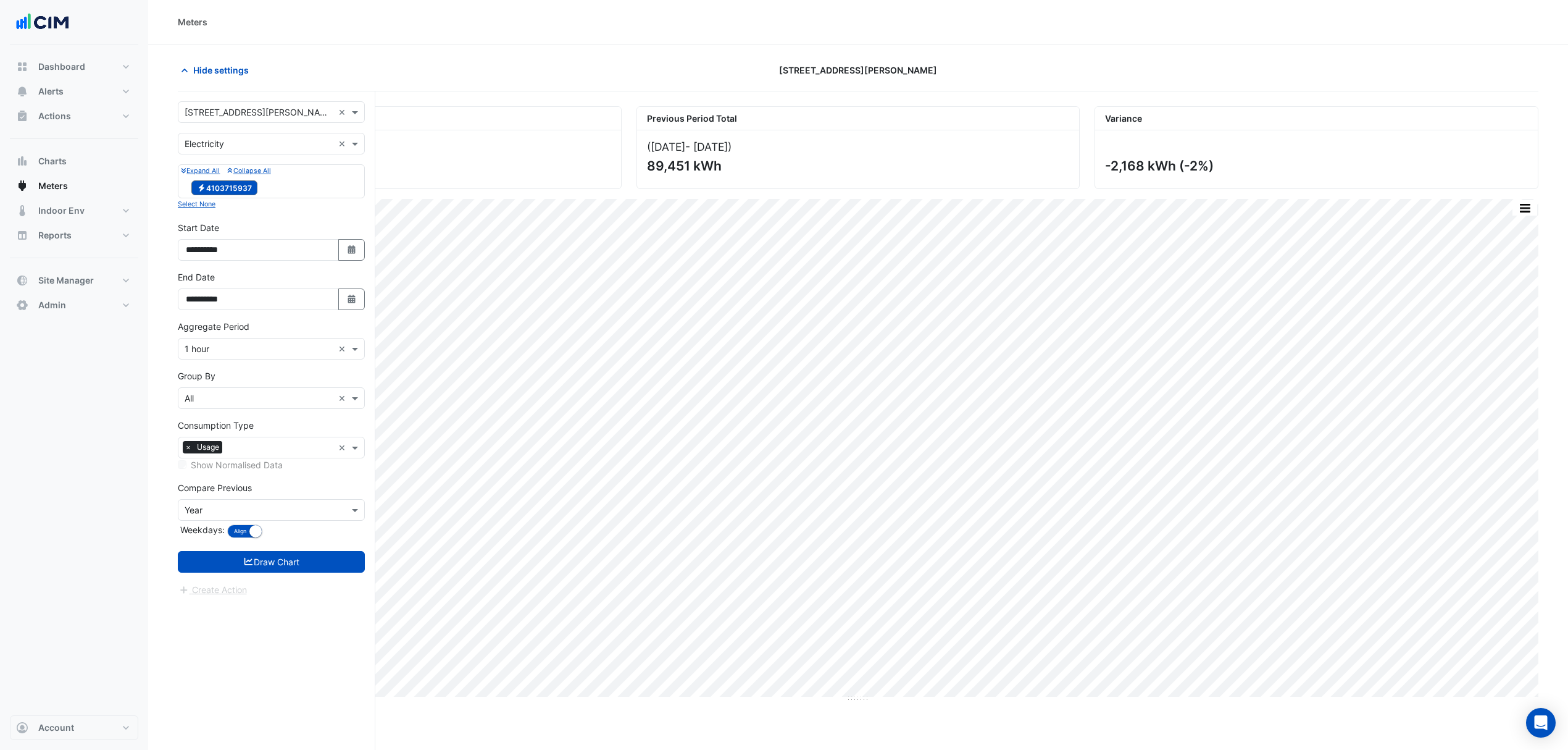
click at [311, 557] on button "Draw Chart" at bounding box center [271, 562] width 187 height 22
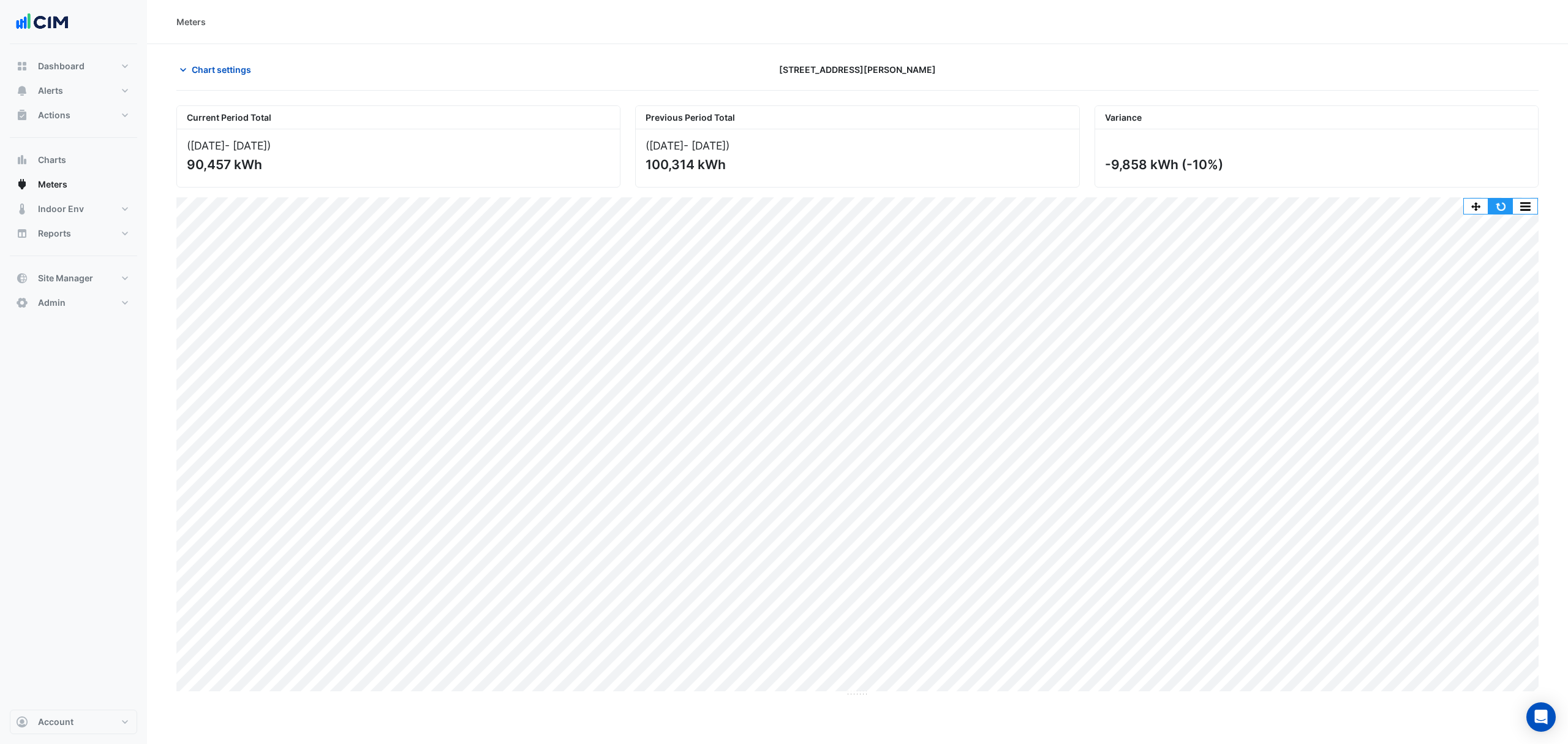
click at [1499, 211] on button "button" at bounding box center [1501, 206] width 25 height 15
click at [224, 73] on span "Chart settings" at bounding box center [221, 70] width 59 height 13
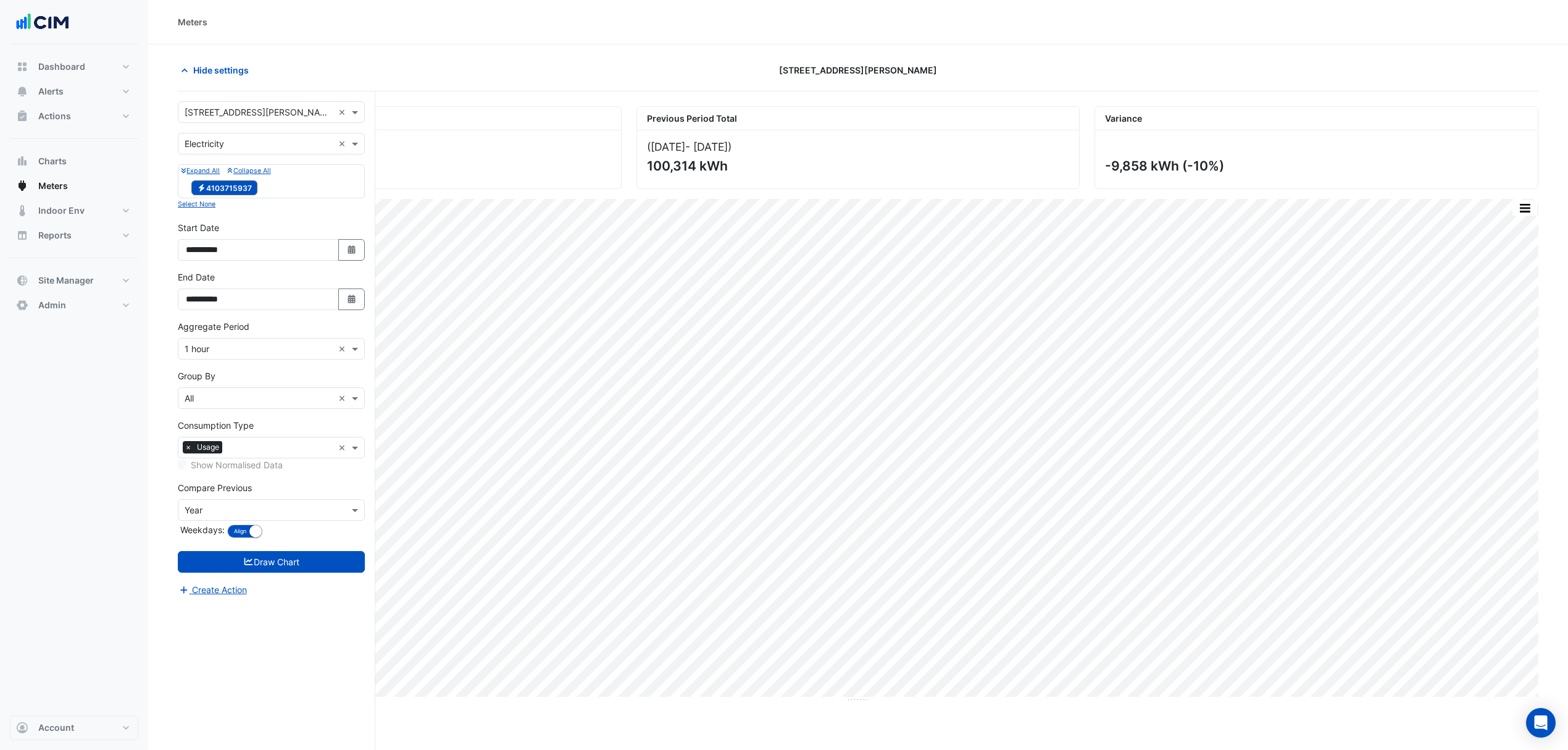
click at [354, 306] on button "Select Date" at bounding box center [352, 298] width 28 height 22
select select "*"
click at [222, 174] on div "2" at bounding box center [218, 176] width 20 height 20
type input "**********"
click at [290, 567] on button "Draw Chart" at bounding box center [271, 562] width 187 height 22
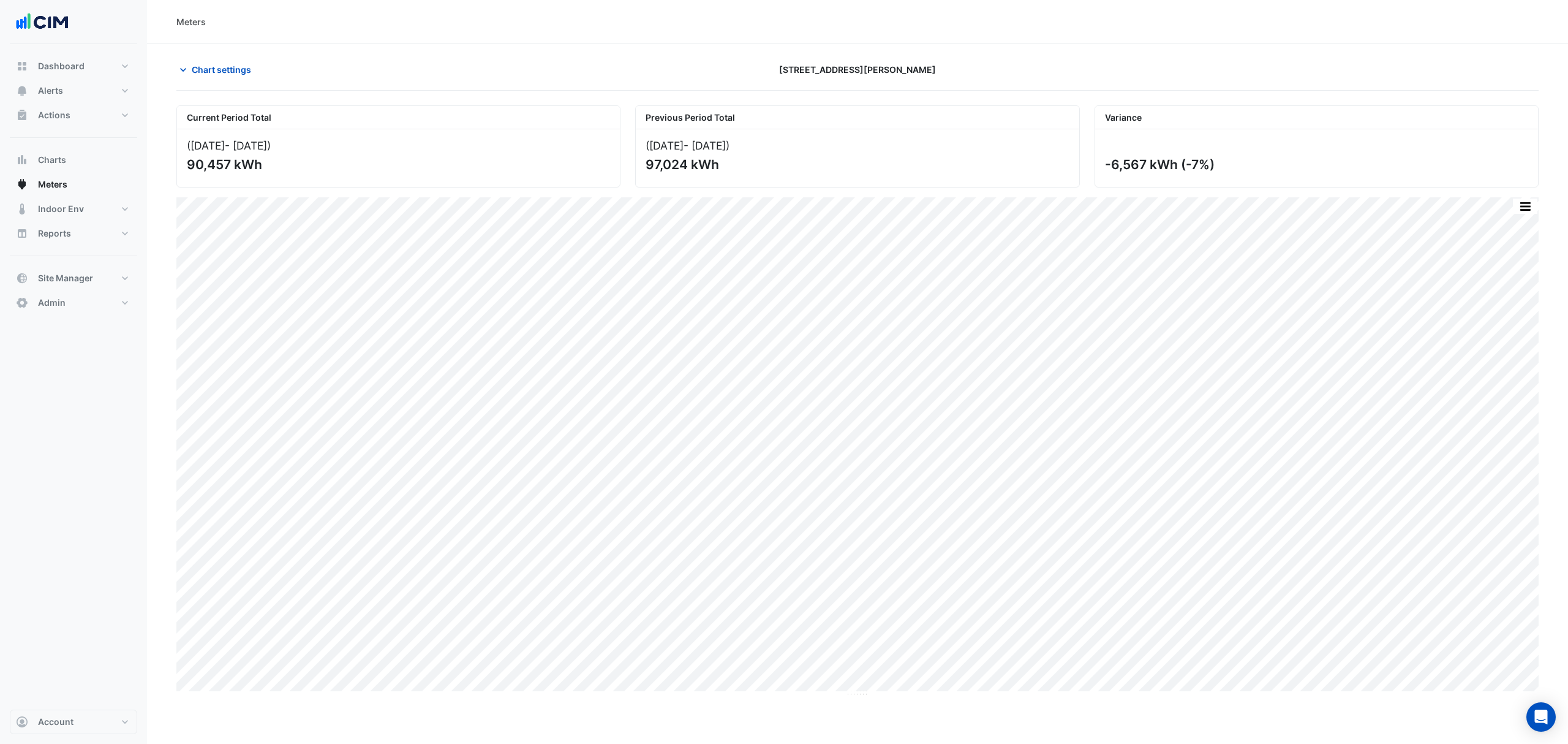
click at [213, 73] on span "Chart settings" at bounding box center [221, 70] width 59 height 13
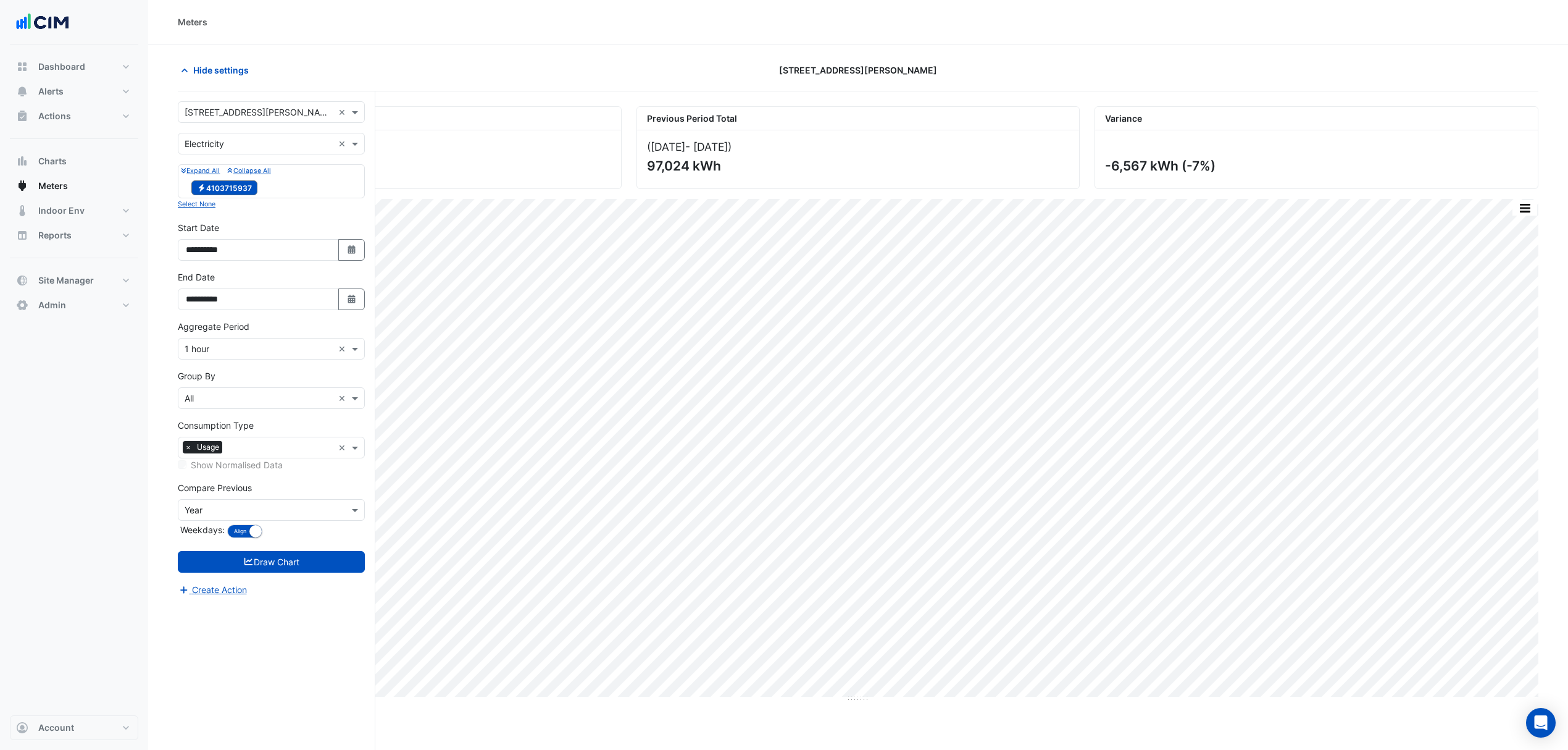
click at [346, 302] on icon "Select Date" at bounding box center [352, 298] width 11 height 9
click at [197, 141] on button "Previous month" at bounding box center [199, 136] width 15 height 20
select select "*"
click at [315, 251] on div "31" at bounding box center [316, 256] width 20 height 20
type input "**********"
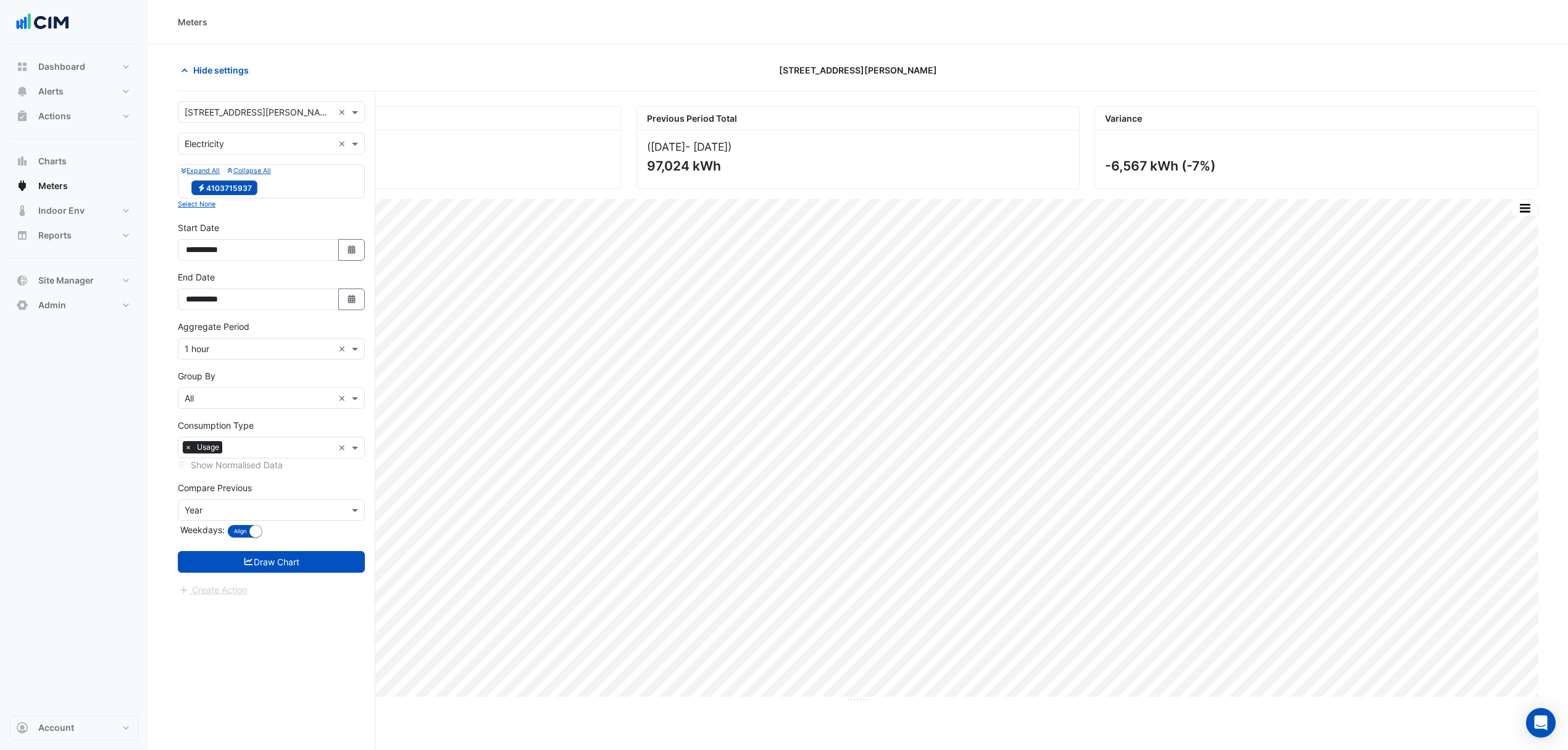
click at [267, 562] on button "Draw Chart" at bounding box center [271, 562] width 187 height 22
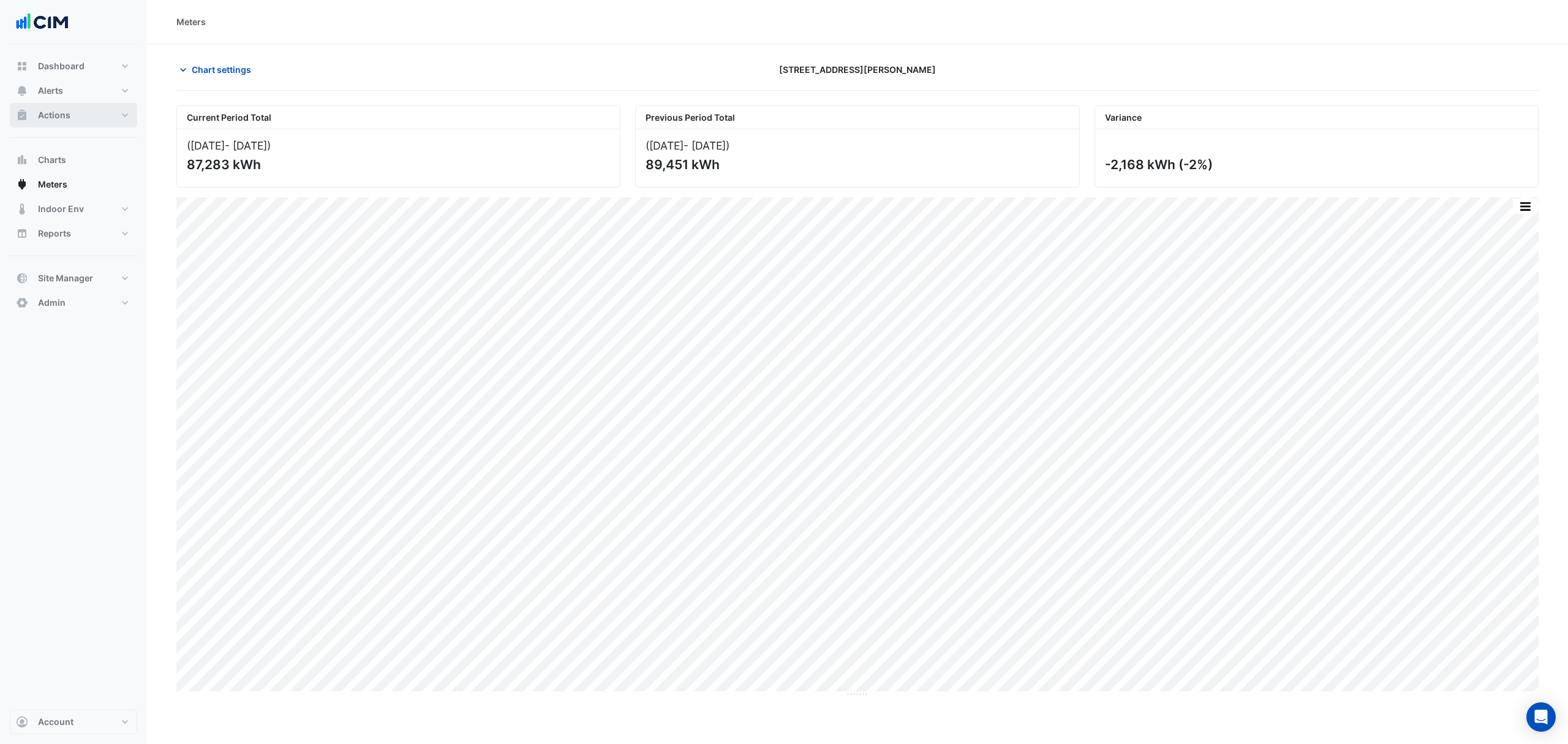
click at [79, 116] on button "Actions" at bounding box center [73, 115] width 127 height 25
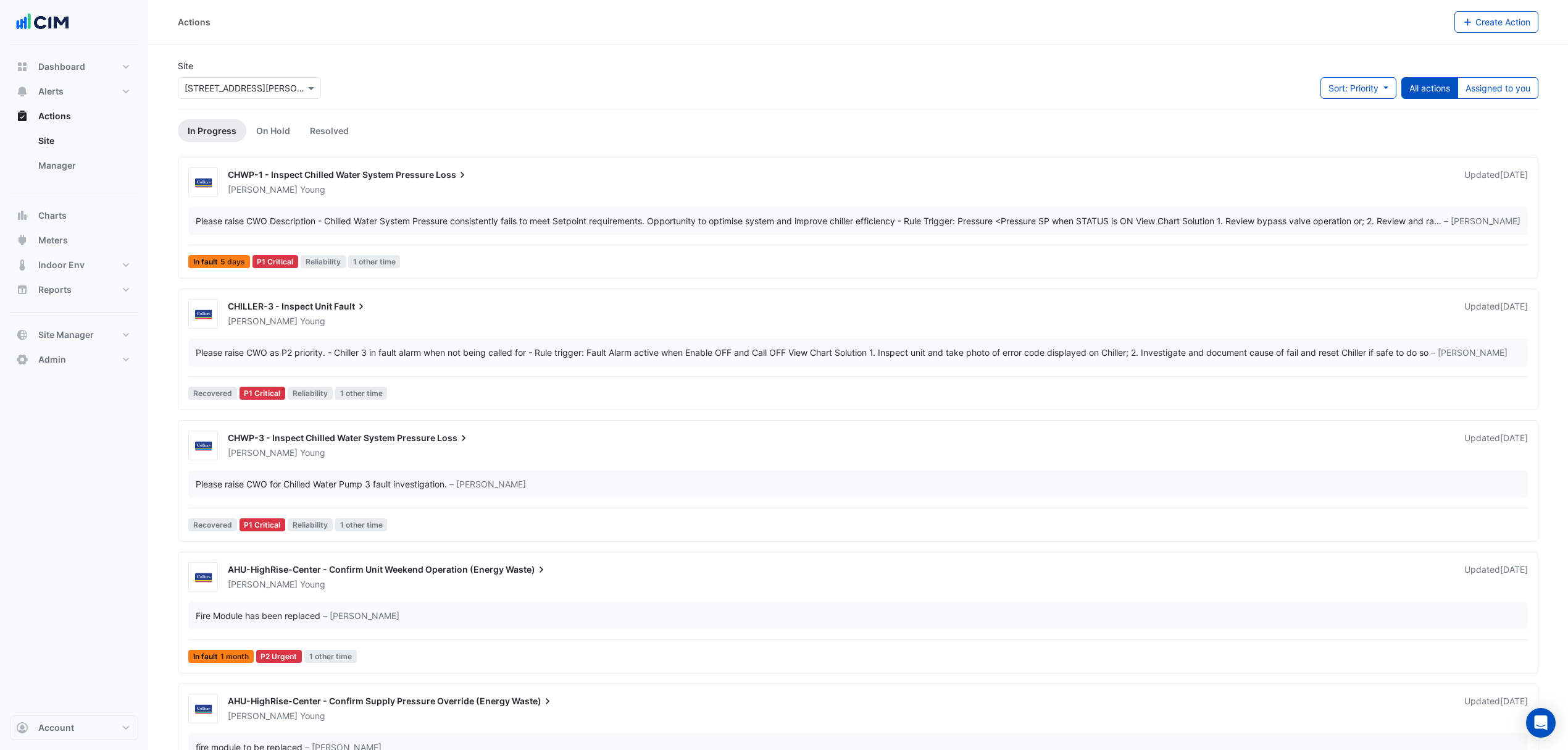
click at [50, 163] on link "Manager" at bounding box center [84, 165] width 110 height 25
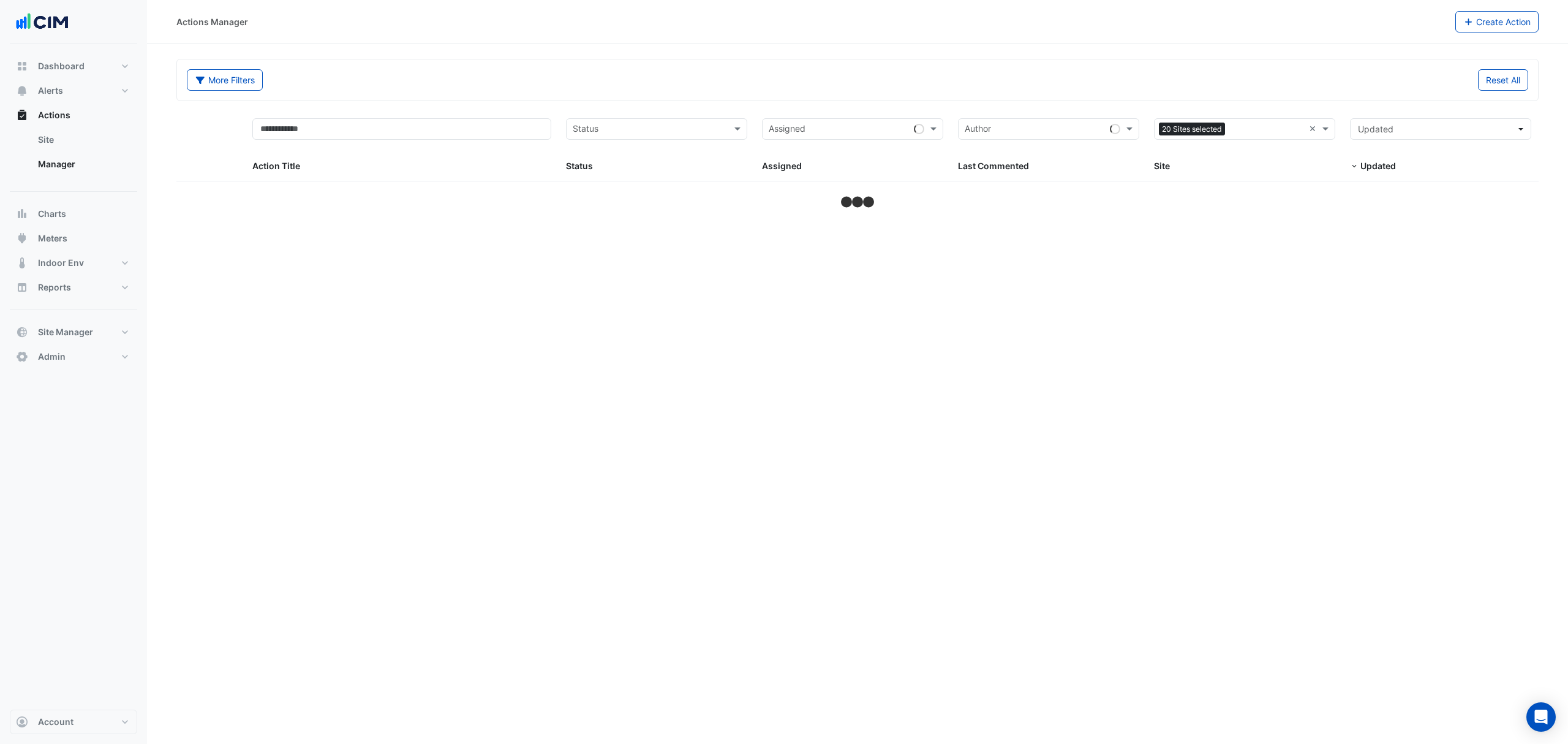
select select "***"
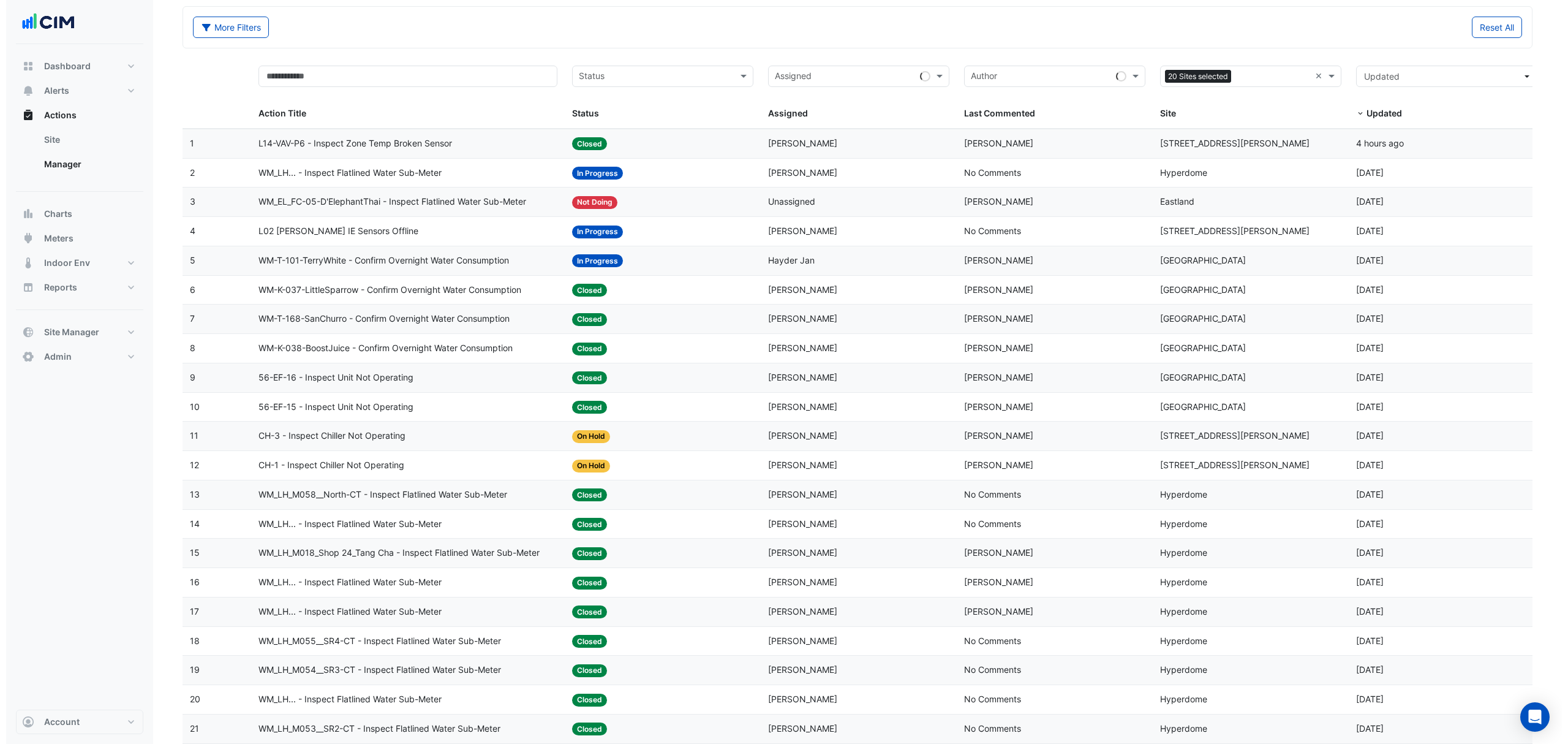
scroll to position [81, 0]
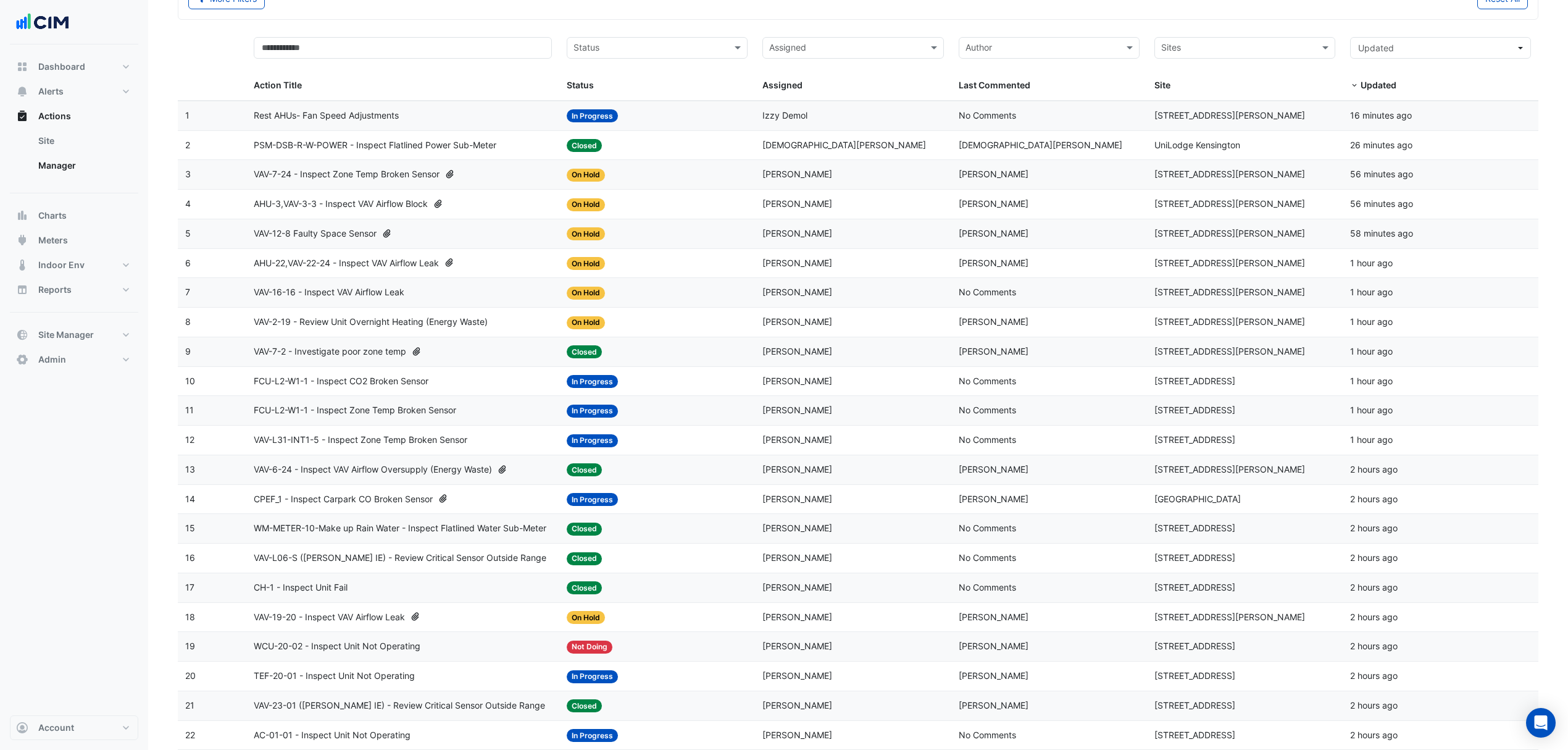
click at [358, 123] on span "Rest AHUs- Fan Speed Adjustments" at bounding box center [326, 115] width 145 height 14
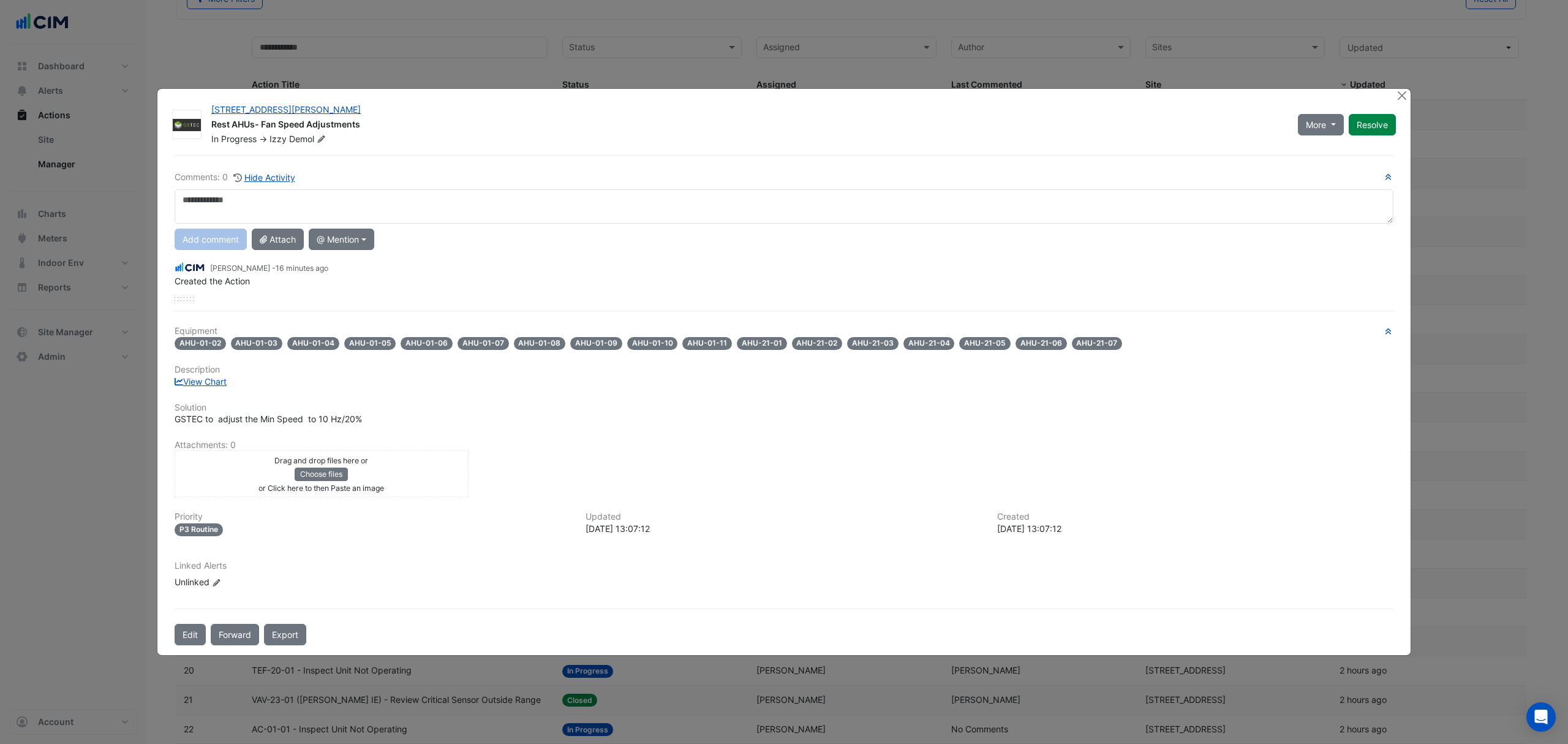
click at [201, 631] on button "Edit" at bounding box center [190, 634] width 31 height 22
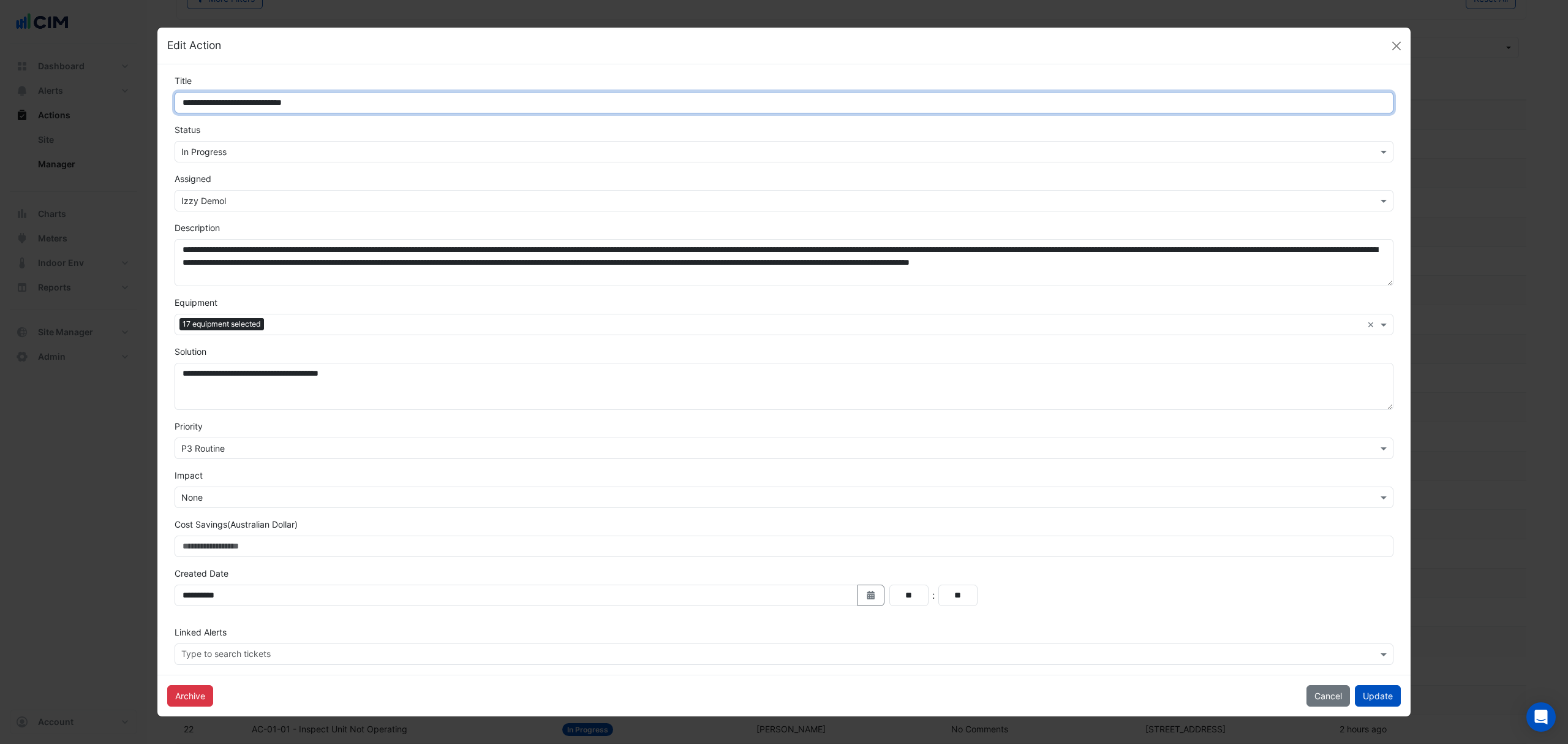
click at [199, 101] on input "**********" at bounding box center [784, 102] width 1219 height 22
type input "**********"
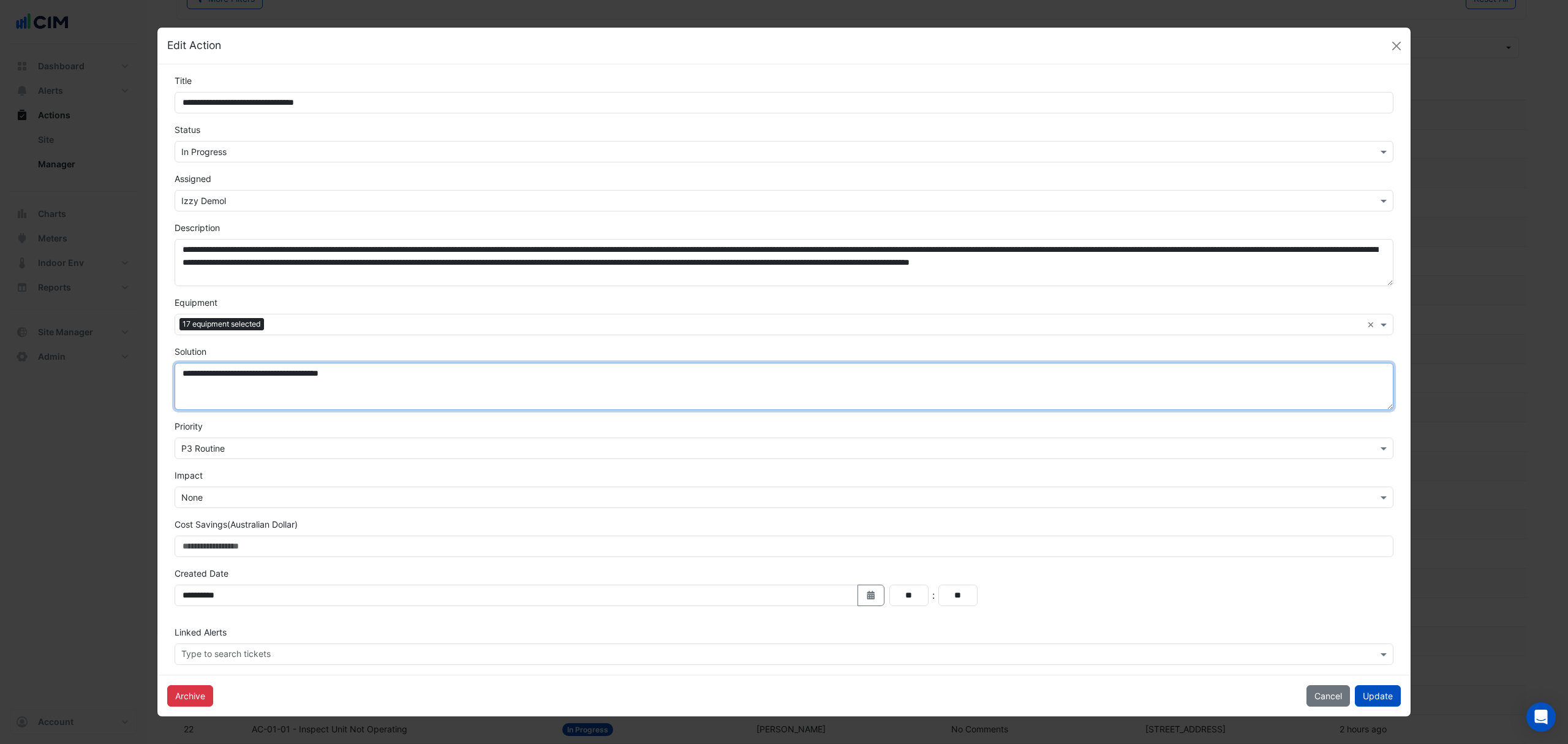
click at [346, 368] on textarea "**********" at bounding box center [784, 387] width 1219 height 47
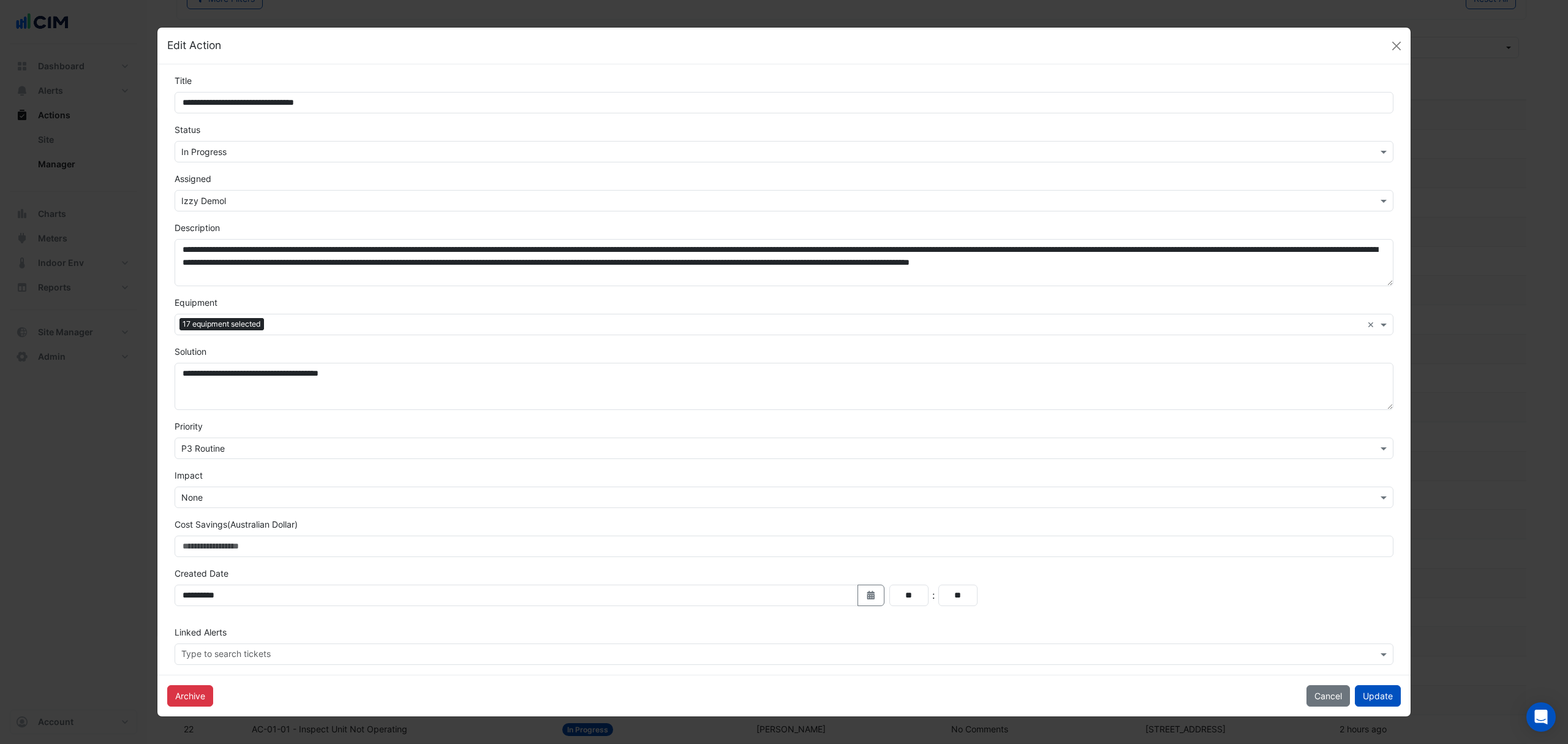
click at [302, 315] on div "Select Equipment 17 equipment selected" at bounding box center [768, 324] width 1187 height 19
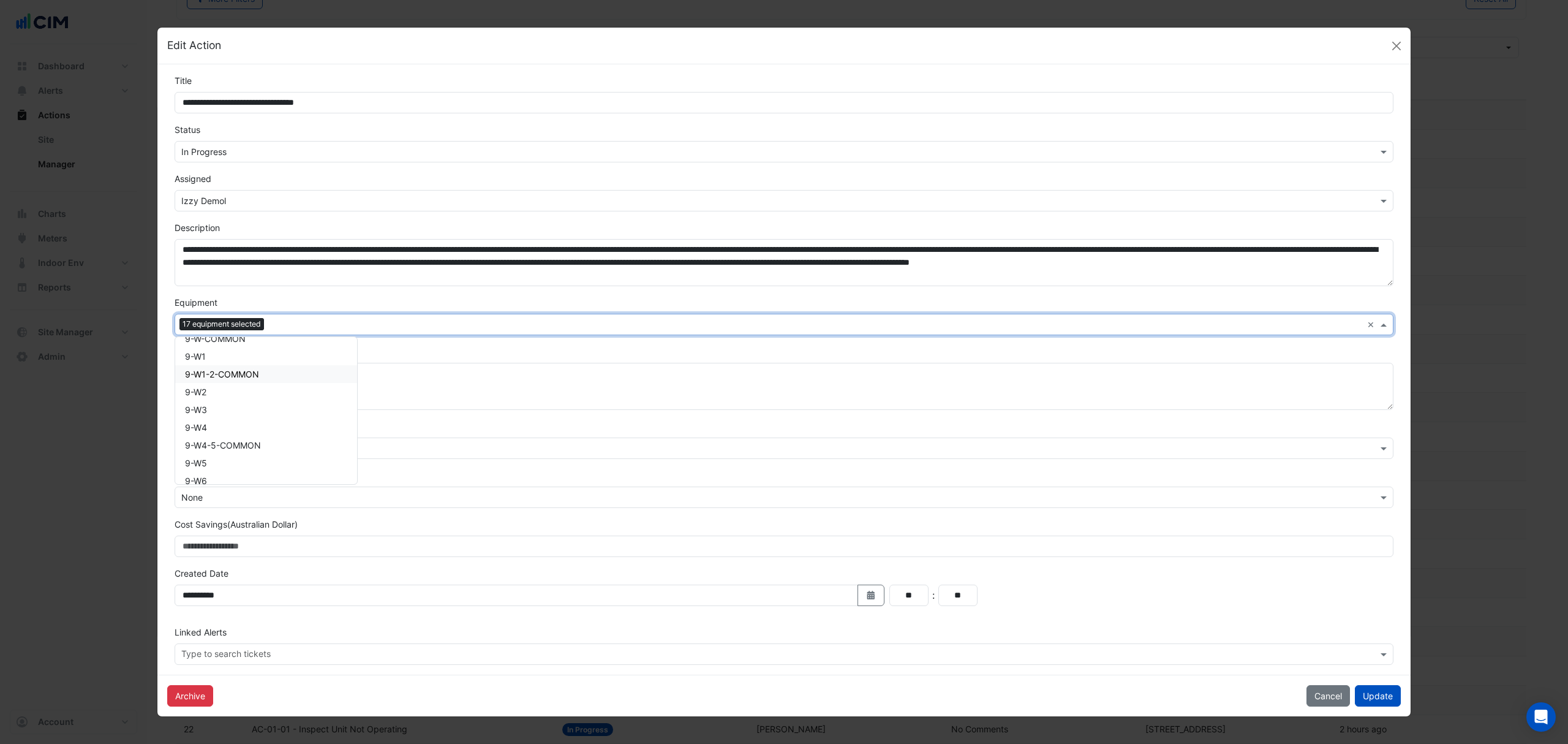
scroll to position [20581, 0]
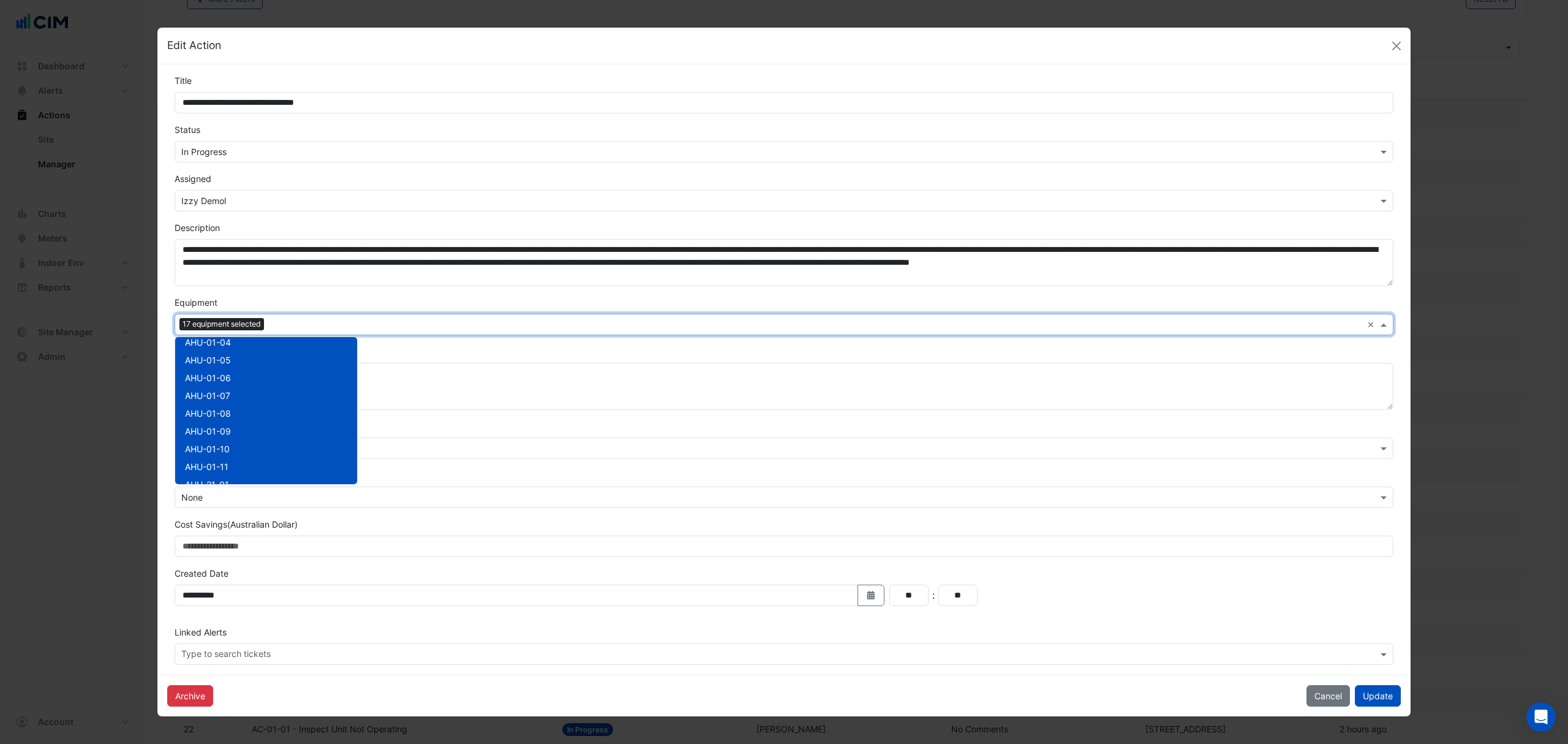
click at [231, 388] on div "AHU-01-07" at bounding box center [266, 395] width 182 height 18
drag, startPoint x: 222, startPoint y: 407, endPoint x: 221, endPoint y: 422, distance: 15.0
click at [222, 412] on span "AHU-01-08" at bounding box center [207, 413] width 46 height 10
click at [221, 426] on span "AHU-01-09" at bounding box center [207, 431] width 46 height 10
click at [216, 443] on span "AHU-01-10" at bounding box center [206, 448] width 44 height 10
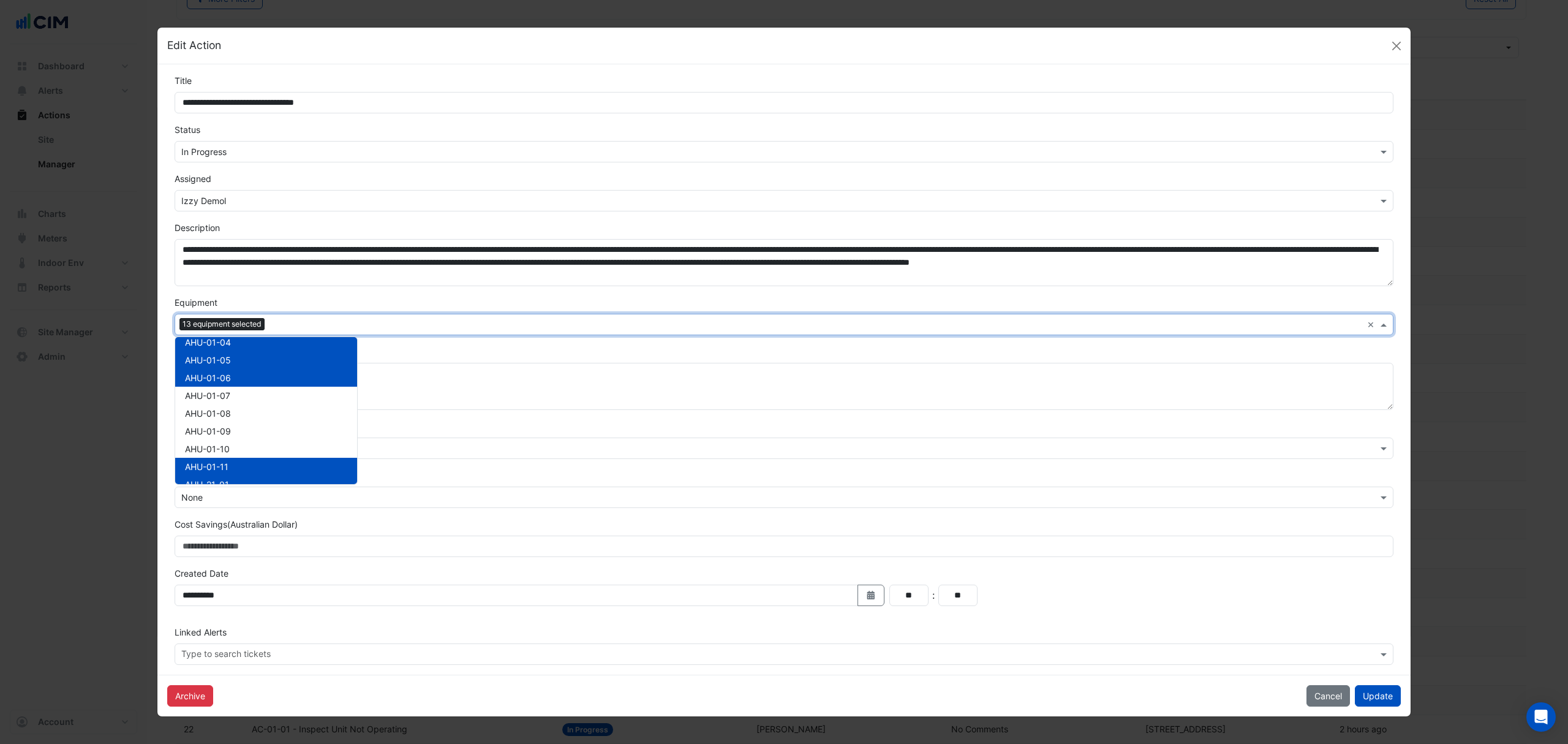
click at [212, 466] on span "AHU-01-11" at bounding box center [206, 466] width 43 height 10
click at [209, 473] on div "AHU-01-11" at bounding box center [266, 466] width 182 height 18
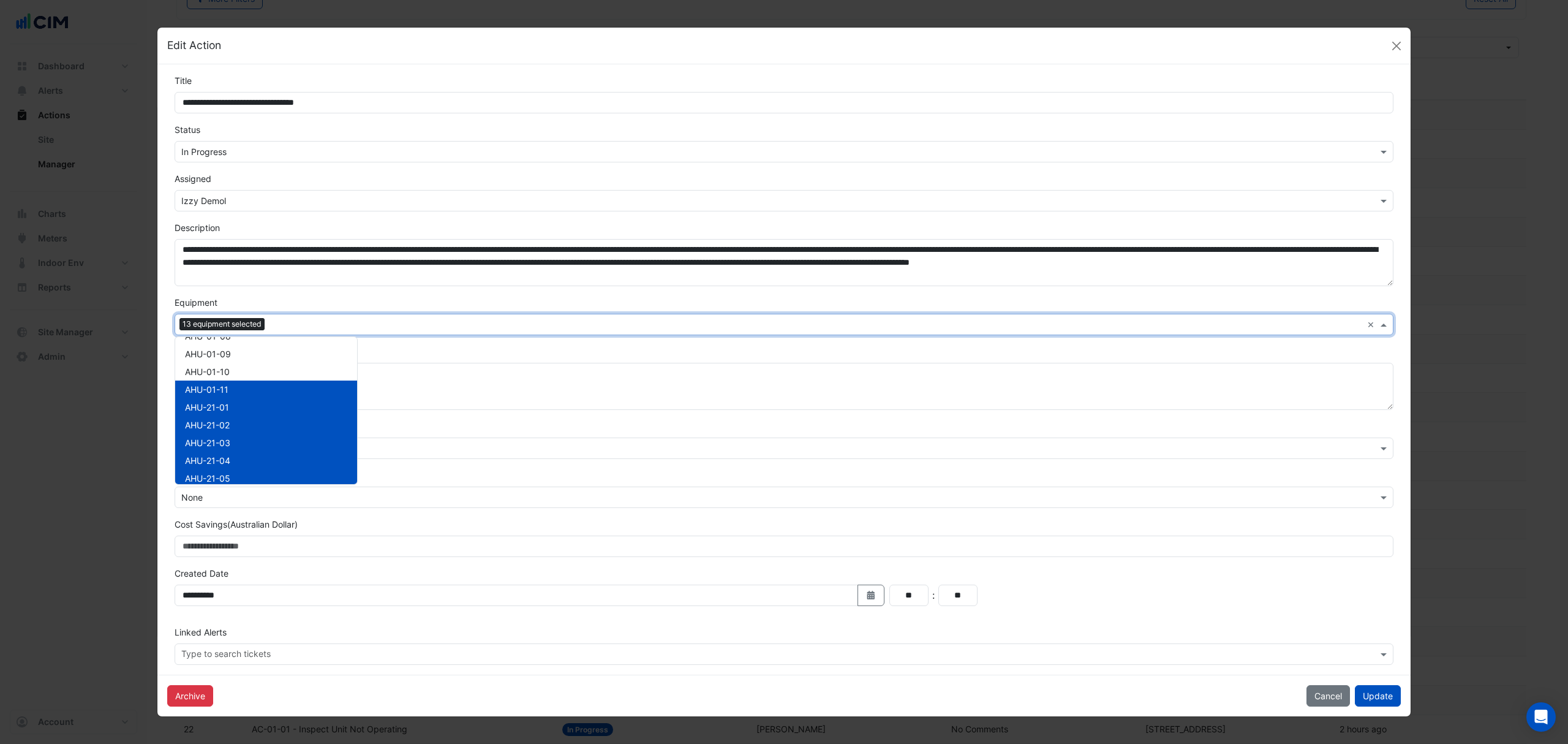
scroll to position [20744, 0]
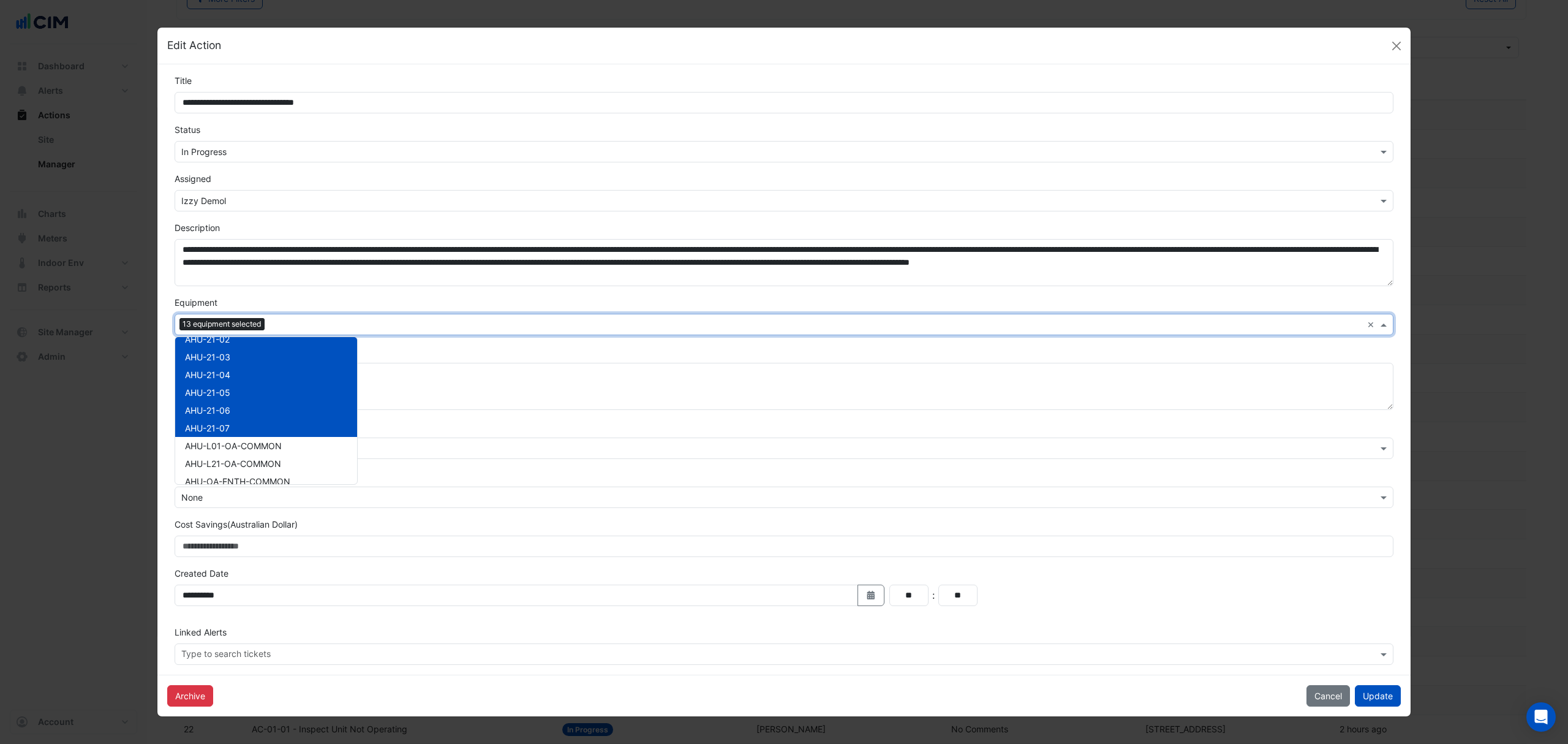
click at [226, 337] on span "AHU-21-02" at bounding box center [206, 339] width 44 height 10
click at [221, 355] on span "AHU-21-03" at bounding box center [207, 356] width 45 height 10
click at [216, 373] on span "AHU-21-04" at bounding box center [207, 374] width 45 height 10
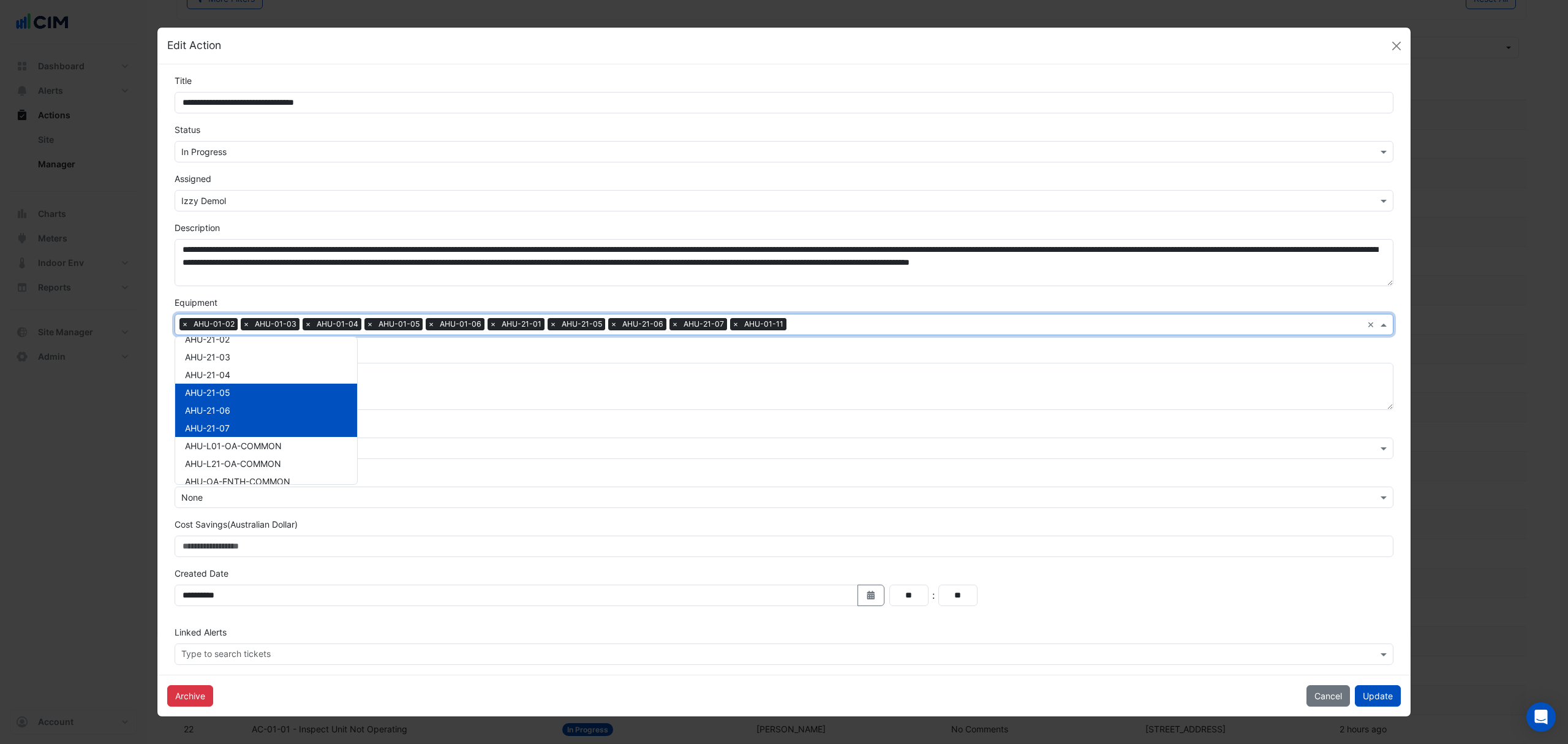
click at [213, 388] on span "AHU-21-05" at bounding box center [207, 392] width 45 height 10
click at [209, 405] on span "AHU-21-06" at bounding box center [207, 409] width 45 height 10
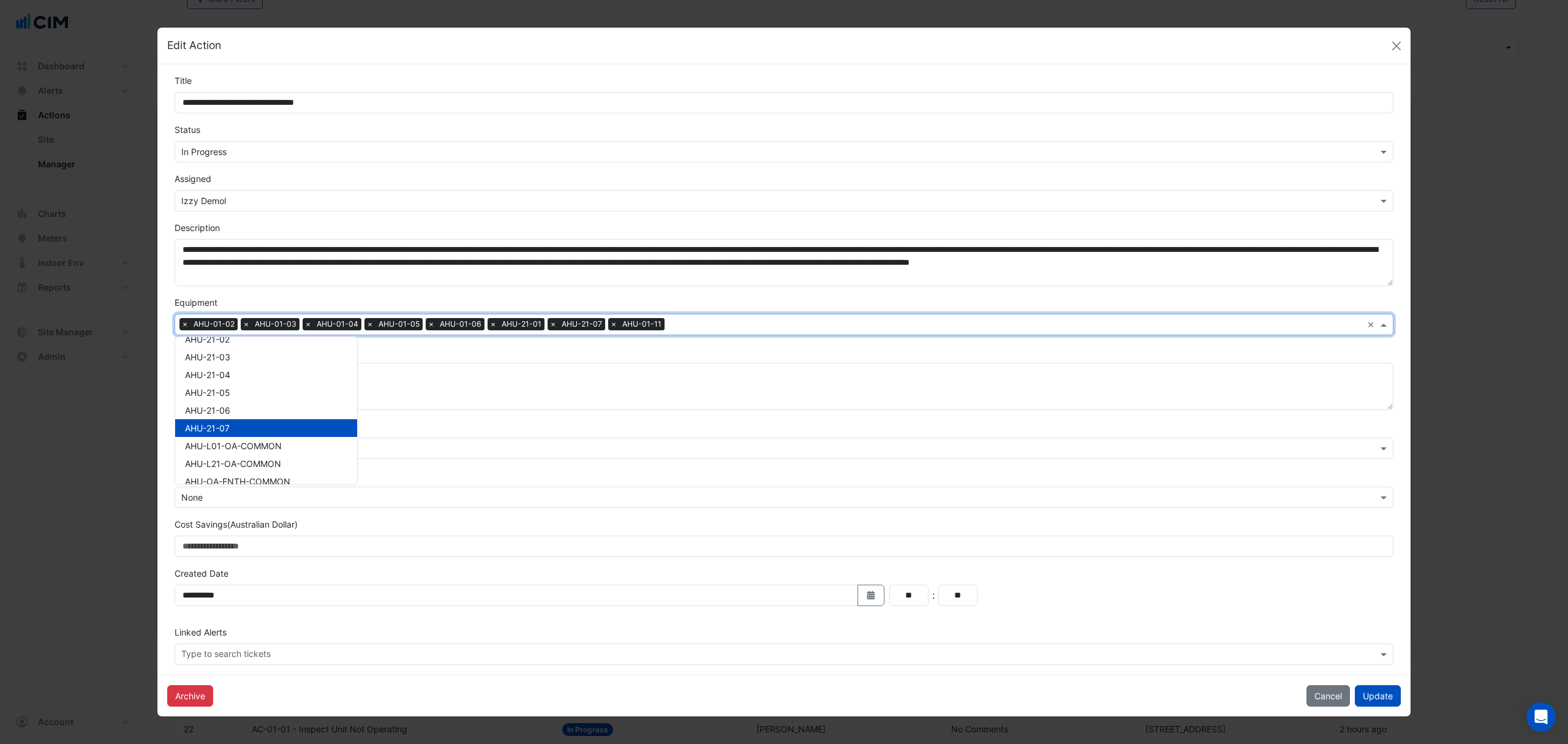
click at [206, 421] on div "AHU-21-07" at bounding box center [266, 427] width 182 height 18
click at [183, 321] on span "×" at bounding box center [185, 323] width 11 height 12
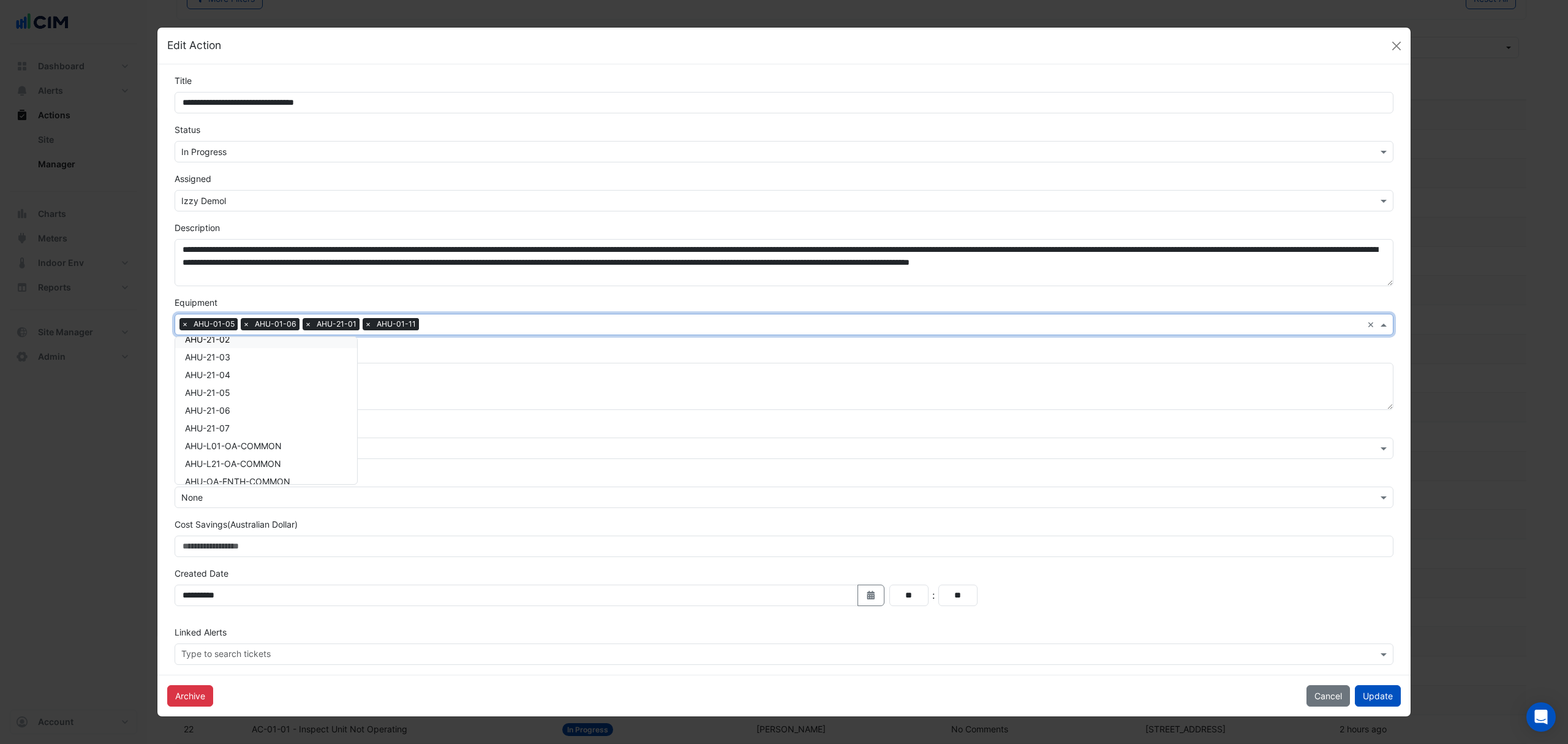
click at [183, 321] on span "×" at bounding box center [185, 323] width 11 height 12
click at [240, 321] on span "×" at bounding box center [246, 323] width 11 height 12
click at [183, 321] on span "×" at bounding box center [185, 323] width 11 height 12
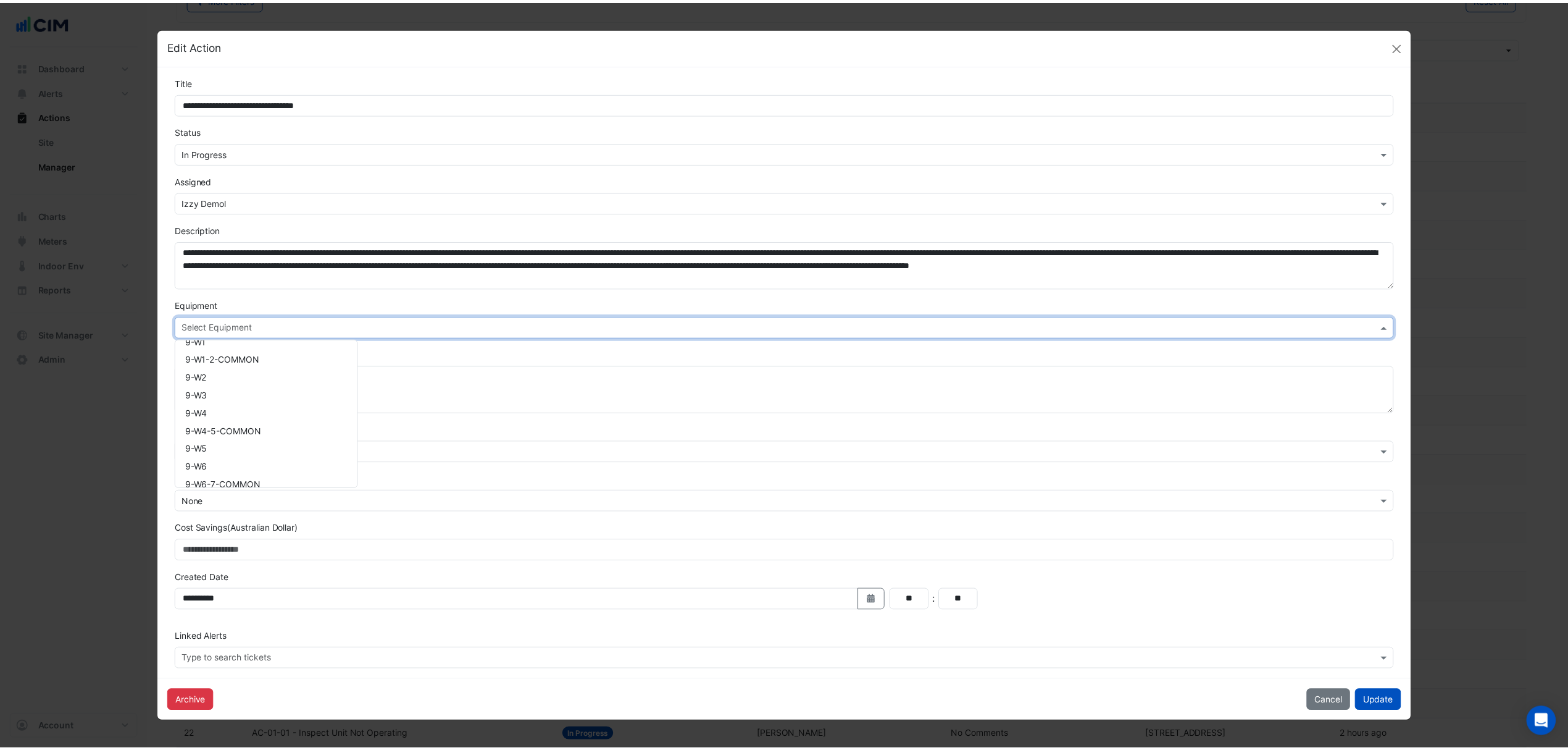
scroll to position [20664, 0]
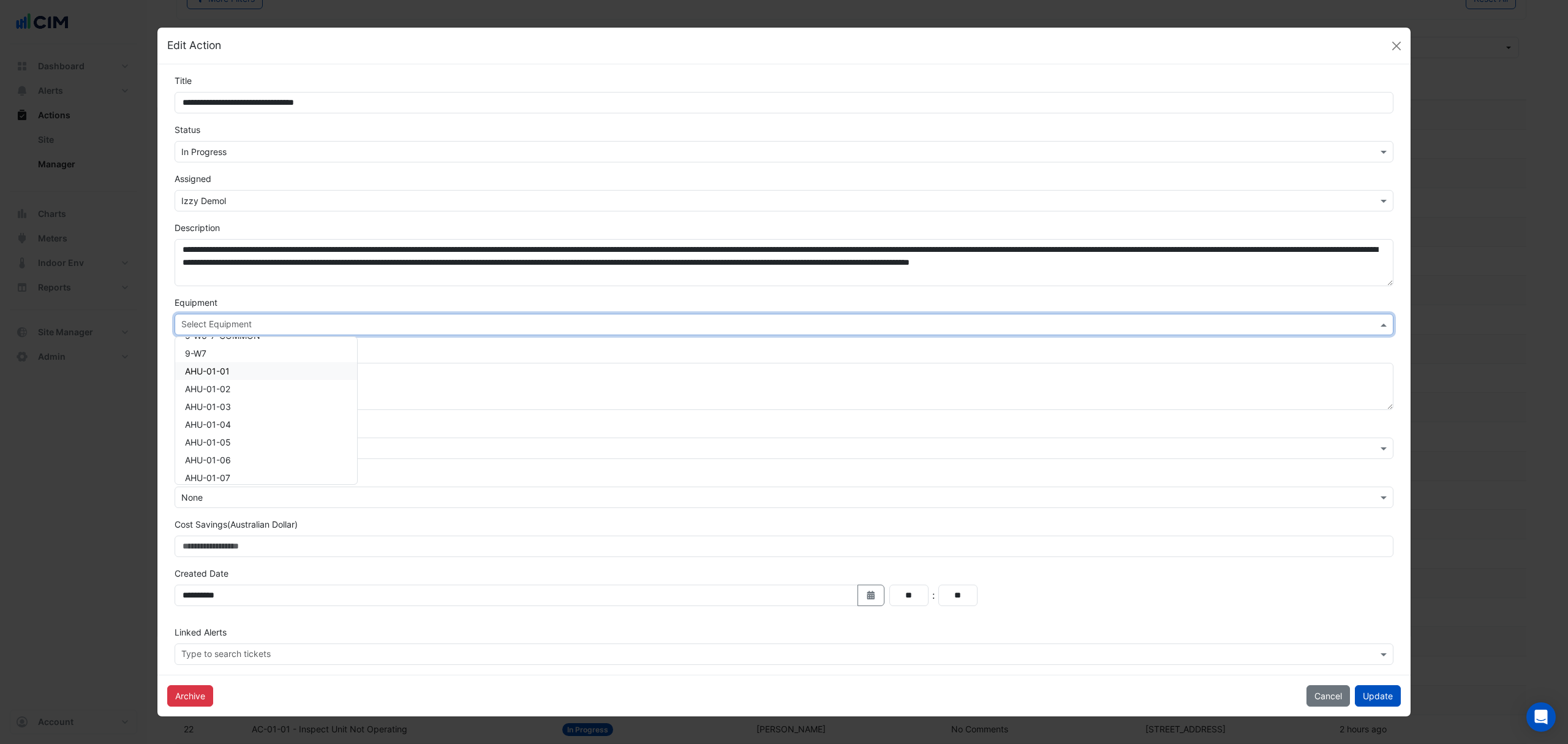
click at [234, 378] on div "AHU-01-01" at bounding box center [266, 371] width 182 height 18
click at [229, 388] on span "AHU-01-02" at bounding box center [207, 389] width 45 height 10
click at [225, 402] on span "AHU-01-03" at bounding box center [207, 406] width 46 height 10
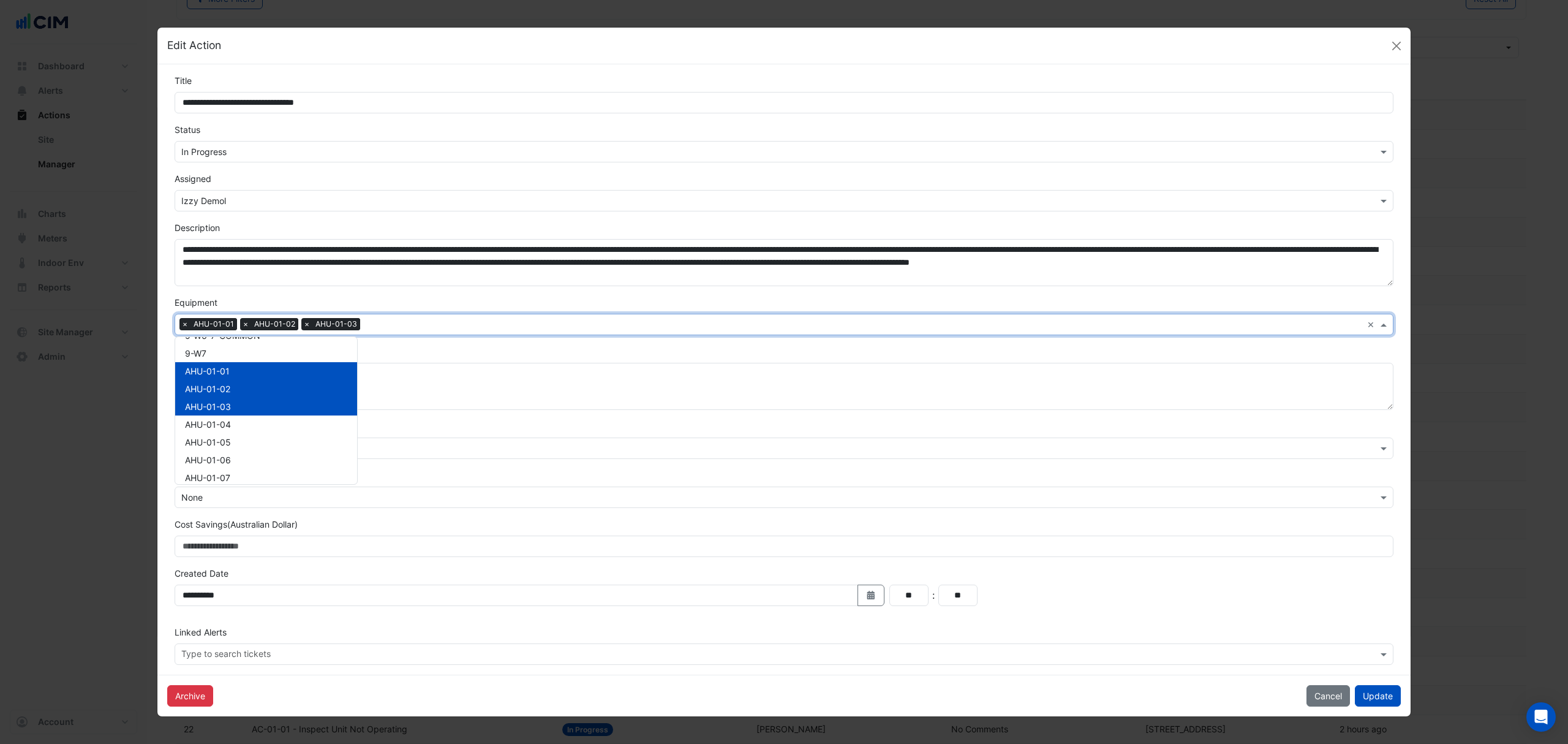
click at [235, 372] on div "AHU-01-01" at bounding box center [266, 371] width 182 height 18
click at [1372, 693] on button "Update" at bounding box center [1378, 695] width 46 height 22
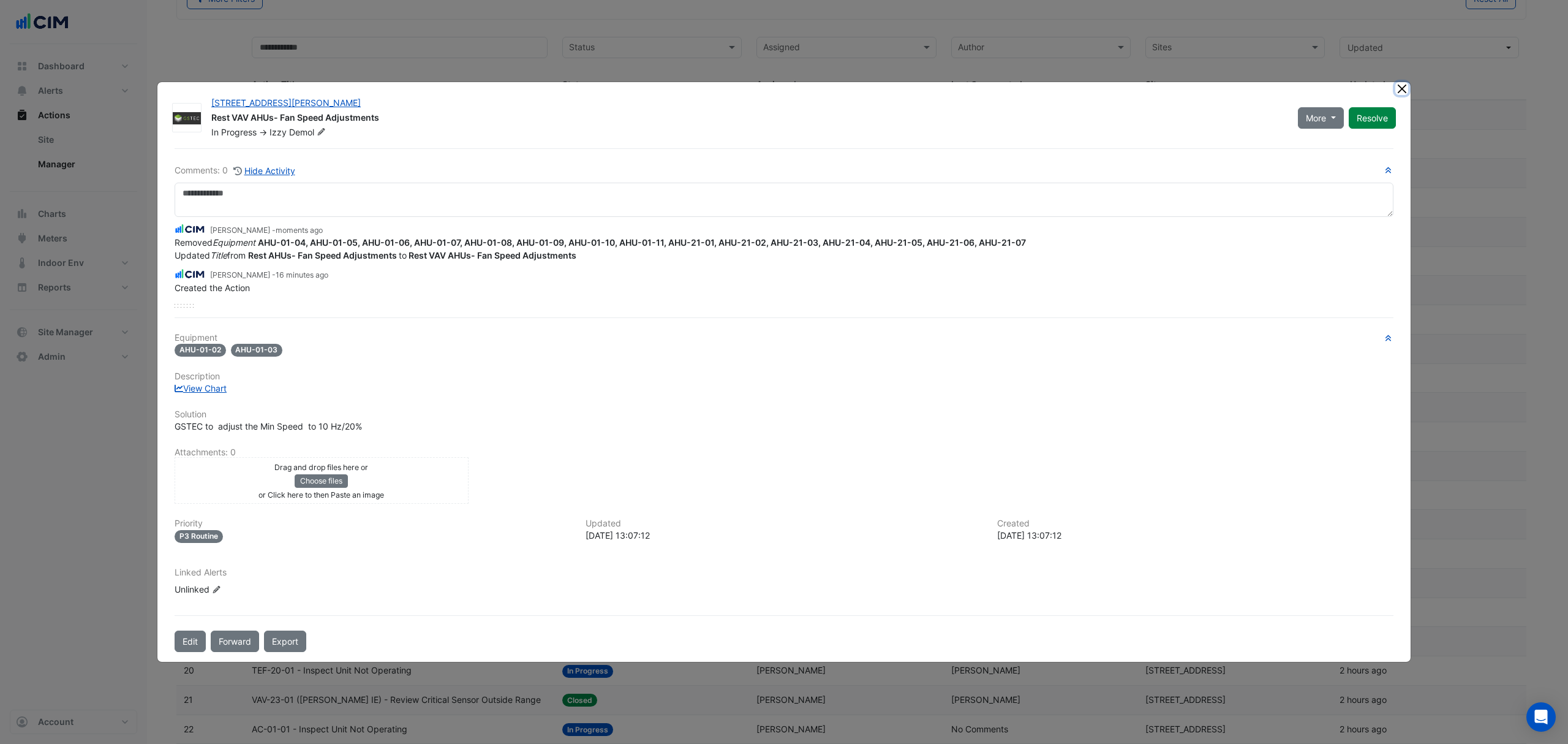
drag, startPoint x: 1405, startPoint y: 89, endPoint x: 1378, endPoint y: 89, distance: 27.0
click at [1403, 89] on button "Close" at bounding box center [1402, 89] width 13 height 13
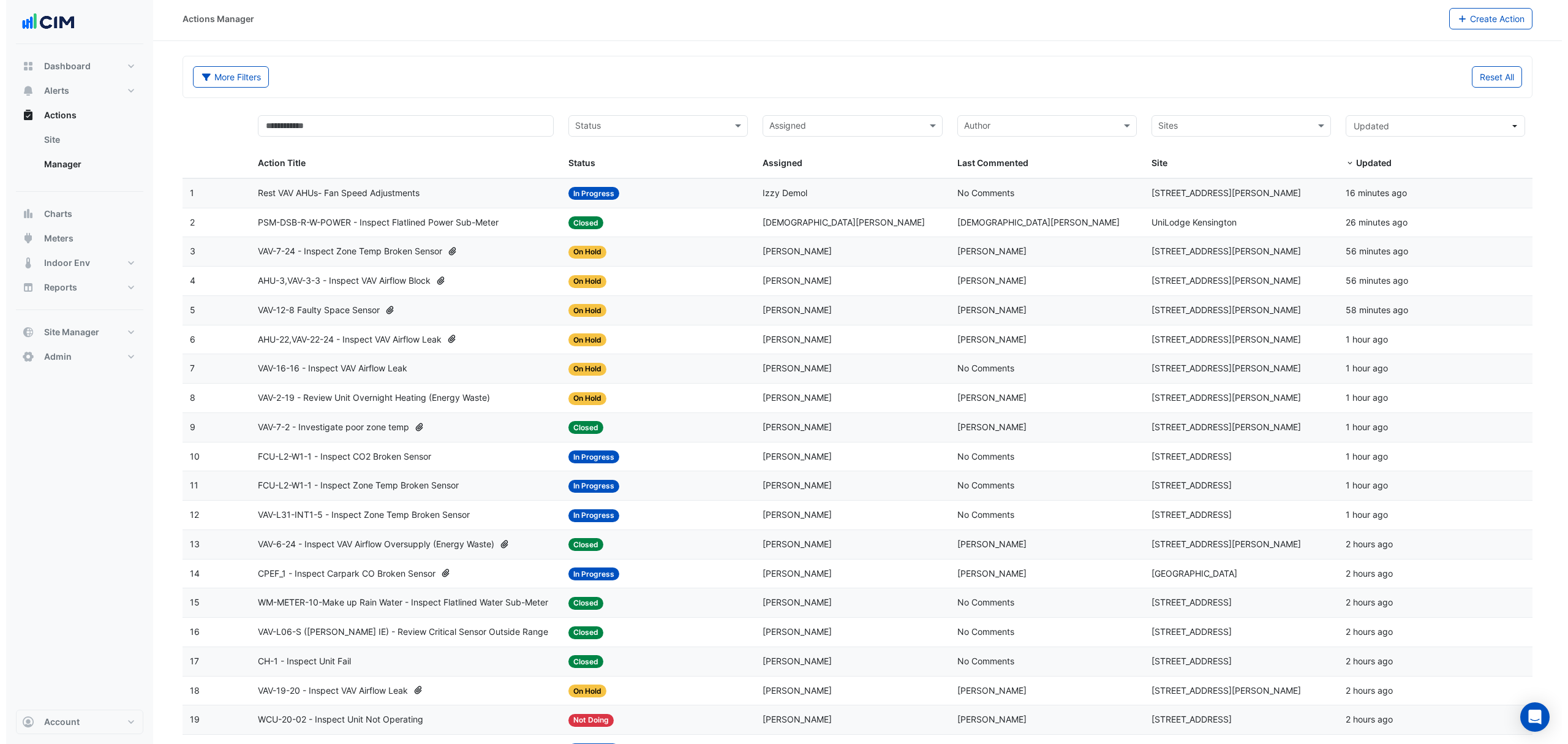
scroll to position [0, 0]
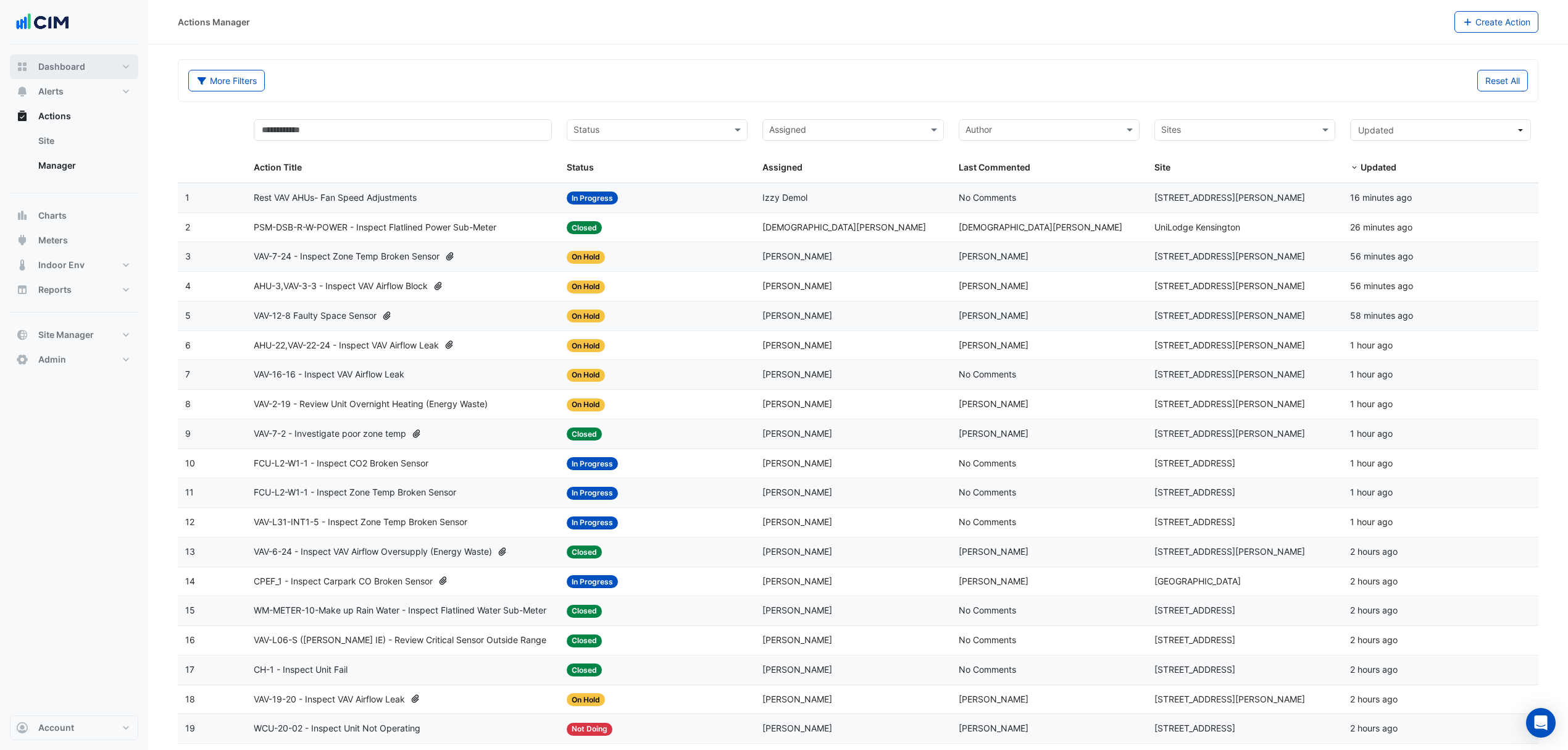
click at [89, 69] on button "Dashboard" at bounding box center [73, 67] width 128 height 25
select select "***"
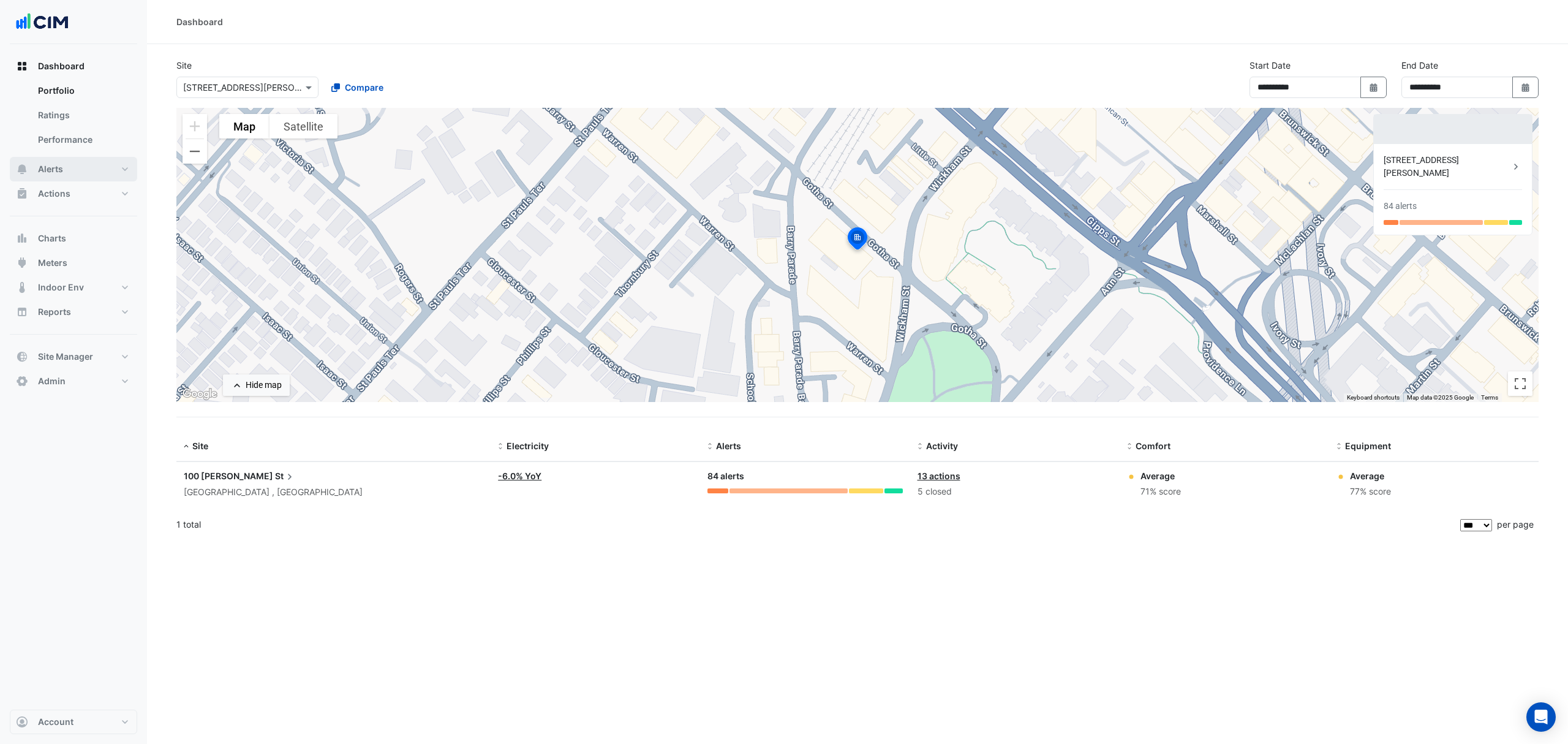
click at [54, 173] on span "Alerts" at bounding box center [50, 169] width 25 height 12
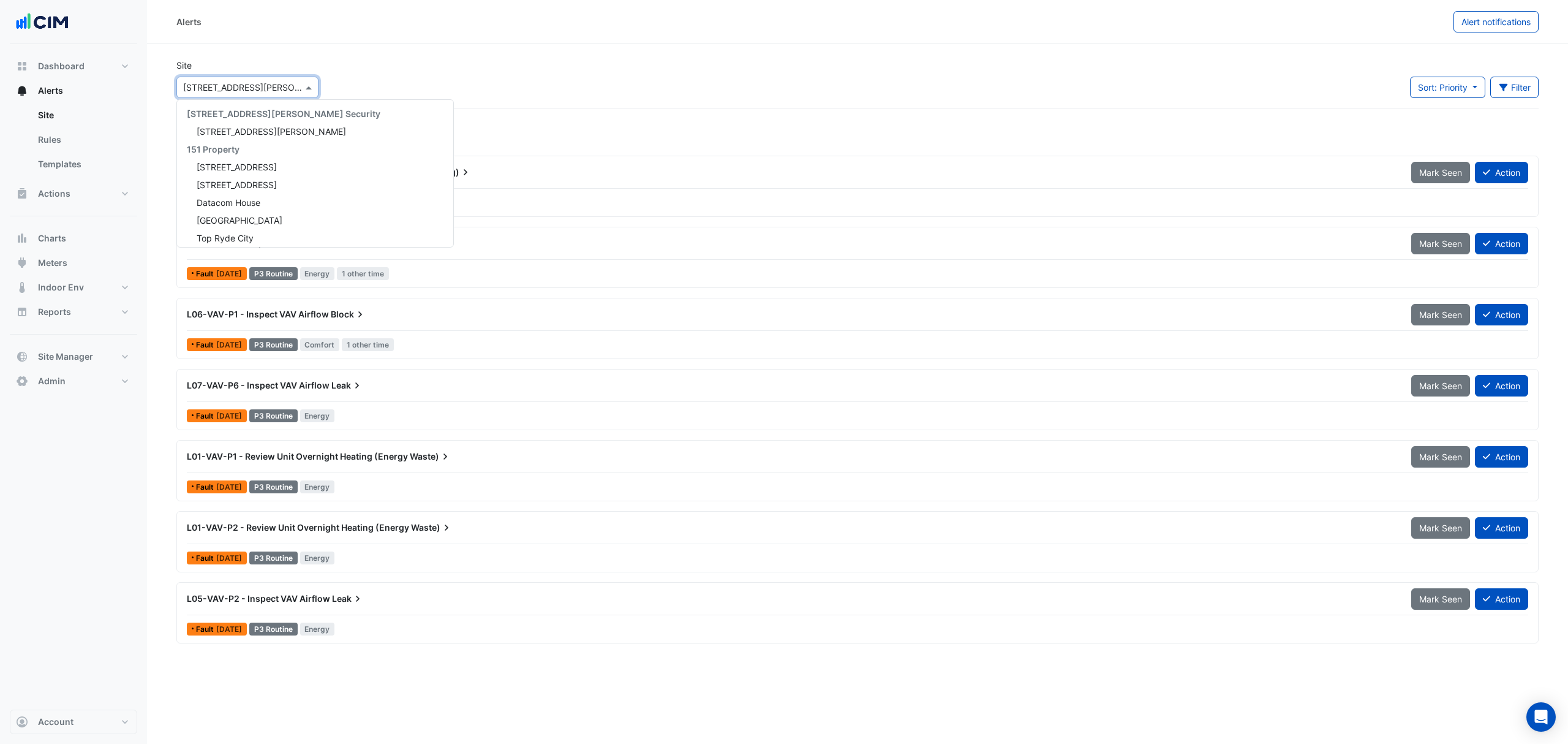
click at [263, 87] on input "text" at bounding box center [235, 88] width 104 height 13
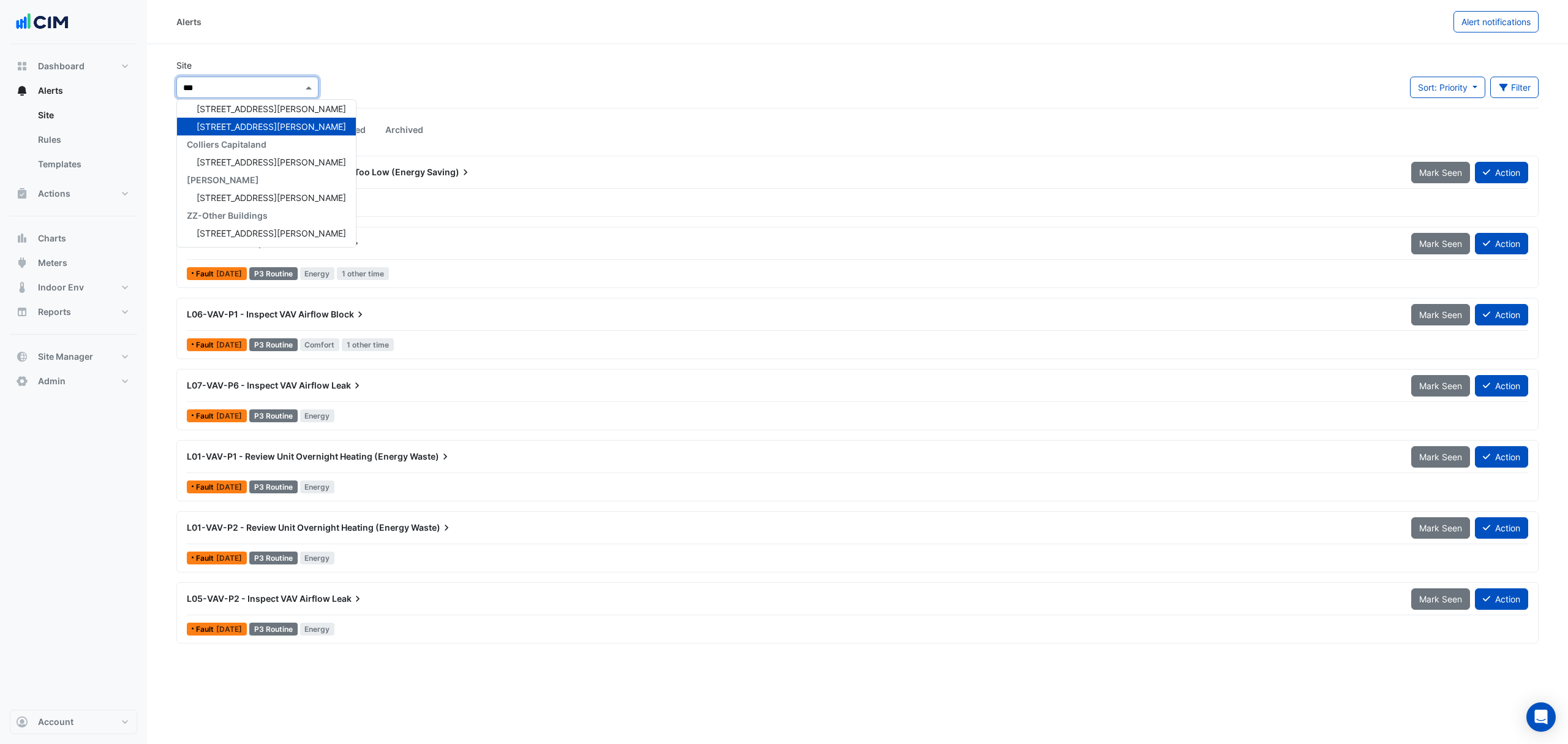
scroll to position [23, 0]
type input "***"
click at [251, 108] on span "100 Arthur Street" at bounding box center [272, 108] width 150 height 10
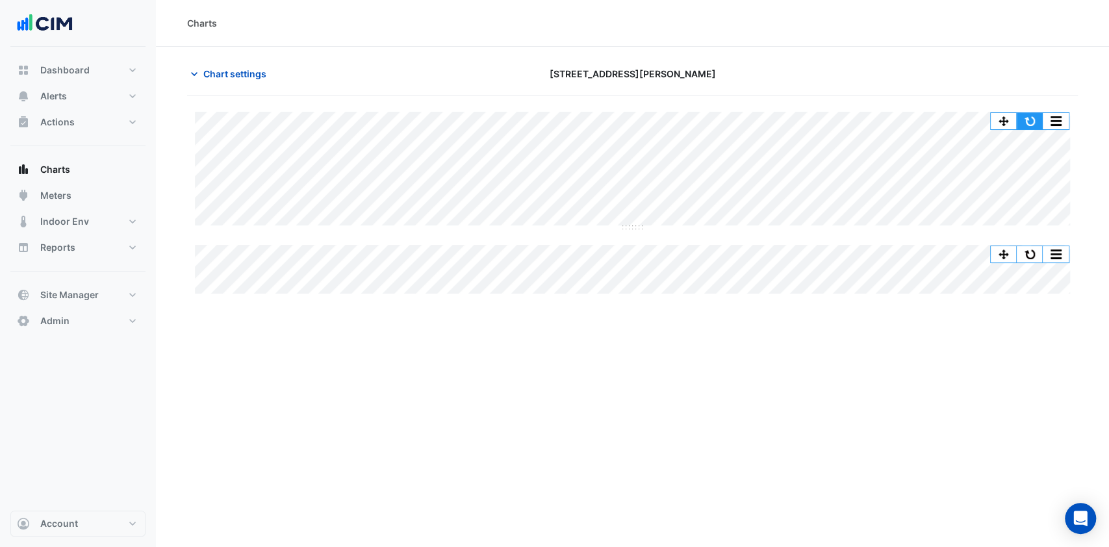
click at [1026, 117] on button "button" at bounding box center [1030, 121] width 26 height 16
click at [229, 71] on span "Chart settings" at bounding box center [234, 74] width 63 height 14
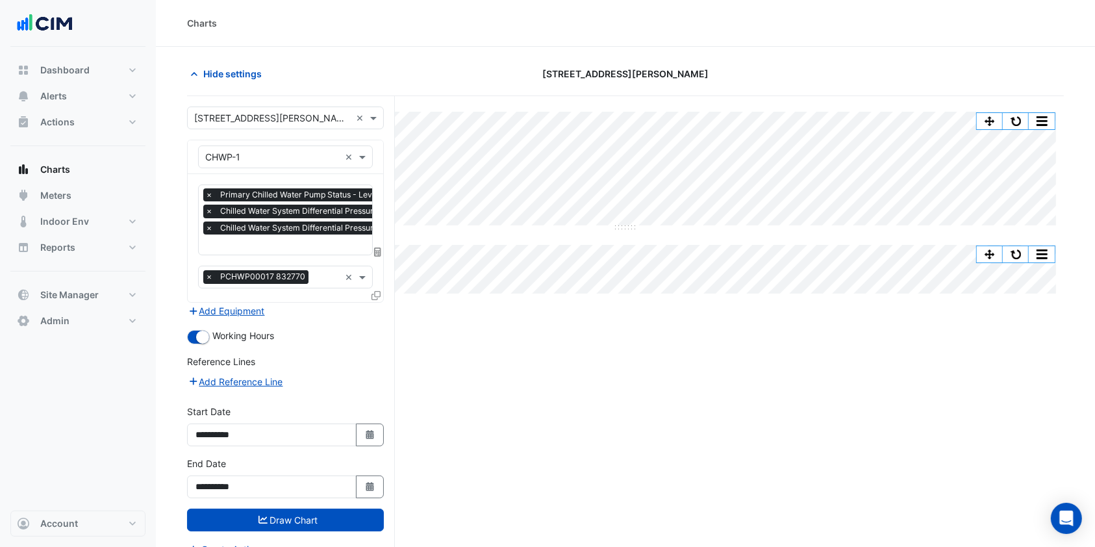
click at [378, 441] on button "Select Date" at bounding box center [370, 435] width 29 height 23
select select "*"
select select "****"
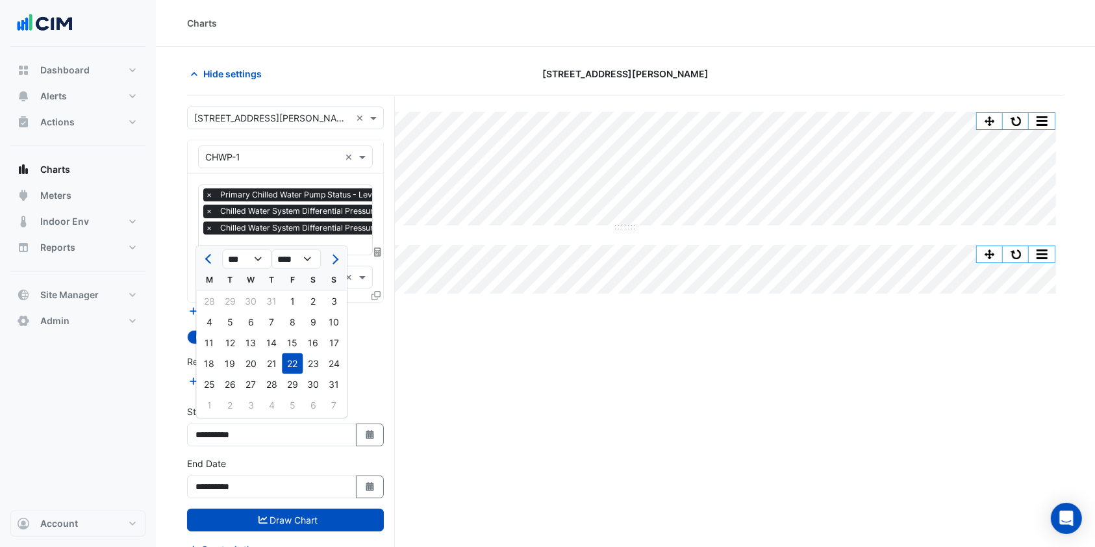
click at [209, 257] on span "Previous month" at bounding box center [210, 259] width 10 height 10
select select "*"
click at [271, 299] on div "1" at bounding box center [271, 301] width 21 height 21
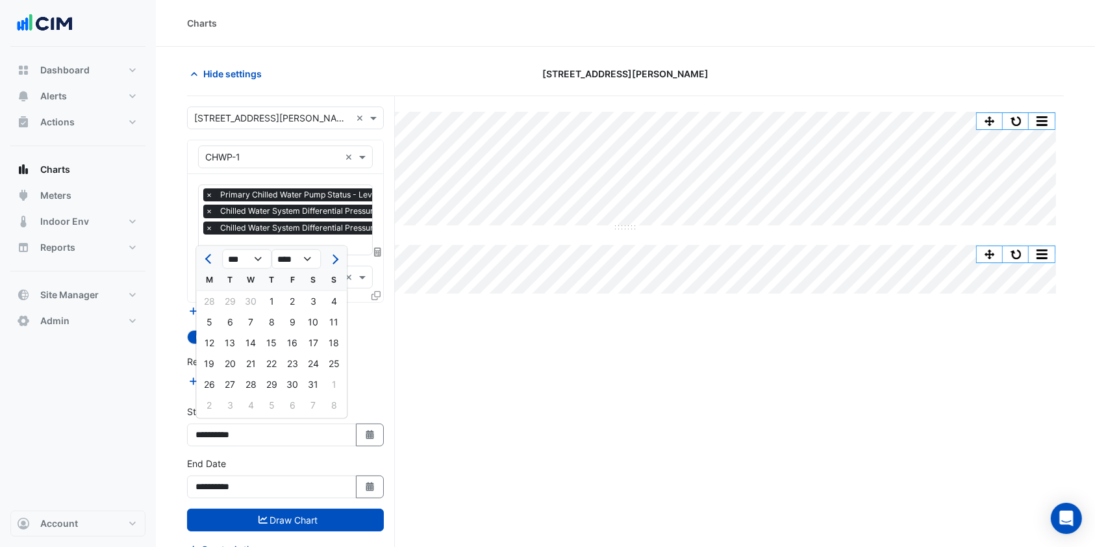
type input "**********"
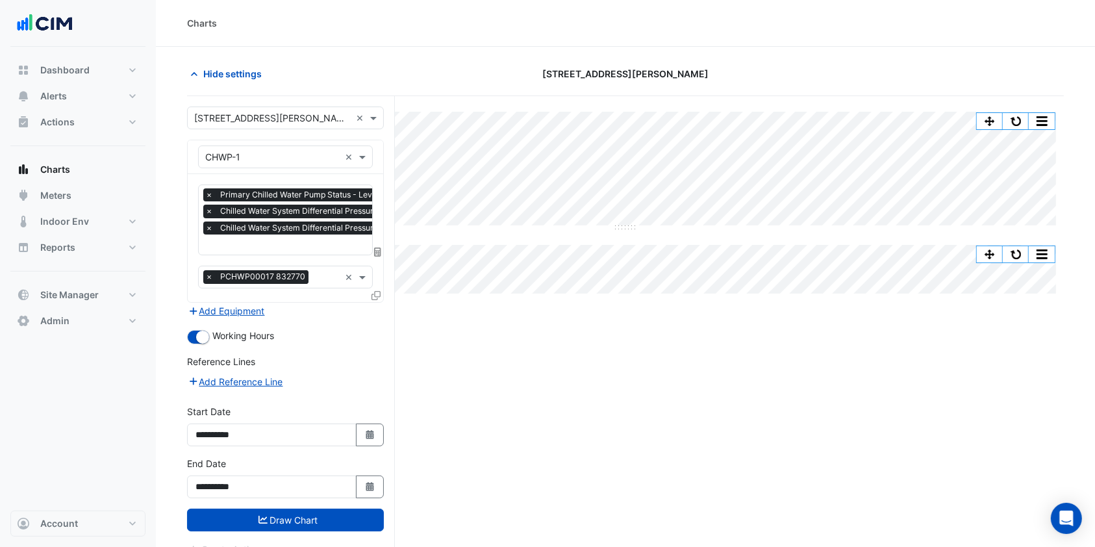
click at [282, 522] on button "Draw Chart" at bounding box center [285, 520] width 197 height 23
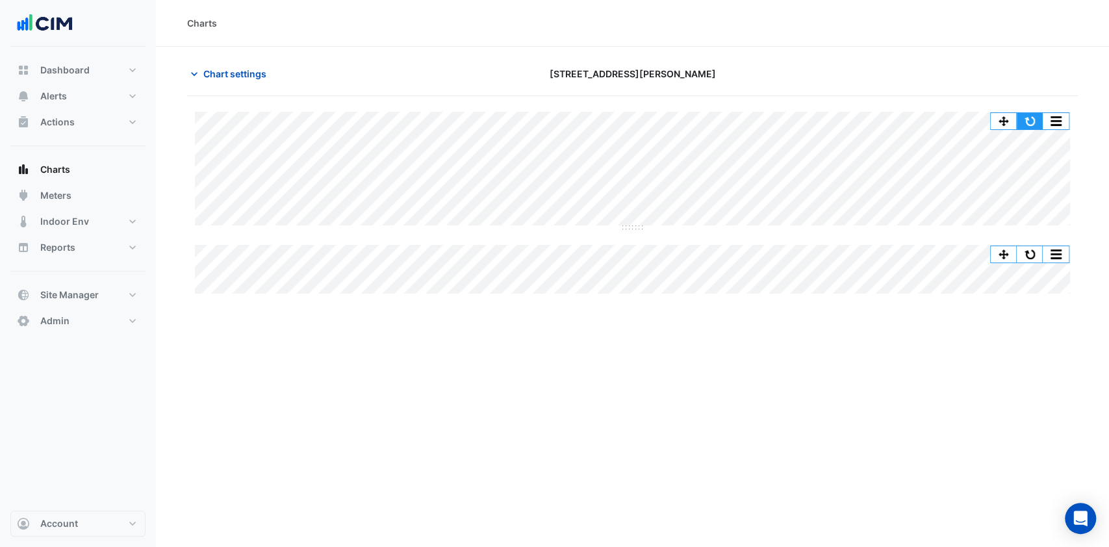
click at [1033, 117] on button "button" at bounding box center [1030, 121] width 26 height 16
click at [224, 72] on span "Chart settings" at bounding box center [234, 74] width 63 height 14
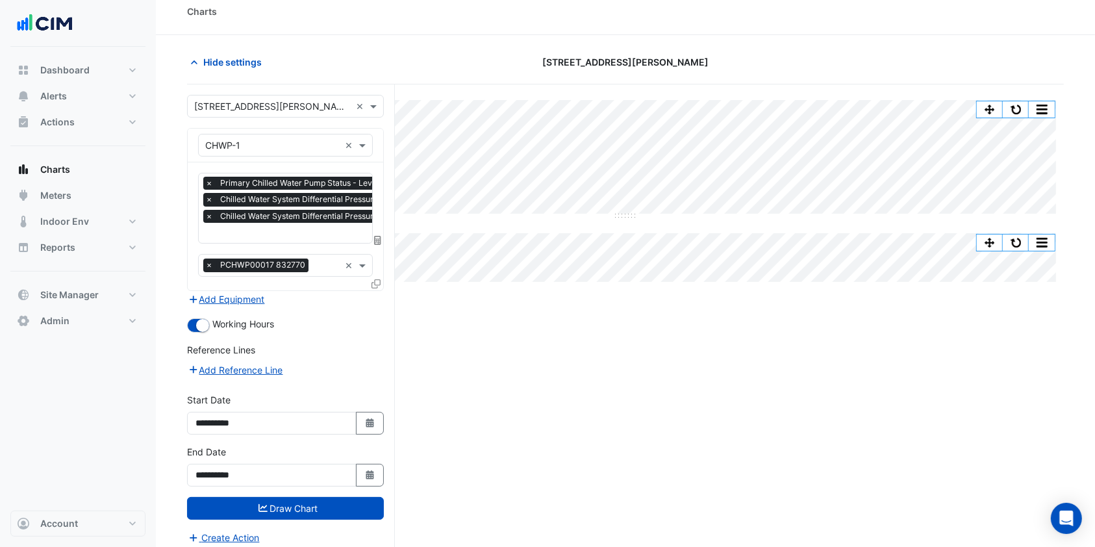
scroll to position [49, 0]
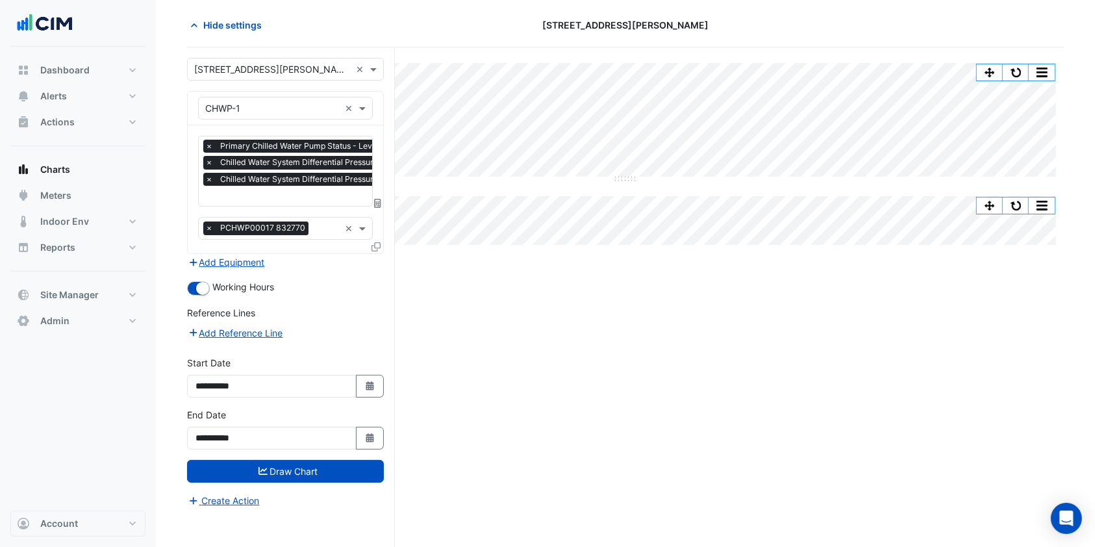
click at [376, 242] on icon at bounding box center [376, 246] width 9 height 9
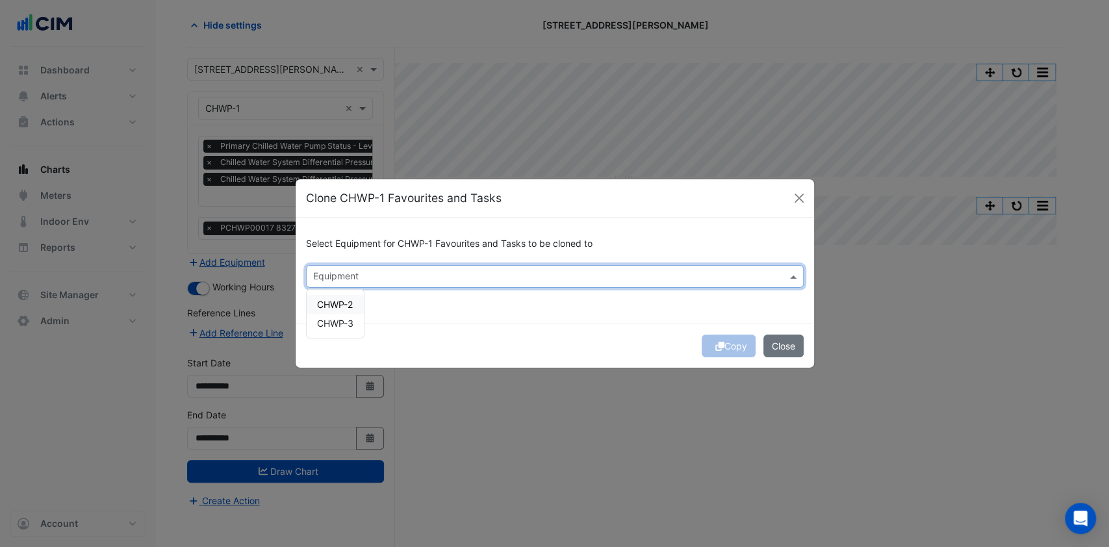
click at [435, 280] on input "text" at bounding box center [547, 278] width 468 height 14
click at [320, 303] on span "CHWP-2" at bounding box center [335, 304] width 36 height 11
click at [331, 318] on span "CHWP-3" at bounding box center [335, 323] width 36 height 11
click at [719, 352] on div "Copy Close" at bounding box center [555, 346] width 518 height 44
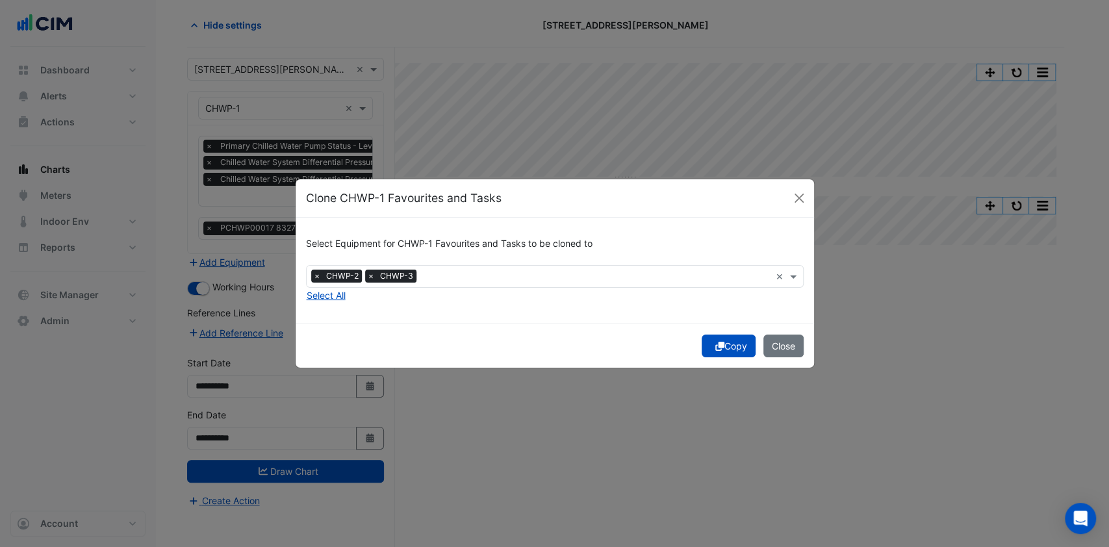
click at [715, 345] on icon "submit" at bounding box center [719, 346] width 9 height 9
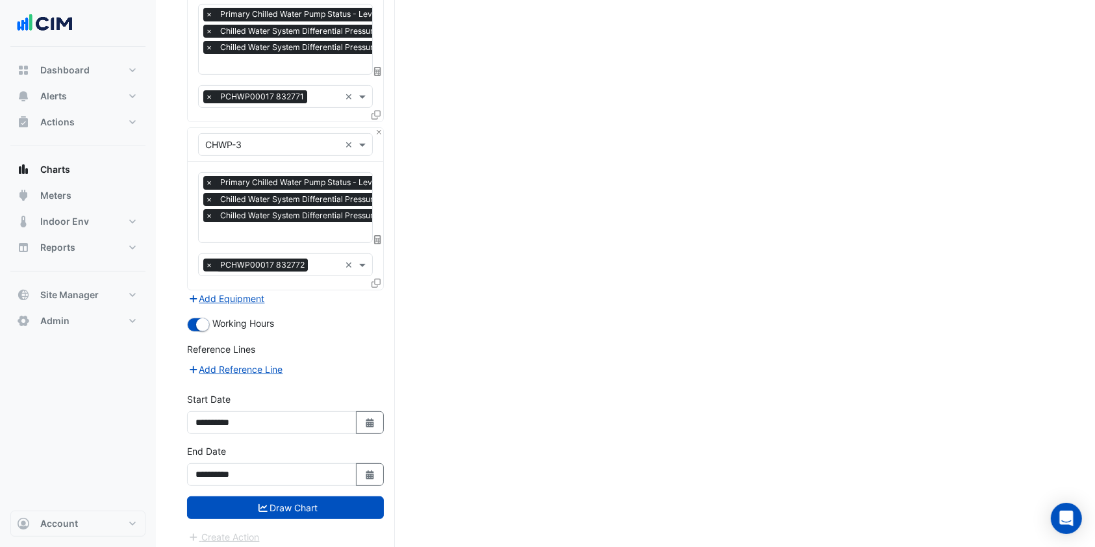
click at [272, 503] on button "Draw Chart" at bounding box center [285, 507] width 197 height 23
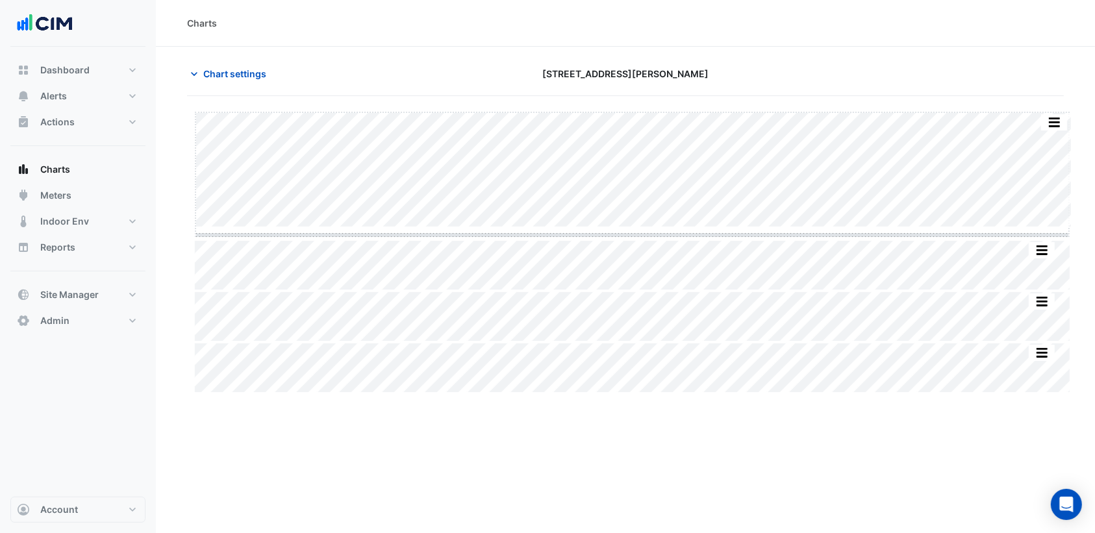
drag, startPoint x: 631, startPoint y: 227, endPoint x: 628, endPoint y: 236, distance: 9.5
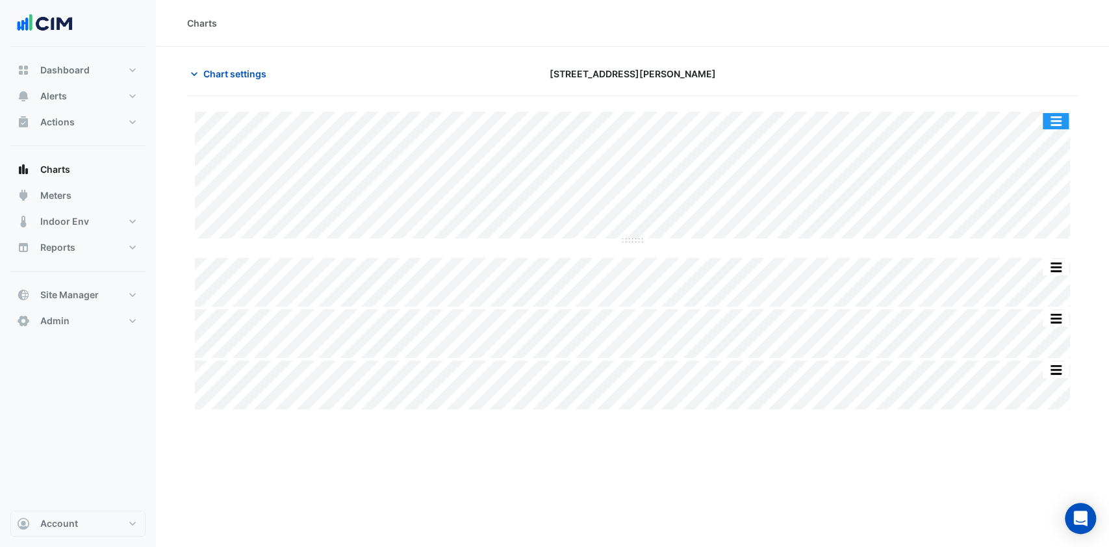
click at [1058, 118] on button "button" at bounding box center [1056, 121] width 26 height 16
click at [1009, 86] on div "Chart settings [STREET_ADDRESS][PERSON_NAME]" at bounding box center [632, 79] width 891 height 34
click at [1052, 127] on button "button" at bounding box center [1056, 121] width 26 height 16
click at [1015, 75] on div at bounding box center [935, 73] width 302 height 23
click at [262, 70] on span "Chart settings" at bounding box center [234, 74] width 63 height 14
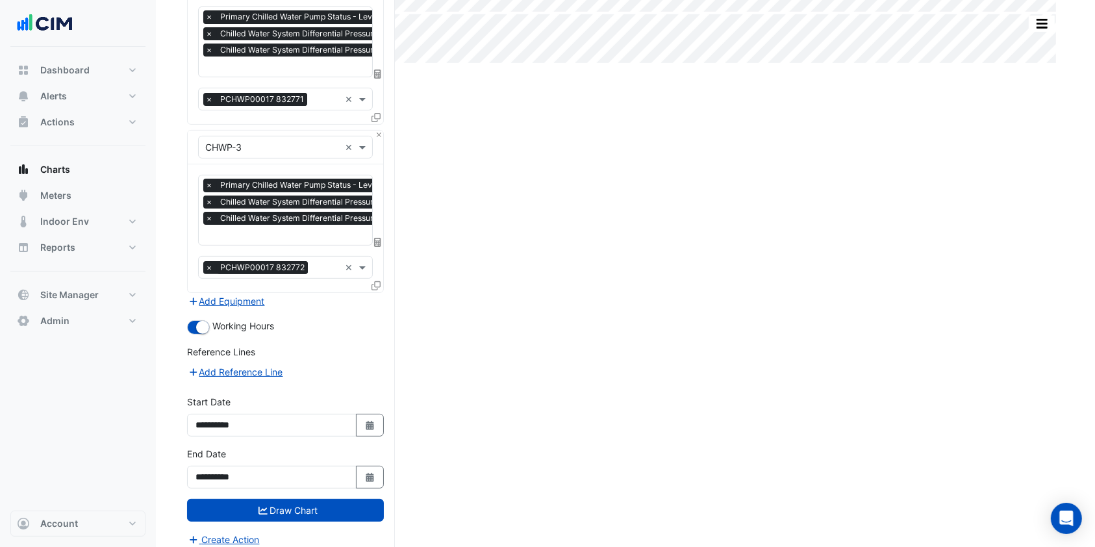
scroll to position [349, 0]
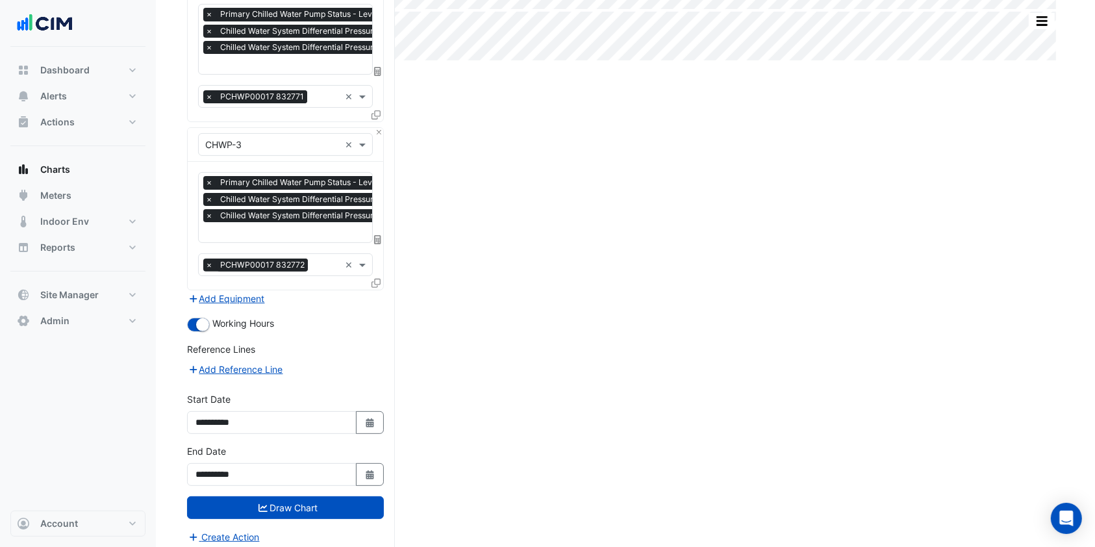
click at [369, 422] on button "Select Date" at bounding box center [370, 422] width 29 height 23
select select "*"
select select "****"
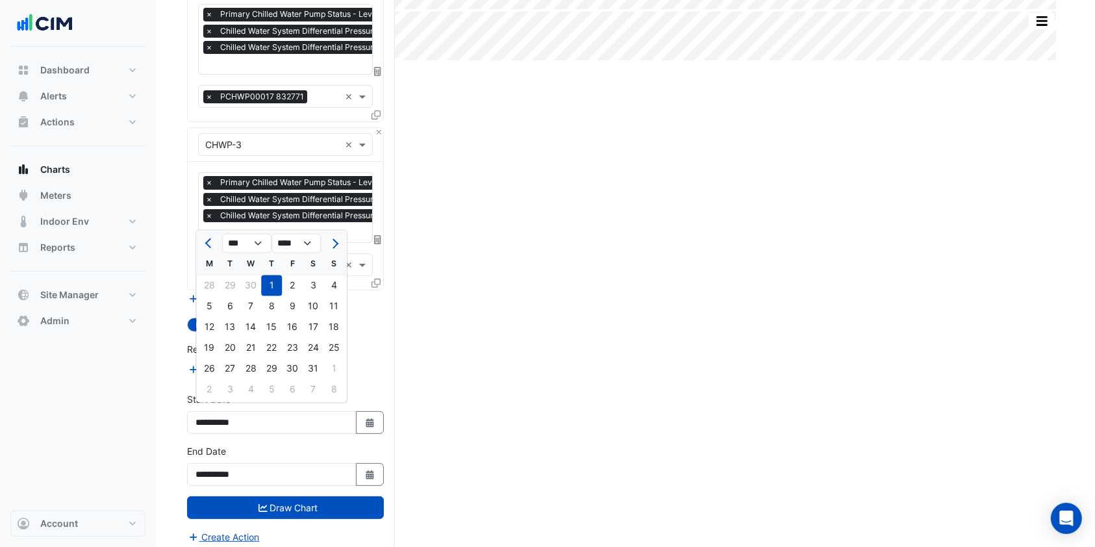
click at [207, 247] on button "Previous month" at bounding box center [209, 243] width 16 height 21
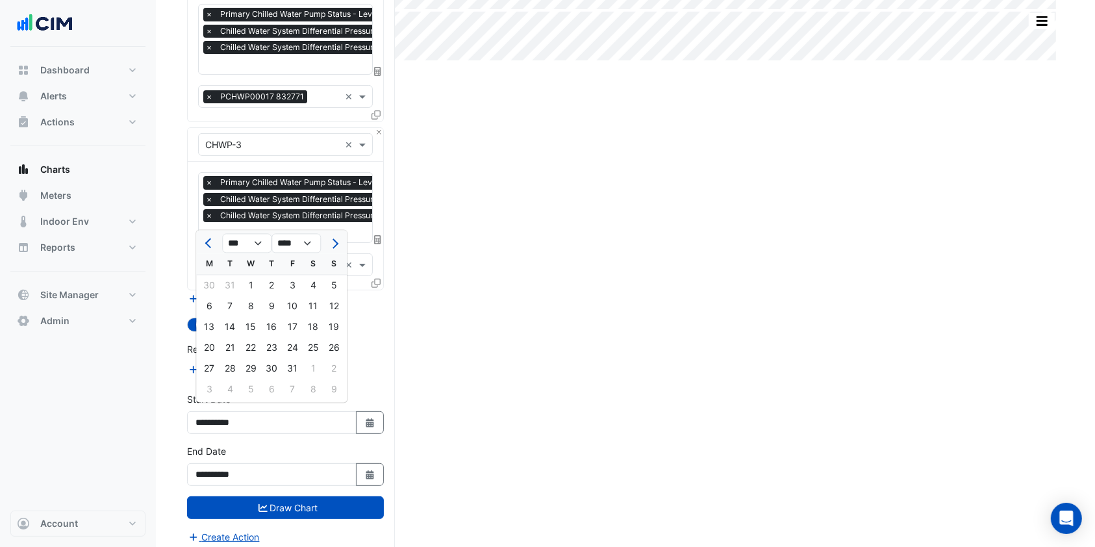
select select "**"
select select "****"
click at [206, 242] on span "Previous month" at bounding box center [210, 243] width 10 height 10
select select "**"
click at [289, 285] on div "1" at bounding box center [292, 285] width 21 height 21
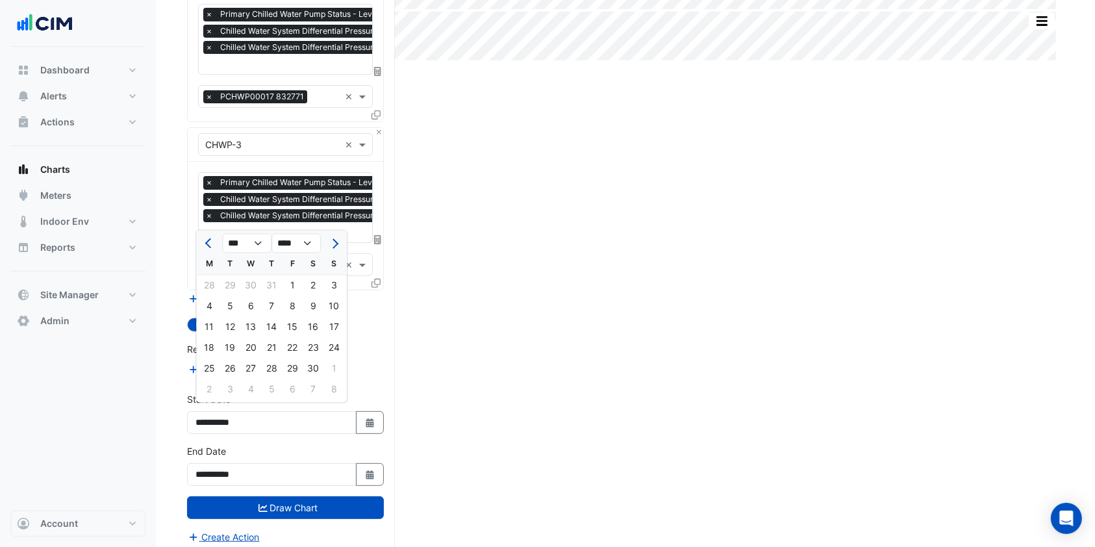
type input "**********"
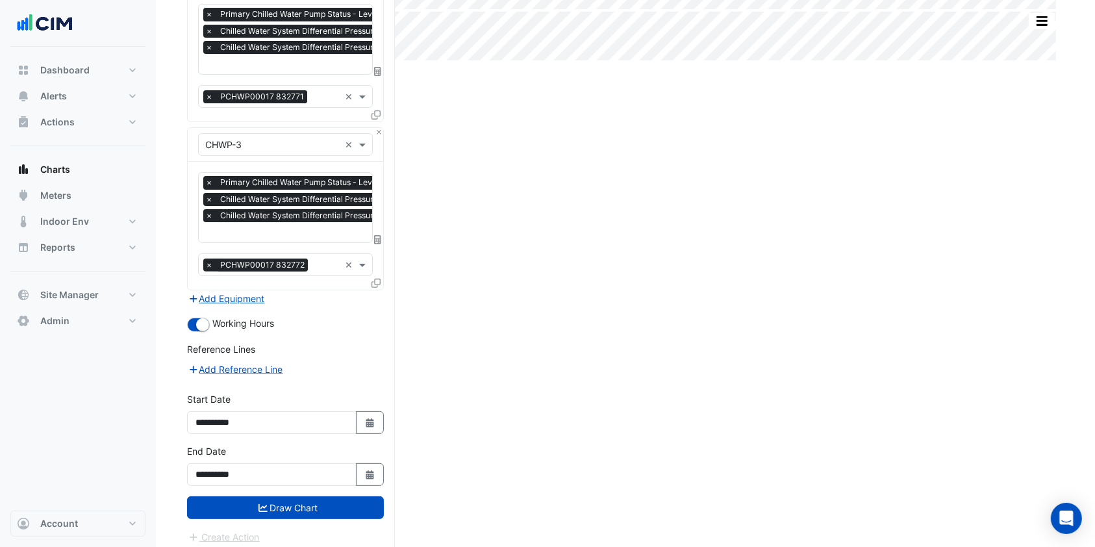
click at [275, 496] on button "Draw Chart" at bounding box center [285, 507] width 197 height 23
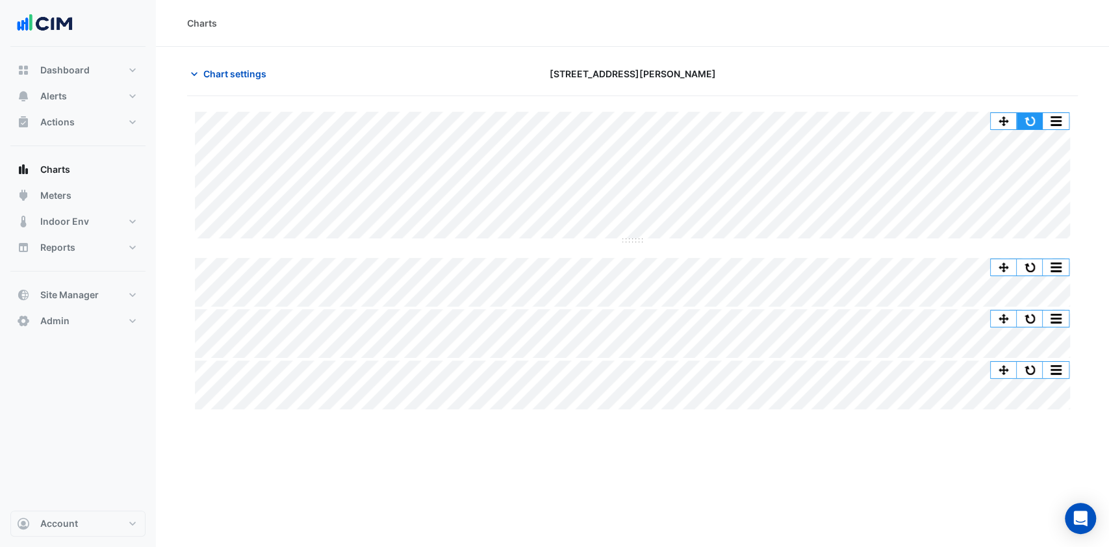
click at [1023, 122] on button "button" at bounding box center [1030, 121] width 26 height 16
click at [1032, 122] on button "button" at bounding box center [1030, 121] width 26 height 16
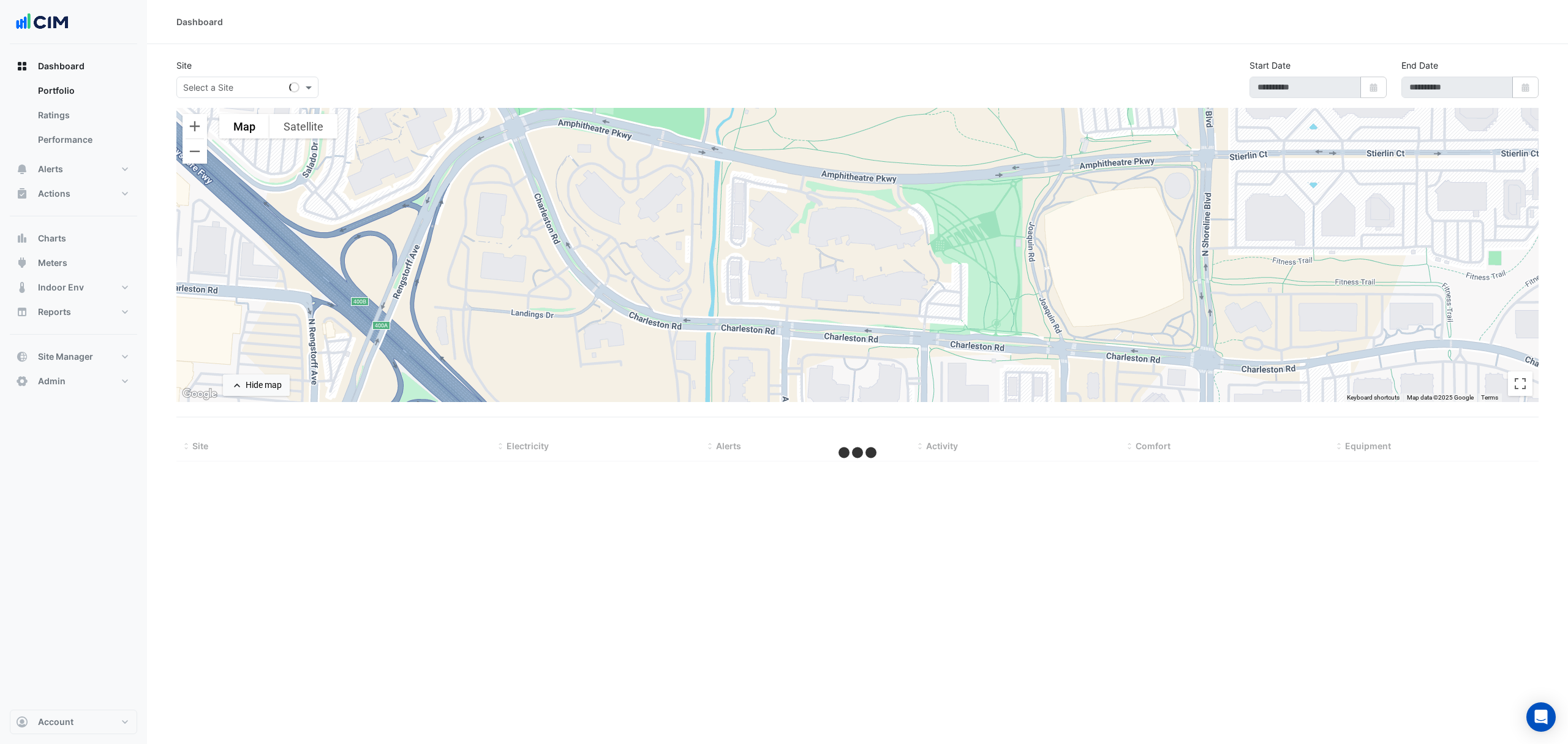
type input "**********"
select select "***"
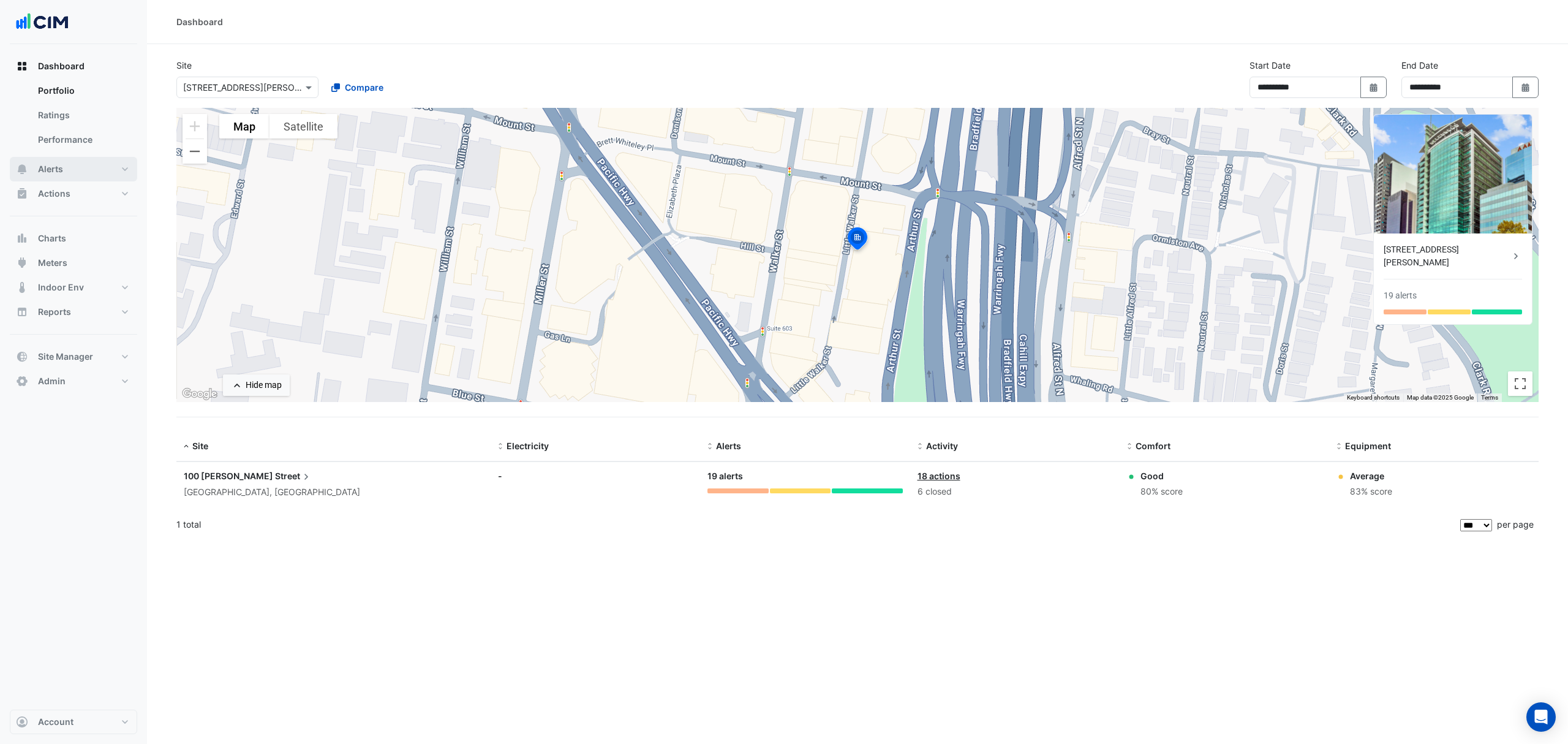
click at [65, 168] on button "Alerts" at bounding box center [73, 169] width 127 height 25
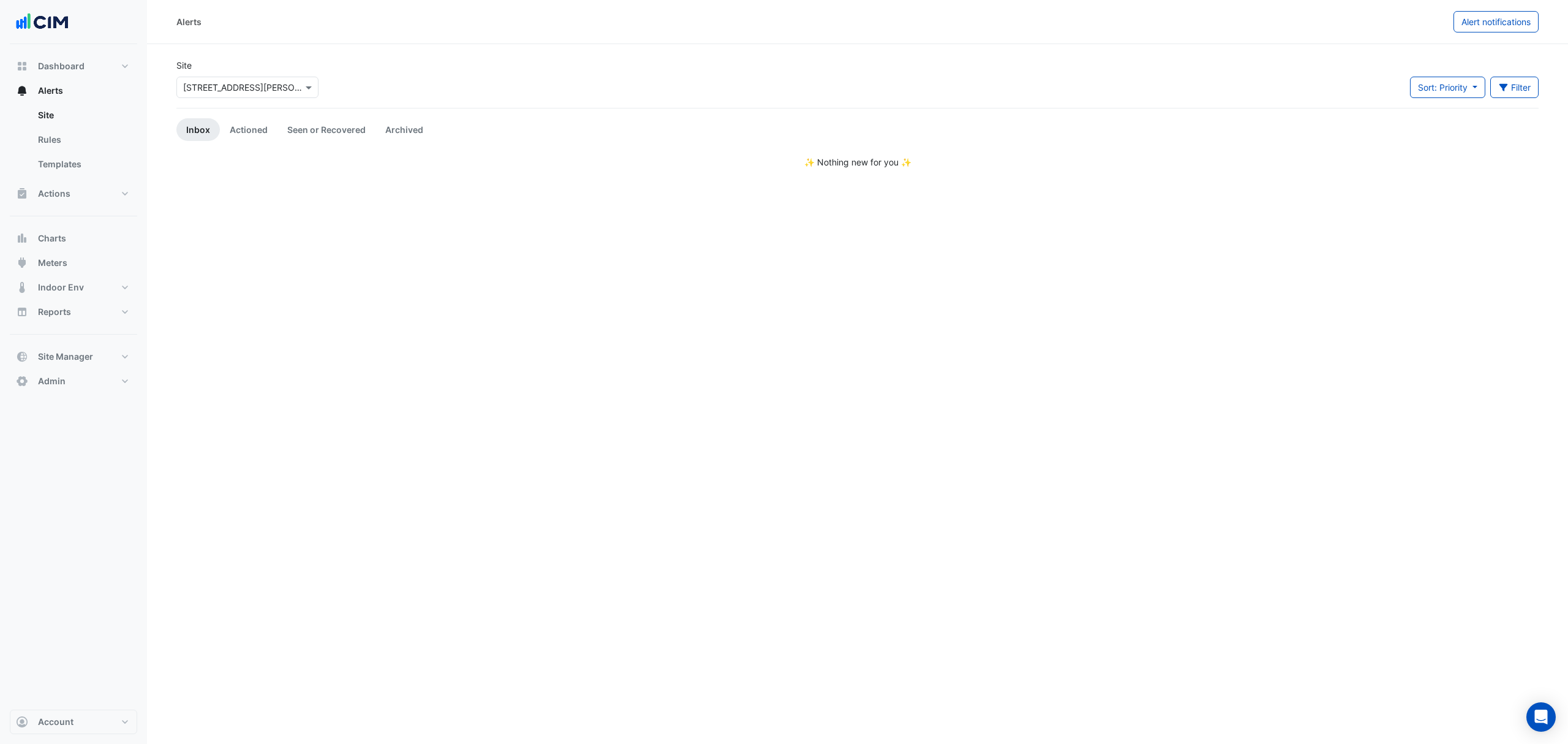
click at [222, 89] on input "text" at bounding box center [235, 88] width 104 height 13
type input "**********"
click at [241, 132] on span "Pacific [GEOGRAPHIC_DATA]" at bounding box center [255, 131] width 115 height 10
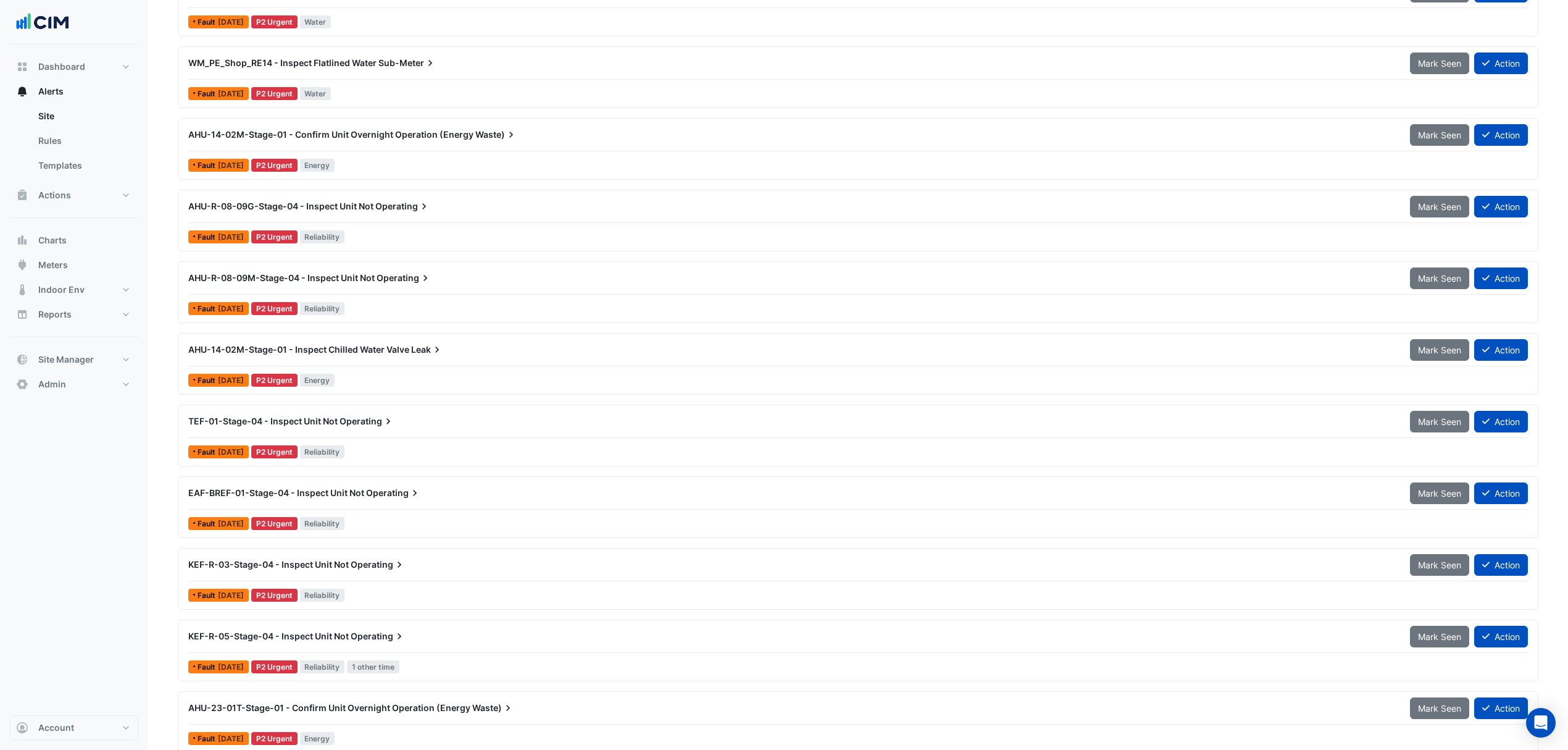
scroll to position [4031, 0]
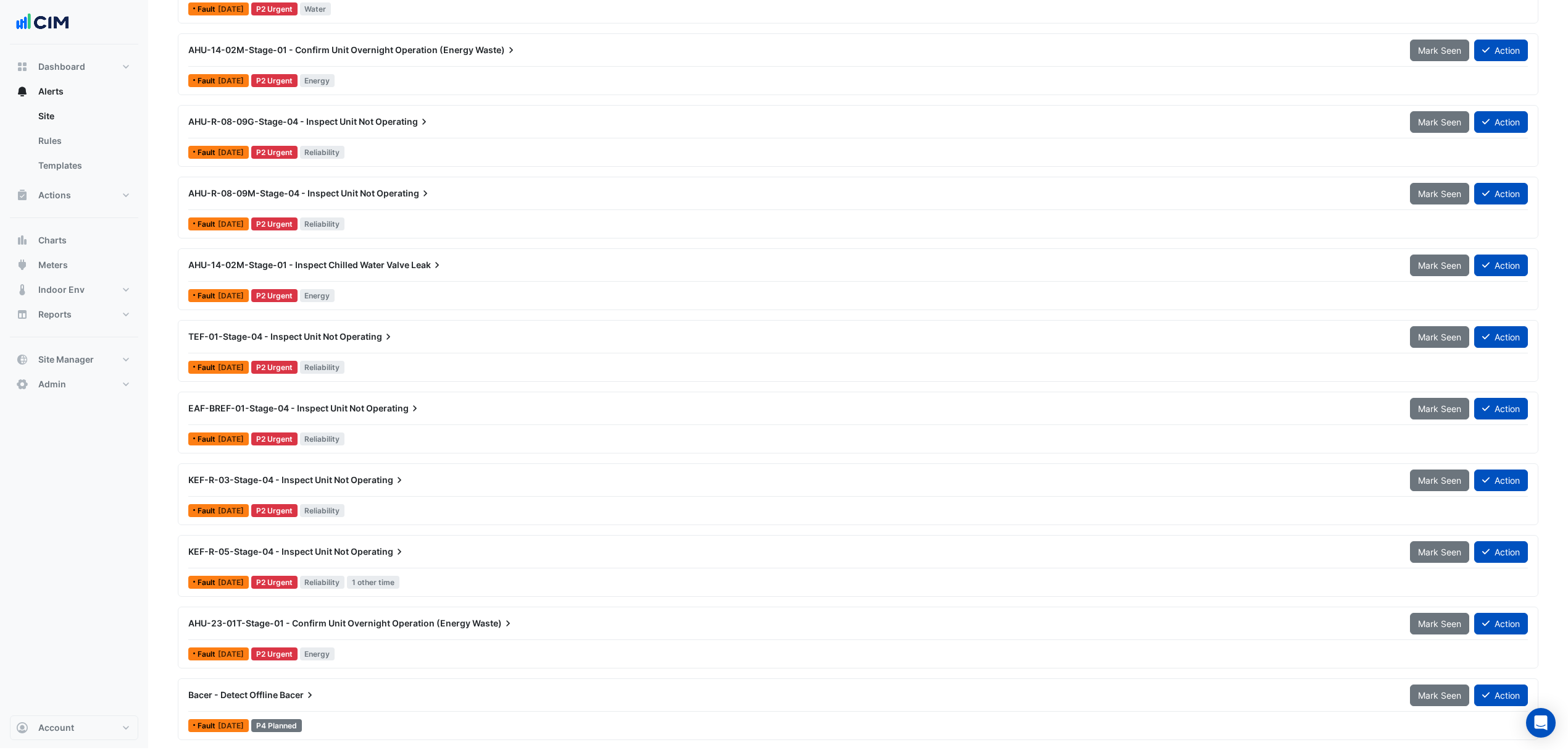
click at [280, 695] on span "Bacer" at bounding box center [297, 694] width 36 height 12
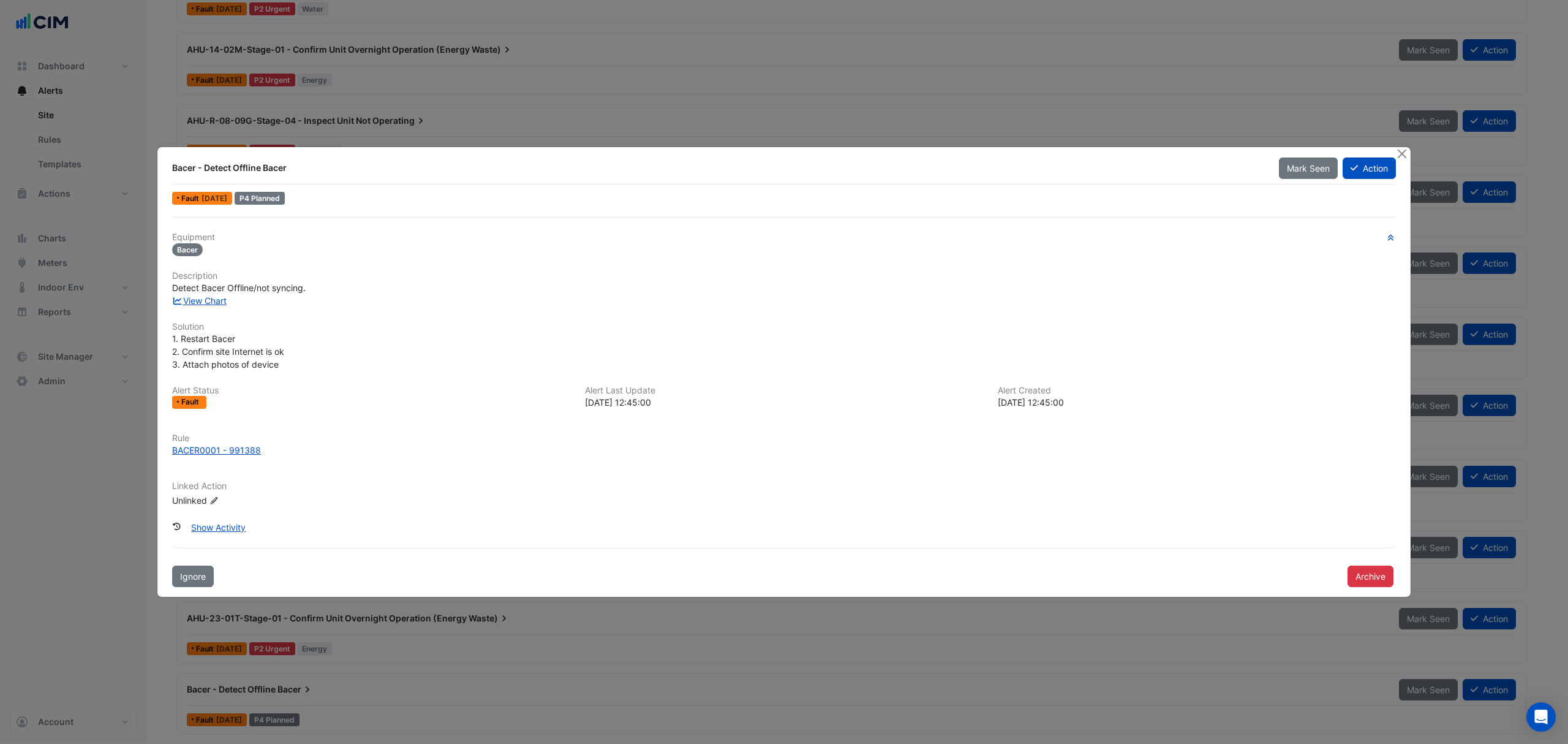
click at [1399, 155] on button "Close" at bounding box center [1402, 154] width 13 height 13
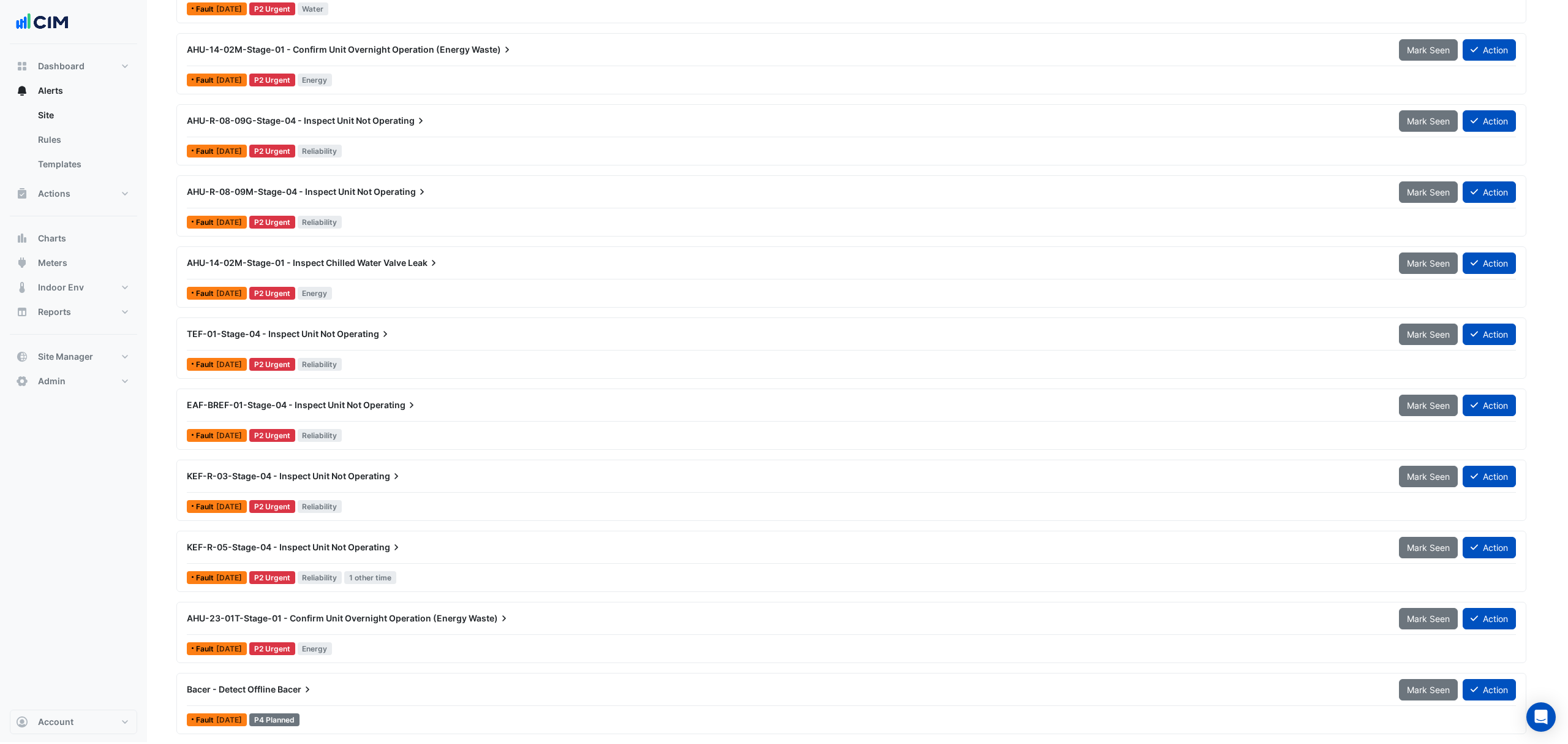
click at [1399, 148] on div "Mark Seen Action" at bounding box center [1338, 137] width 132 height 22
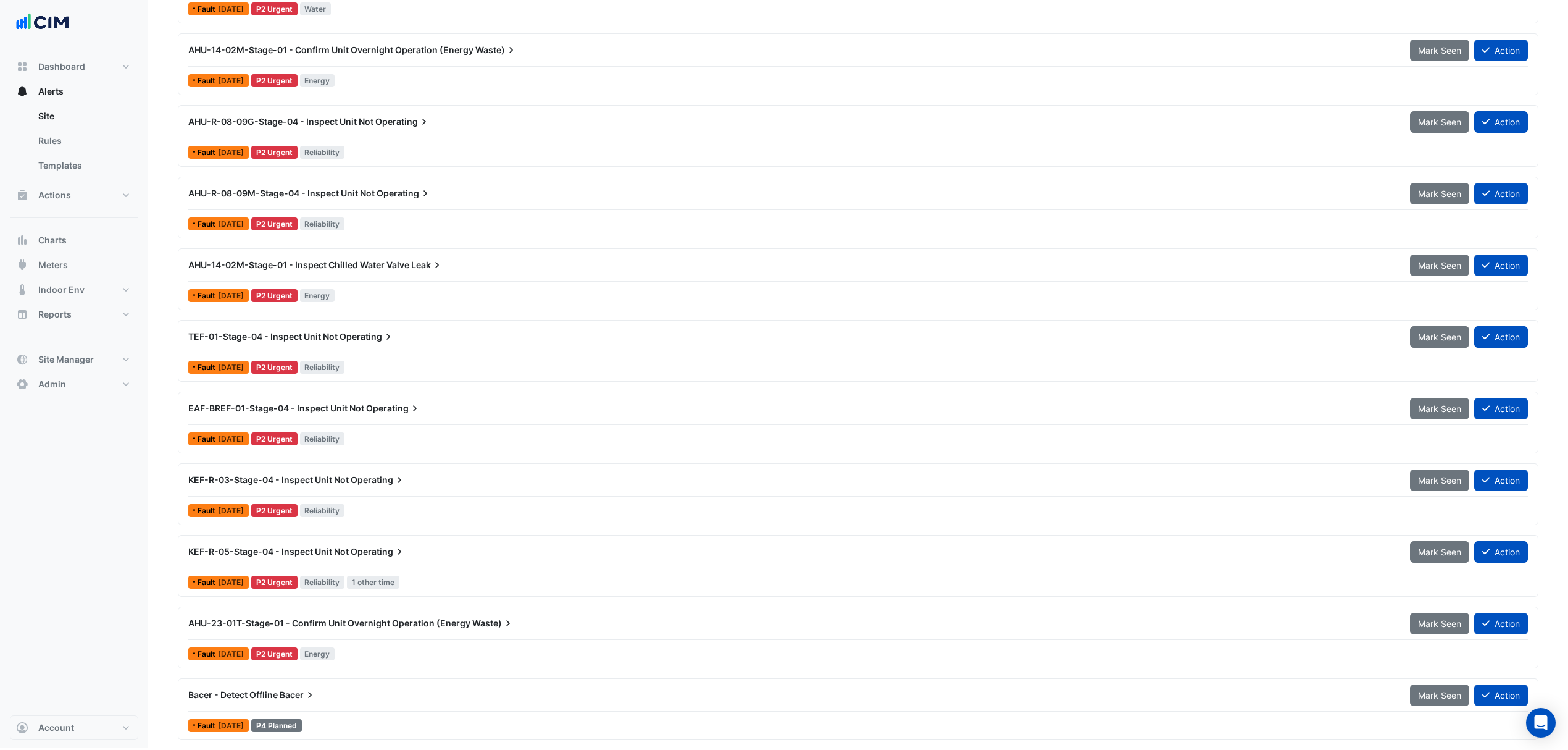
click at [292, 690] on span "Bacer" at bounding box center [297, 694] width 36 height 12
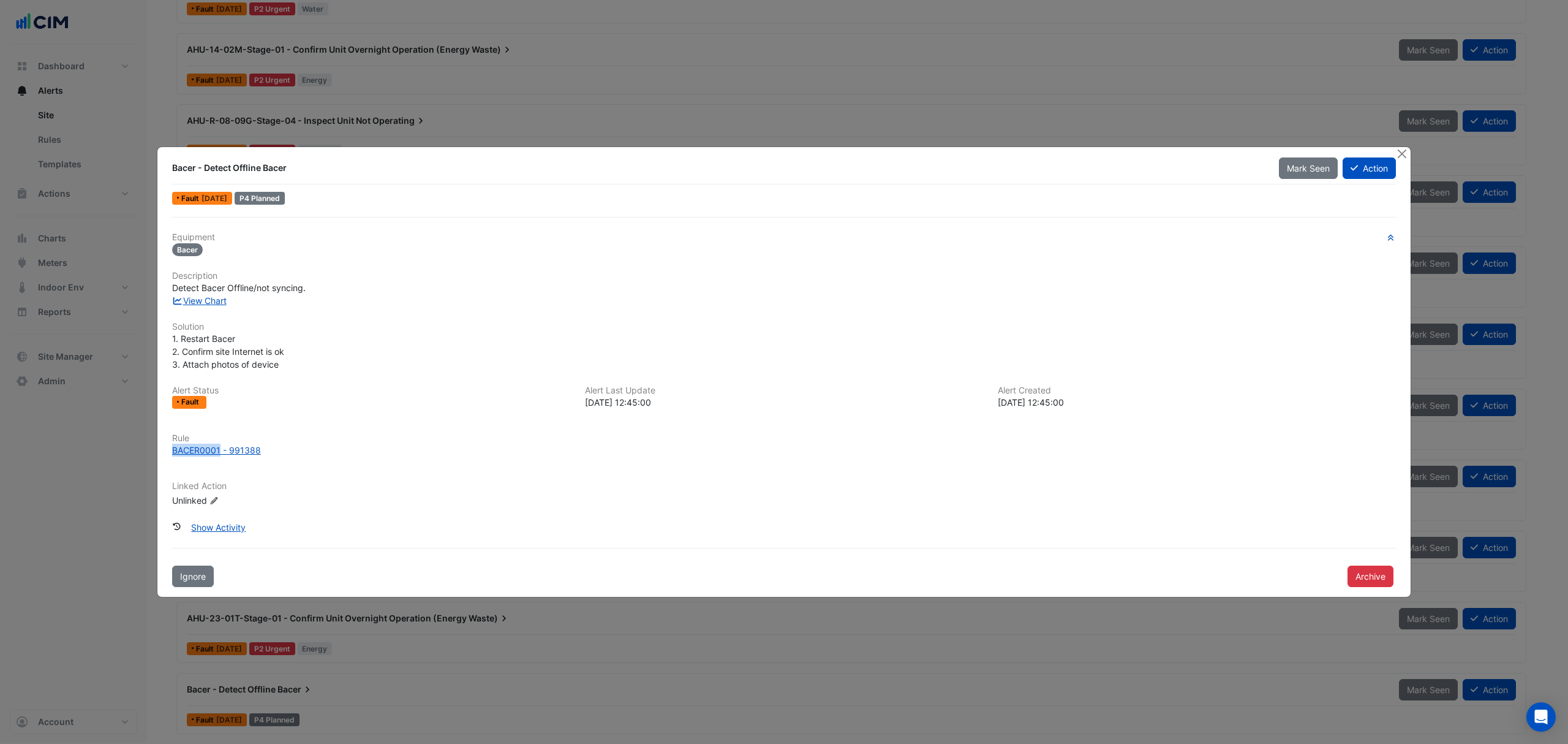
drag, startPoint x: 170, startPoint y: 444, endPoint x: 220, endPoint y: 450, distance: 50.4
click at [220, 450] on div "Rule BACER0001 - 991388" at bounding box center [784, 444] width 1239 height 24
drag, startPoint x: 218, startPoint y: 450, endPoint x: 189, endPoint y: 447, distance: 29.2
copy div "BACER0001"
click at [1405, 155] on button "Close" at bounding box center [1402, 154] width 13 height 13
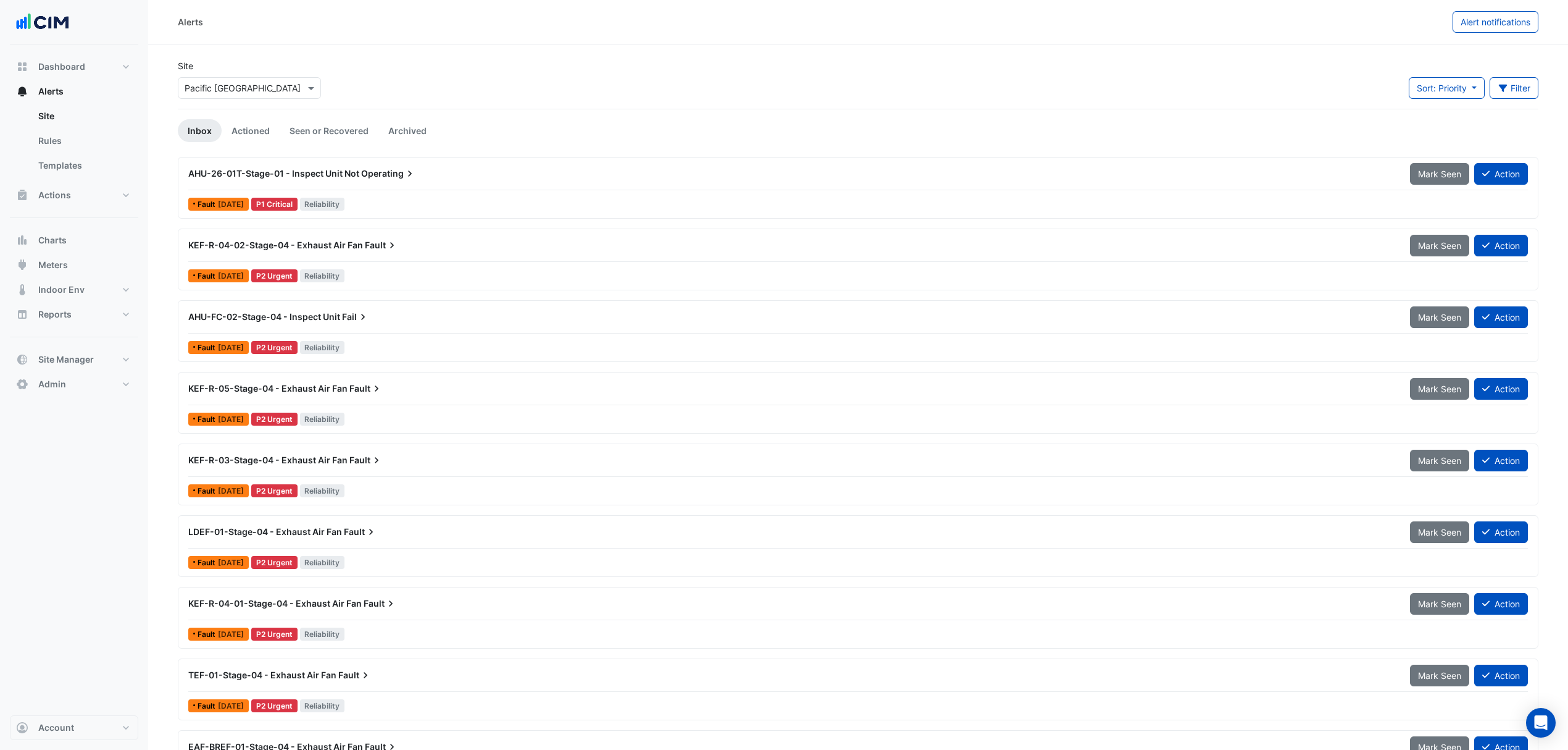
click at [1485, 20] on span "Alert notifications" at bounding box center [1495, 22] width 69 height 10
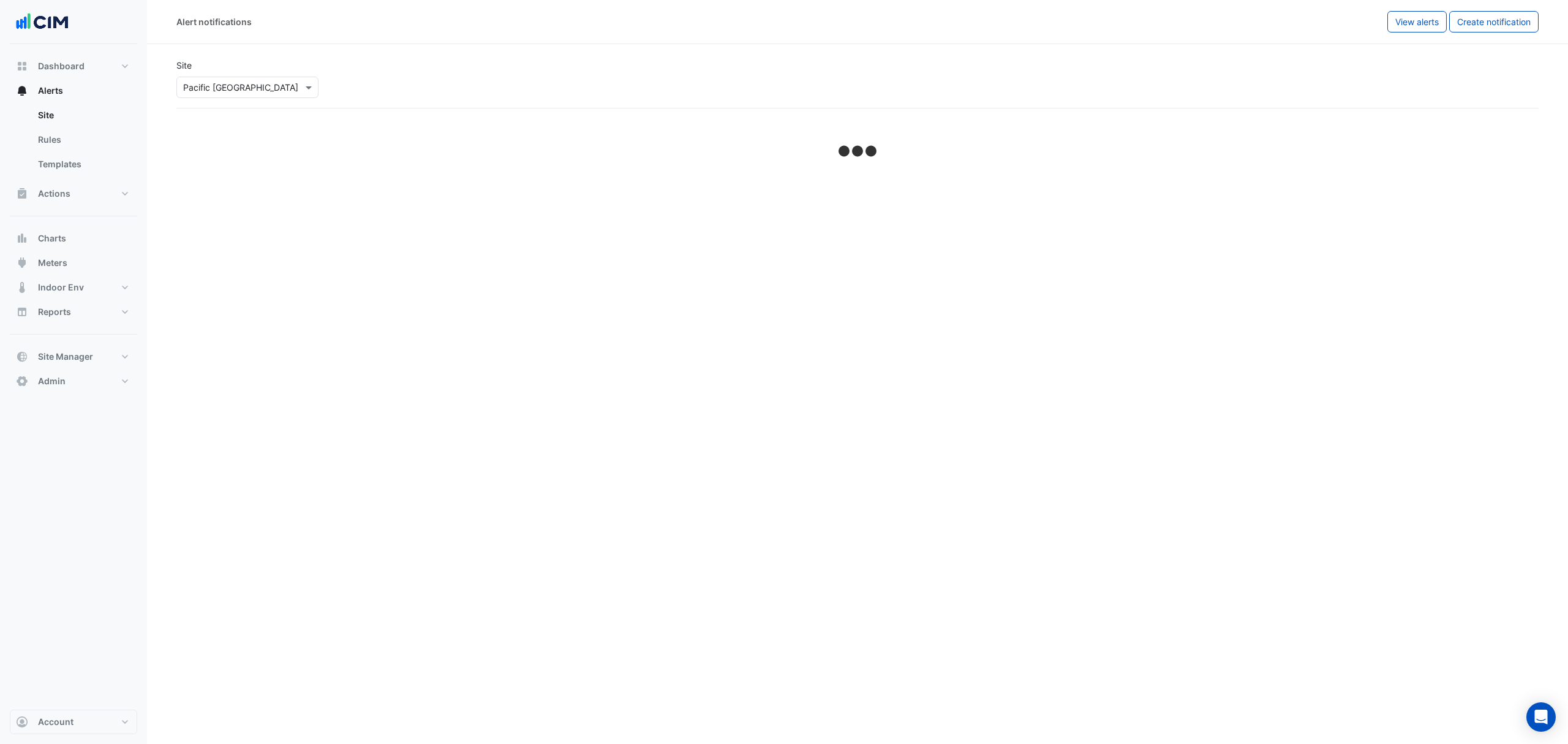
select select "******"
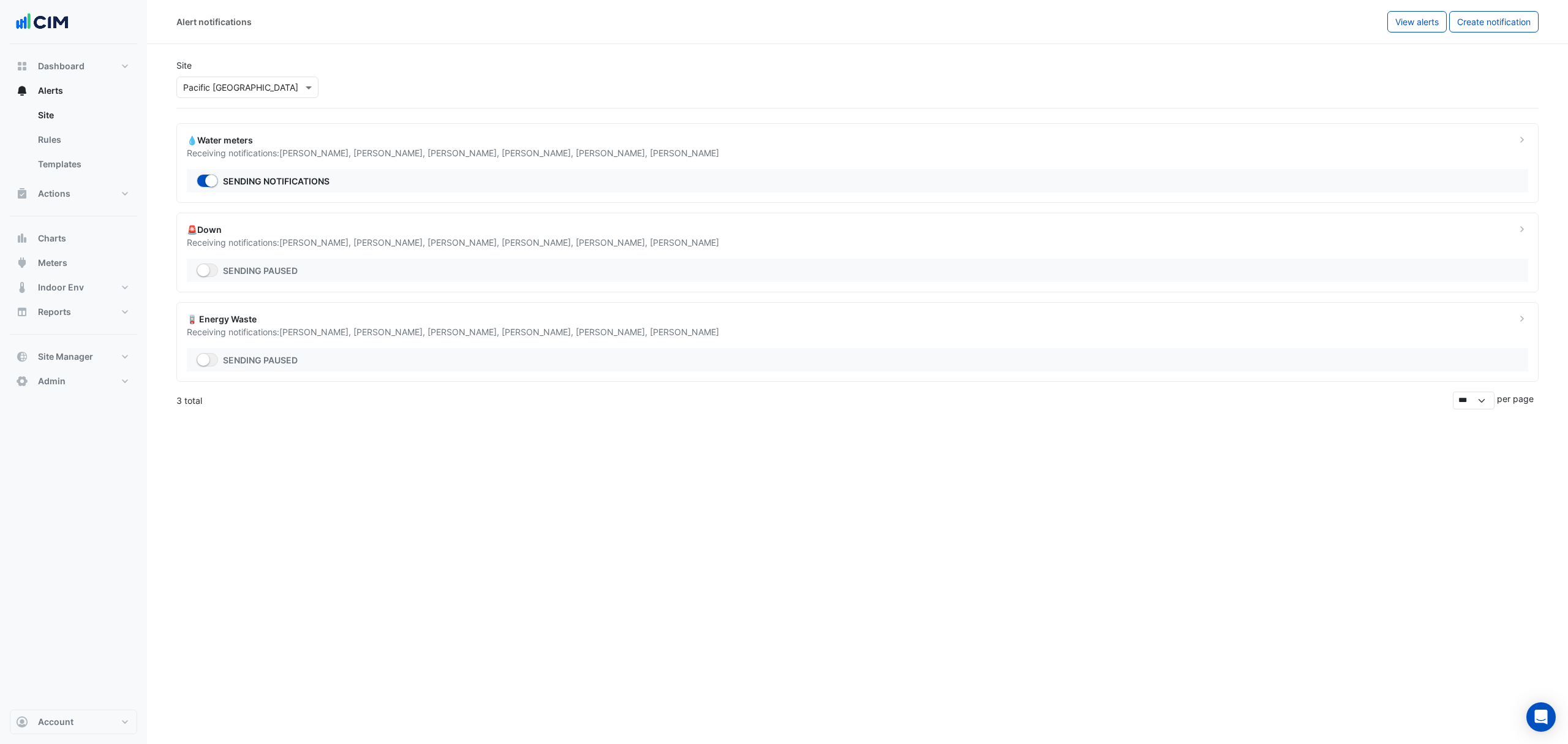
click at [1468, 25] on span "Create notification" at bounding box center [1494, 22] width 74 height 10
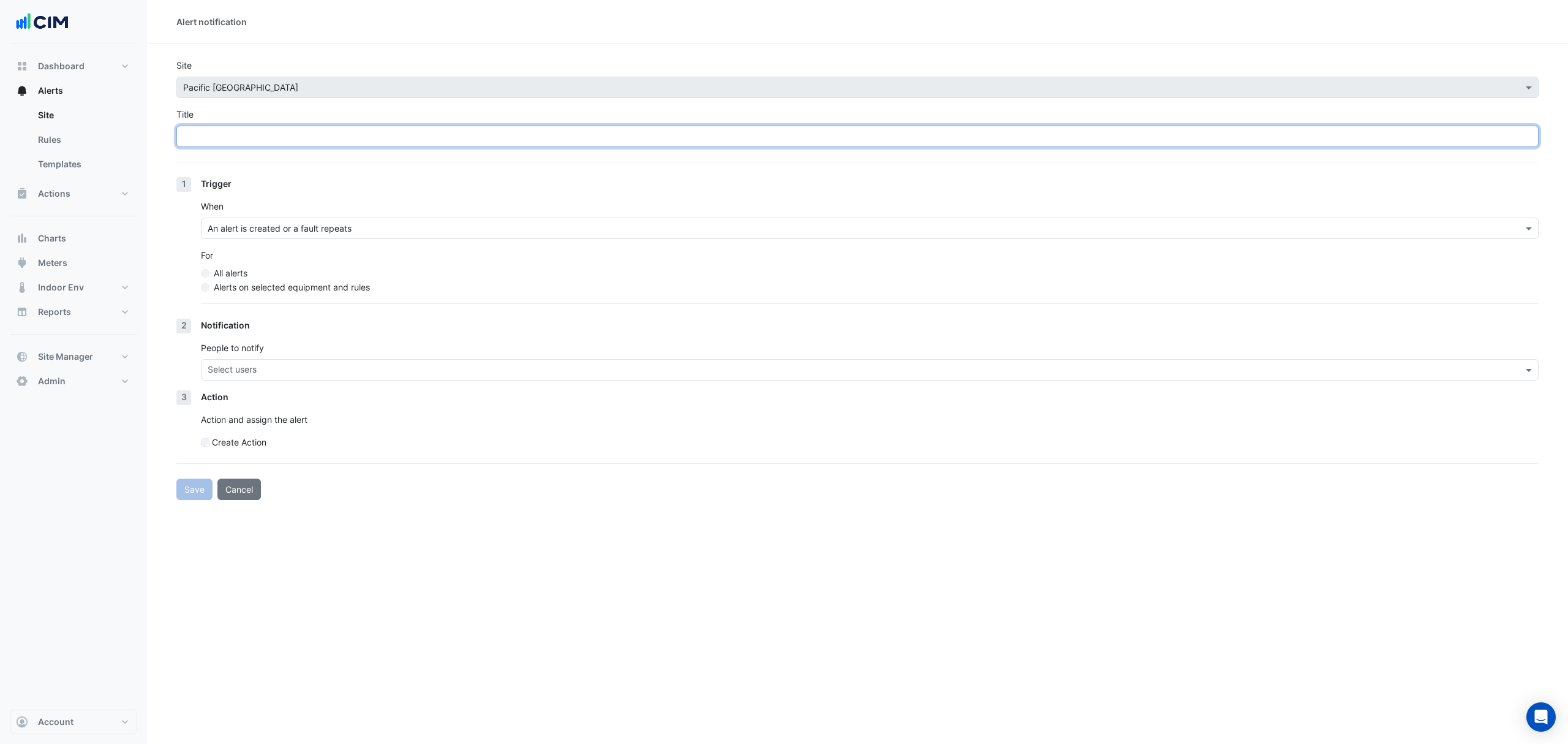
click at [236, 134] on input "Title" at bounding box center [857, 136] width 1362 height 22
type input "**********"
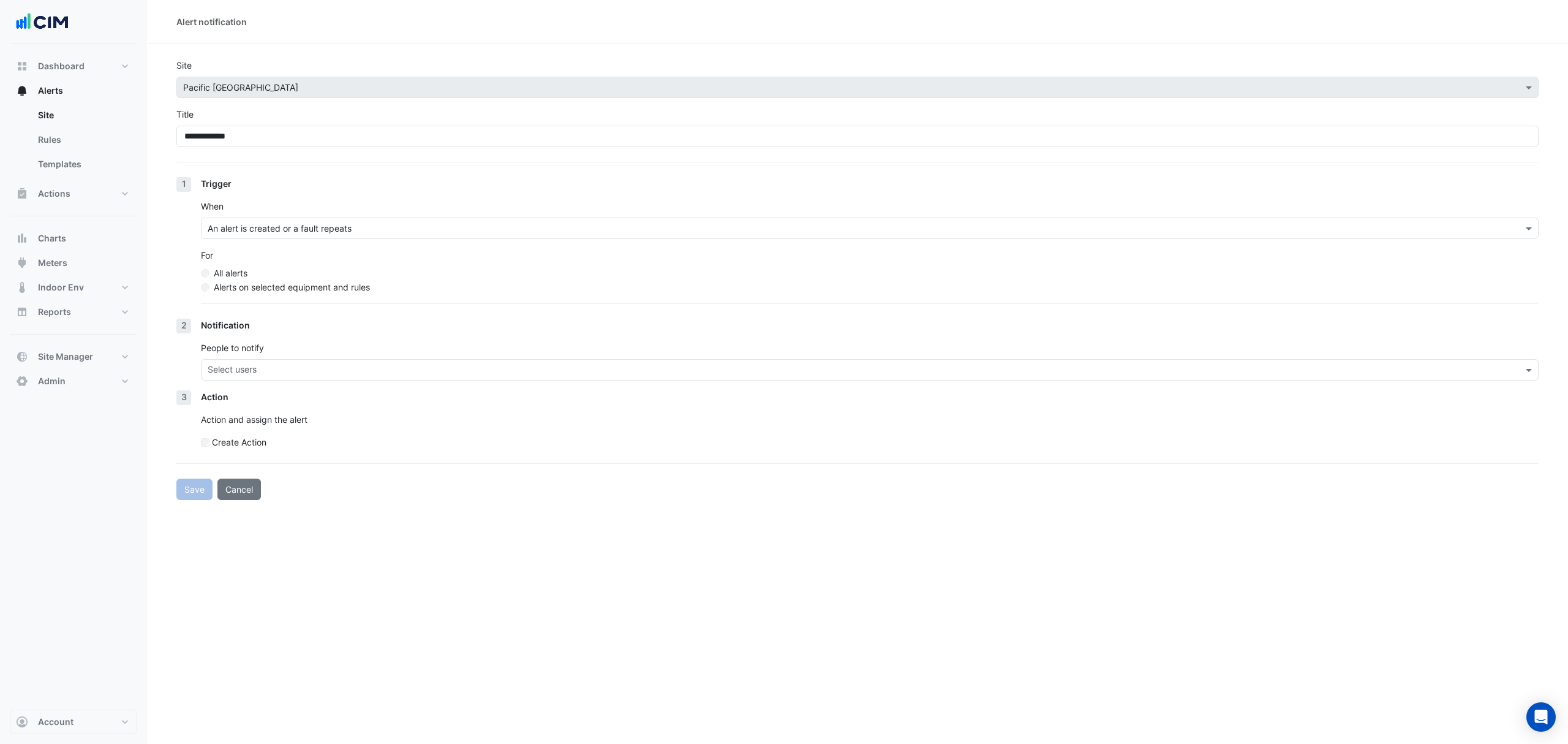
click at [296, 223] on input "text" at bounding box center [857, 229] width 1300 height 13
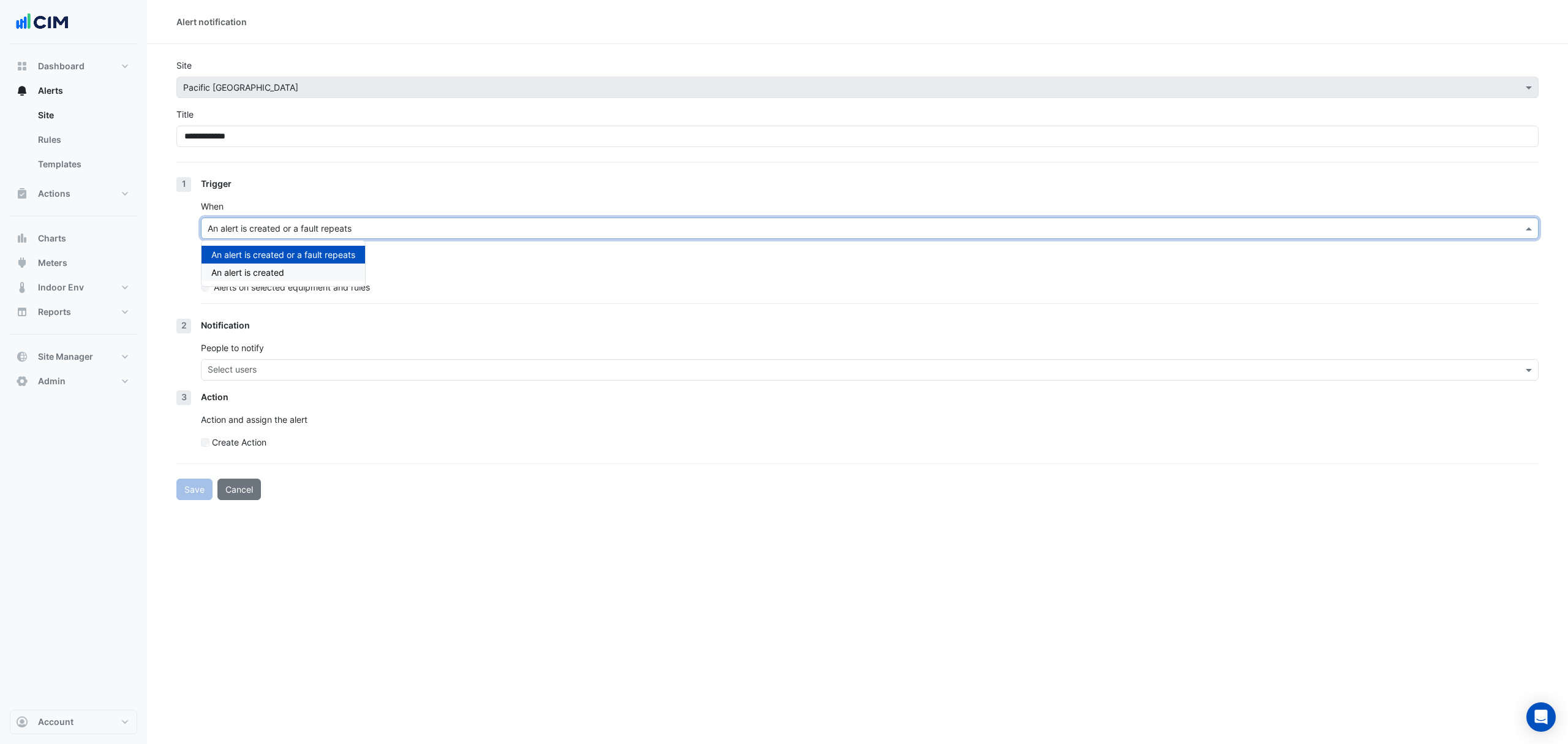
click at [268, 273] on div "An alert is created" at bounding box center [283, 272] width 163 height 18
click at [269, 226] on input "text" at bounding box center [857, 229] width 1300 height 13
click at [437, 260] on div "For All alerts Alerts on selected equipment and rules" at bounding box center [869, 271] width 1338 height 44
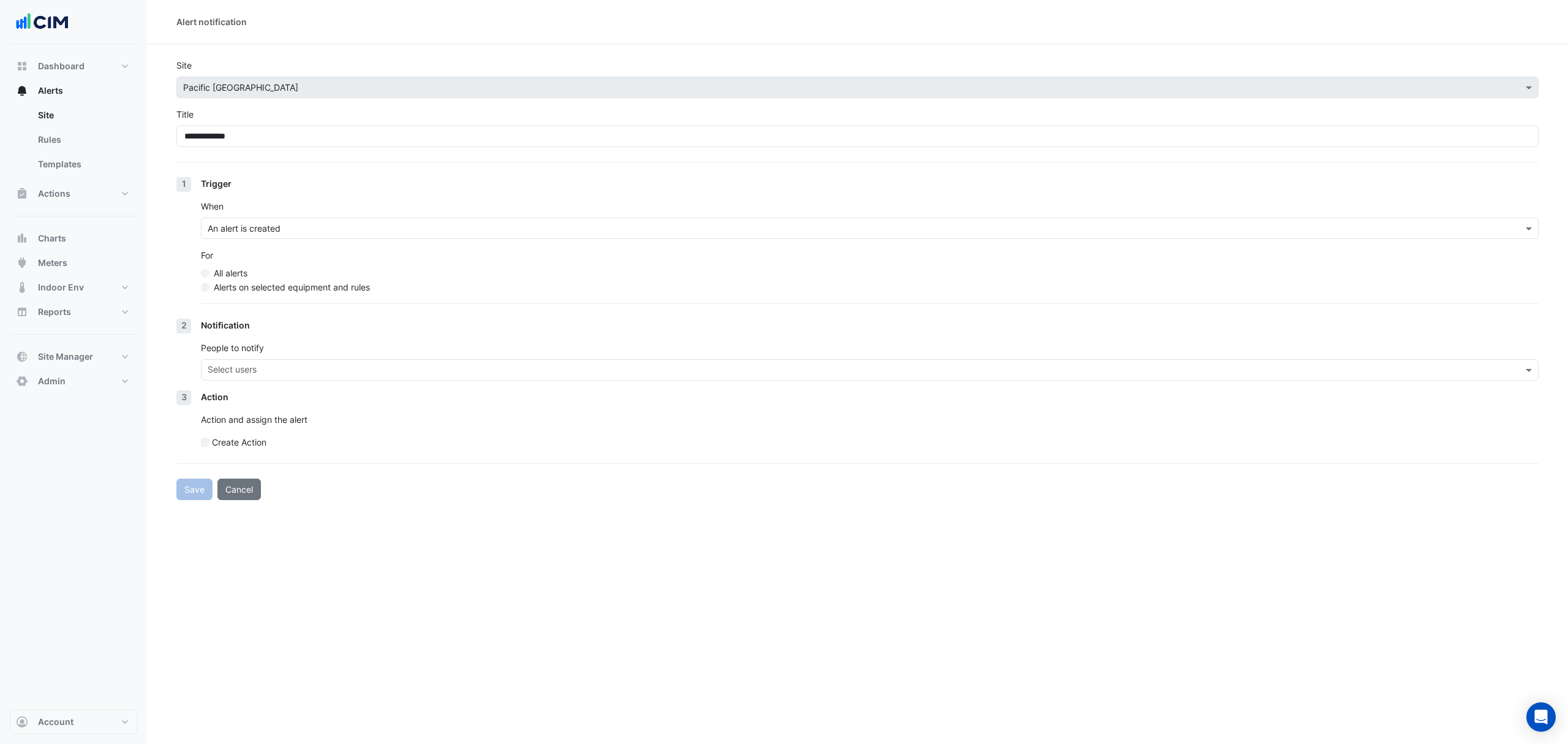
click at [224, 286] on label "Alerts on selected equipment and rules" at bounding box center [292, 288] width 157 height 13
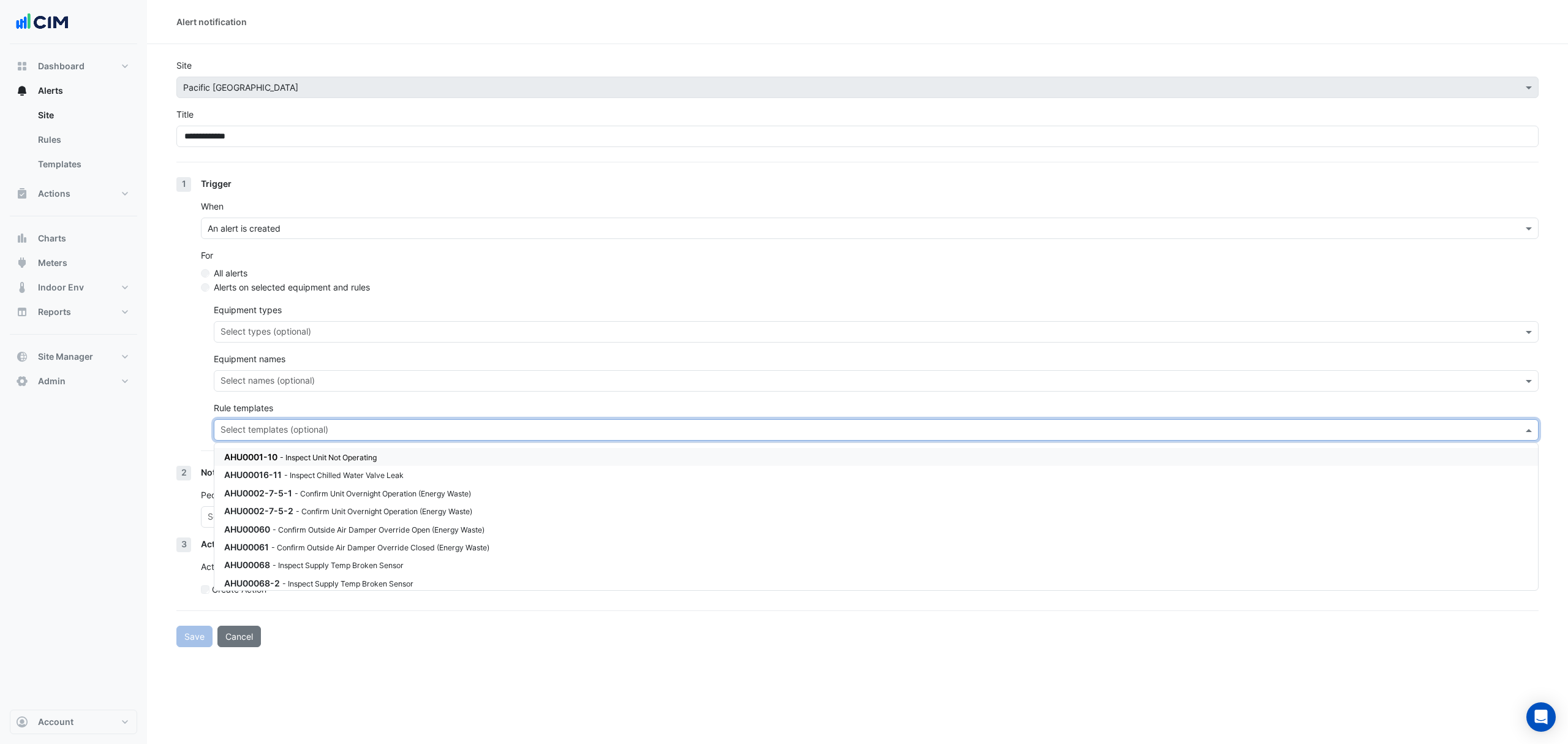
click at [257, 435] on input "text" at bounding box center [869, 431] width 1297 height 13
paste input "*********"
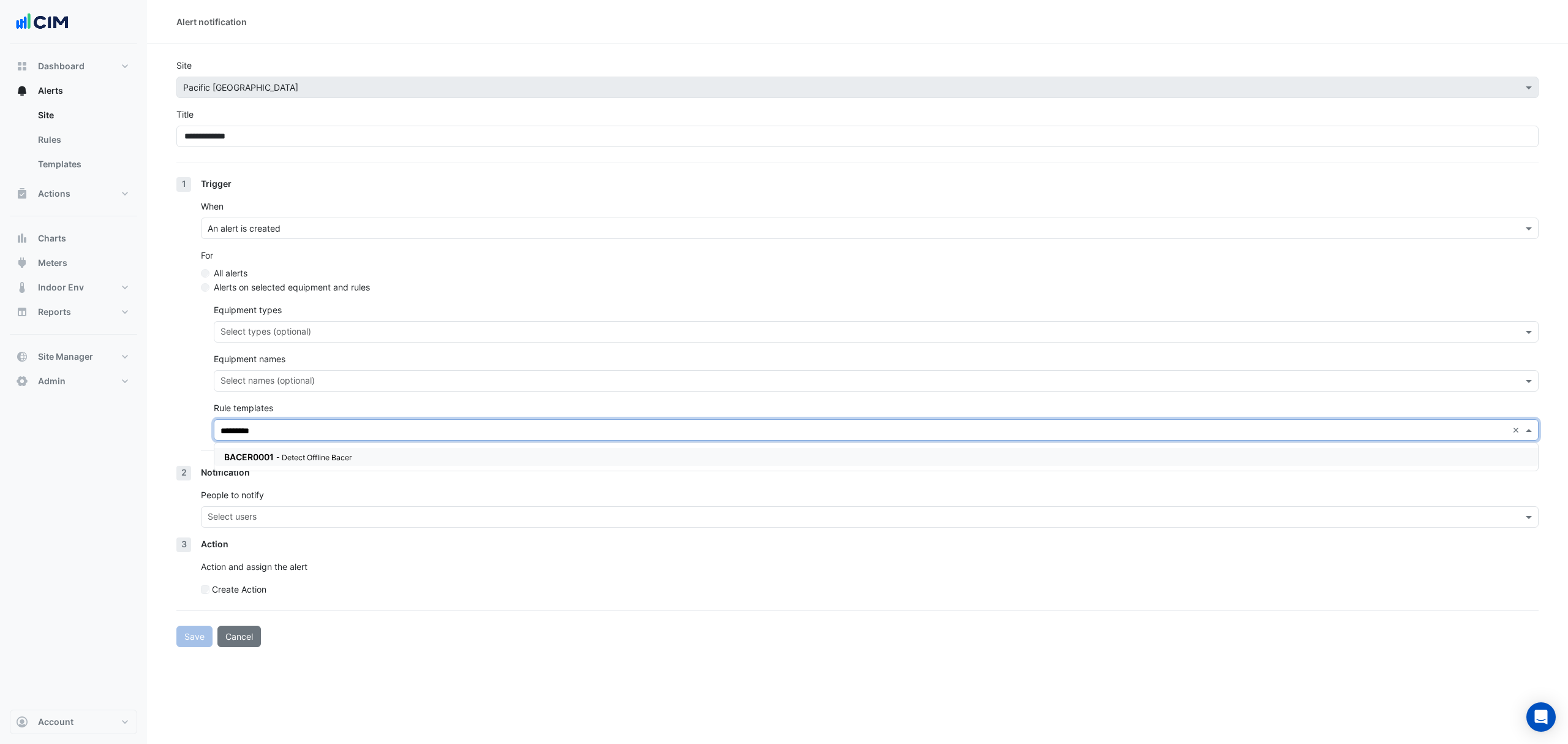
click at [326, 453] on small "- Detect Offline Bacer" at bounding box center [314, 457] width 76 height 9
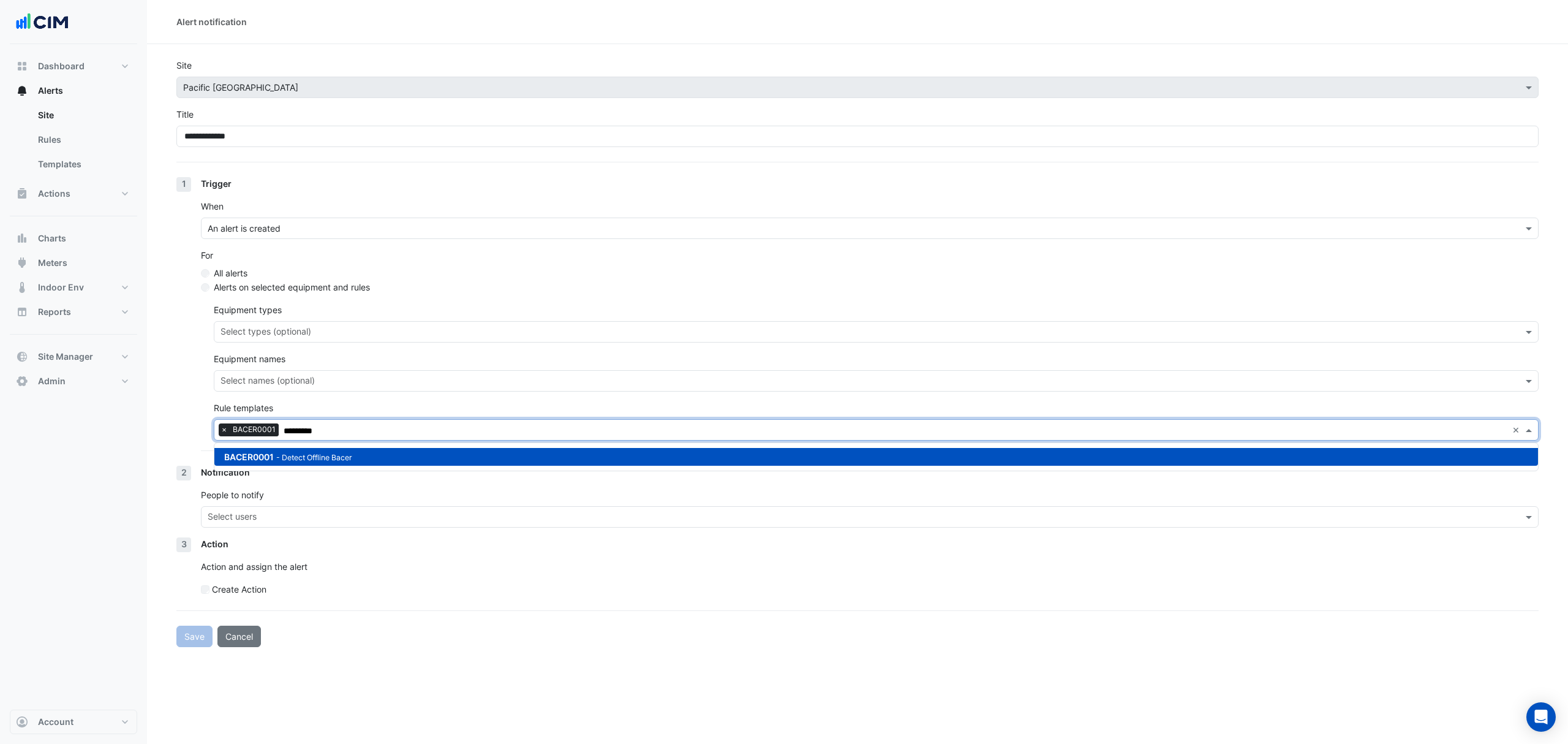
type input "*********"
click at [417, 568] on p "Action and assign the alert" at bounding box center [869, 567] width 1338 height 13
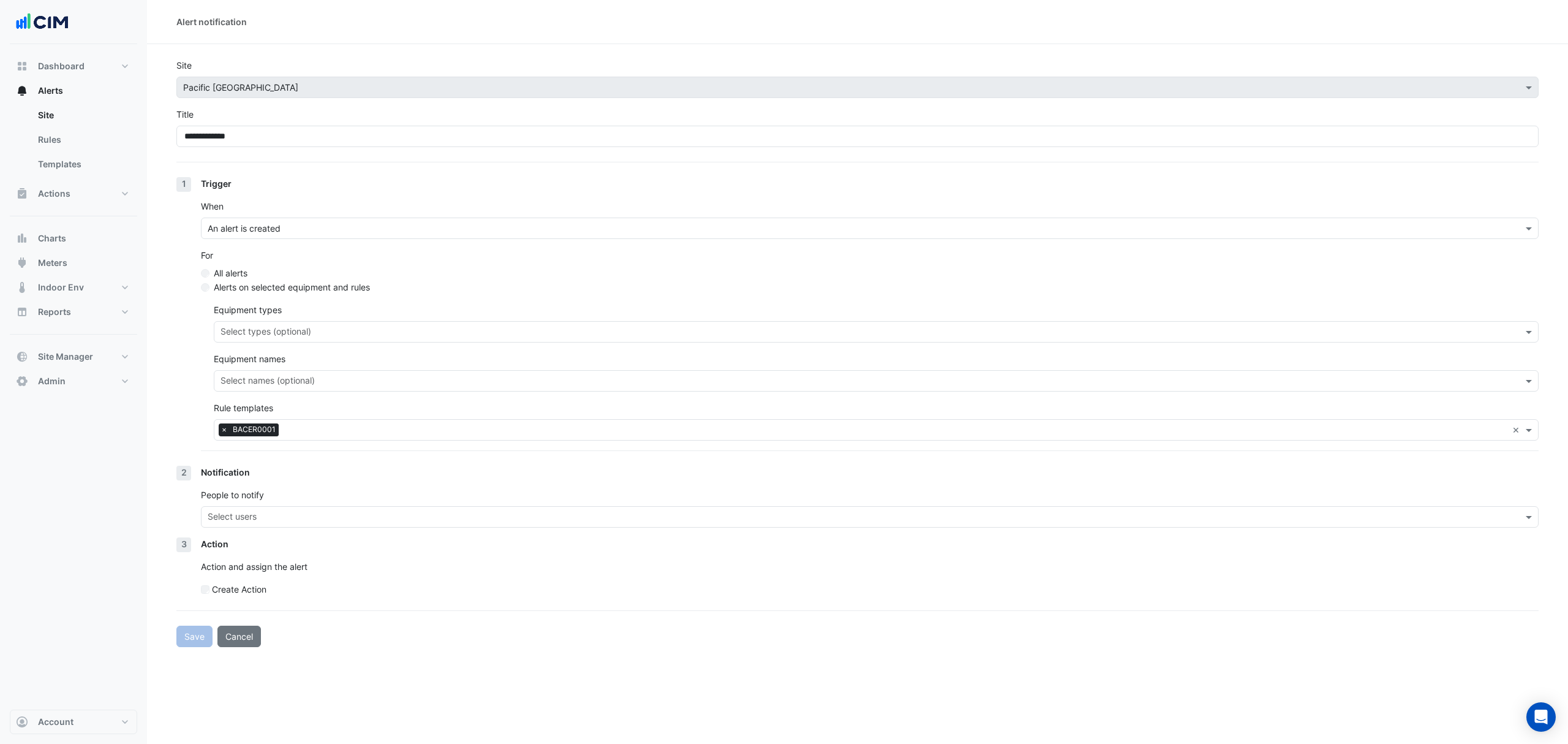
click at [241, 524] on input "text" at bounding box center [863, 518] width 1311 height 13
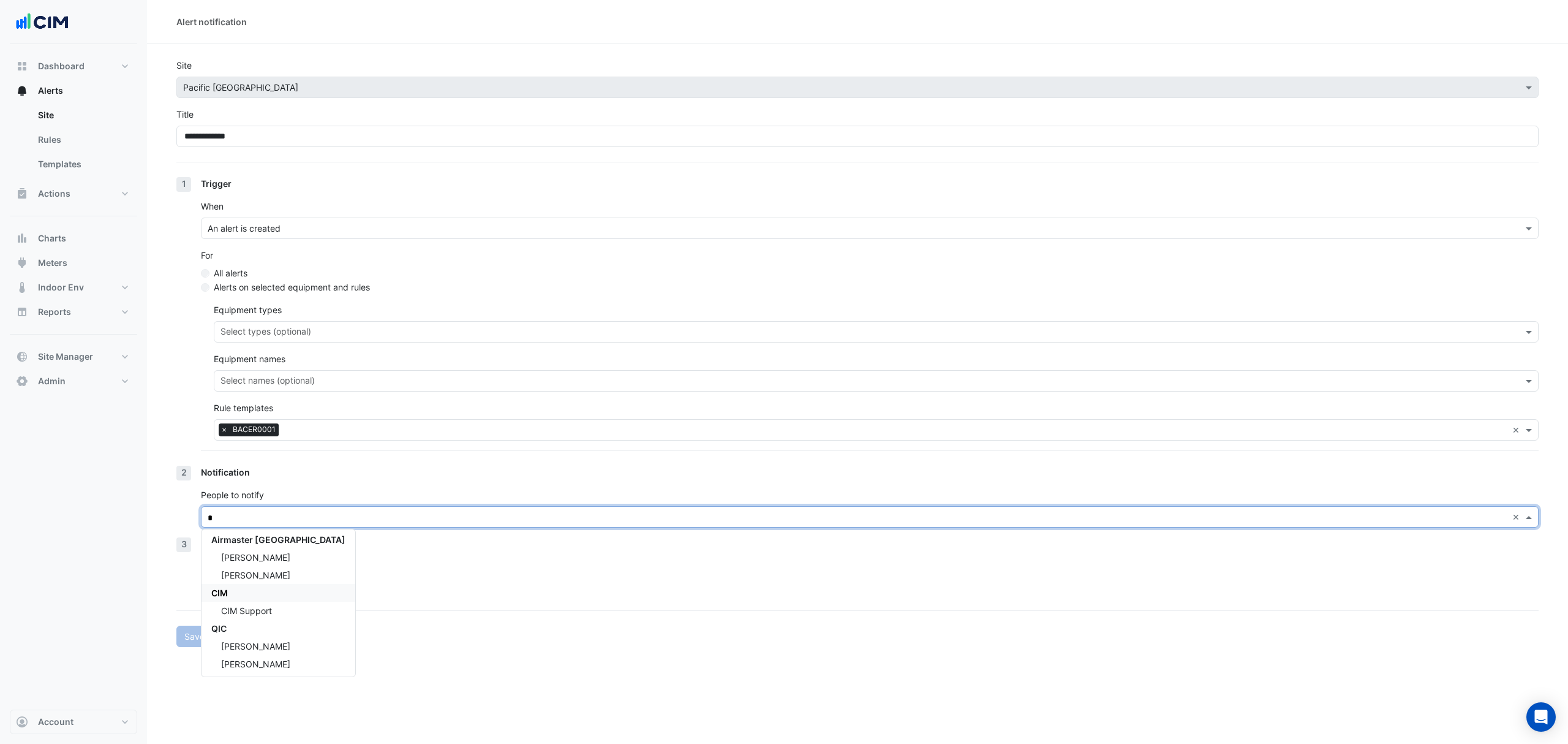
scroll to position [5, 0]
type input "*"
click at [389, 581] on div "Action Action and assign the alert Create Action" at bounding box center [869, 571] width 1338 height 68
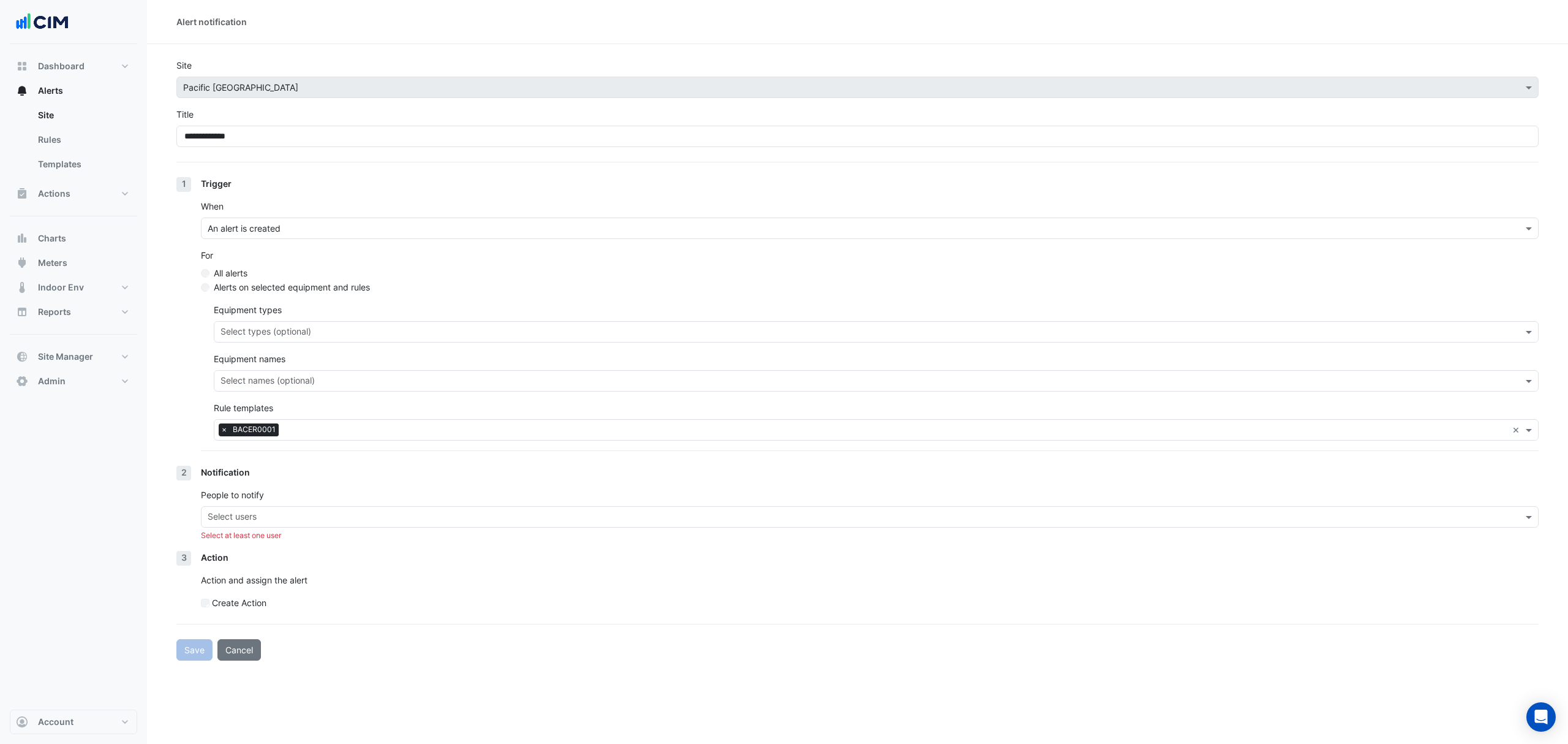
click at [261, 555] on div "Action" at bounding box center [869, 557] width 1338 height 13
click at [245, 521] on input "text" at bounding box center [863, 518] width 1311 height 13
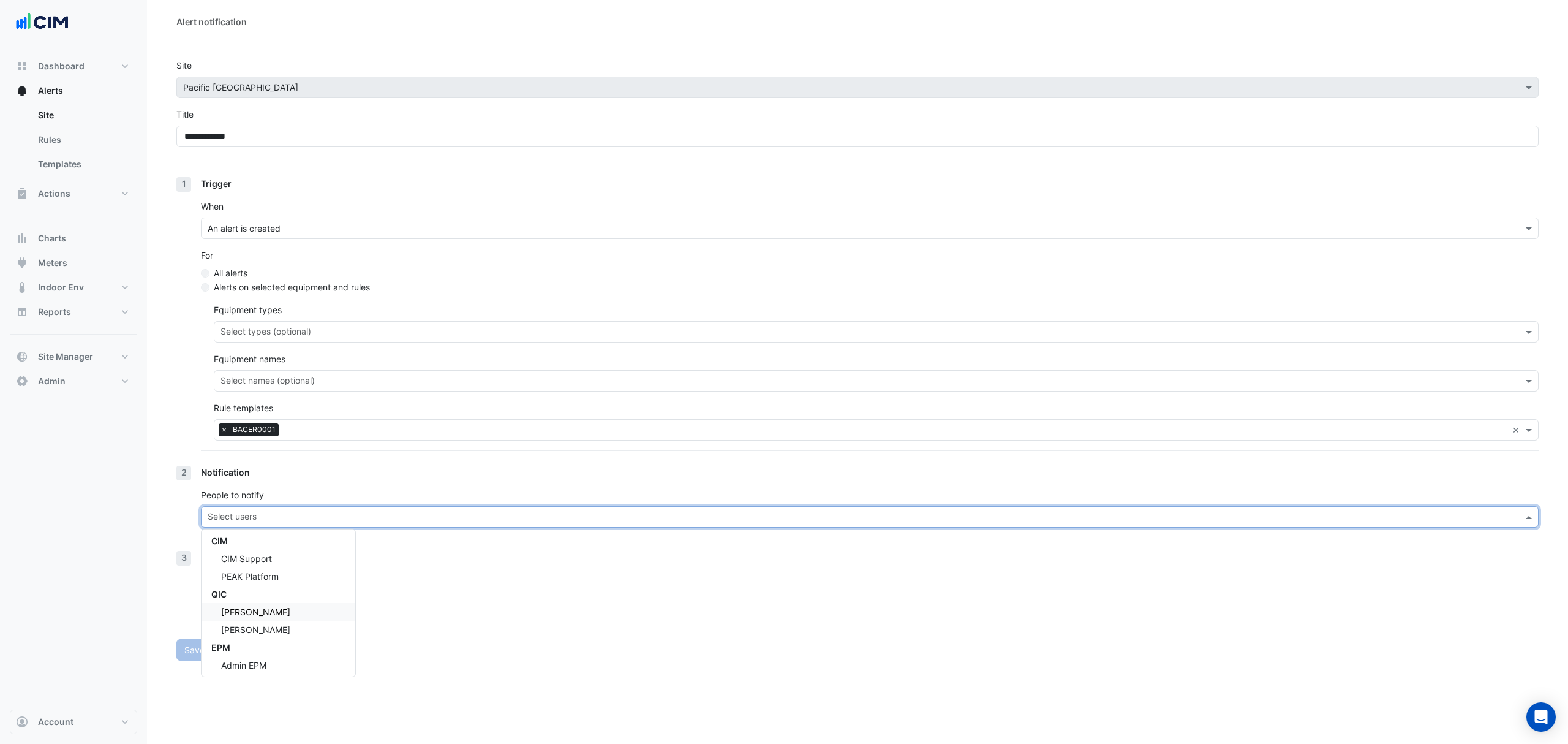
scroll to position [93, 0]
drag, startPoint x: 659, startPoint y: 642, endPoint x: 426, endPoint y: 643, distance: 233.0
click at [658, 642] on div "Save Cancel" at bounding box center [857, 650] width 1362 height 22
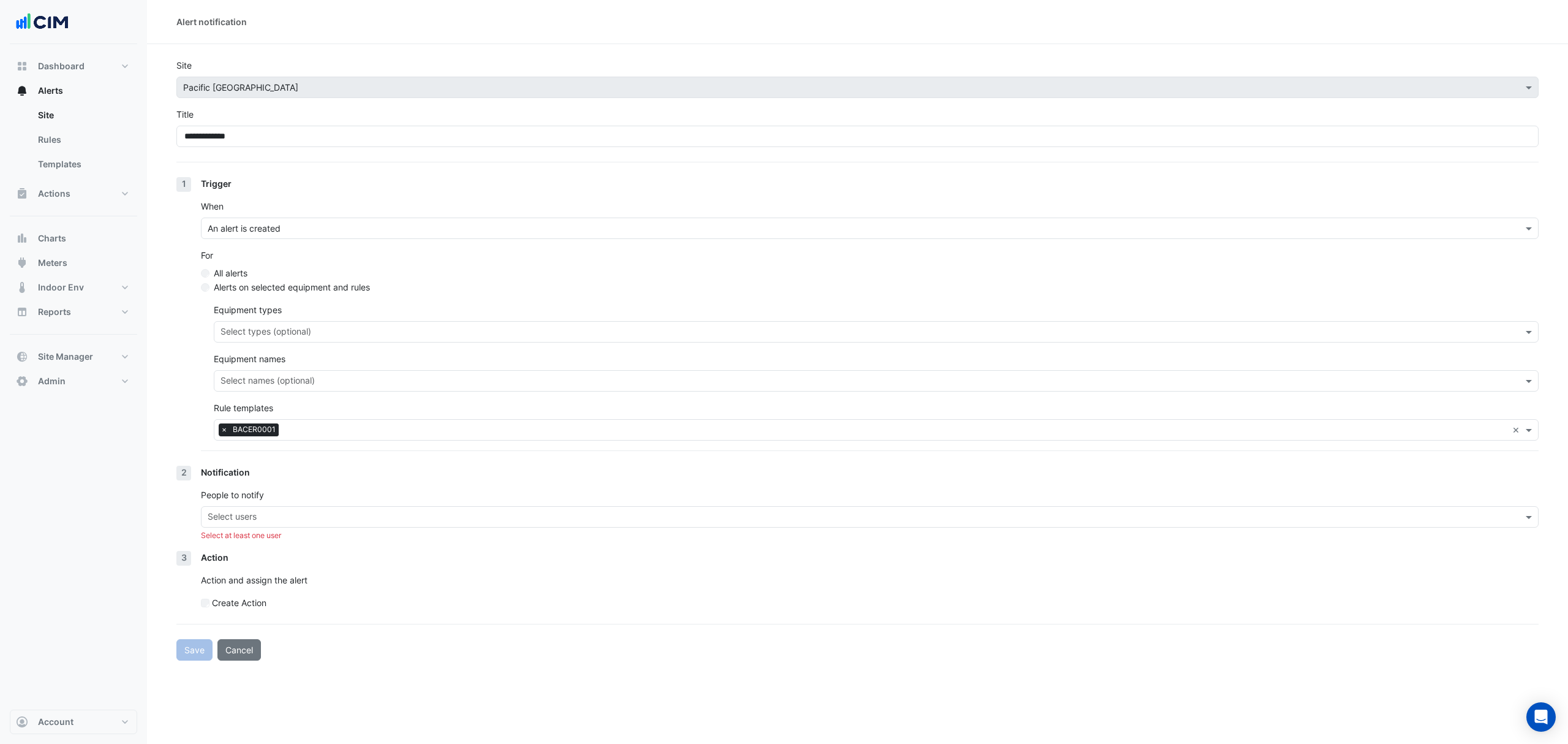
click at [251, 655] on button "Cancel" at bounding box center [239, 650] width 43 height 22
select select "******"
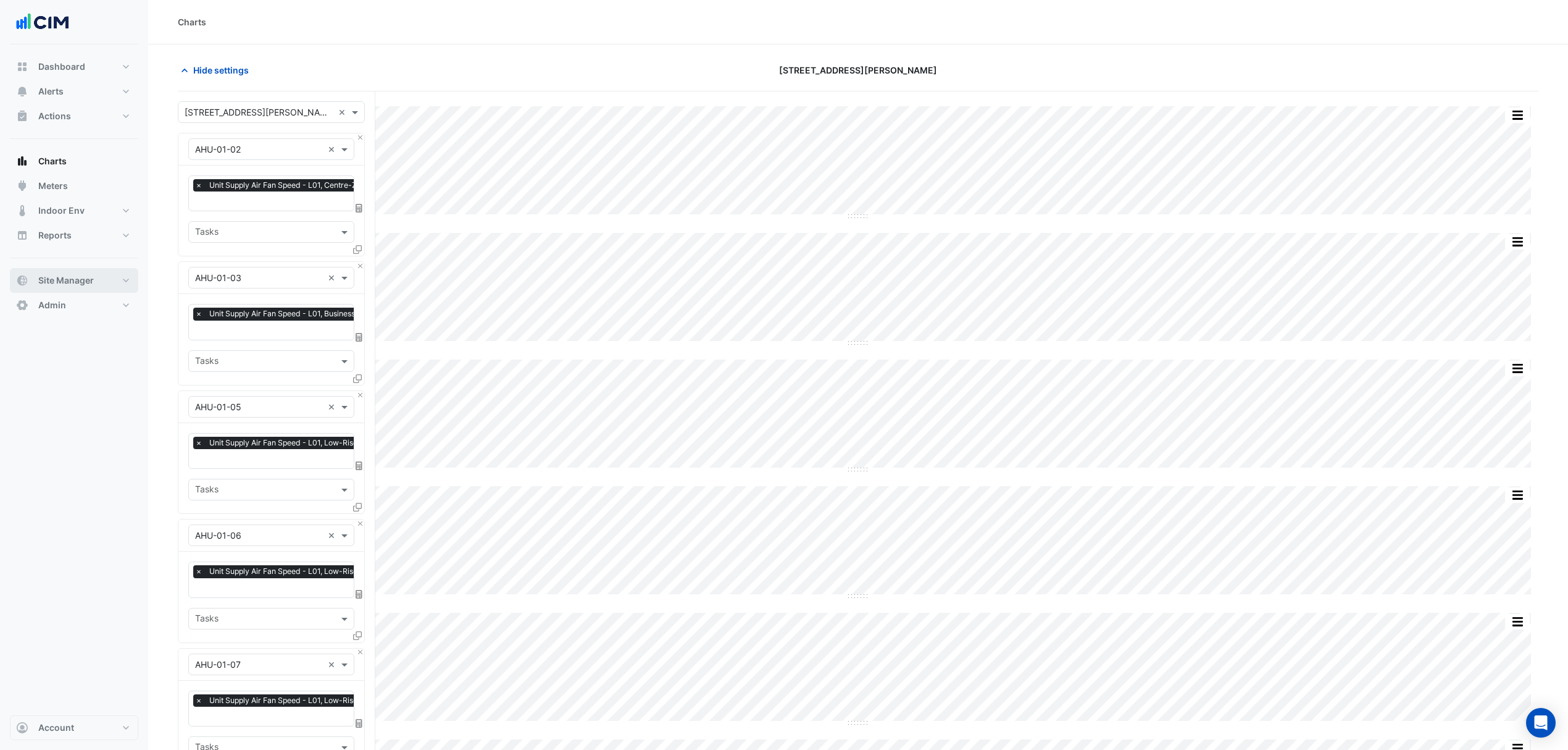
click at [109, 277] on button "Site Manager" at bounding box center [73, 280] width 128 height 25
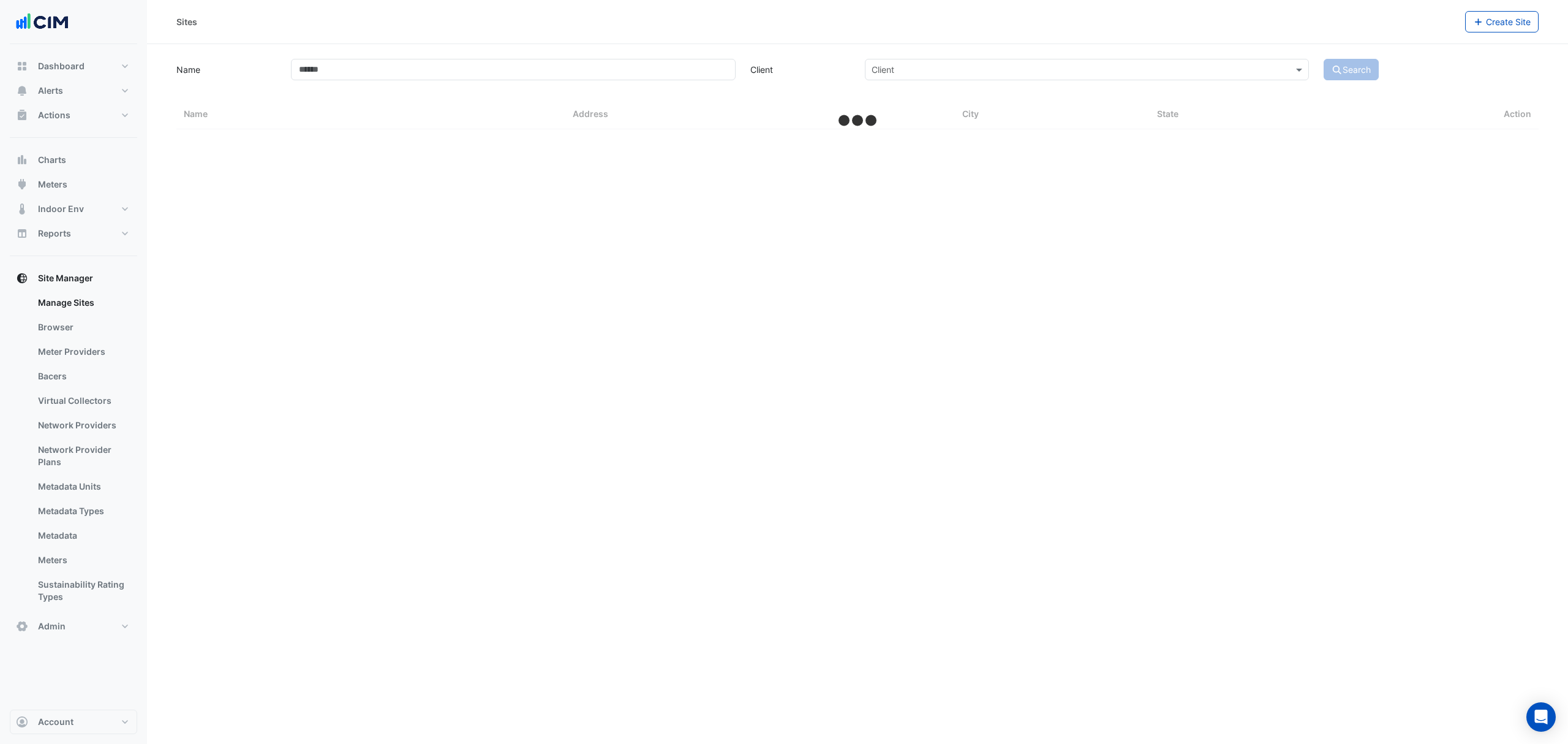
click at [69, 306] on link "Manage Sites" at bounding box center [83, 303] width 109 height 25
select select "***"
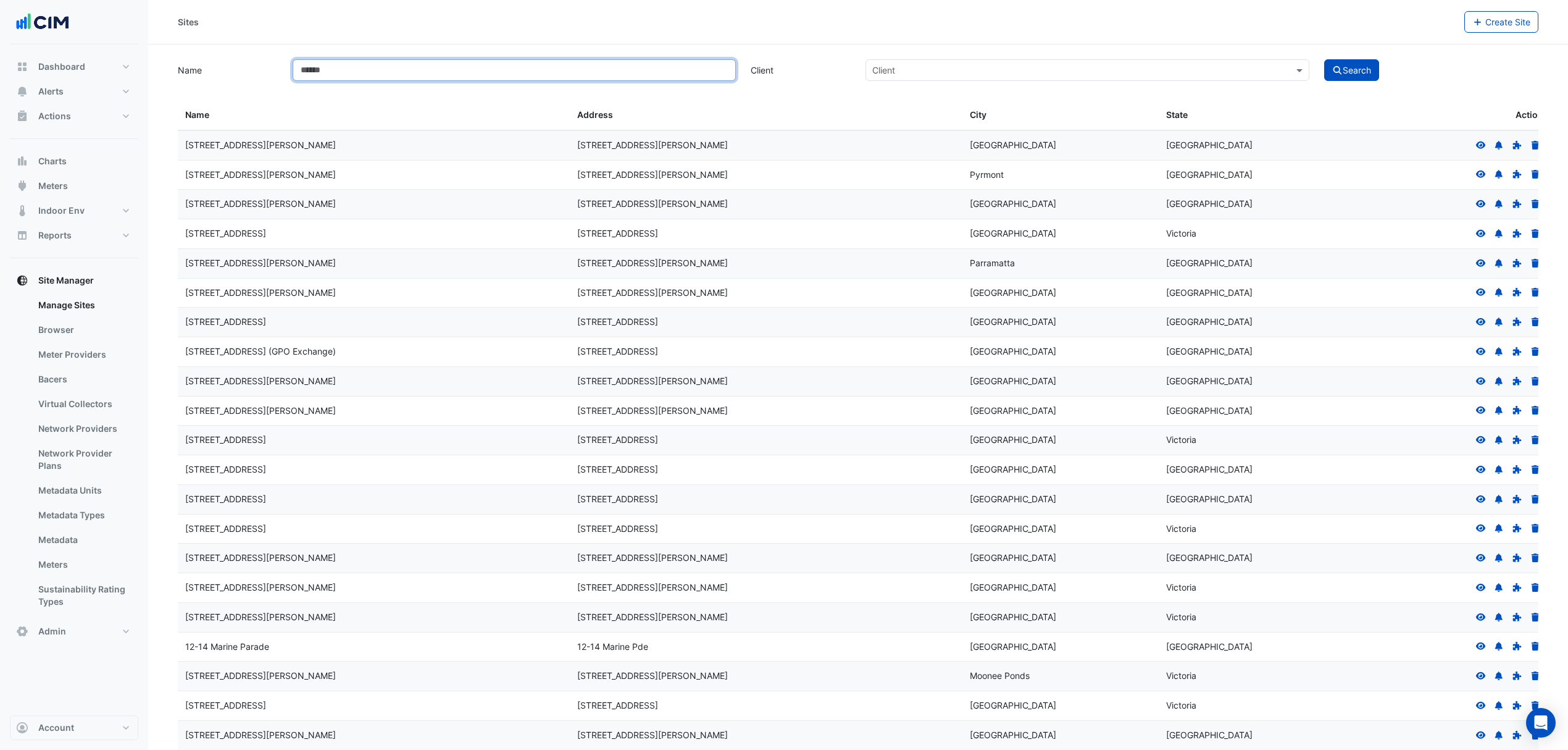
click at [435, 65] on input "Name" at bounding box center [514, 69] width 444 height 22
type input "**********"
click at [1348, 63] on button "Search" at bounding box center [1352, 69] width 55 height 22
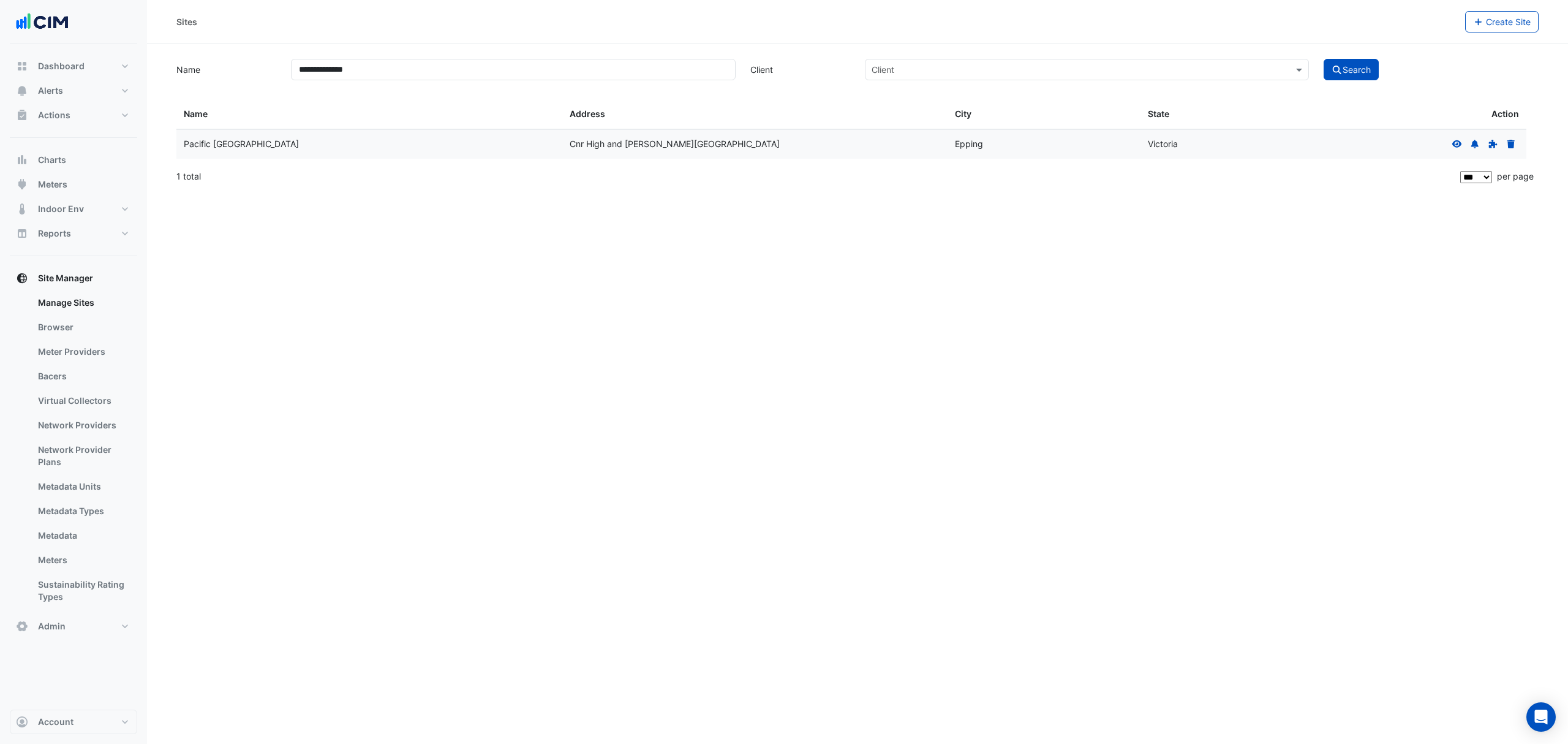
click at [1453, 142] on icon at bounding box center [1458, 143] width 11 height 8
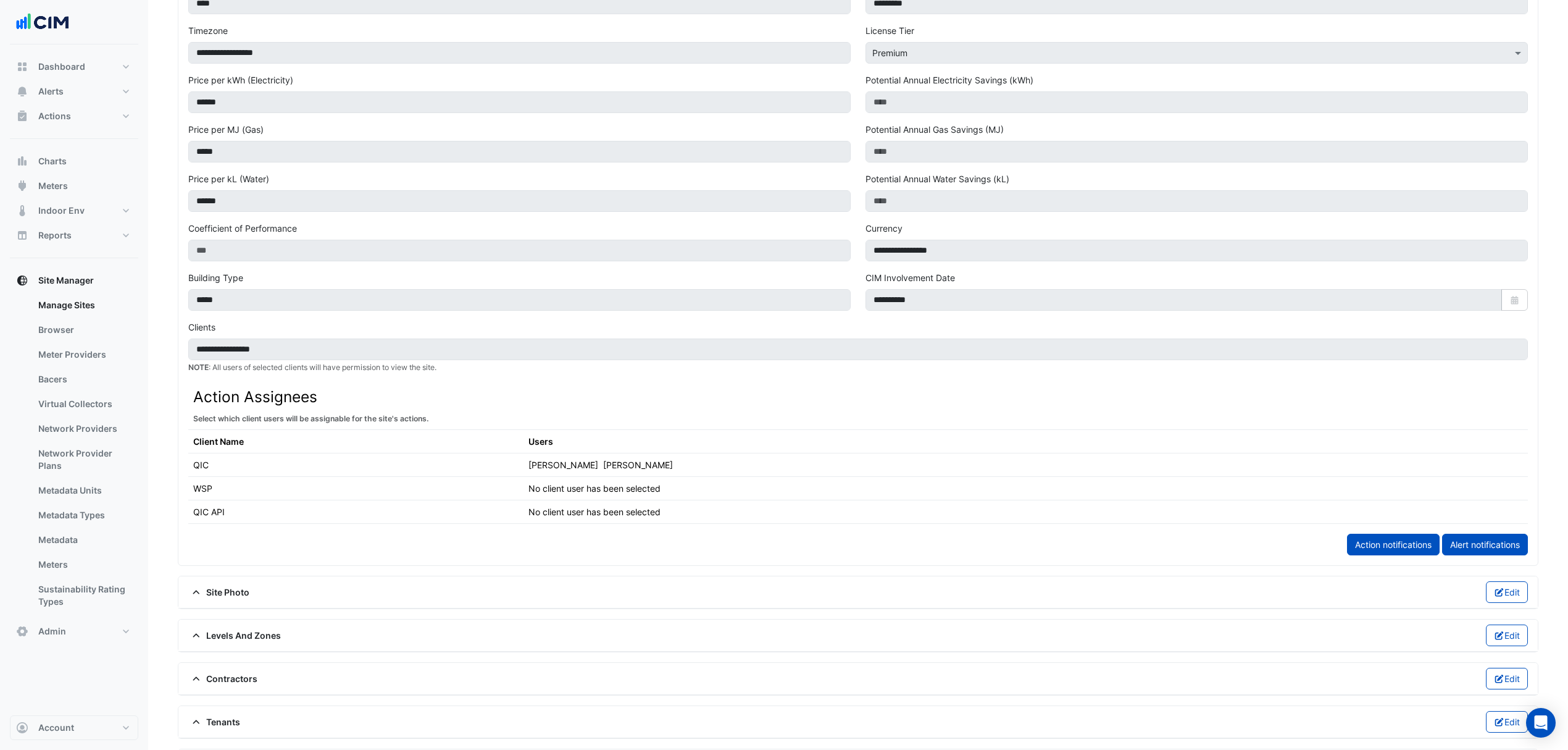
scroll to position [247, 0]
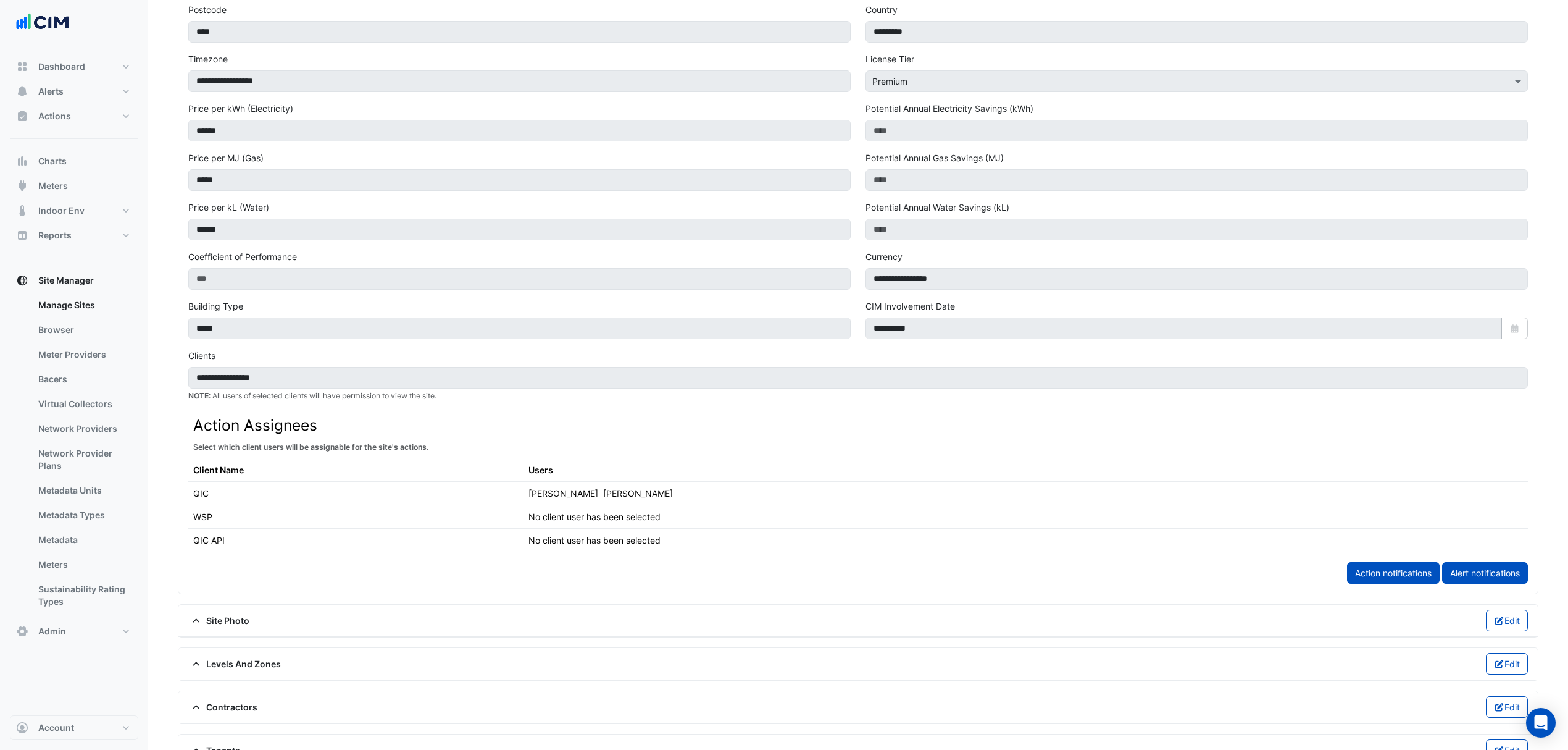
click at [299, 370] on div "**********" at bounding box center [858, 375] width 1340 height 52
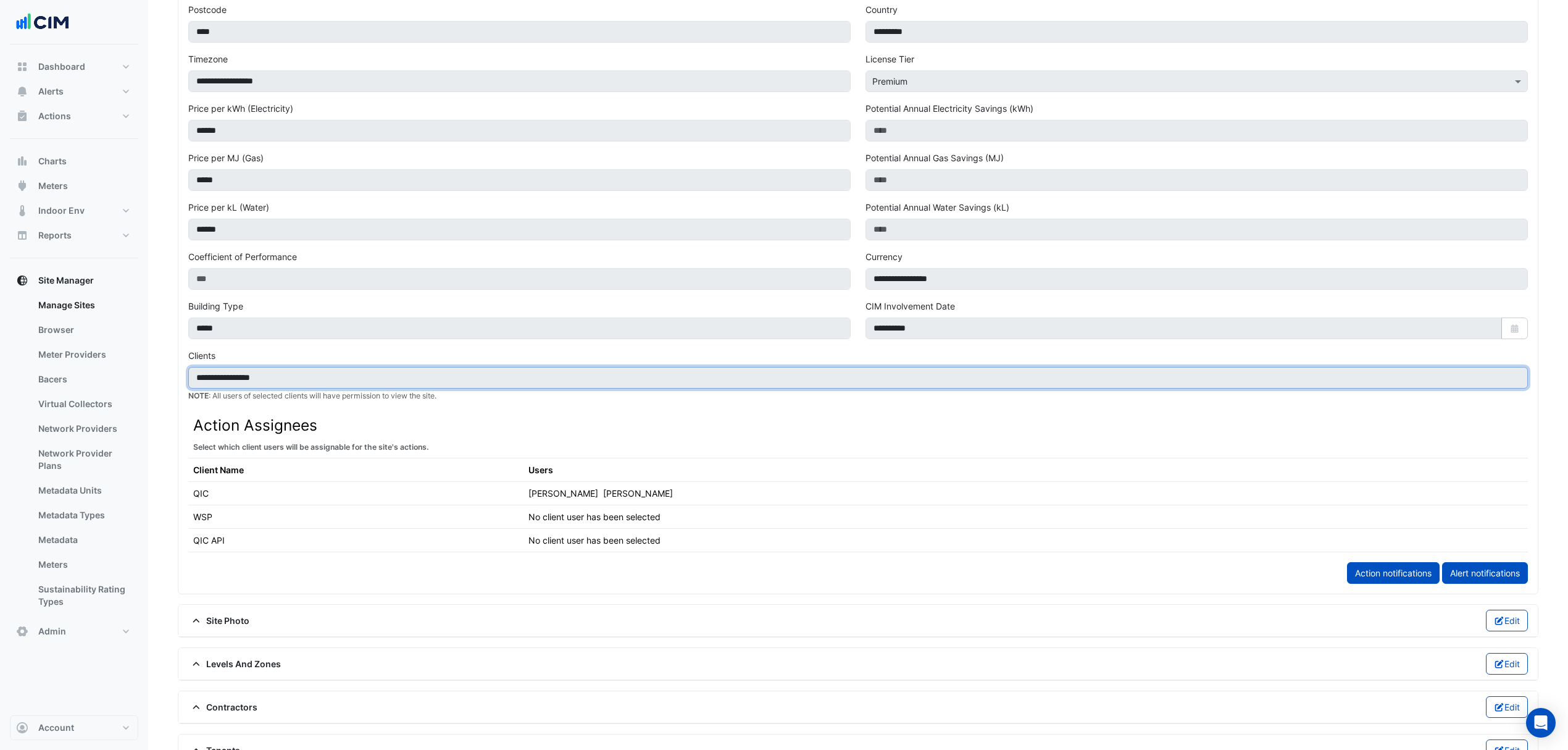
click at [293, 378] on input "**********" at bounding box center [858, 377] width 1340 height 22
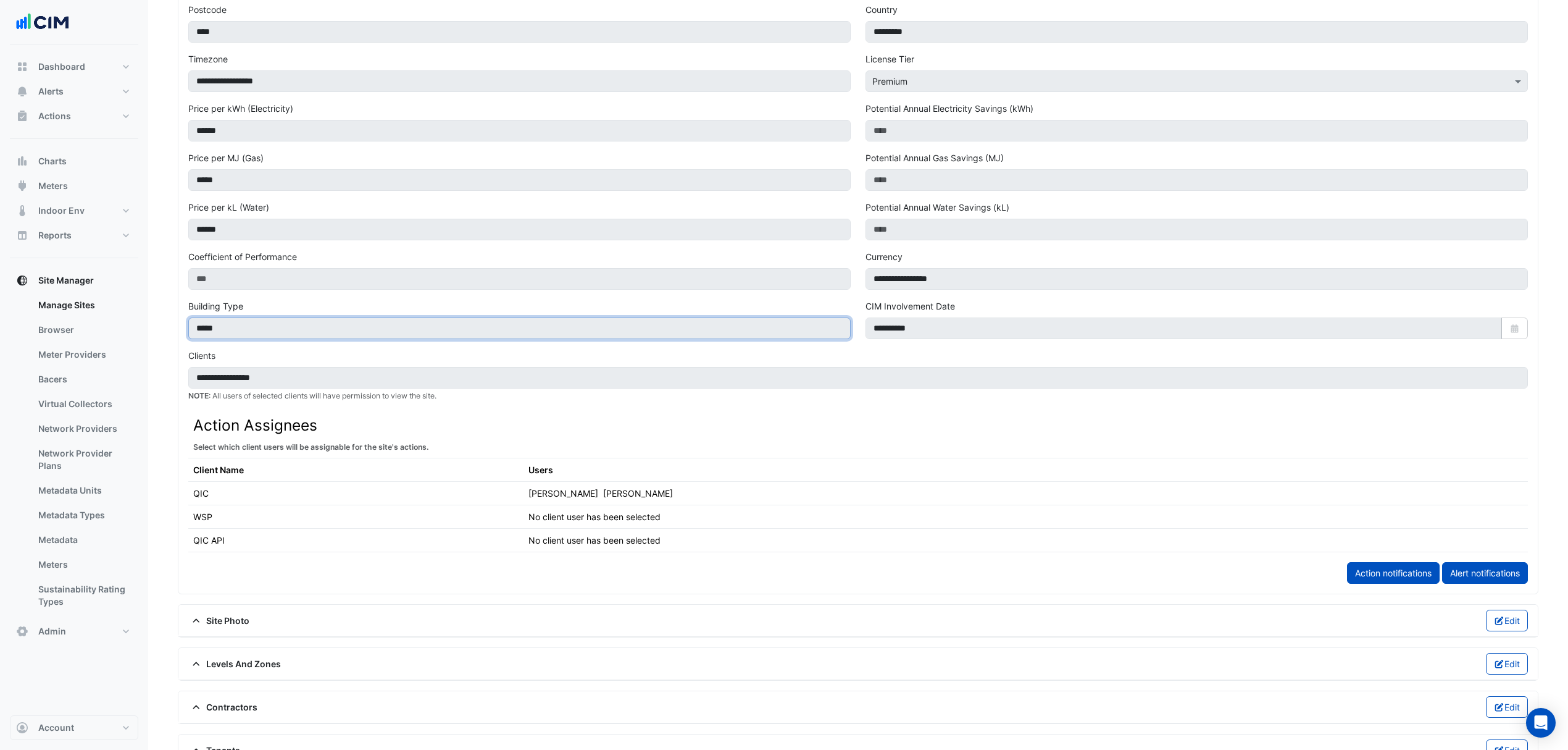
click at [292, 326] on input "*****" at bounding box center [519, 328] width 662 height 22
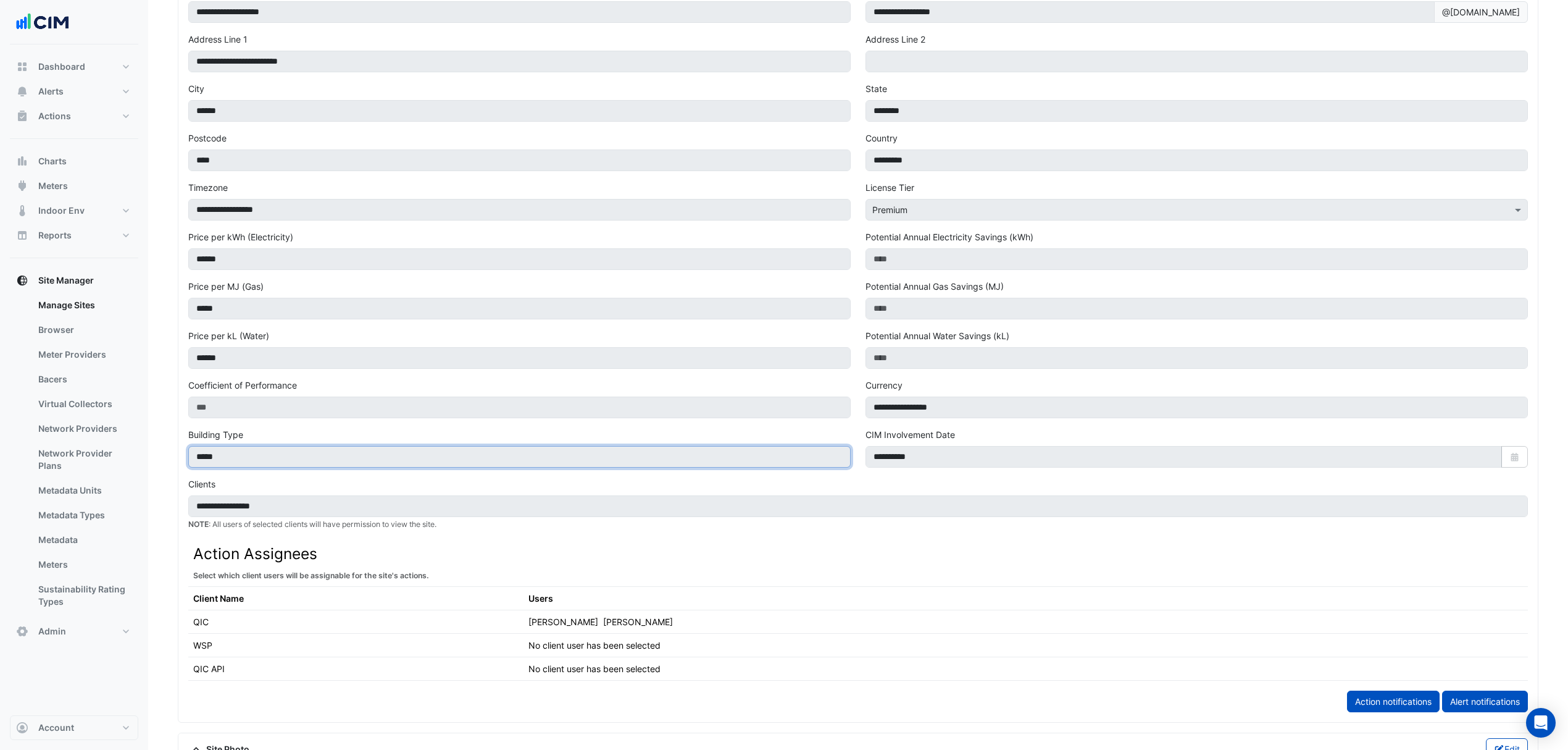
scroll to position [0, 0]
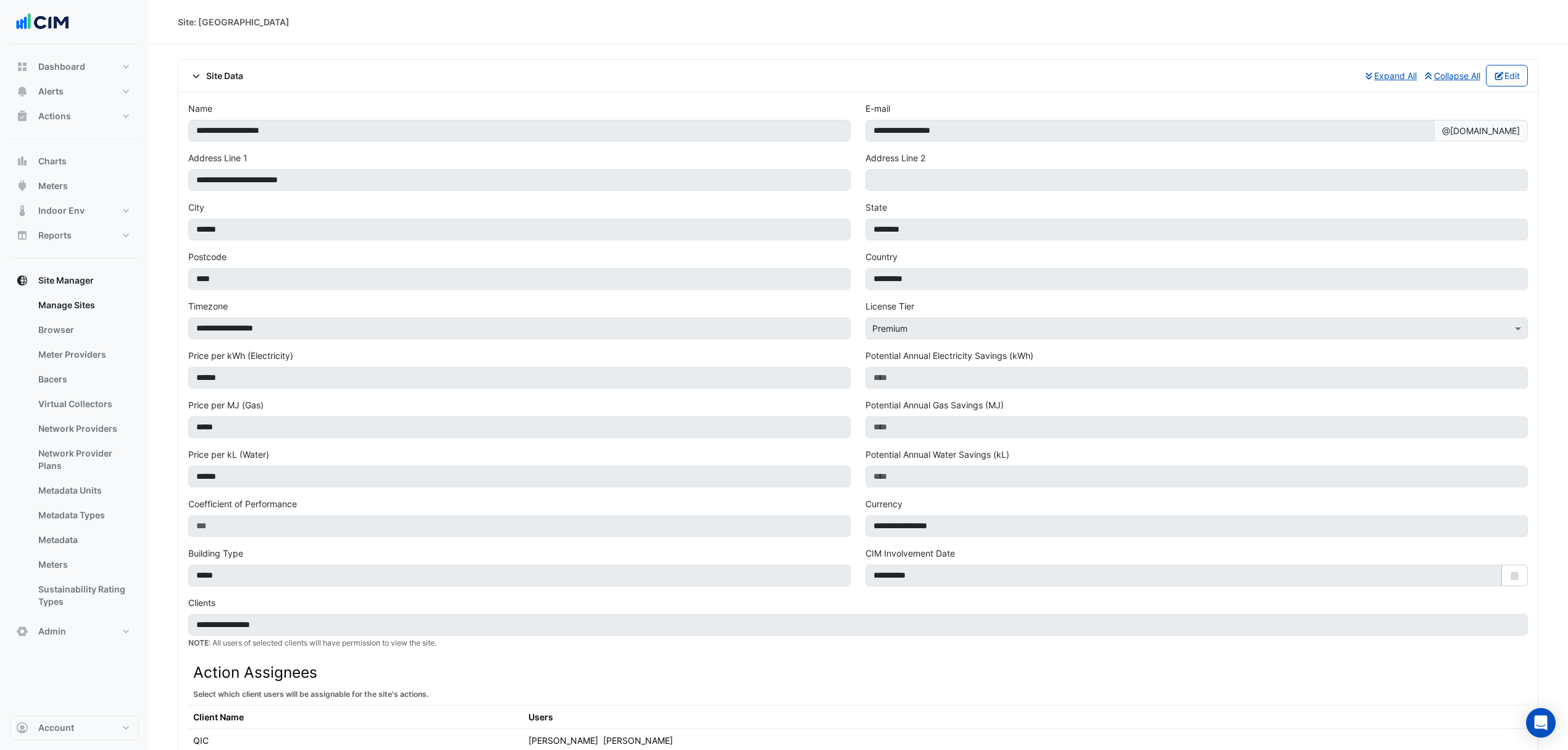
click at [1517, 70] on button "Edit" at bounding box center [1507, 75] width 43 height 22
